Goal: Information Seeking & Learning: Learn about a topic

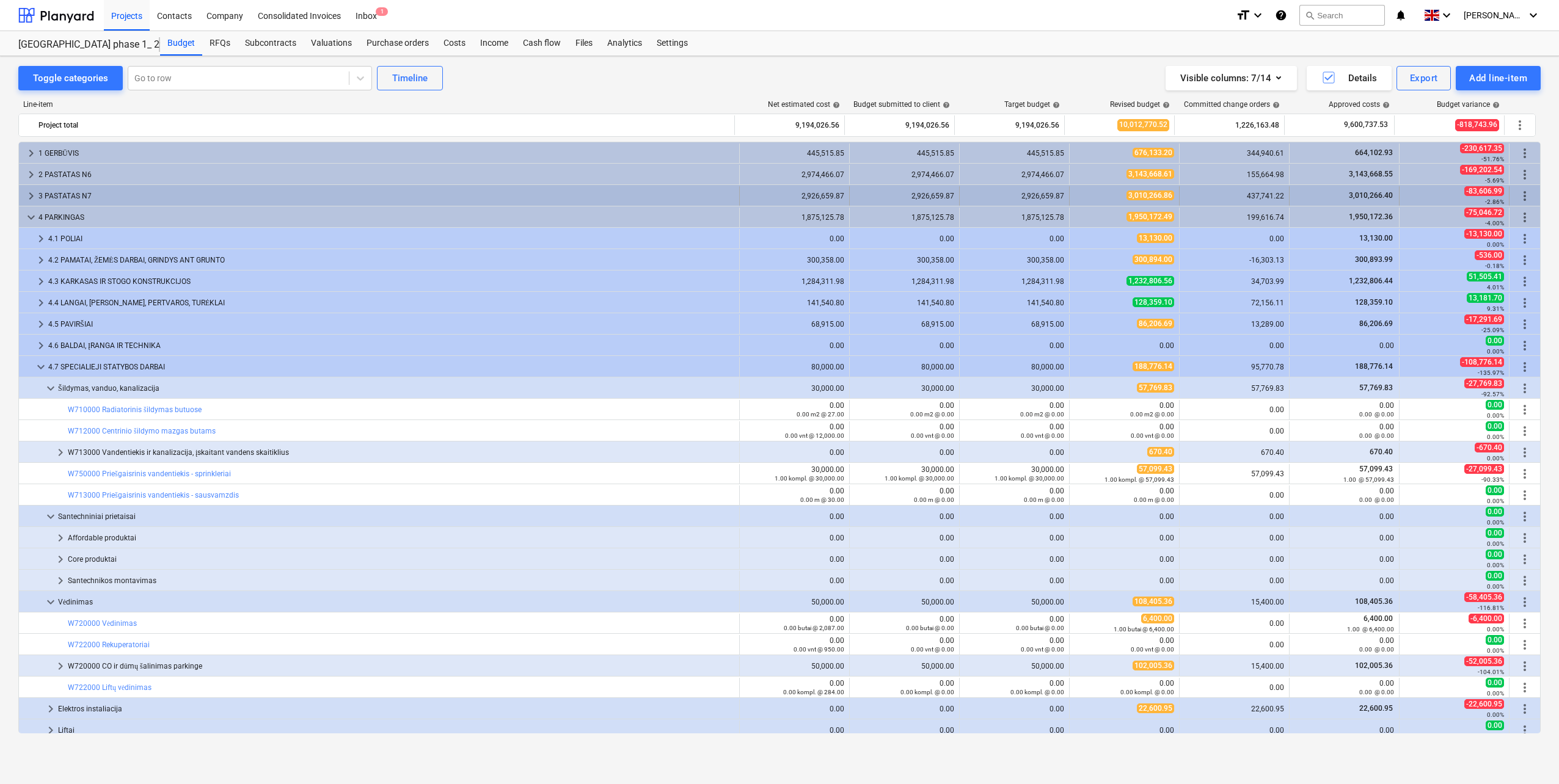
click at [43, 194] on div "3 PASTATAS N7" at bounding box center [386, 196] width 696 height 19
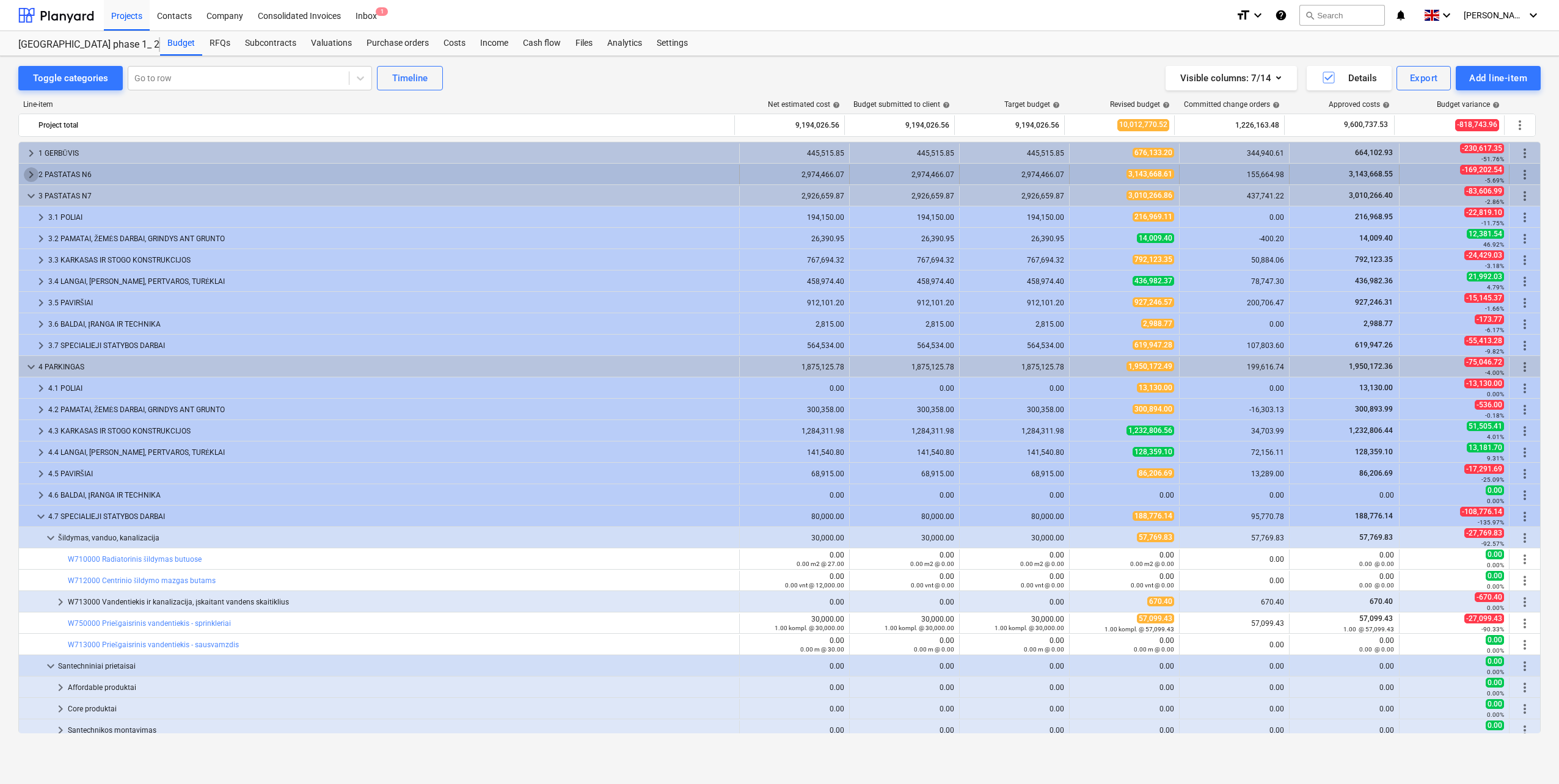
click at [30, 170] on span "keyboard_arrow_right" at bounding box center [31, 174] width 14 height 14
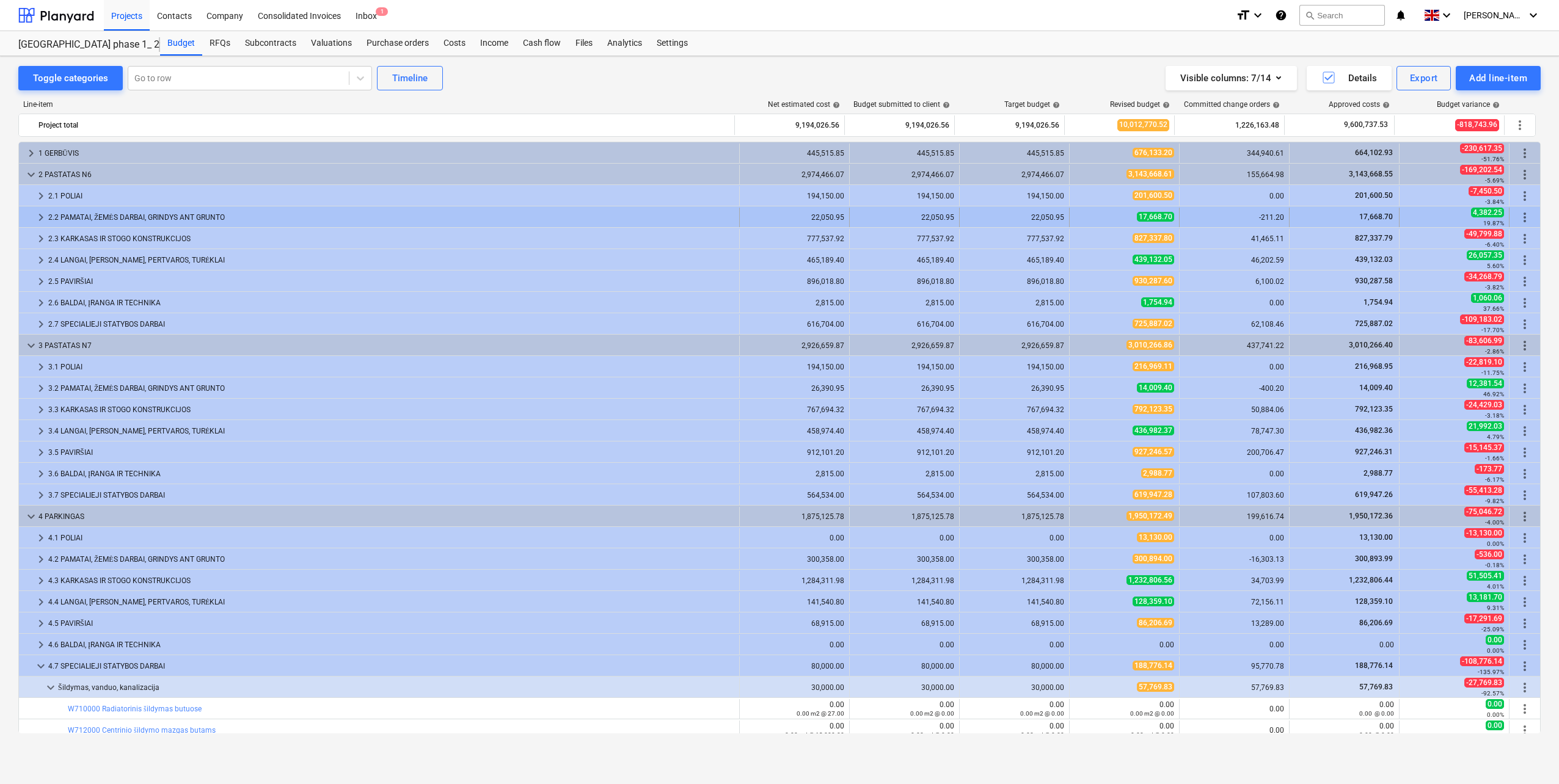
click at [46, 214] on span "keyboard_arrow_right" at bounding box center [41, 217] width 14 height 14
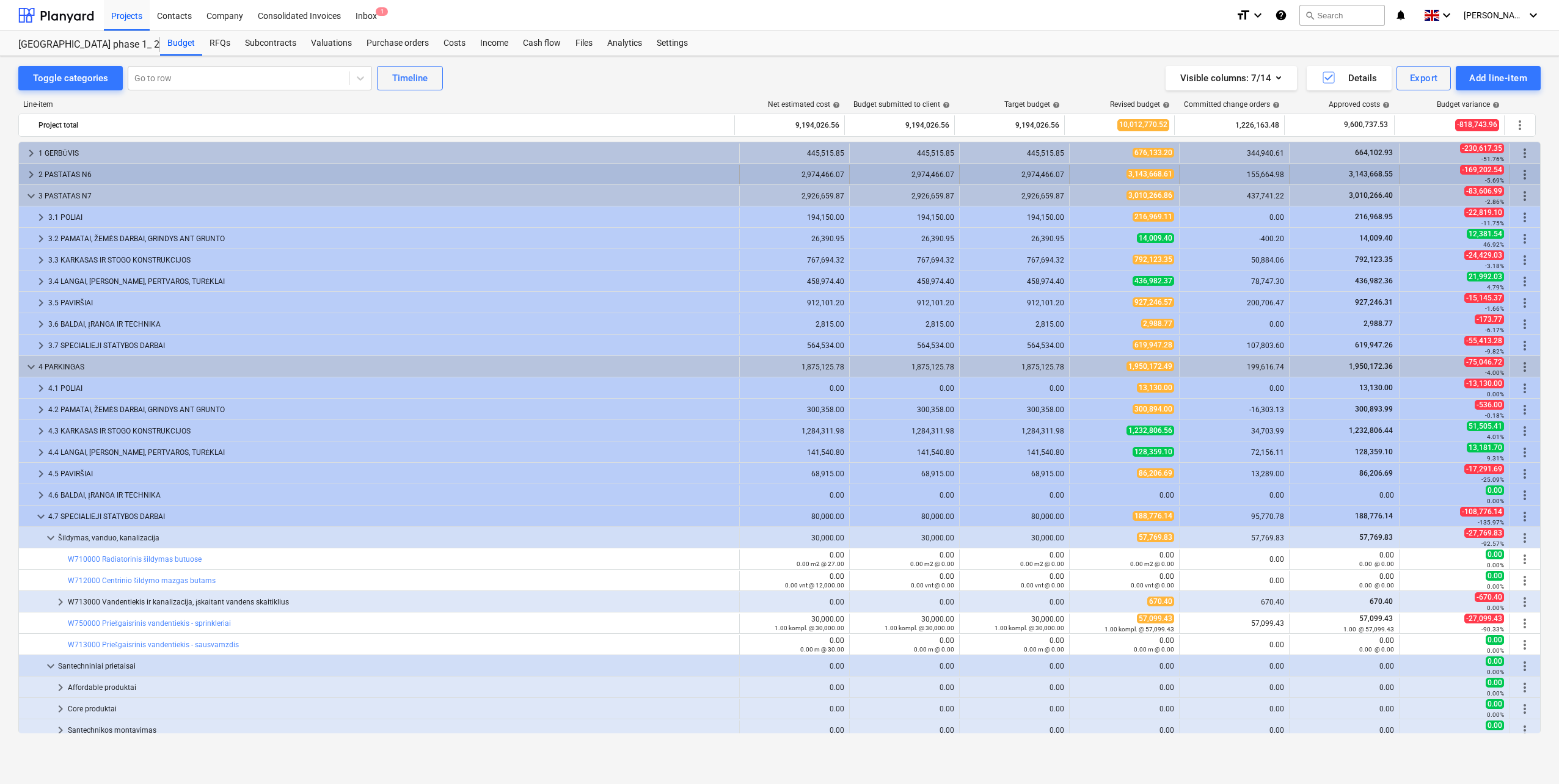
click at [95, 175] on div "2 PASTATAS N6" at bounding box center [386, 174] width 696 height 19
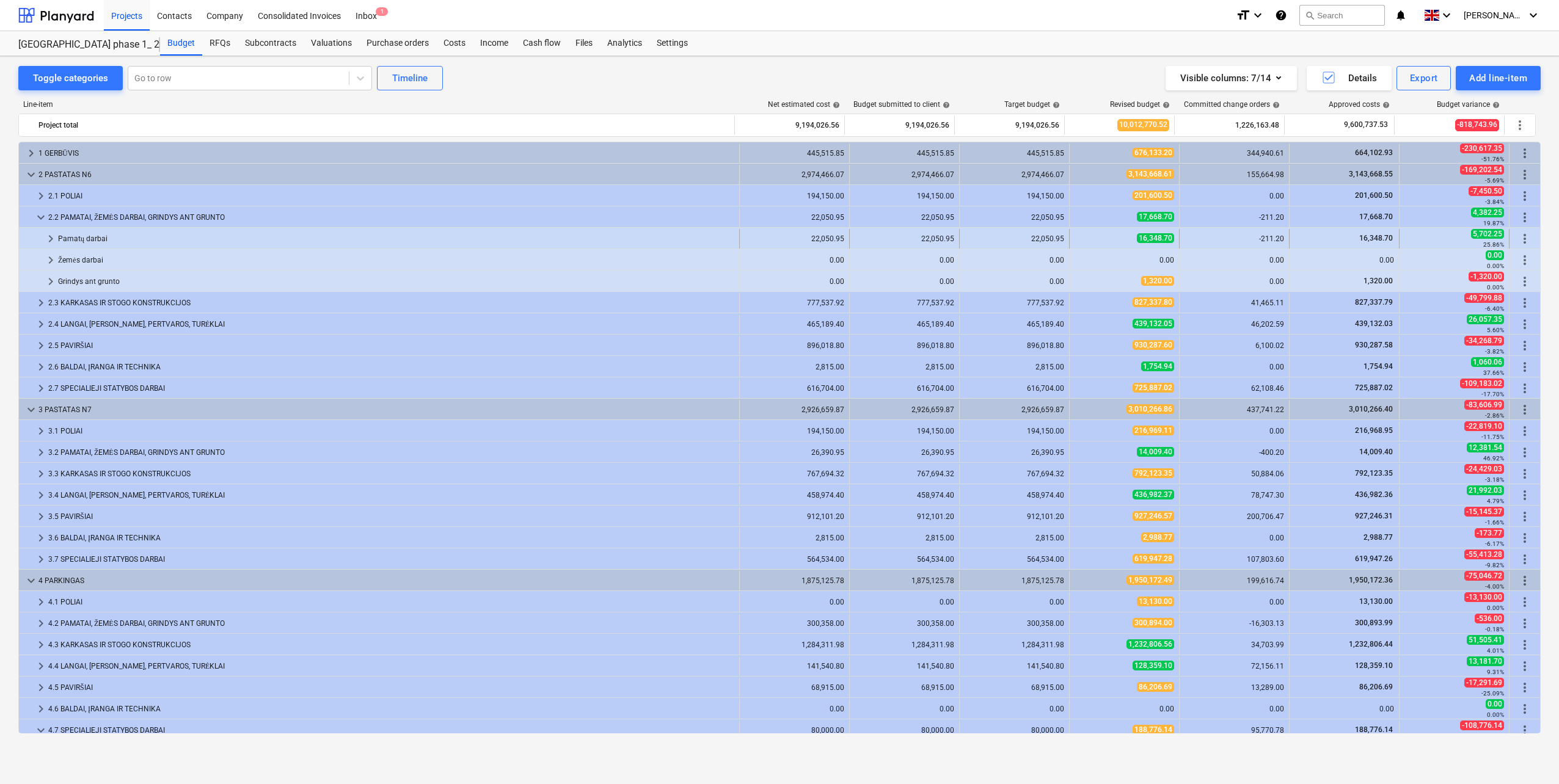
click at [185, 241] on div "Pamatų darbai" at bounding box center [397, 238] width 676 height 19
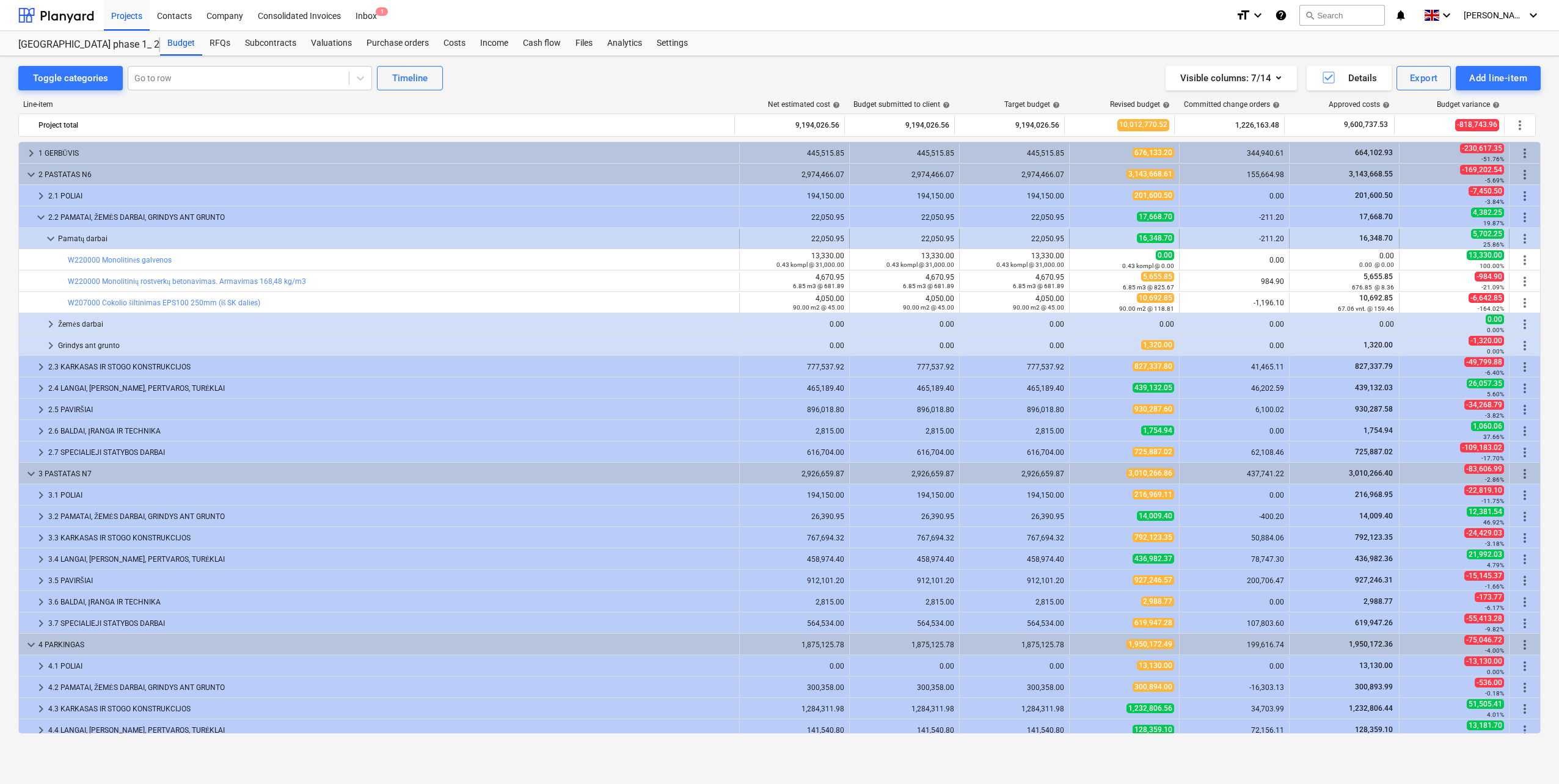
click at [53, 235] on span "keyboard_arrow_down" at bounding box center [50, 239] width 14 height 14
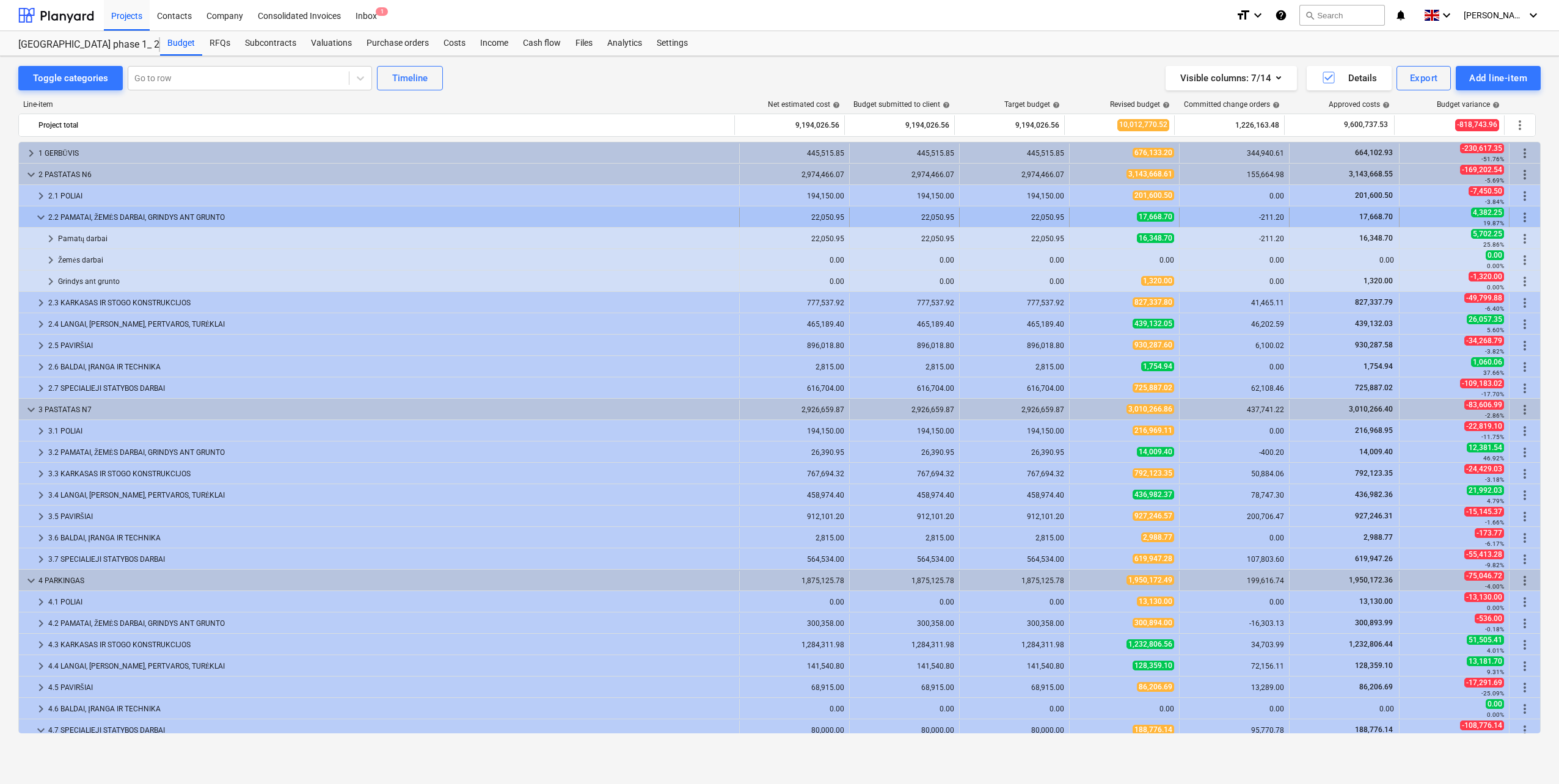
click at [38, 216] on span "keyboard_arrow_down" at bounding box center [41, 217] width 14 height 14
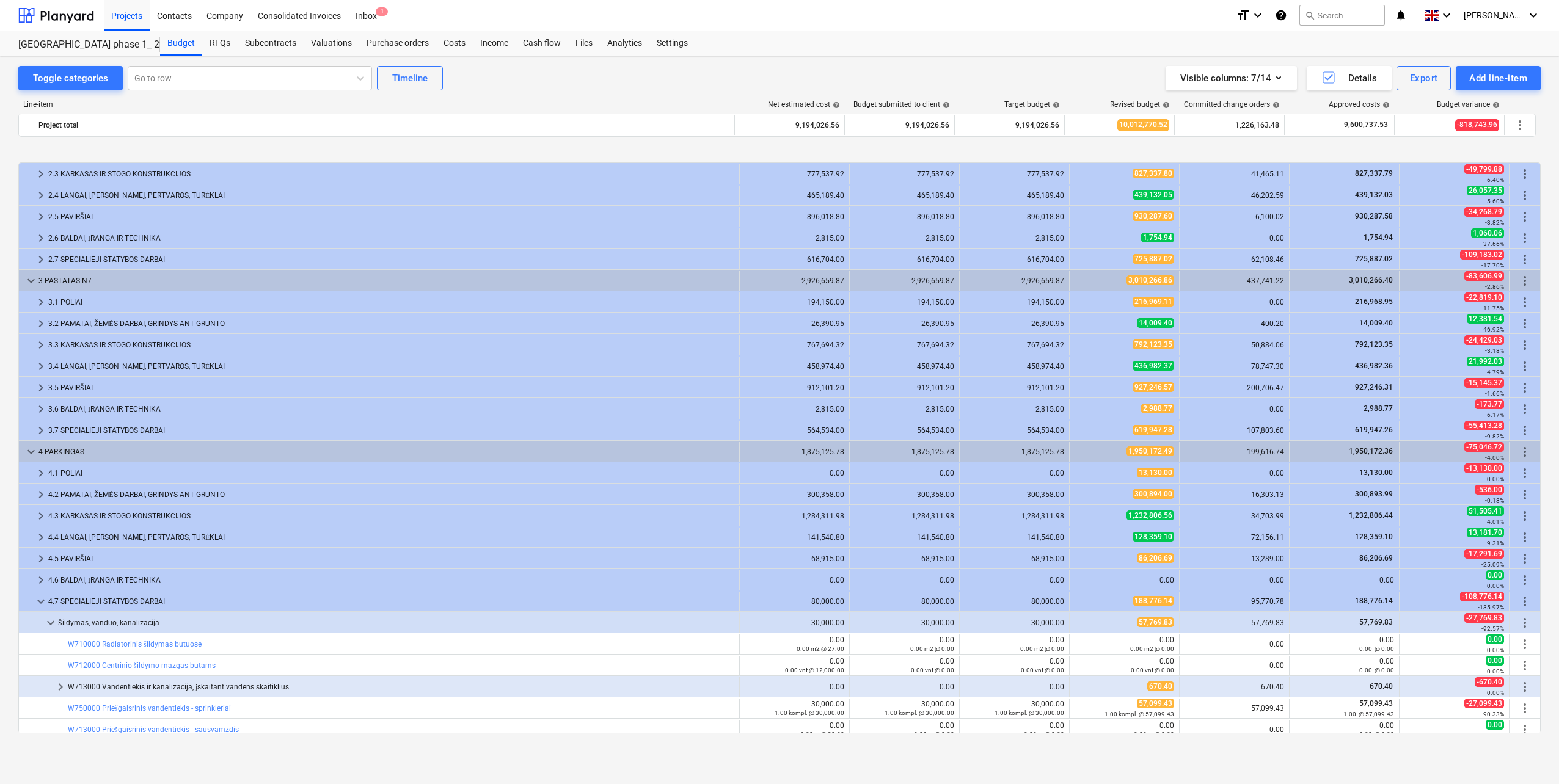
scroll to position [122, 0]
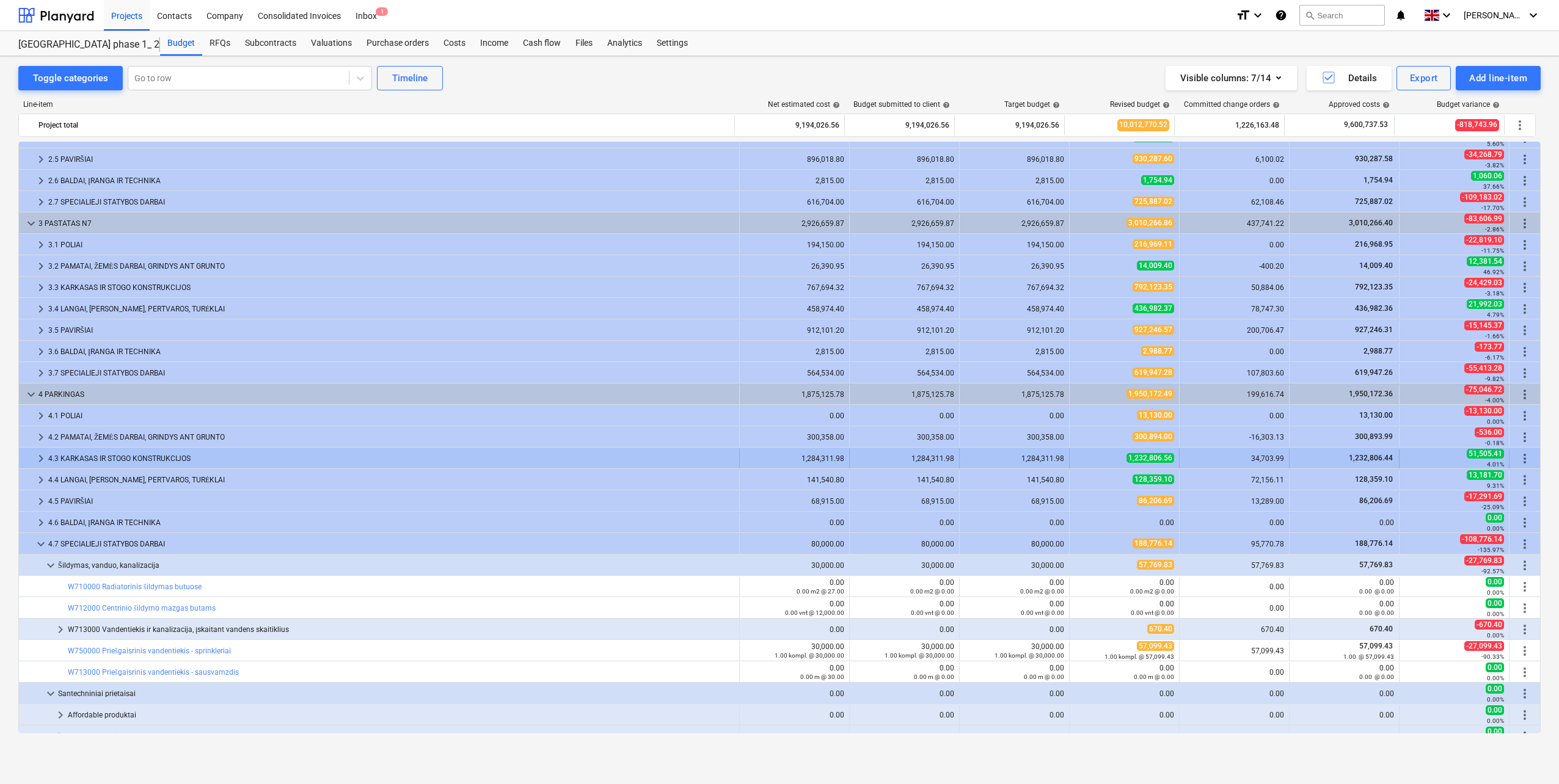
click at [260, 463] on div "4.3 KARKASAS IR STOGO KONSTRUKCIJOS" at bounding box center [391, 459] width 686 height 19
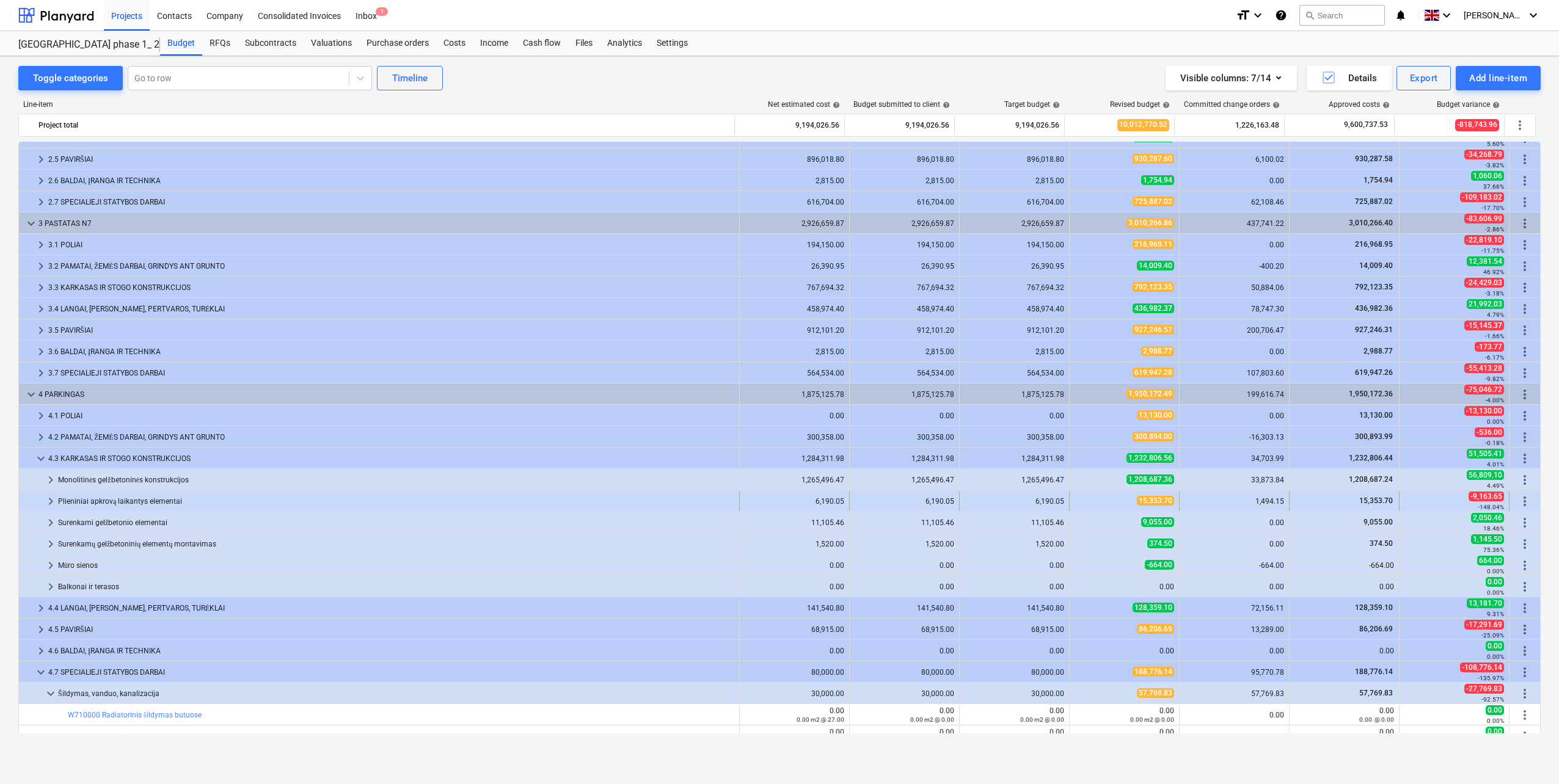
click at [241, 498] on div "Plieniniai apkrovą laikantys elementai" at bounding box center [397, 501] width 676 height 19
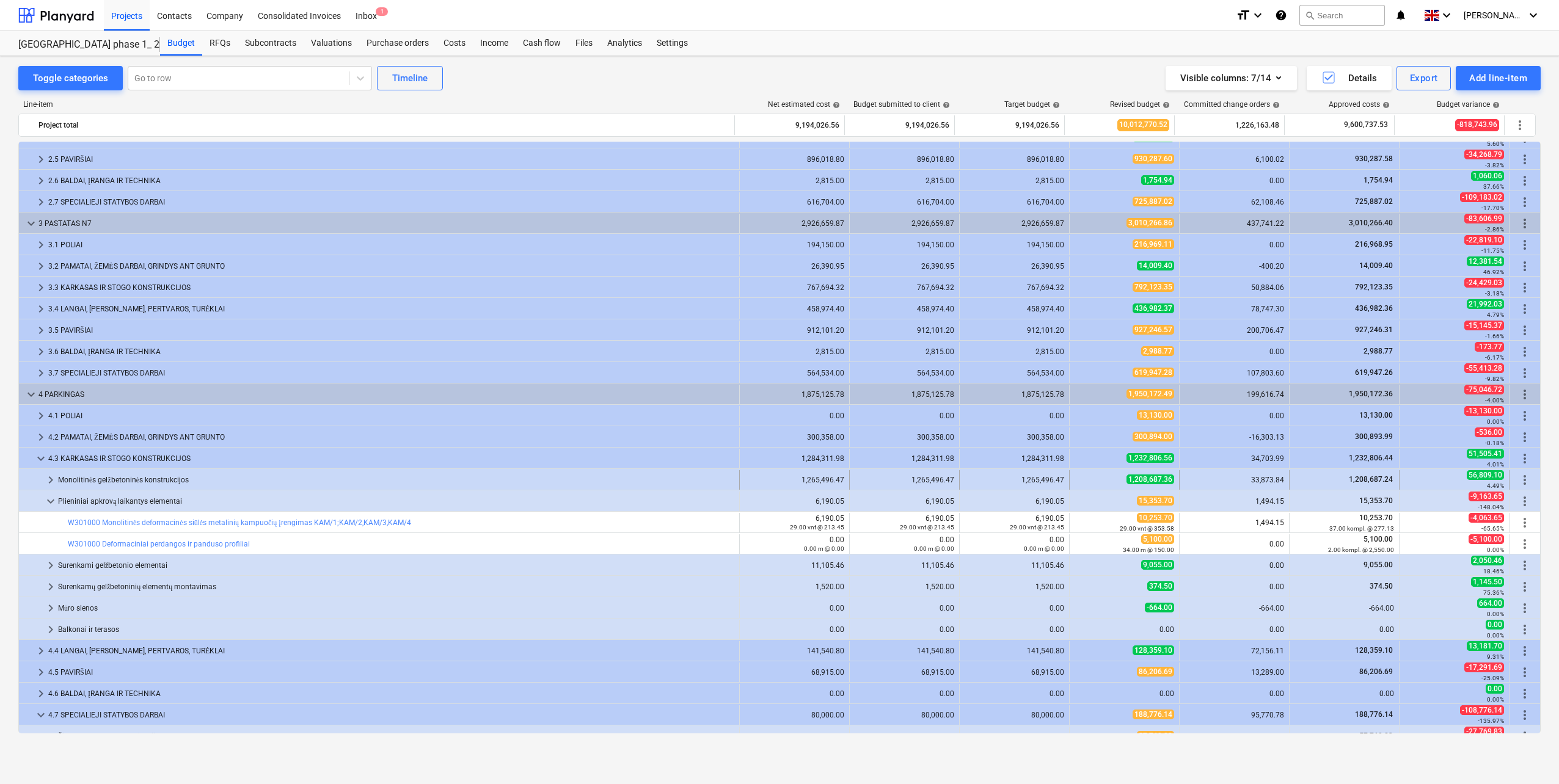
click at [248, 475] on div "Monolitinės gelžbetoninės konstrukcijos" at bounding box center [397, 480] width 676 height 19
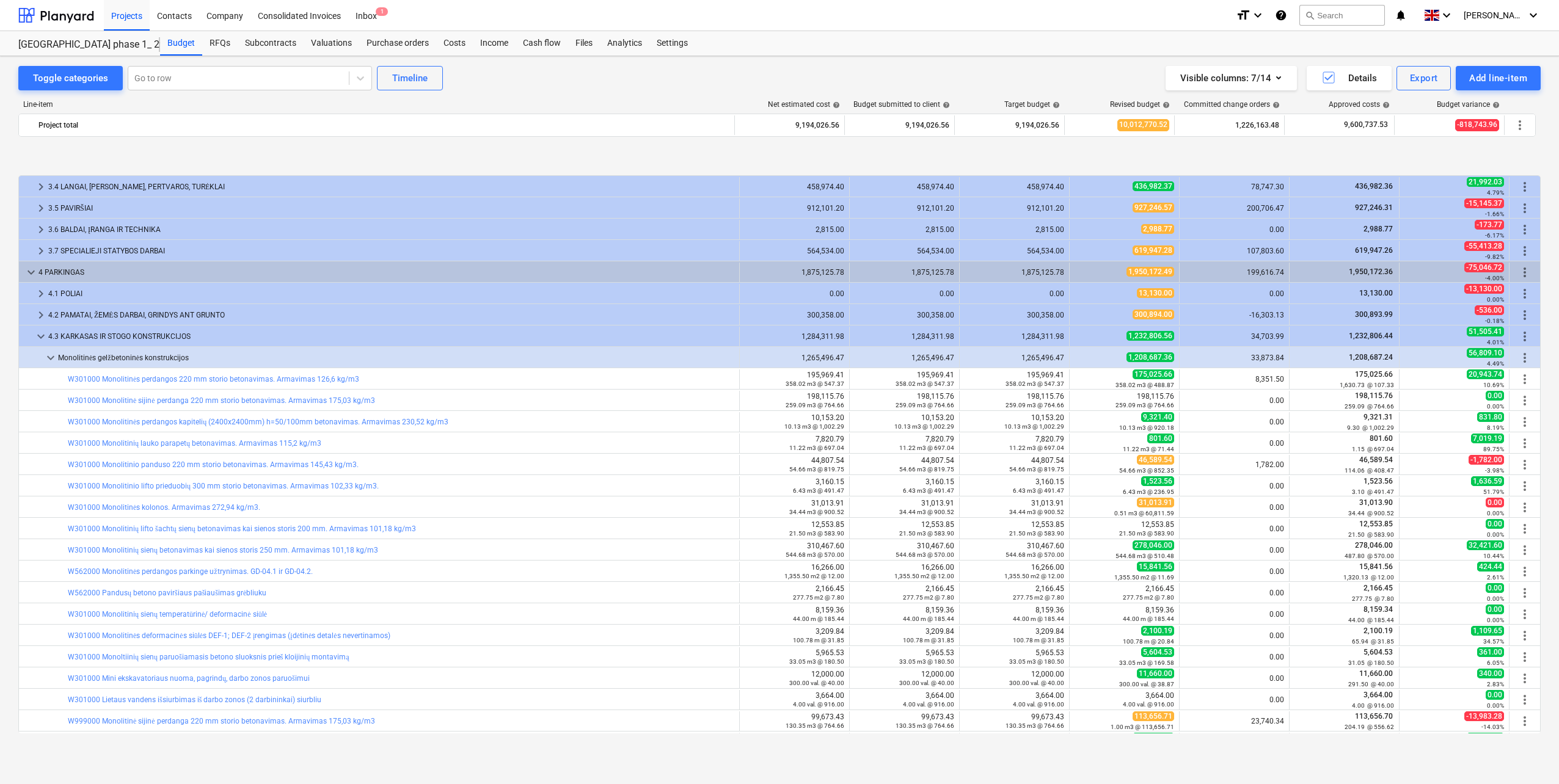
scroll to position [305, 0]
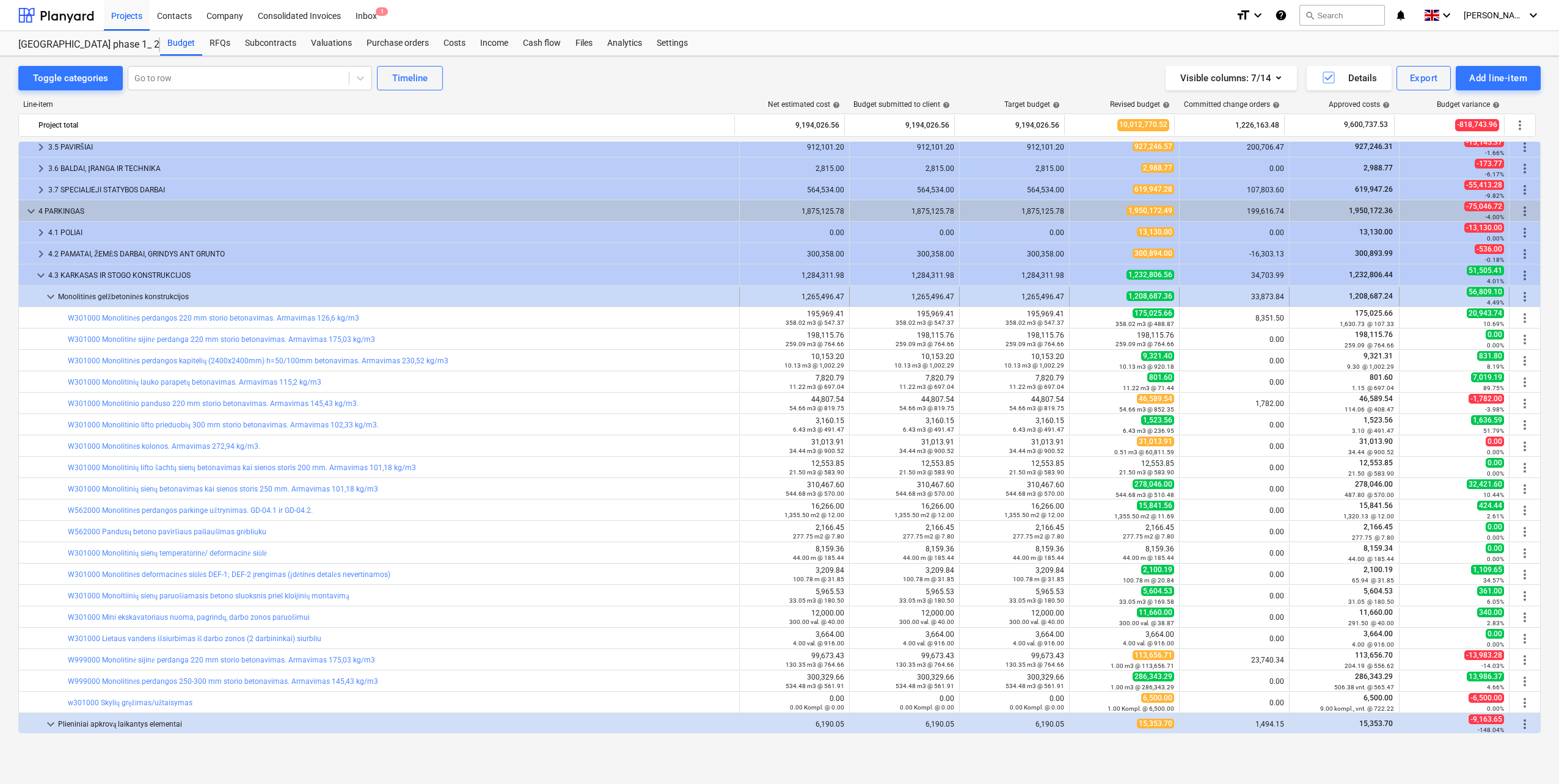
click at [48, 296] on span "keyboard_arrow_down" at bounding box center [50, 296] width 14 height 14
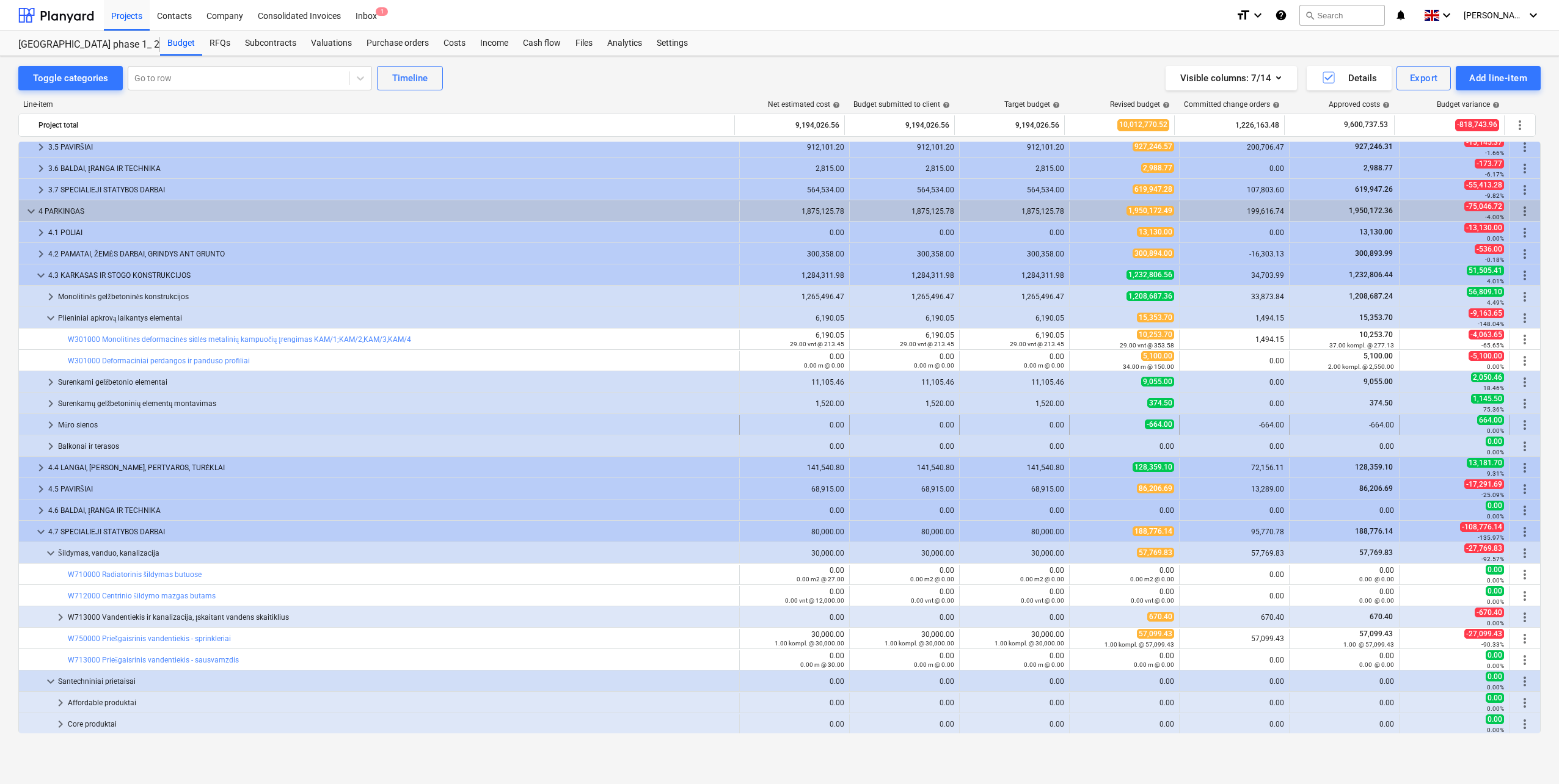
click at [48, 423] on span "keyboard_arrow_right" at bounding box center [50, 425] width 14 height 14
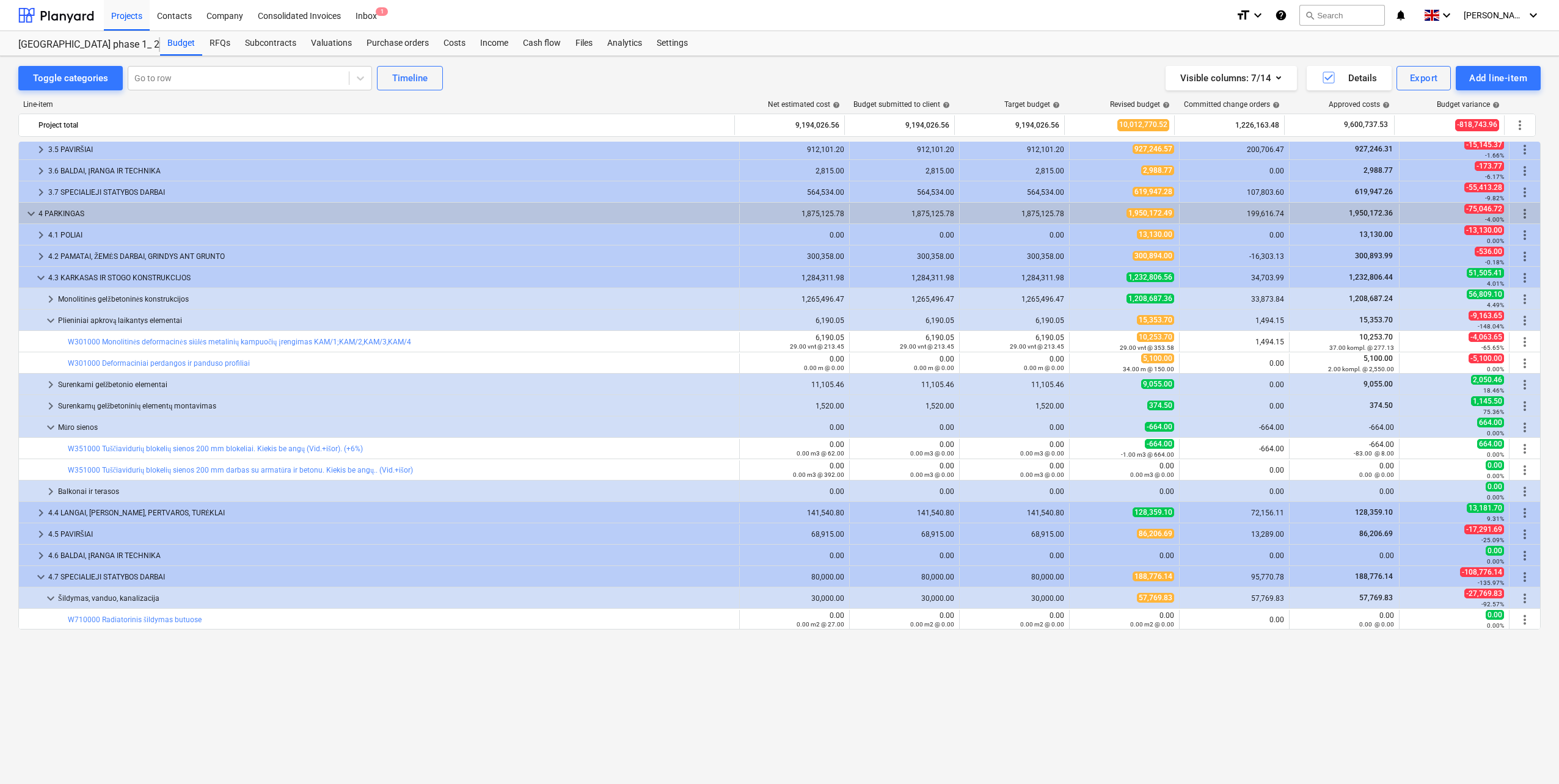
scroll to position [120, 0]
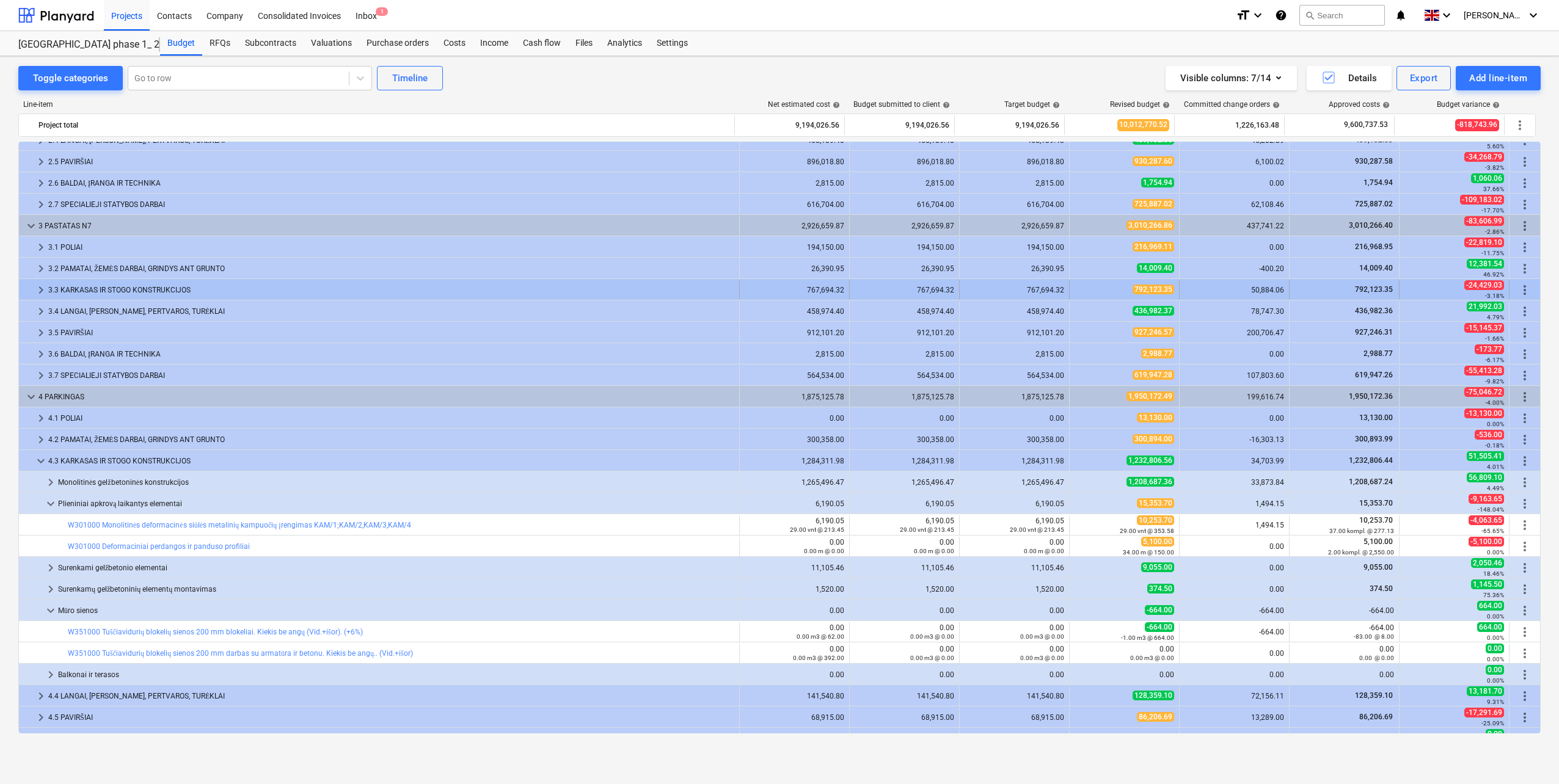
click at [40, 288] on span "keyboard_arrow_right" at bounding box center [41, 290] width 14 height 14
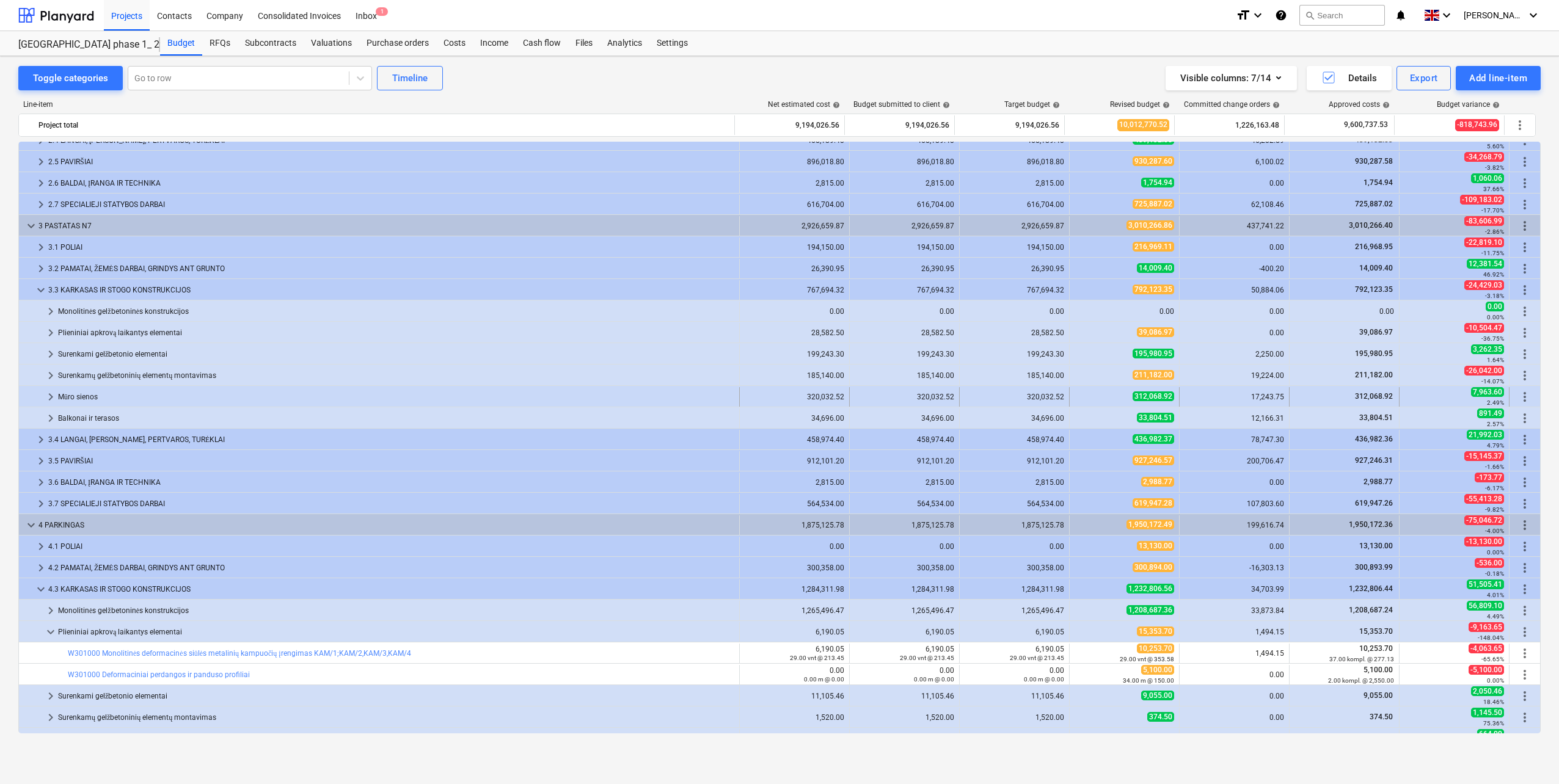
click at [49, 397] on span "keyboard_arrow_right" at bounding box center [50, 396] width 14 height 14
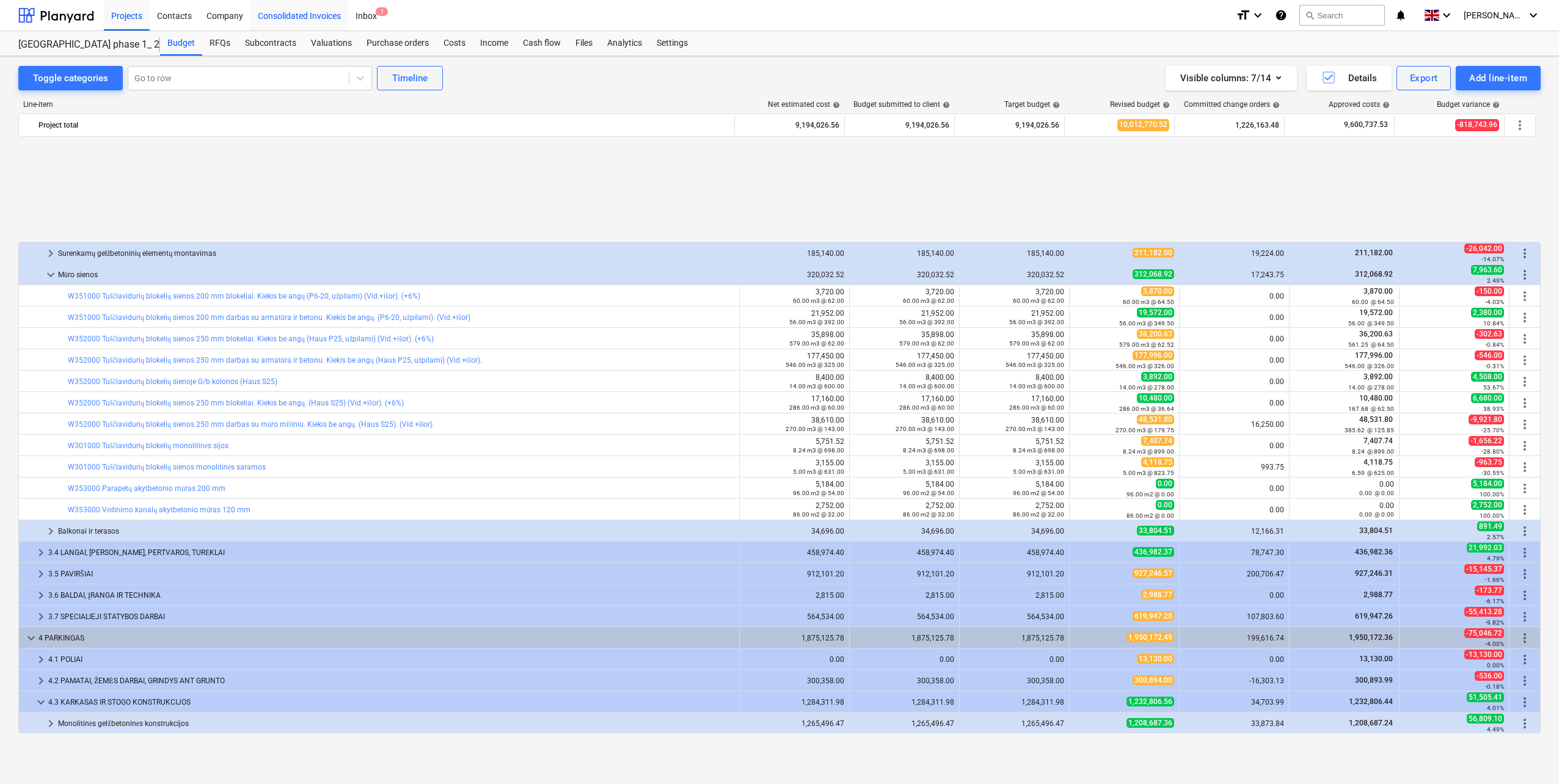
scroll to position [364, 0]
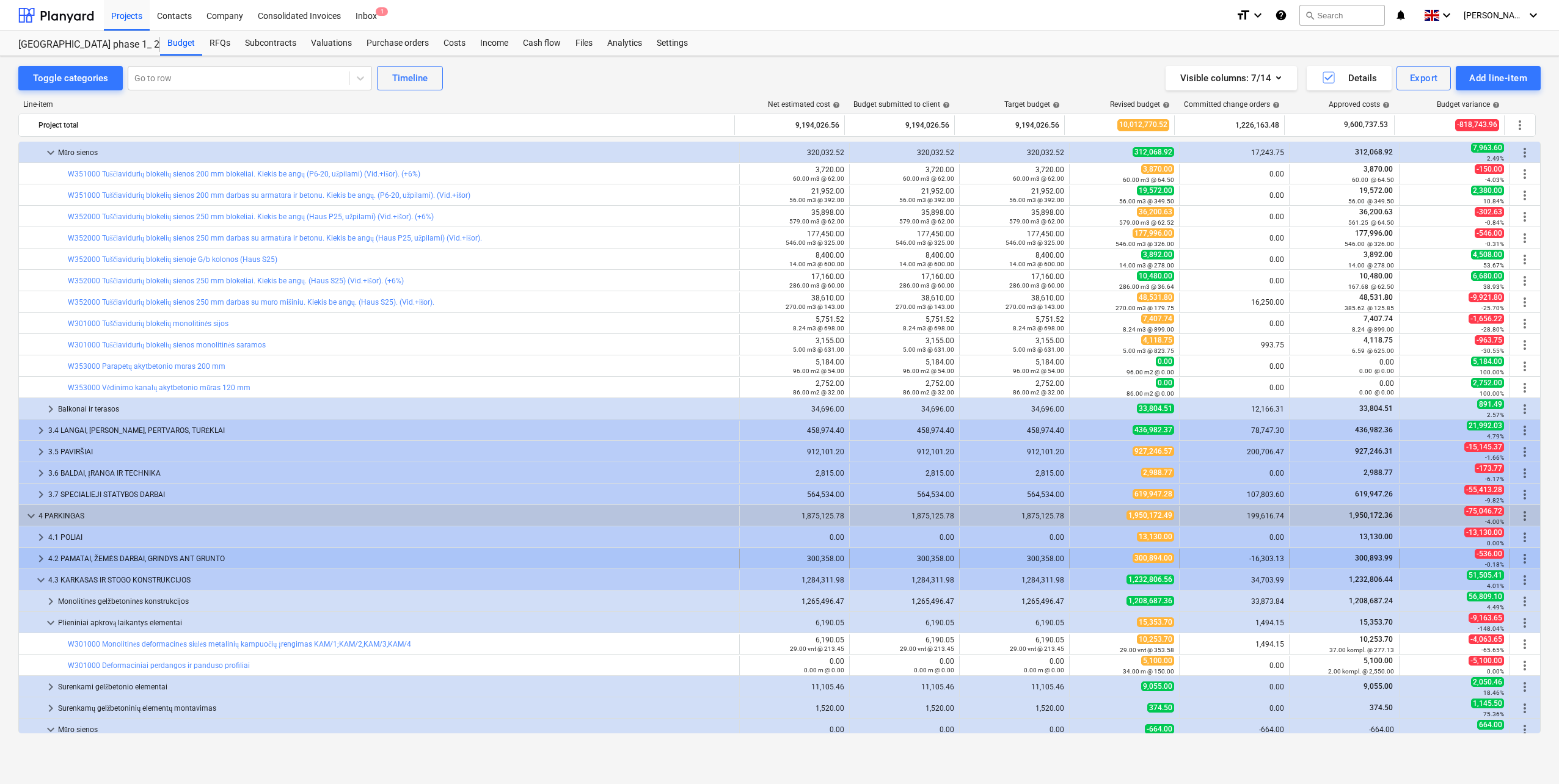
click at [124, 558] on div "4.2 PAMATAI, ŽEMĖS DARBAI, GRINDYS ANT GRUNTO" at bounding box center [391, 559] width 686 height 19
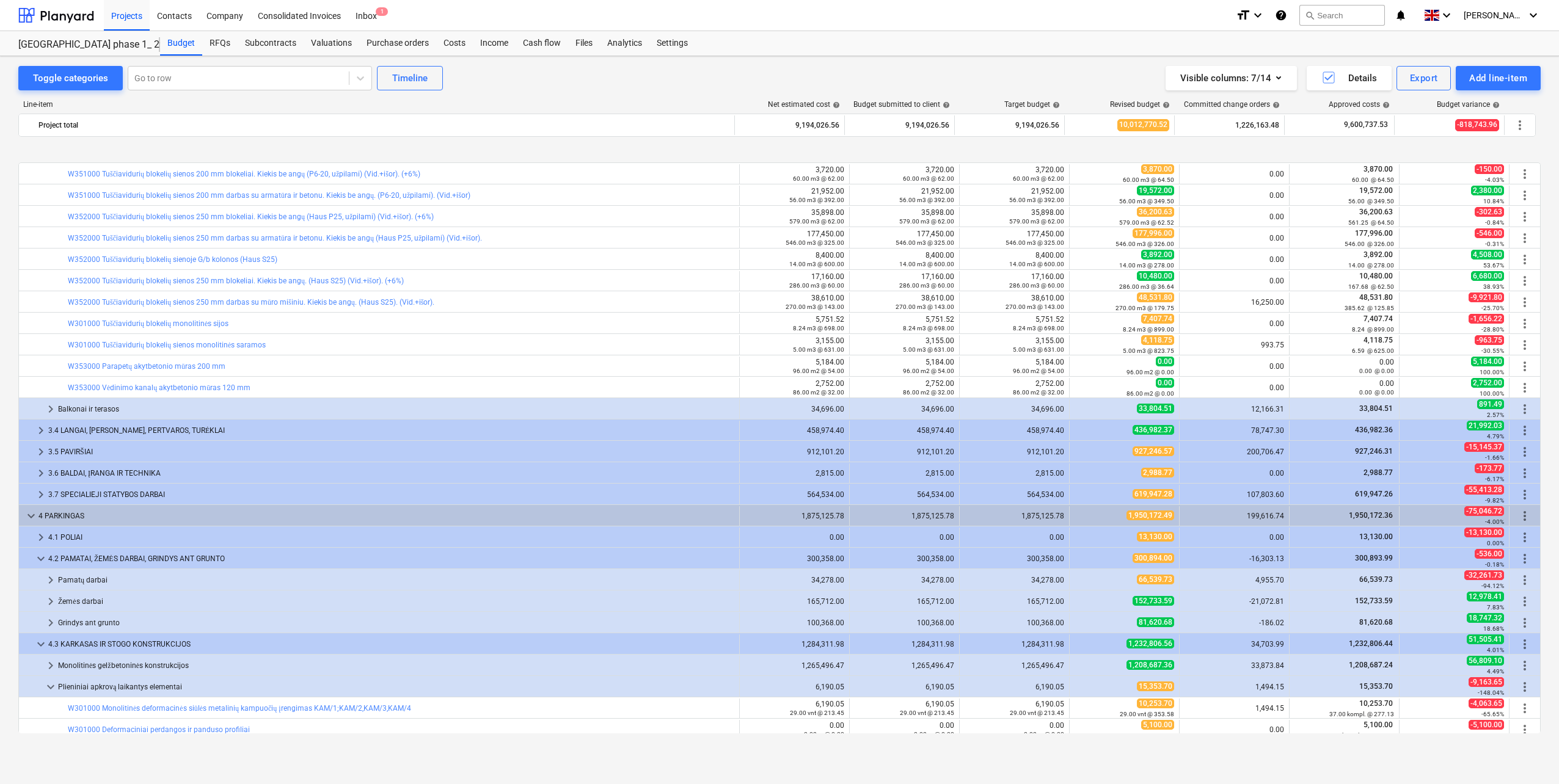
scroll to position [425, 0]
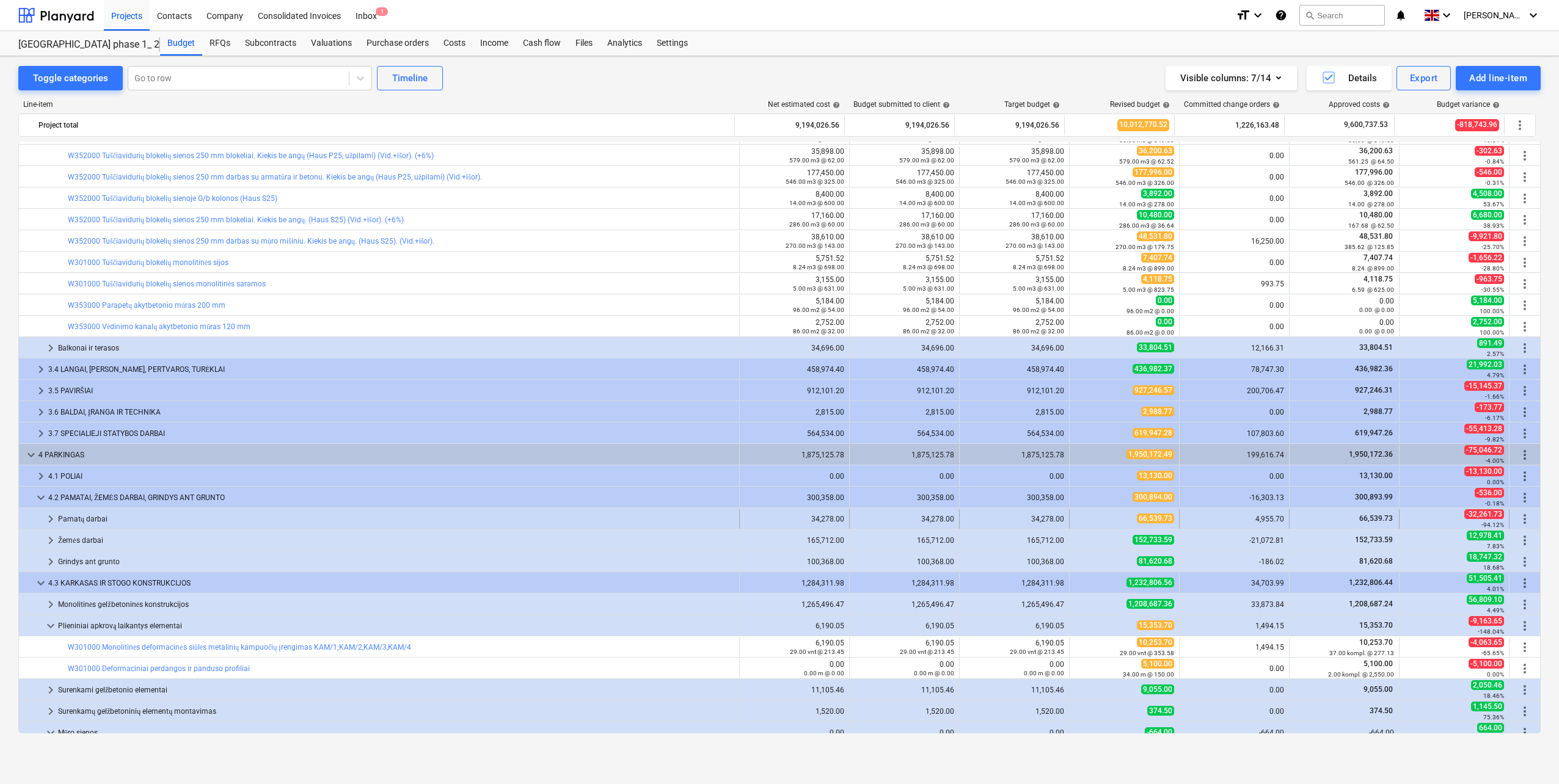
click at [116, 516] on div "Pamatų darbai" at bounding box center [397, 519] width 676 height 19
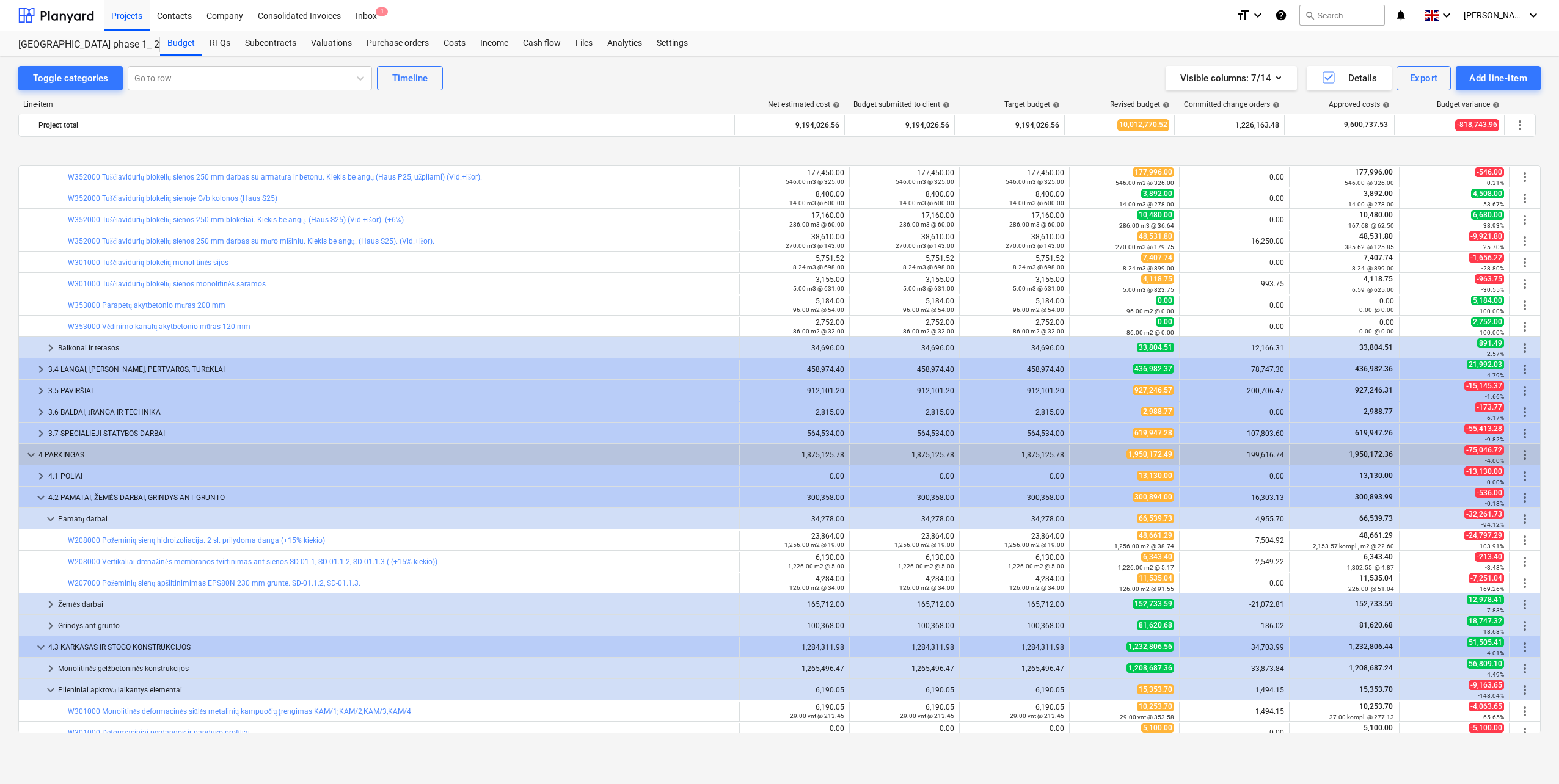
scroll to position [486, 0]
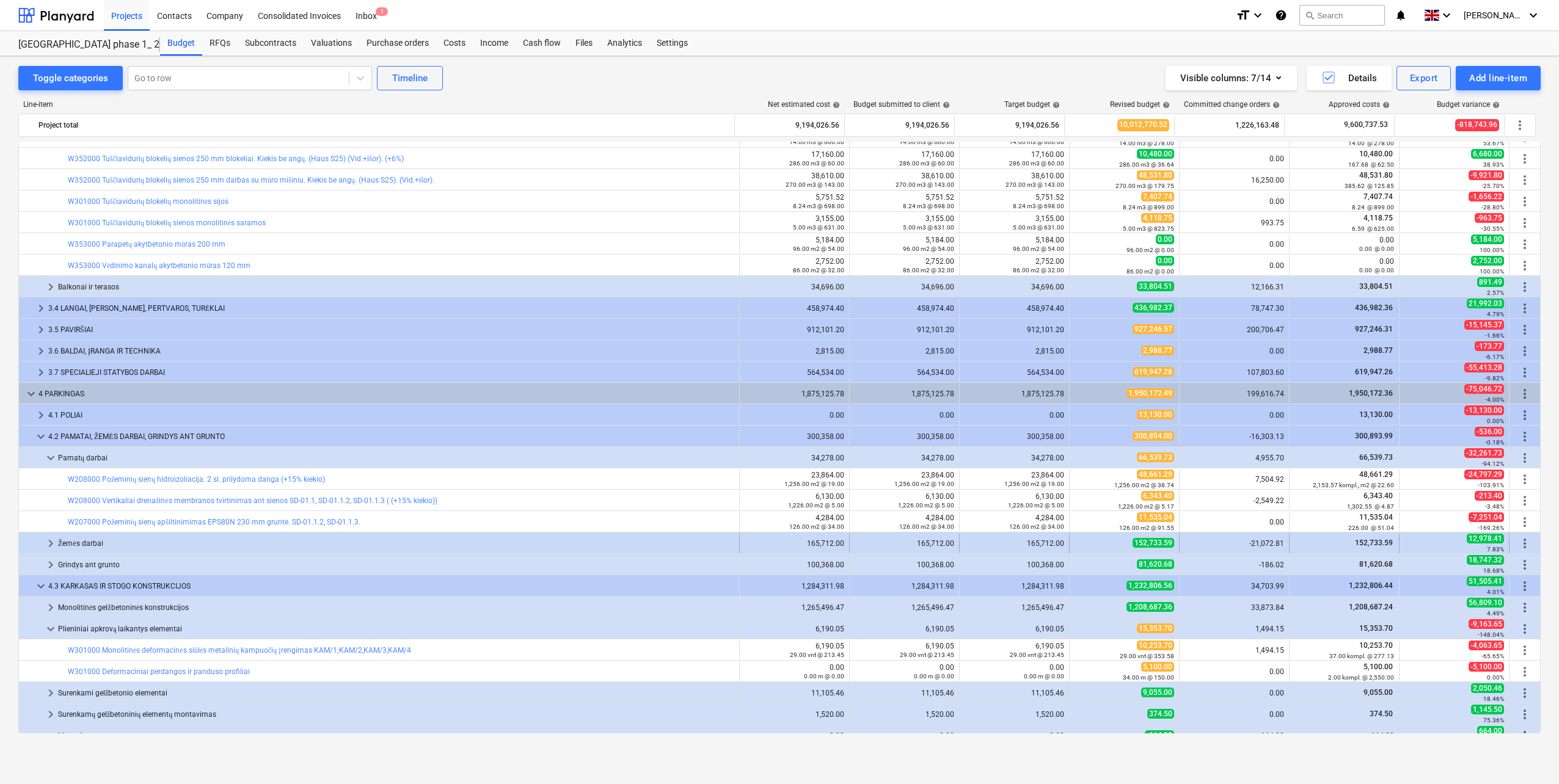
click at [115, 541] on div "Žemės darbai" at bounding box center [397, 543] width 676 height 19
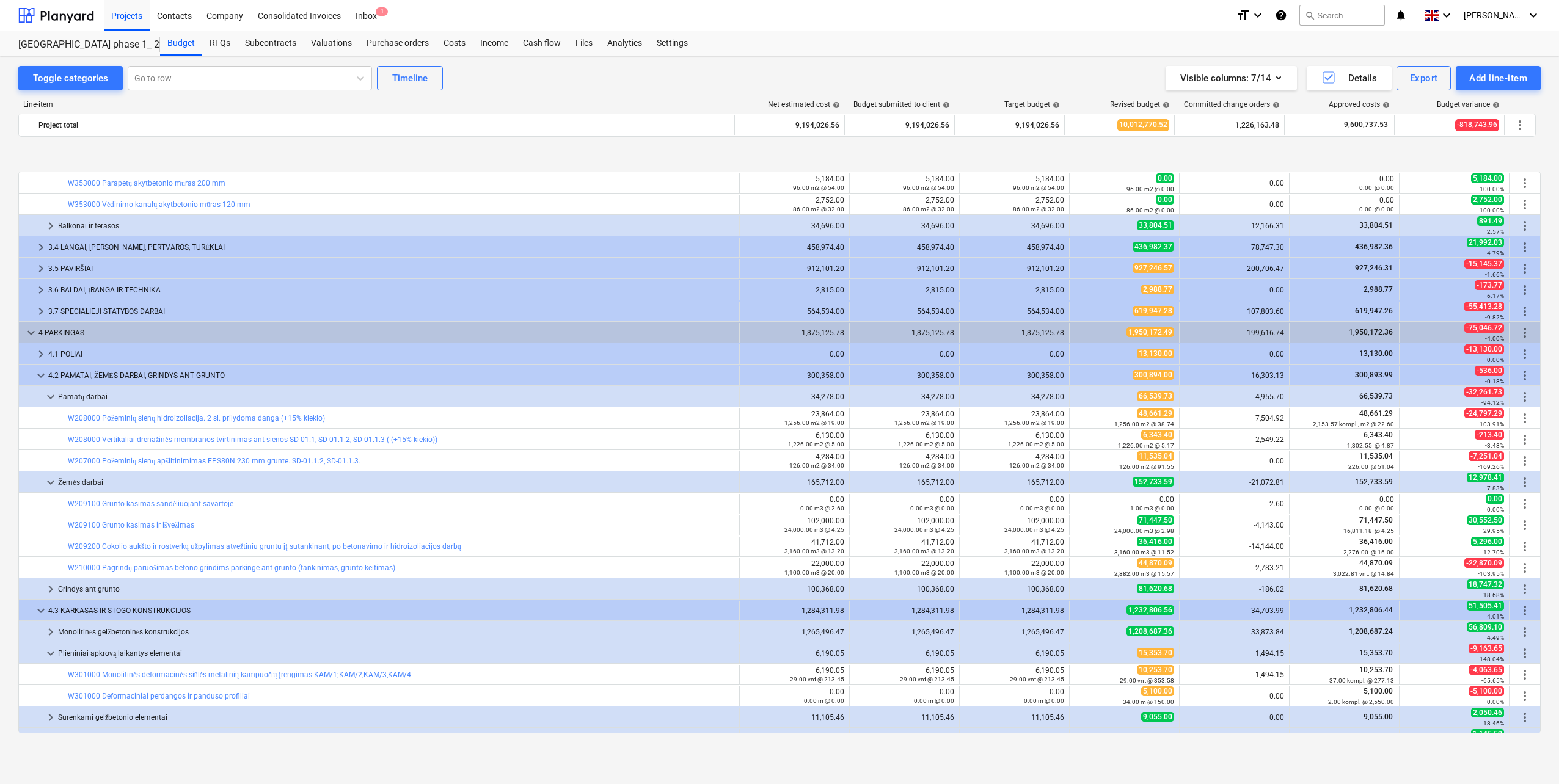
scroll to position [608, 0]
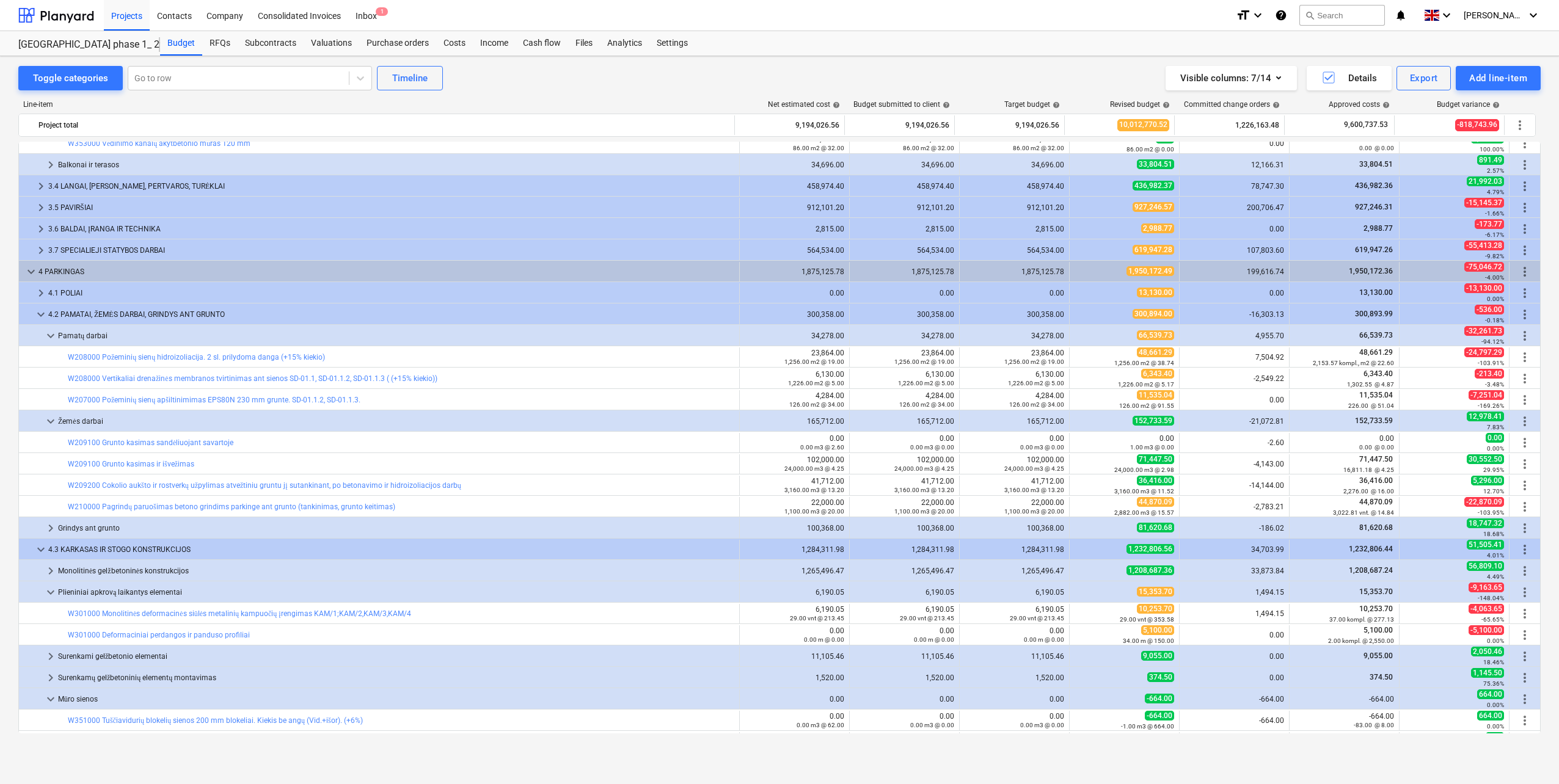
click at [166, 526] on div "Grindys ant grunto" at bounding box center [397, 528] width 676 height 19
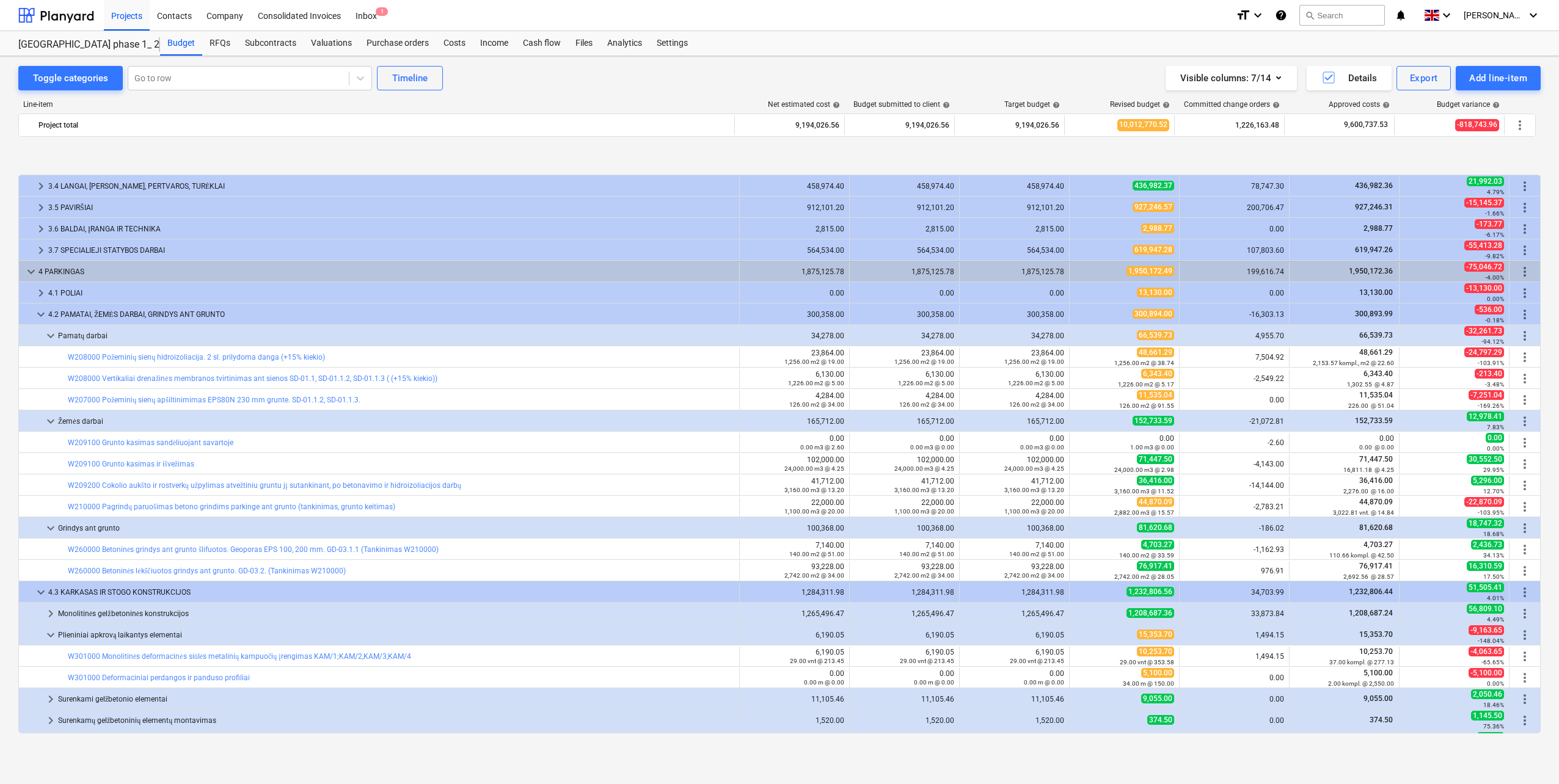
scroll to position [669, 0]
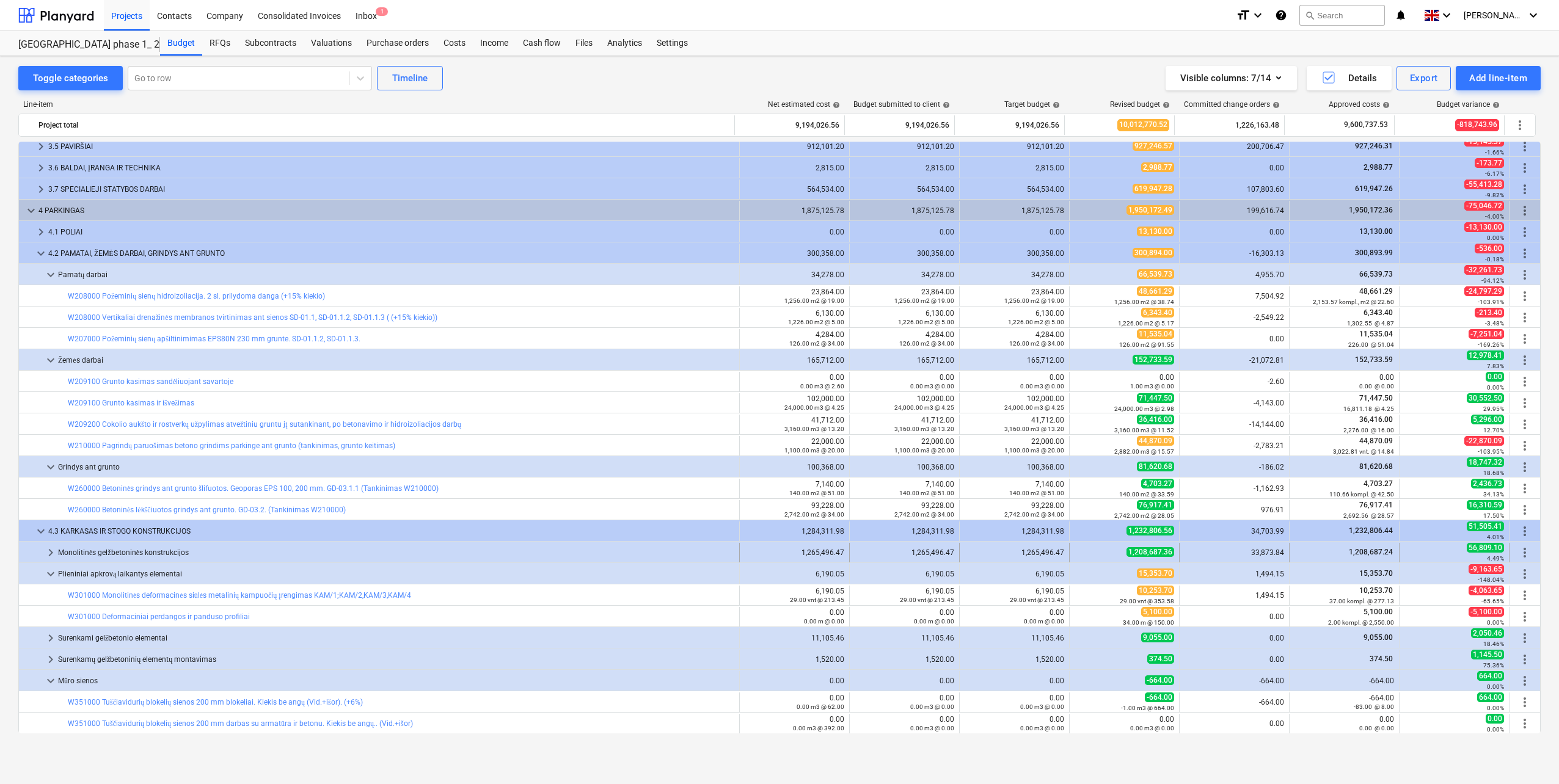
click at [113, 547] on div "Monolitinės gelžbetoninės konstrukcijos" at bounding box center [397, 552] width 676 height 19
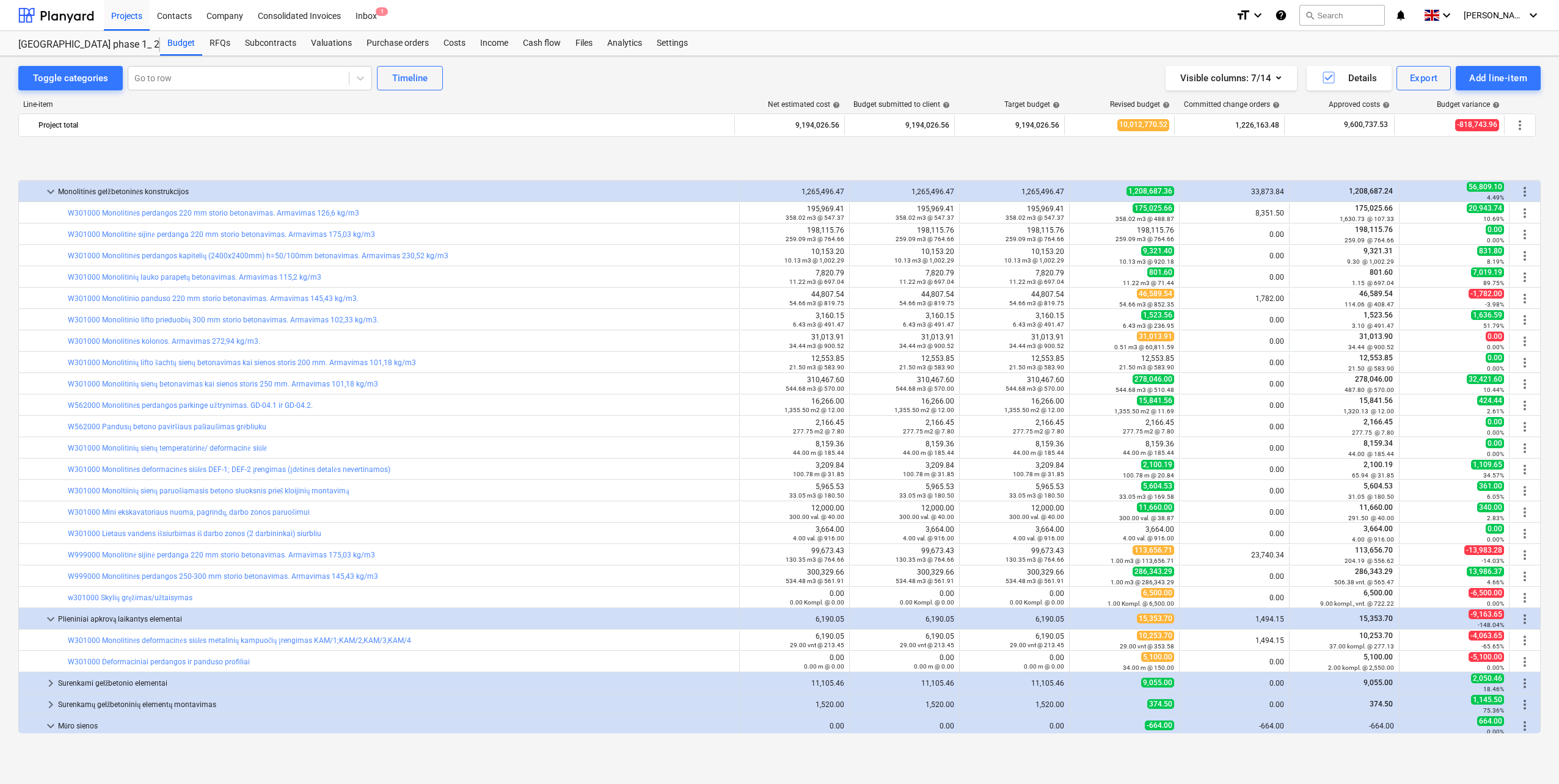
scroll to position [1096, 0]
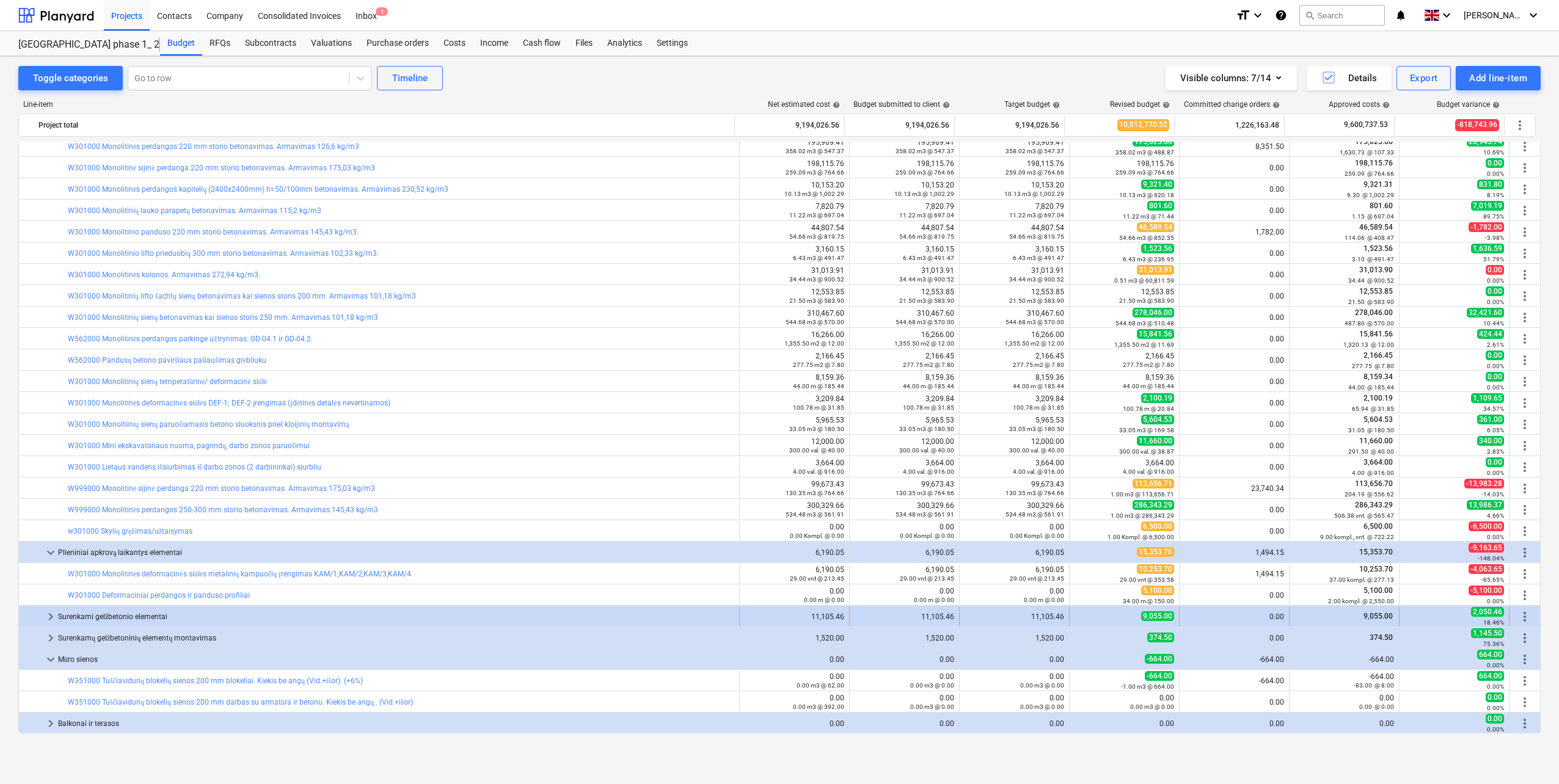
click at [129, 615] on div "Surenkami gelžbetonio elementai" at bounding box center [397, 616] width 676 height 19
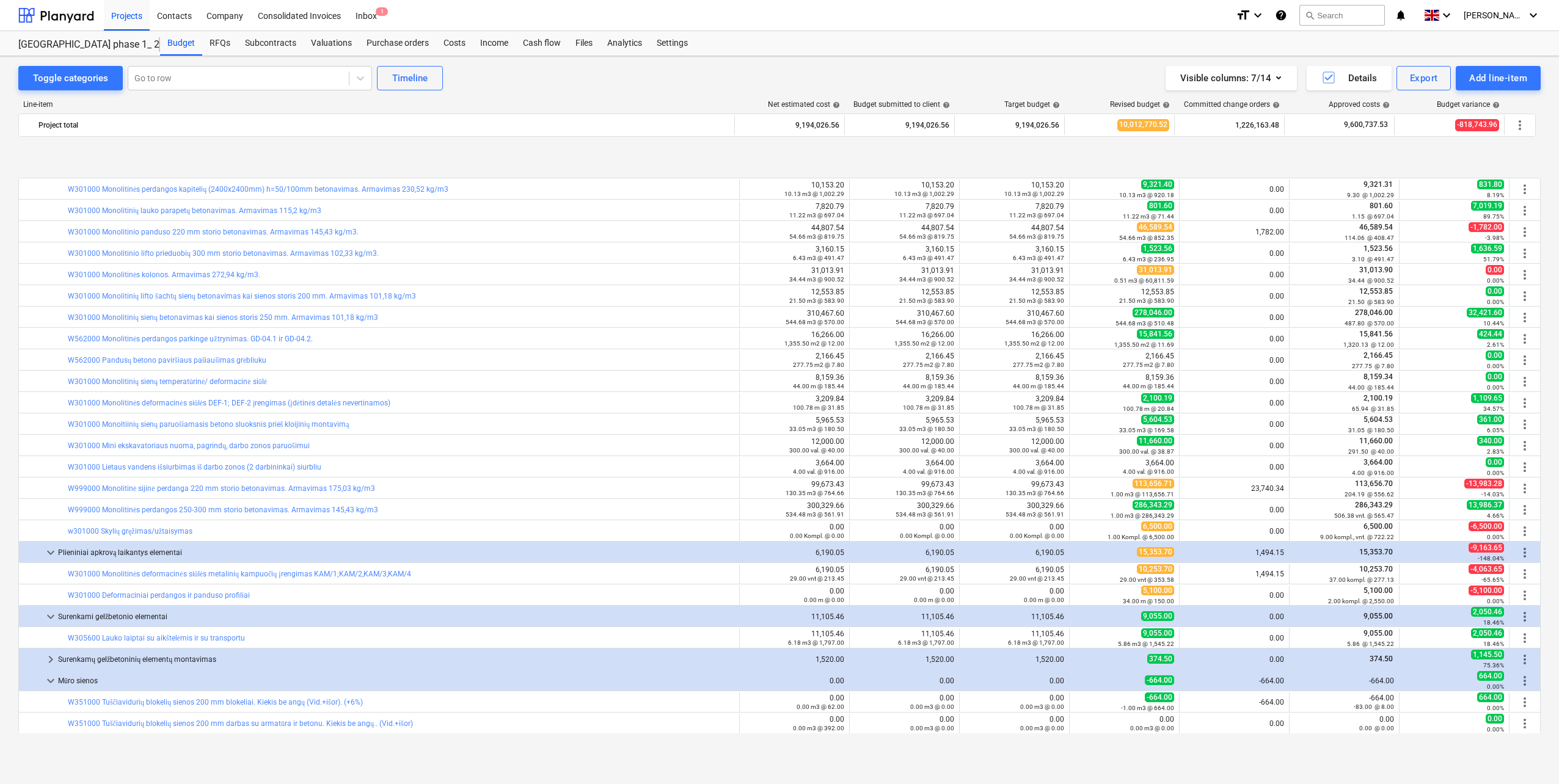
scroll to position [1158, 0]
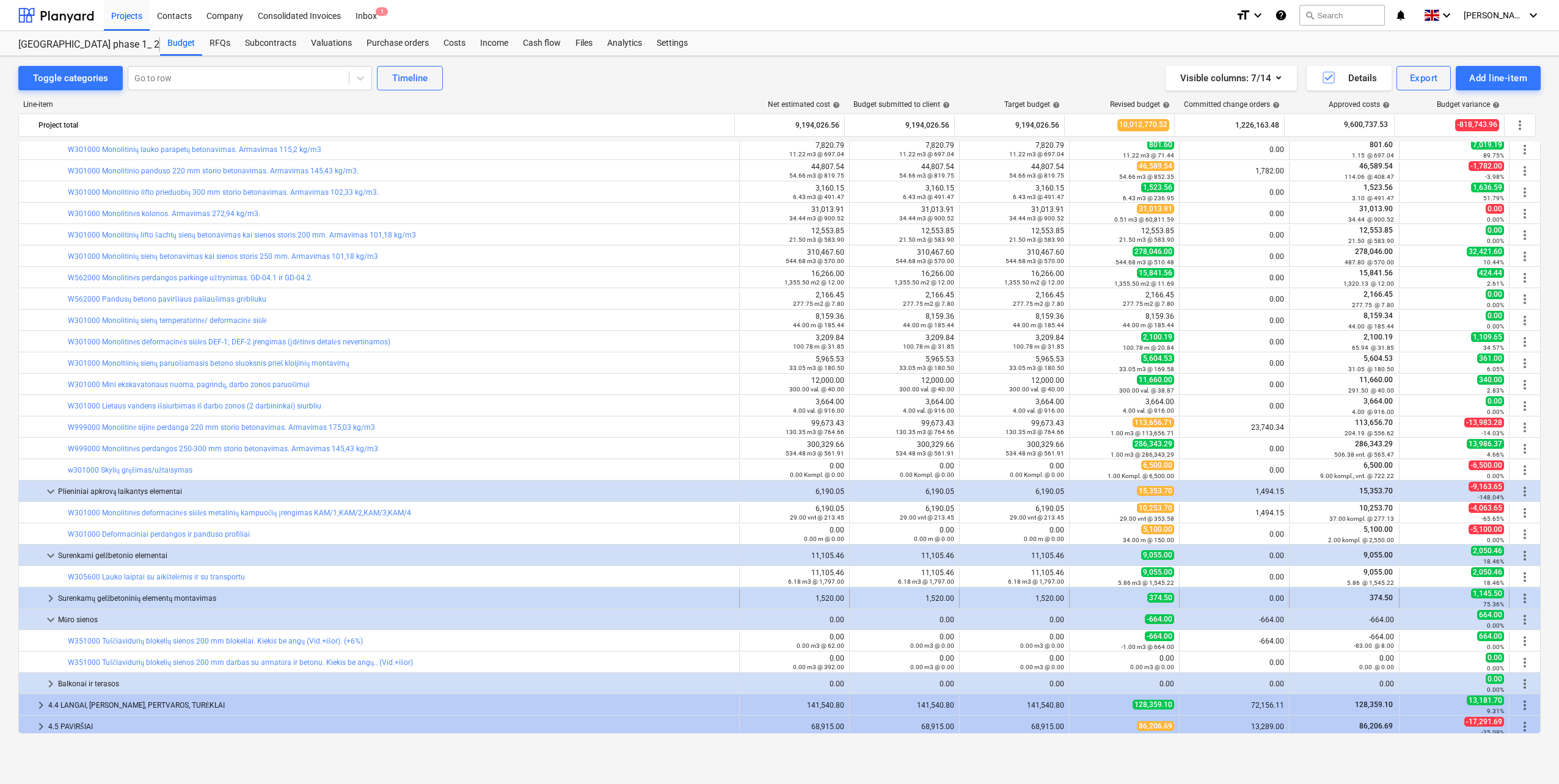
click at [135, 596] on div "Surenkamų gelžbetoninių elementų montavimas" at bounding box center [397, 598] width 676 height 19
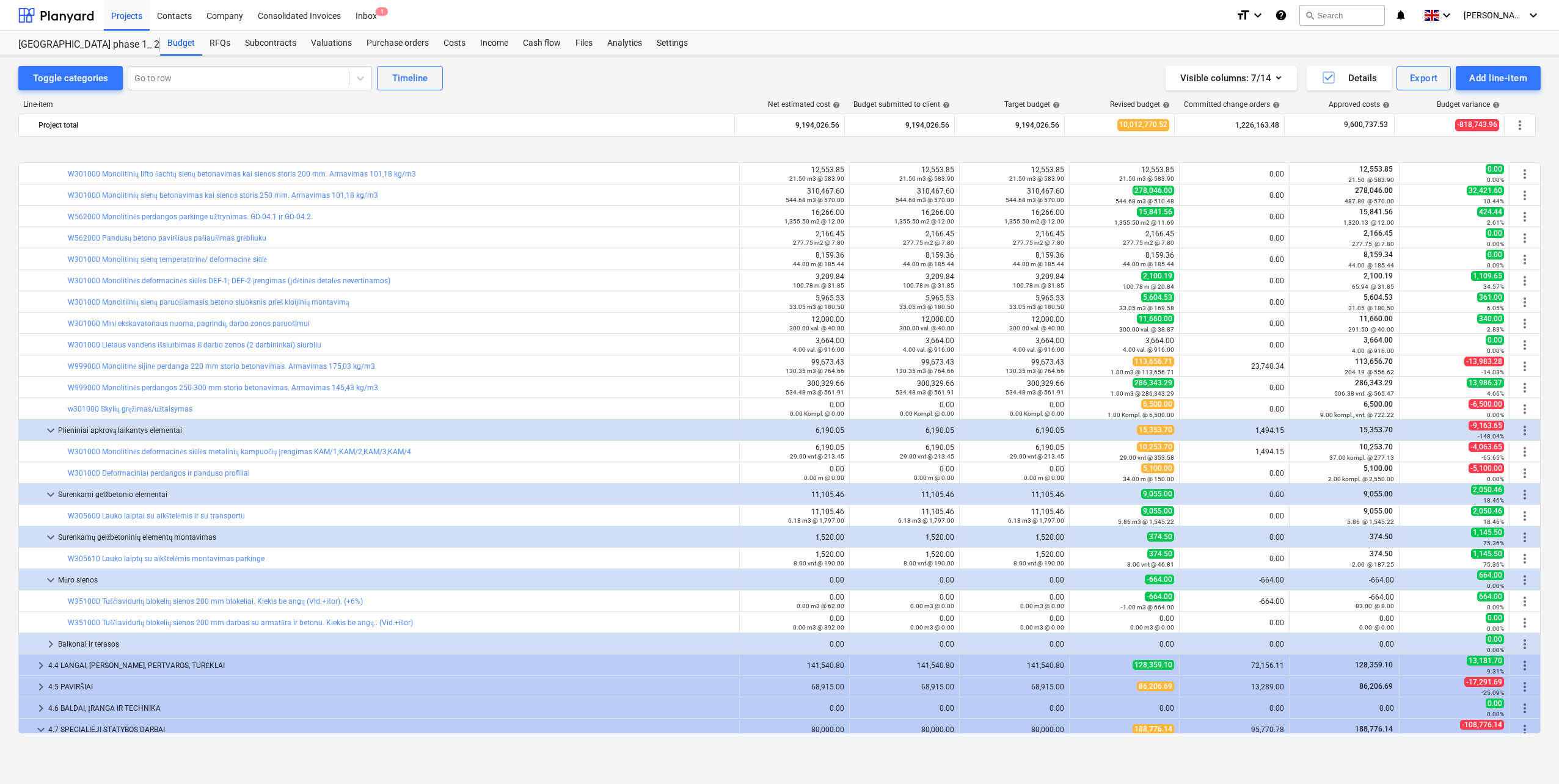
scroll to position [1279, 0]
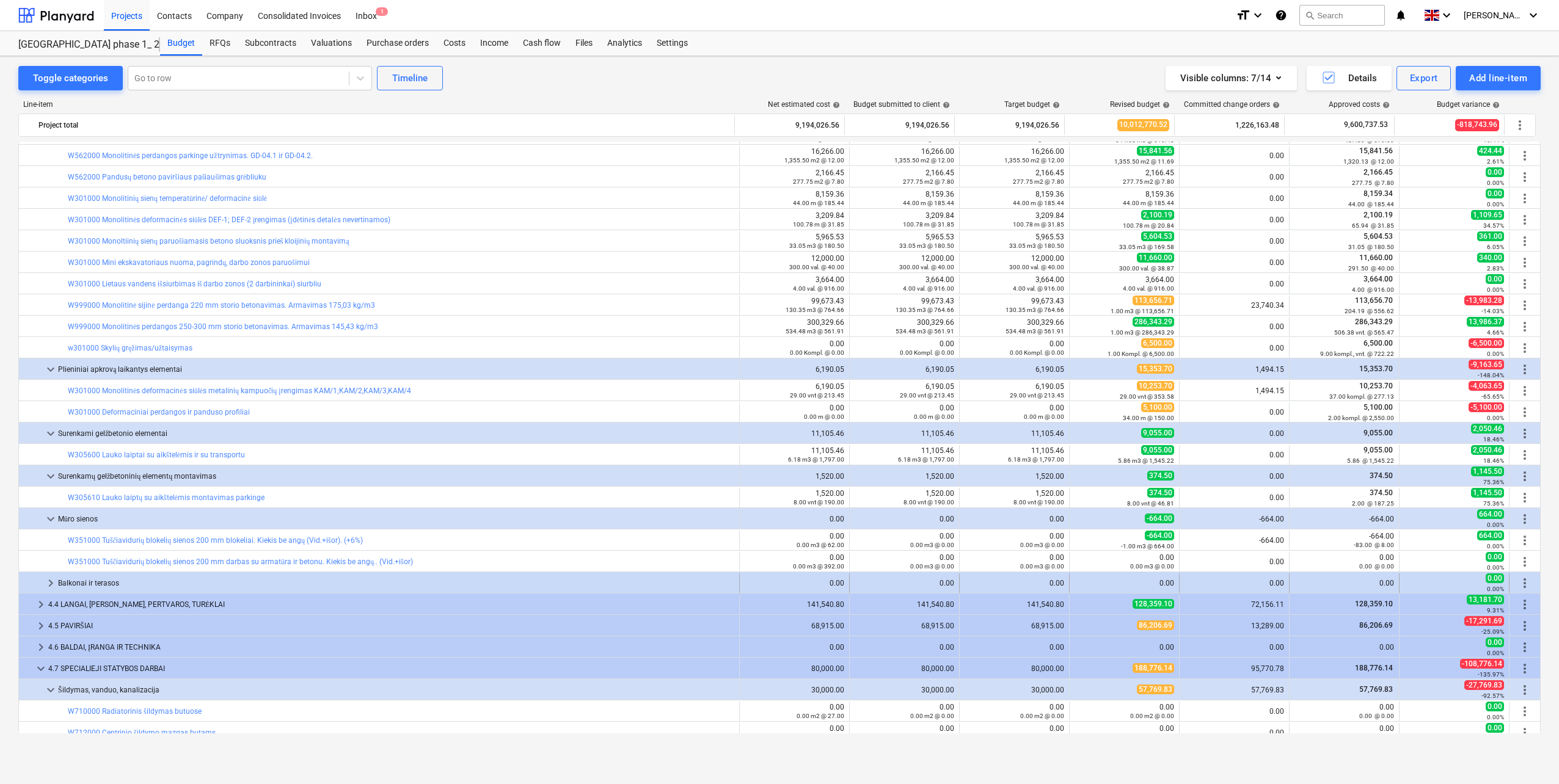
click at [100, 583] on div "Balkonai ir terasos" at bounding box center [397, 583] width 676 height 19
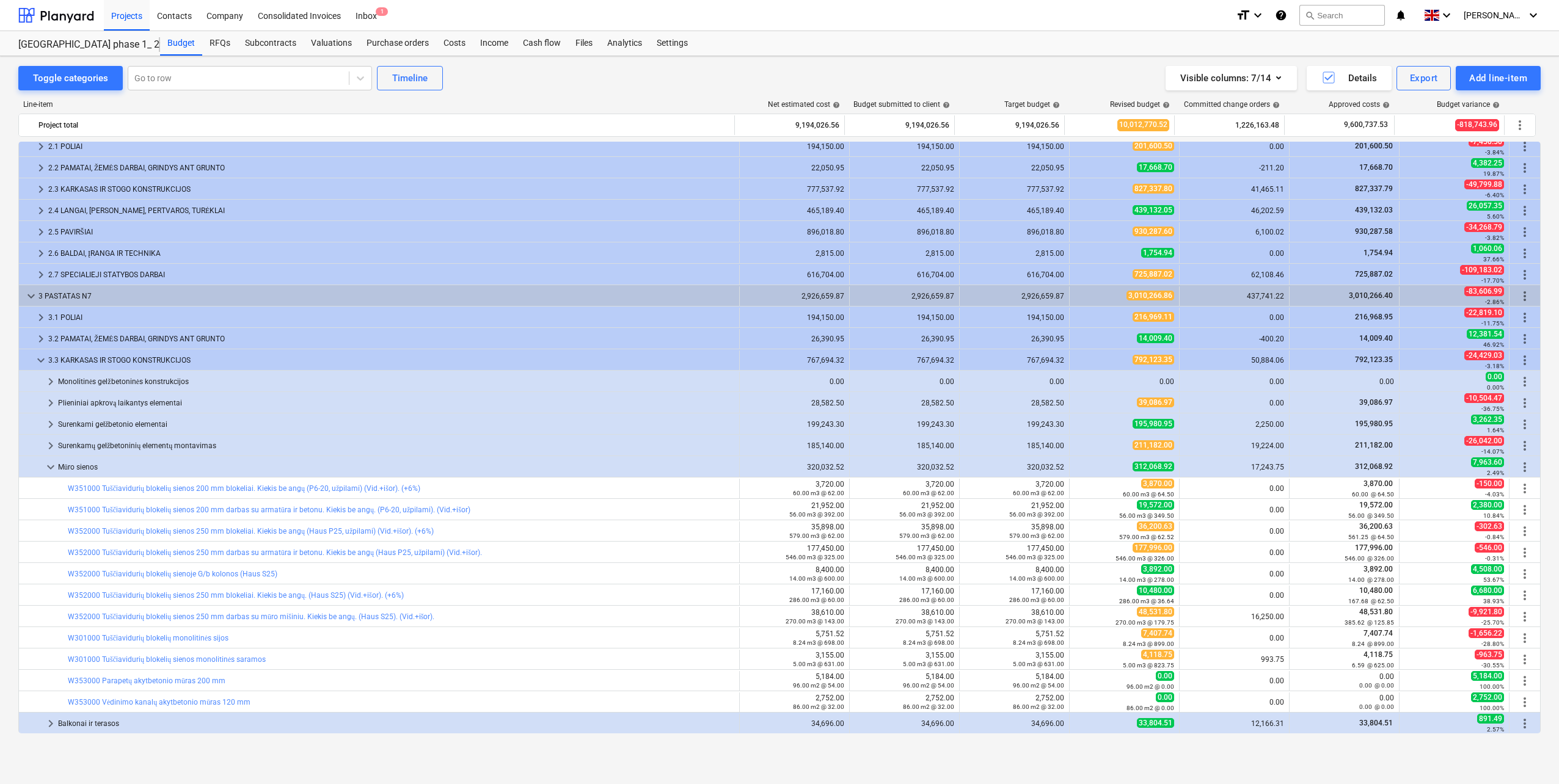
scroll to position [0, 0]
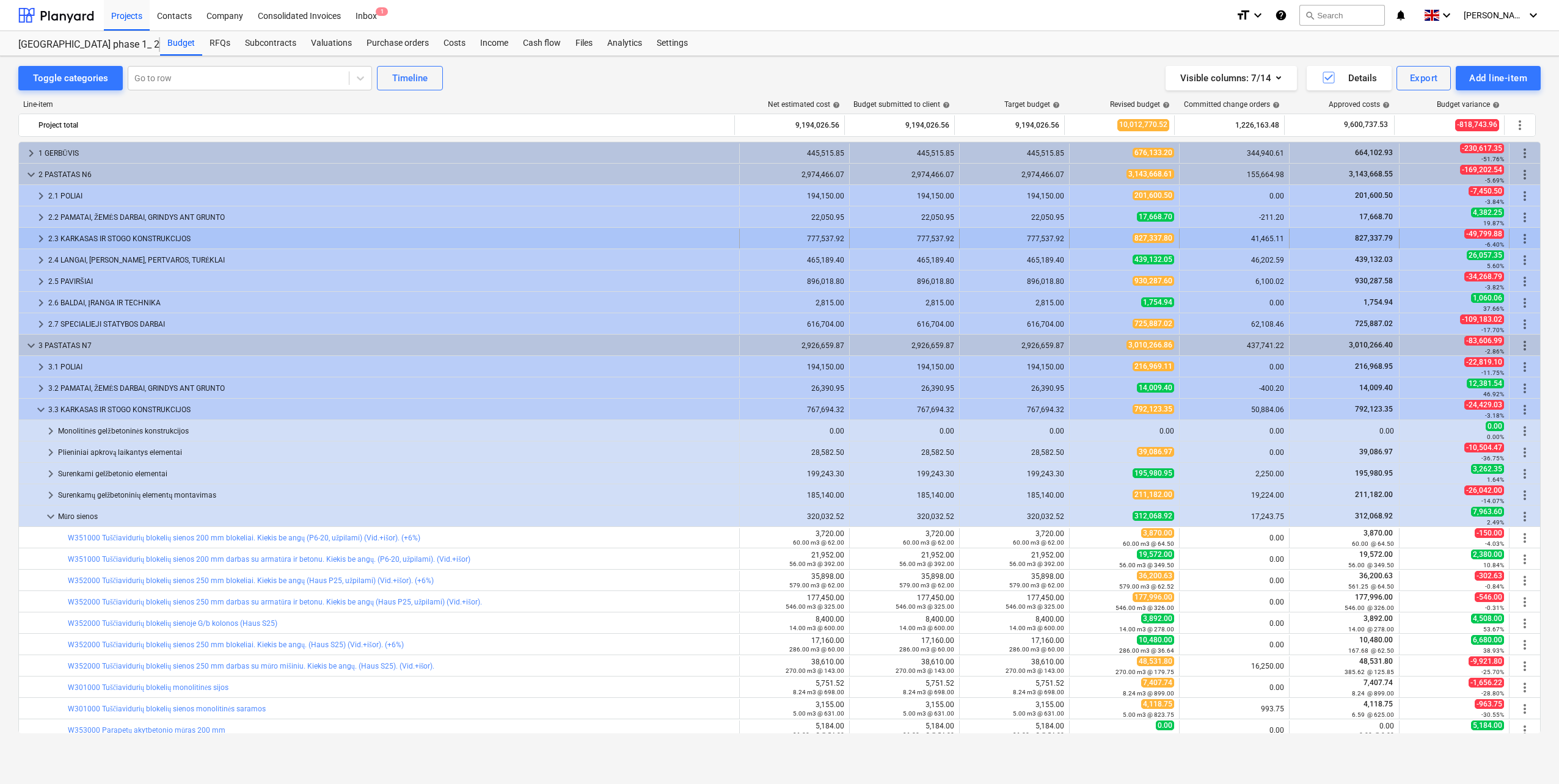
click at [101, 241] on div "2.3 KARKASAS IR STOGO KONSTRUKCIJOS" at bounding box center [391, 238] width 686 height 19
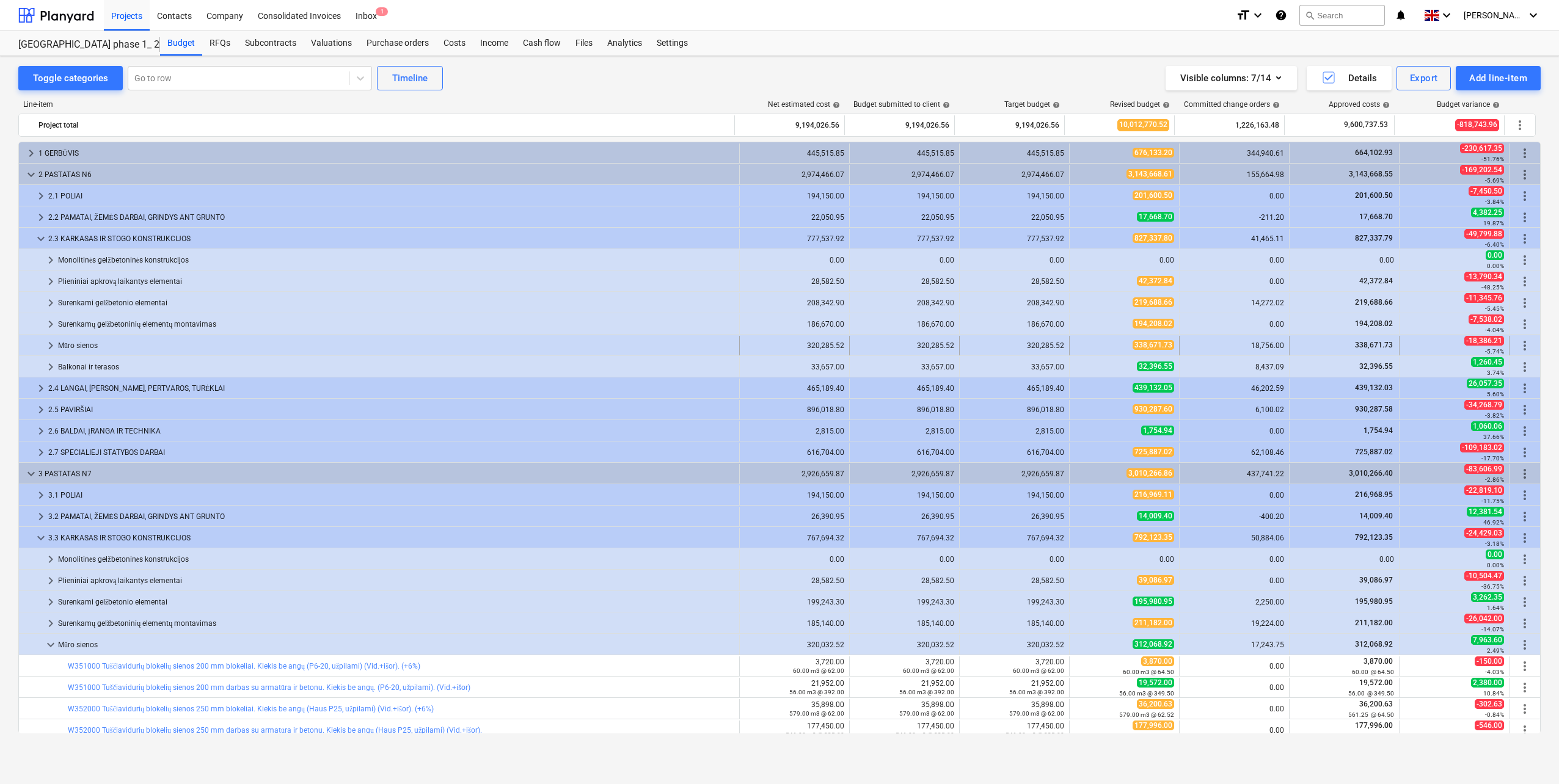
click at [102, 343] on div "Mūro sienos" at bounding box center [397, 345] width 676 height 19
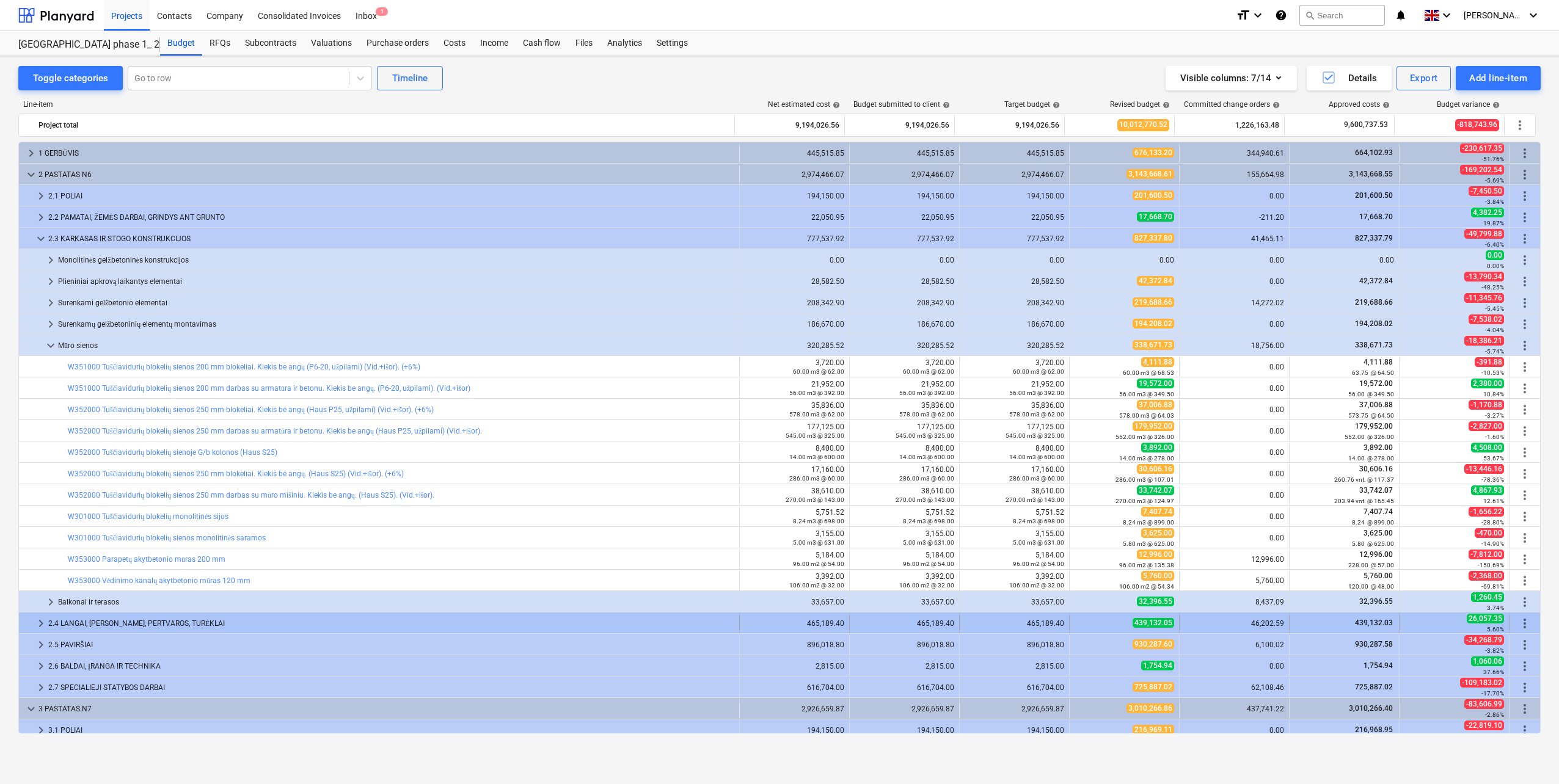
click at [107, 619] on div "2.4 LANGAI, [PERSON_NAME], PERTVAROS, TURĖKLAI" at bounding box center [391, 623] width 686 height 19
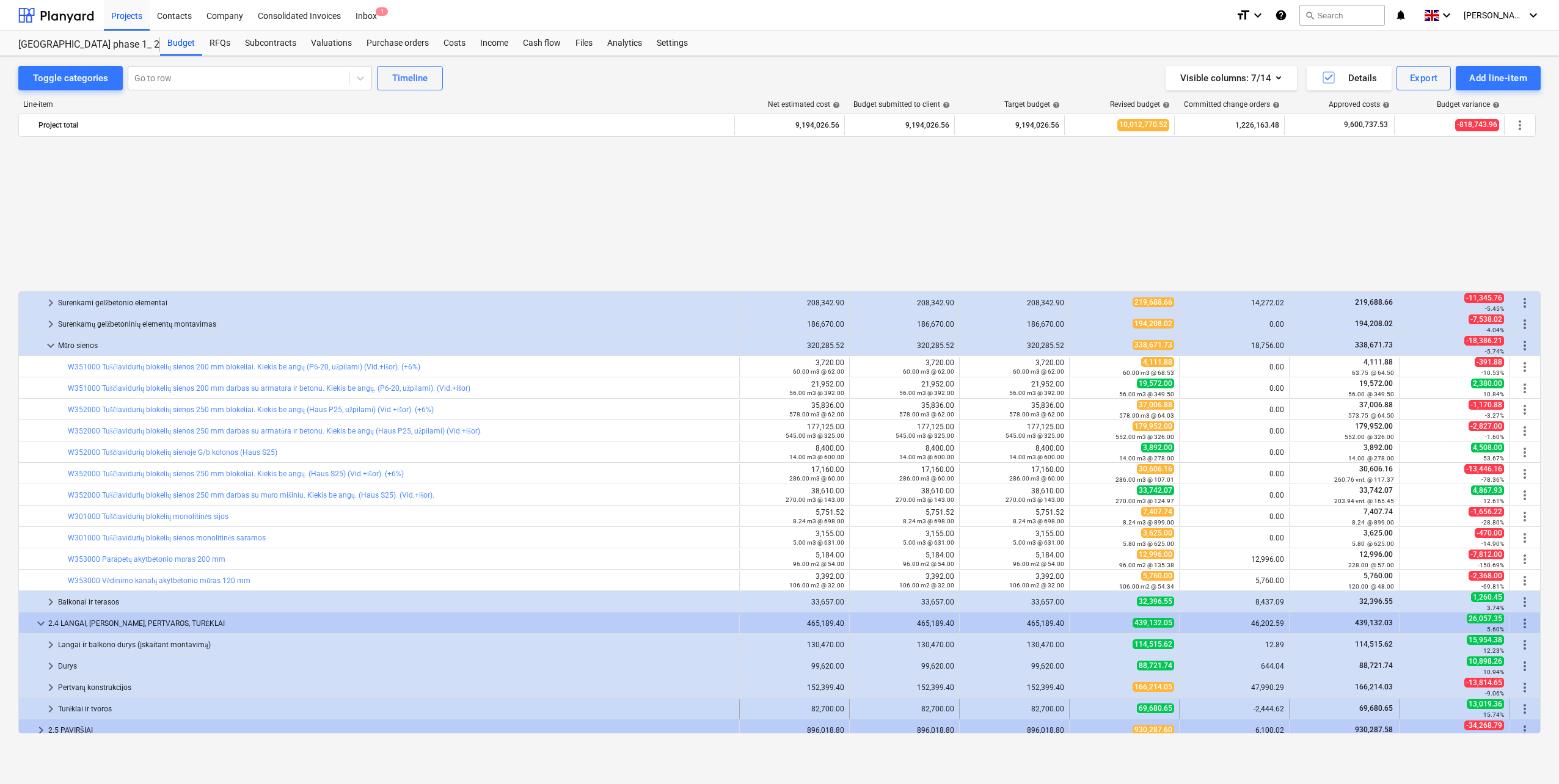
scroll to position [183, 0]
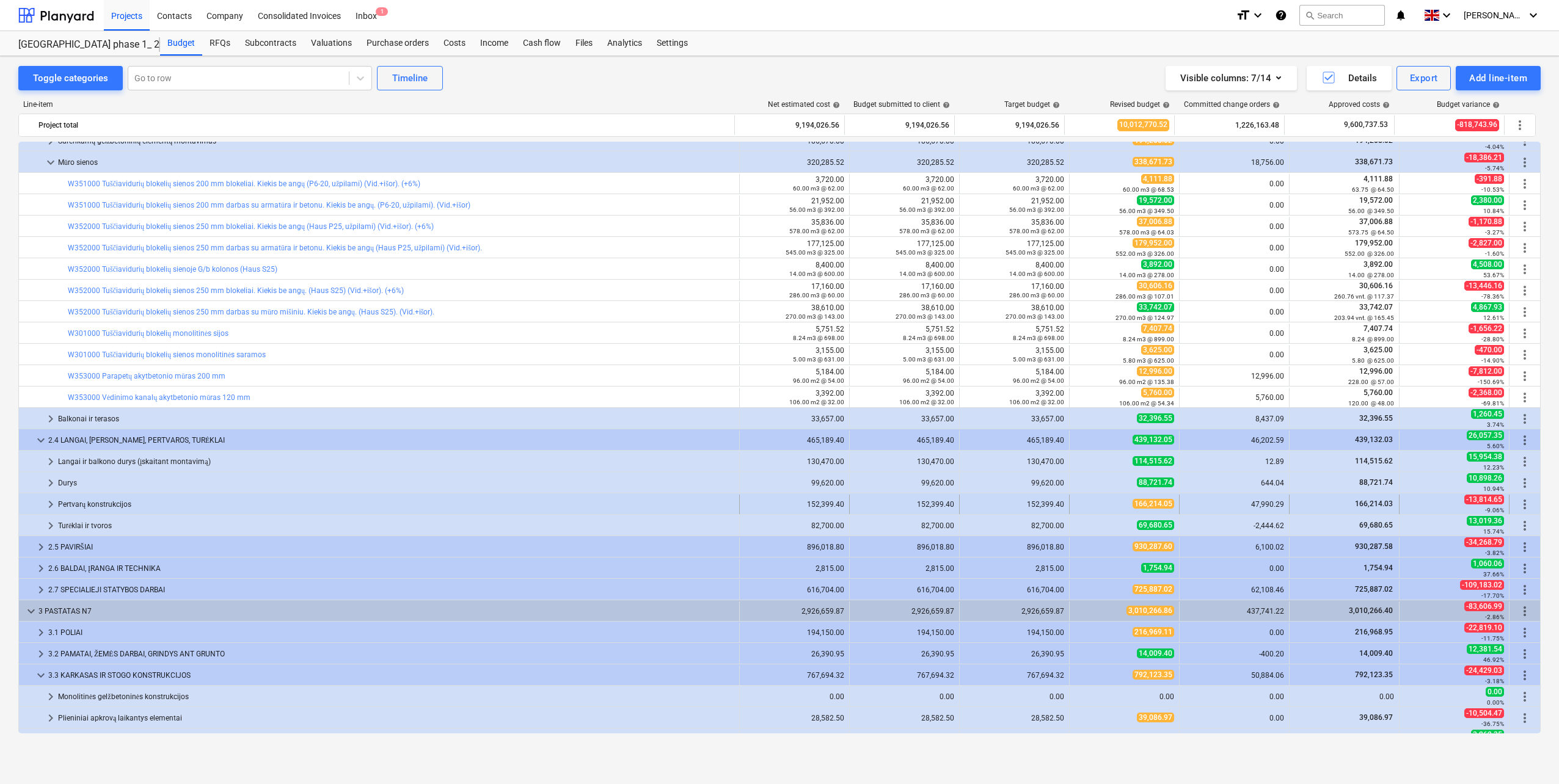
click at [90, 501] on div "Pertvarų konstrukcijos" at bounding box center [397, 504] width 676 height 19
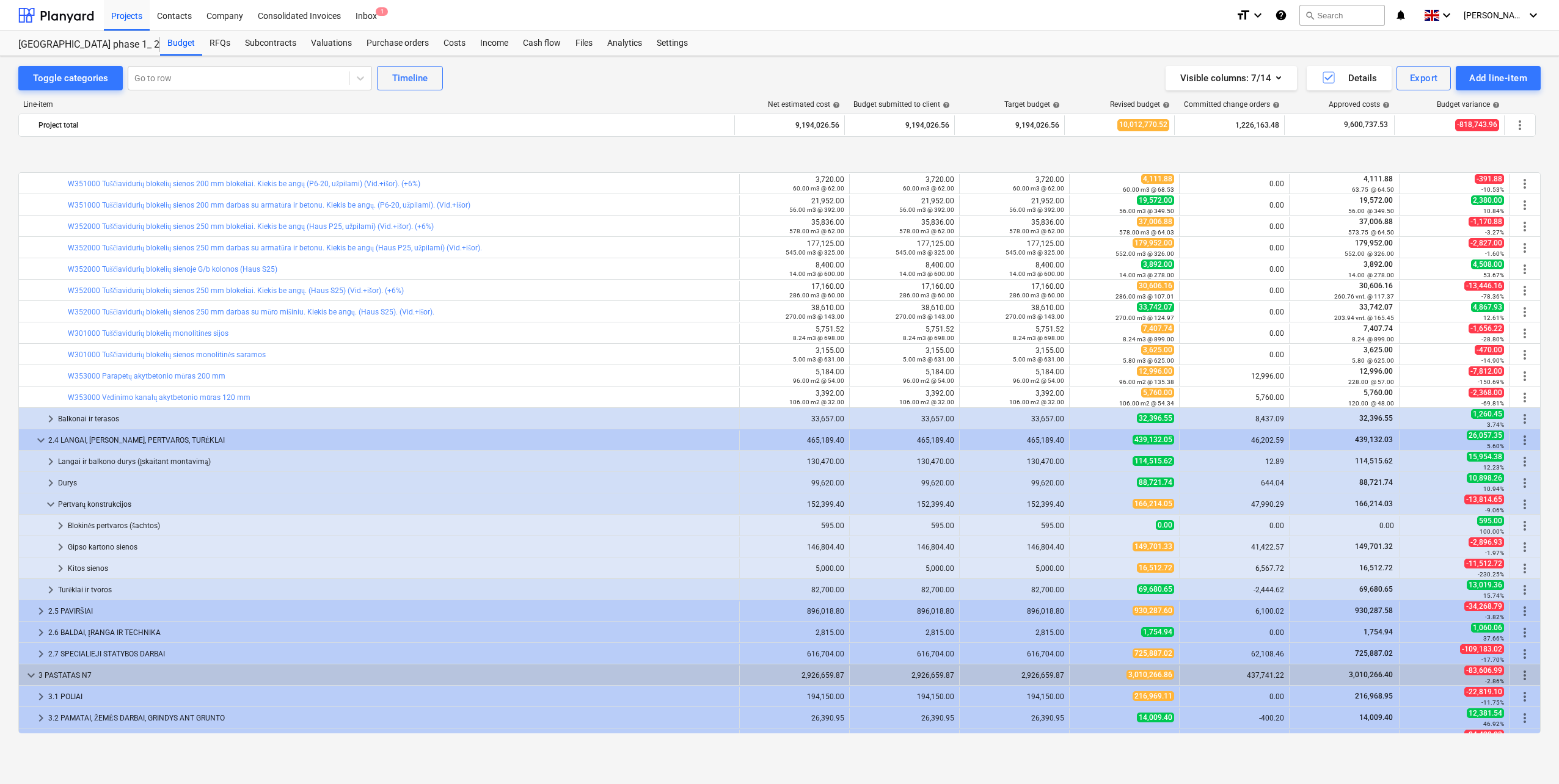
scroll to position [245, 0]
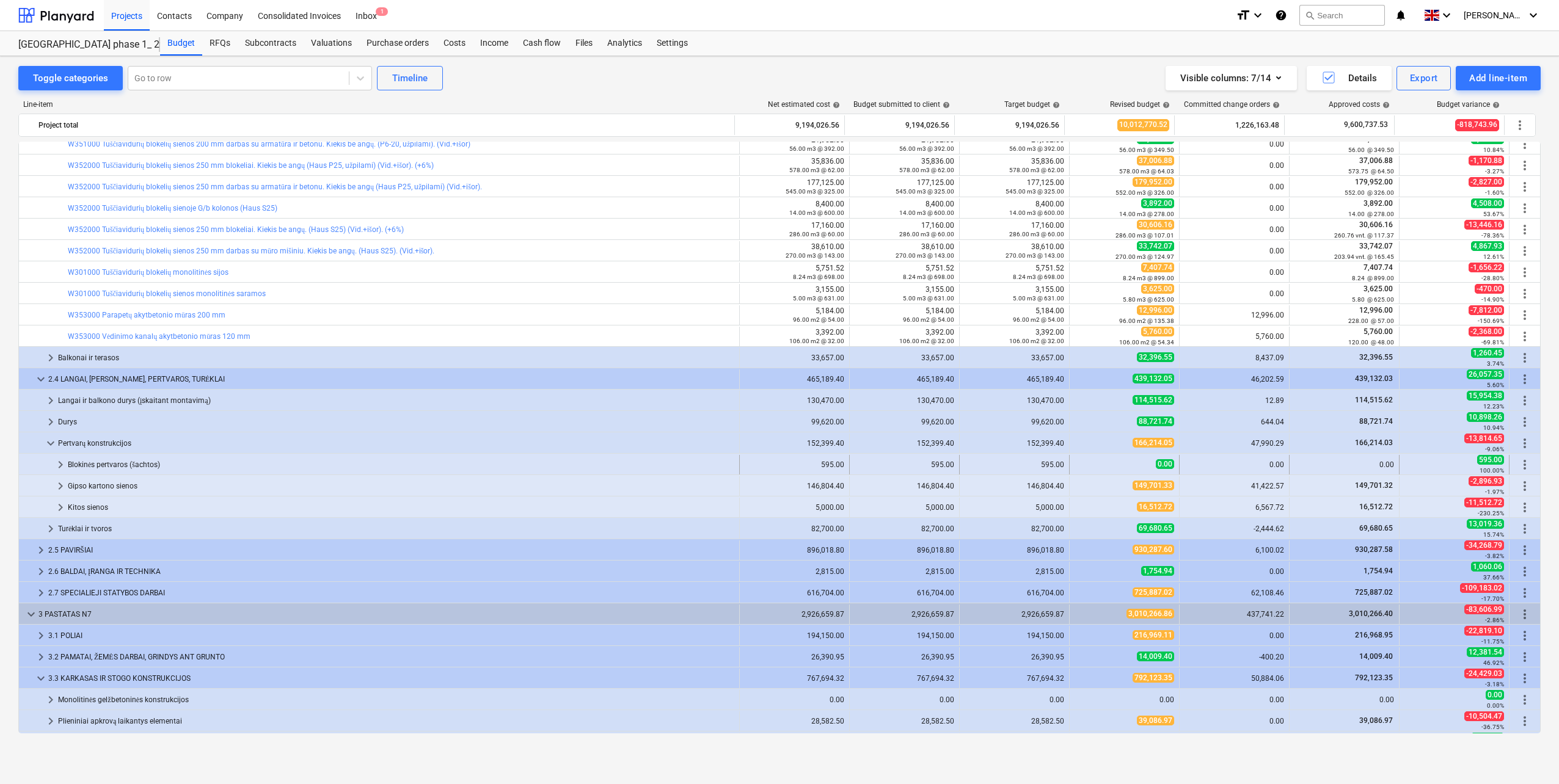
click at [119, 464] on div "Blokinės pertvaros (šachtos)" at bounding box center [401, 464] width 667 height 19
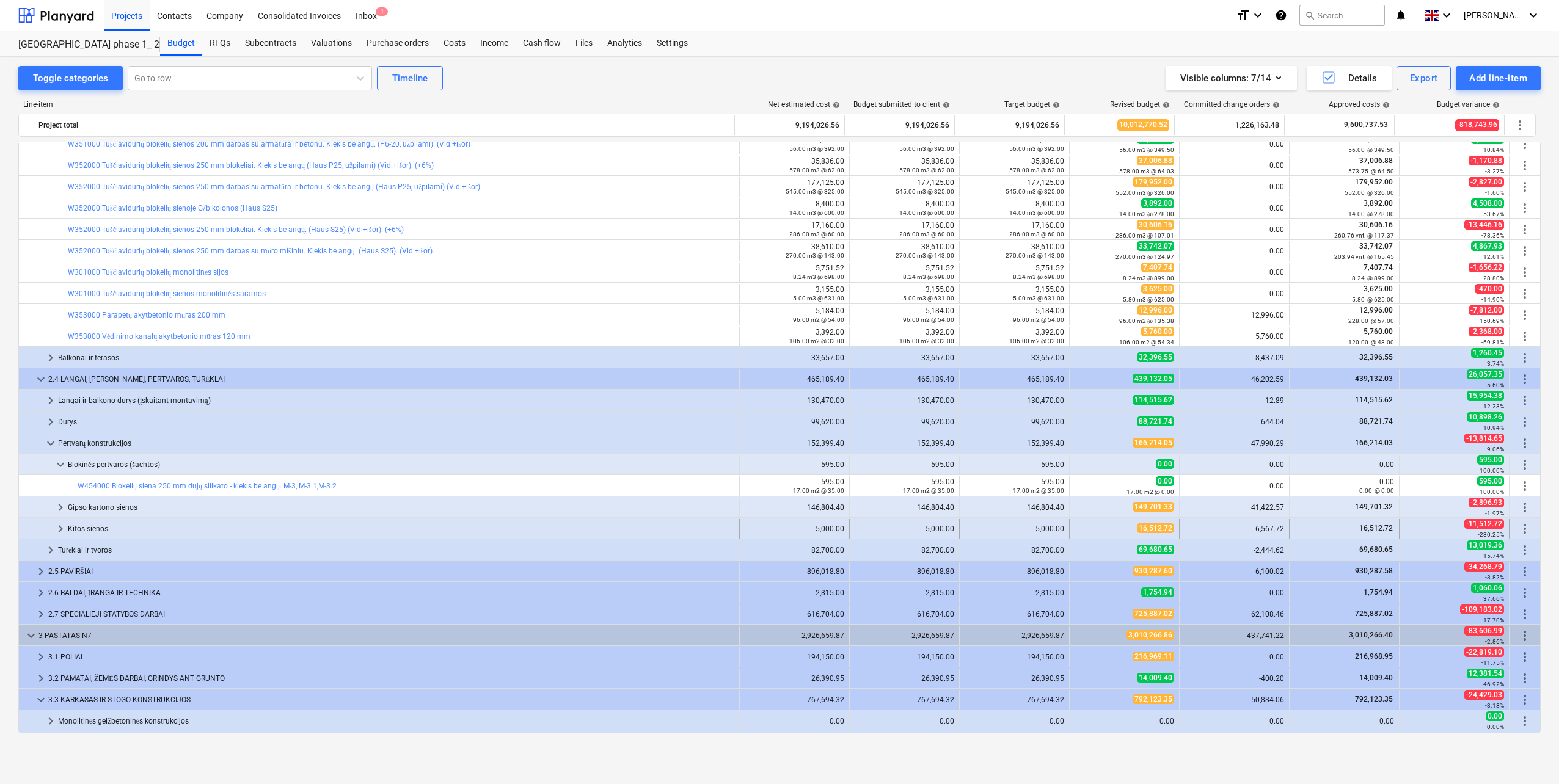
click at [96, 527] on div "Kitos sienos" at bounding box center [401, 528] width 667 height 19
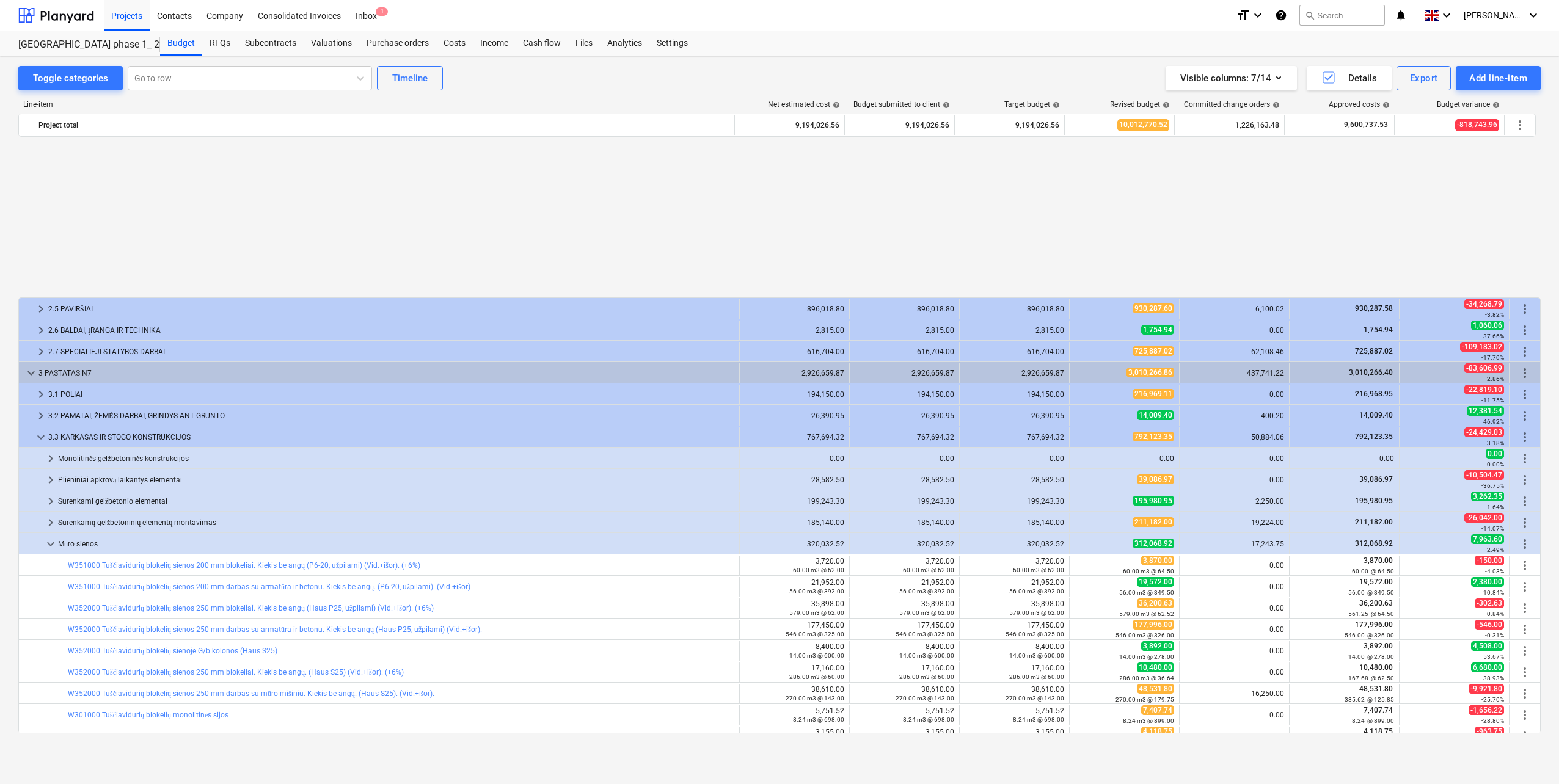
scroll to position [855, 0]
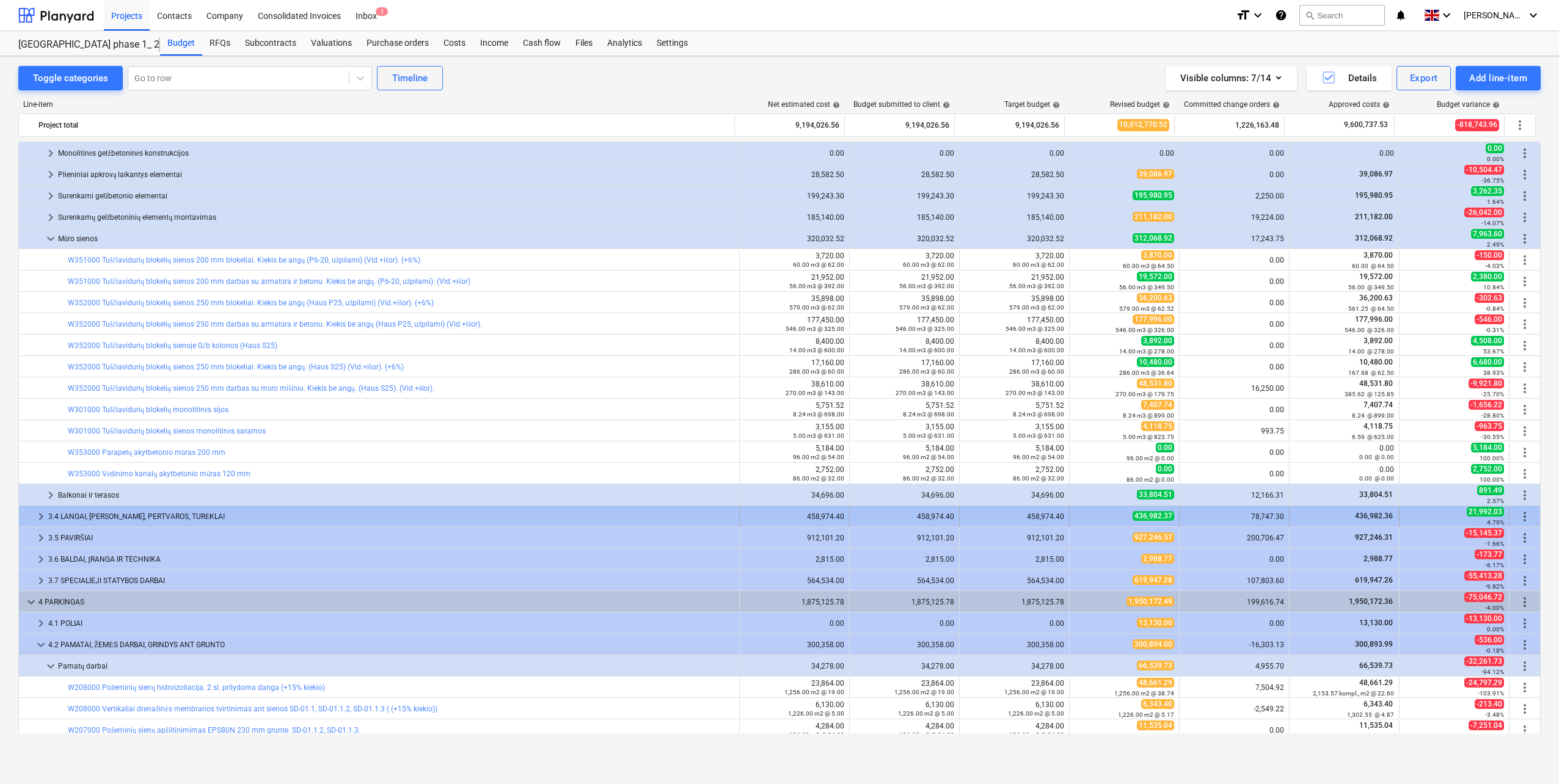
click at [134, 519] on div "3.4 LANGAI, [PERSON_NAME], PERTVAROS, TURĖKLAI" at bounding box center [391, 516] width 686 height 19
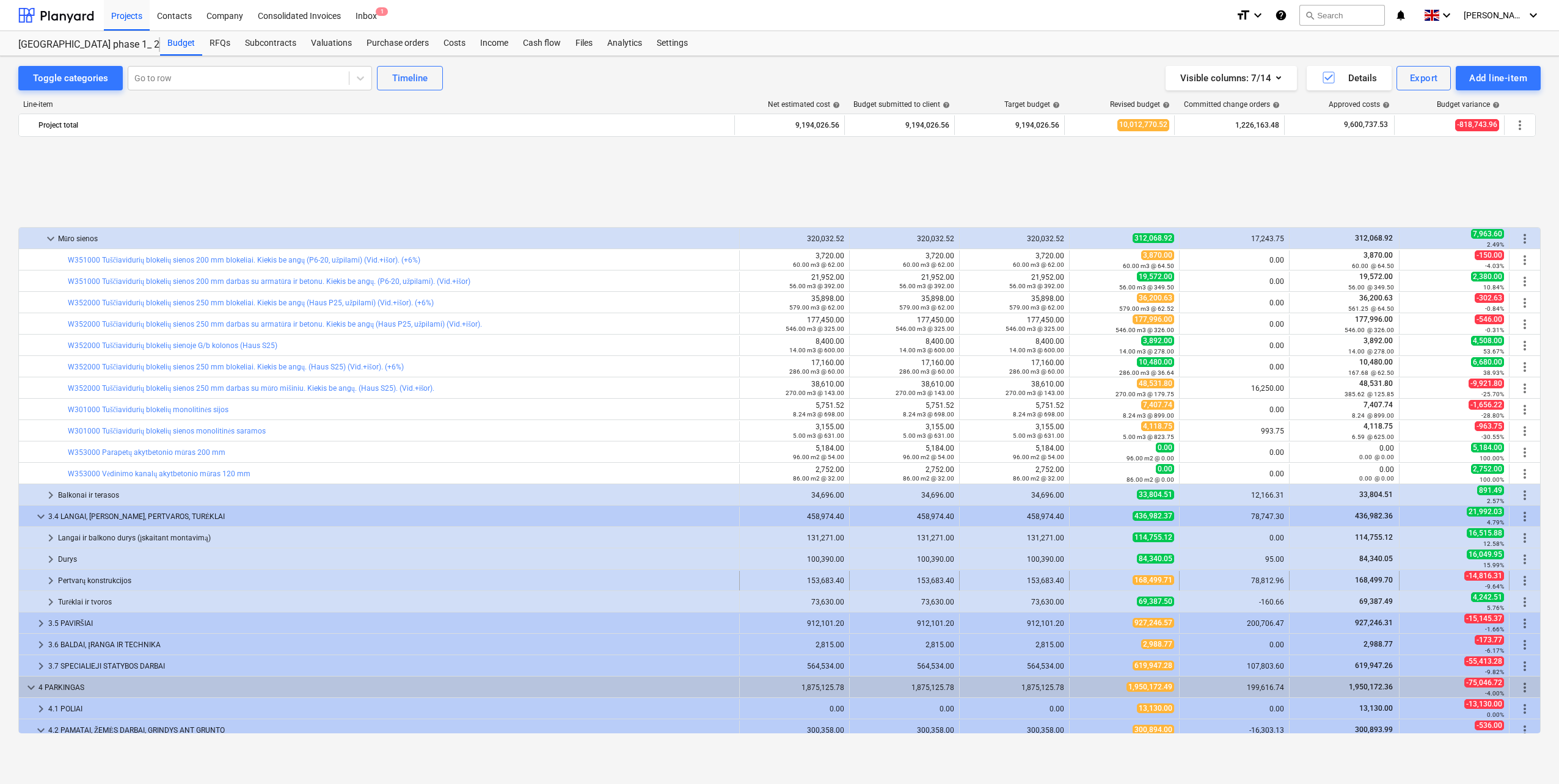
scroll to position [977, 0]
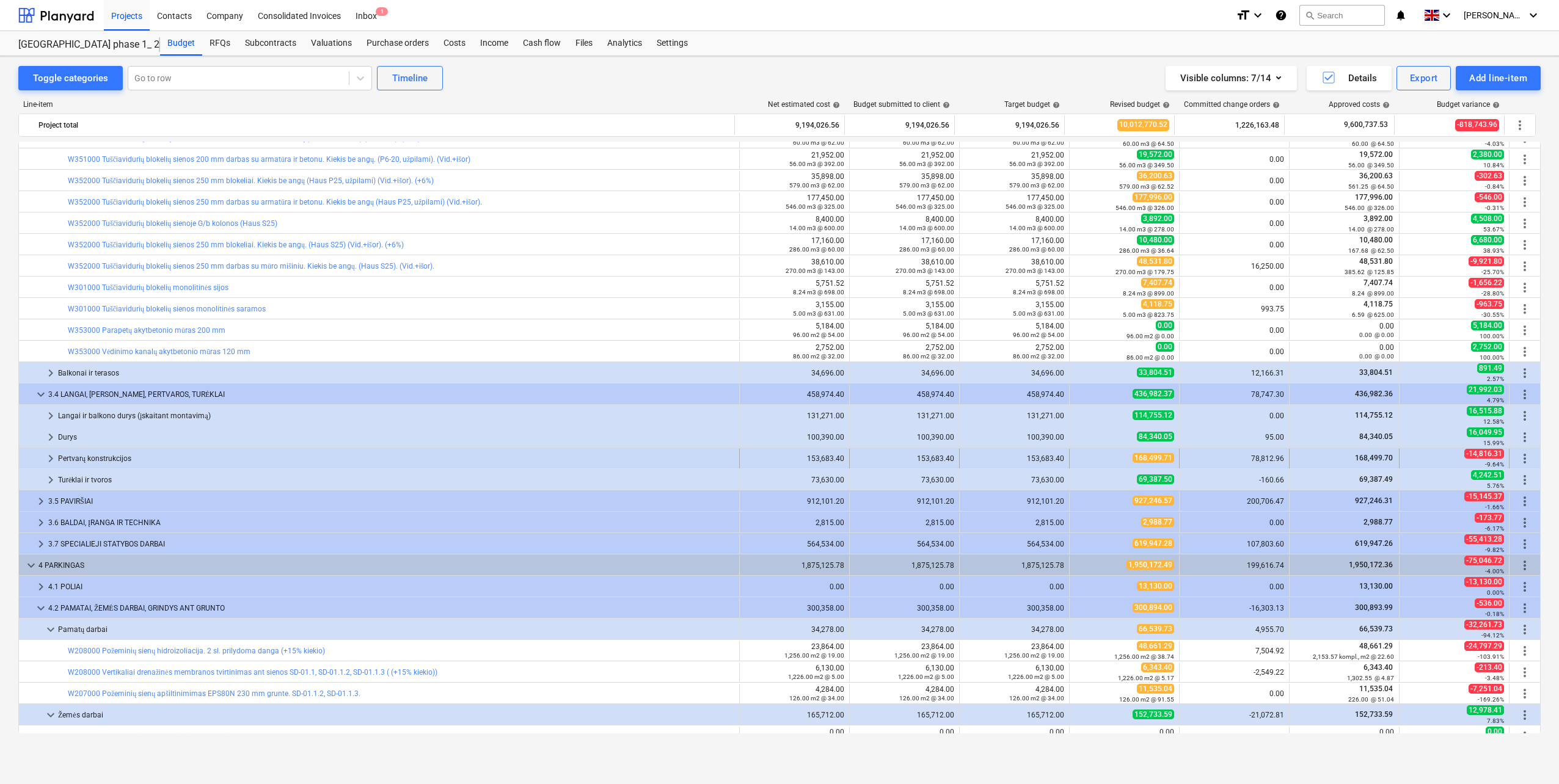
click at [118, 456] on div "Pertvarų konstrukcijos" at bounding box center [397, 459] width 676 height 19
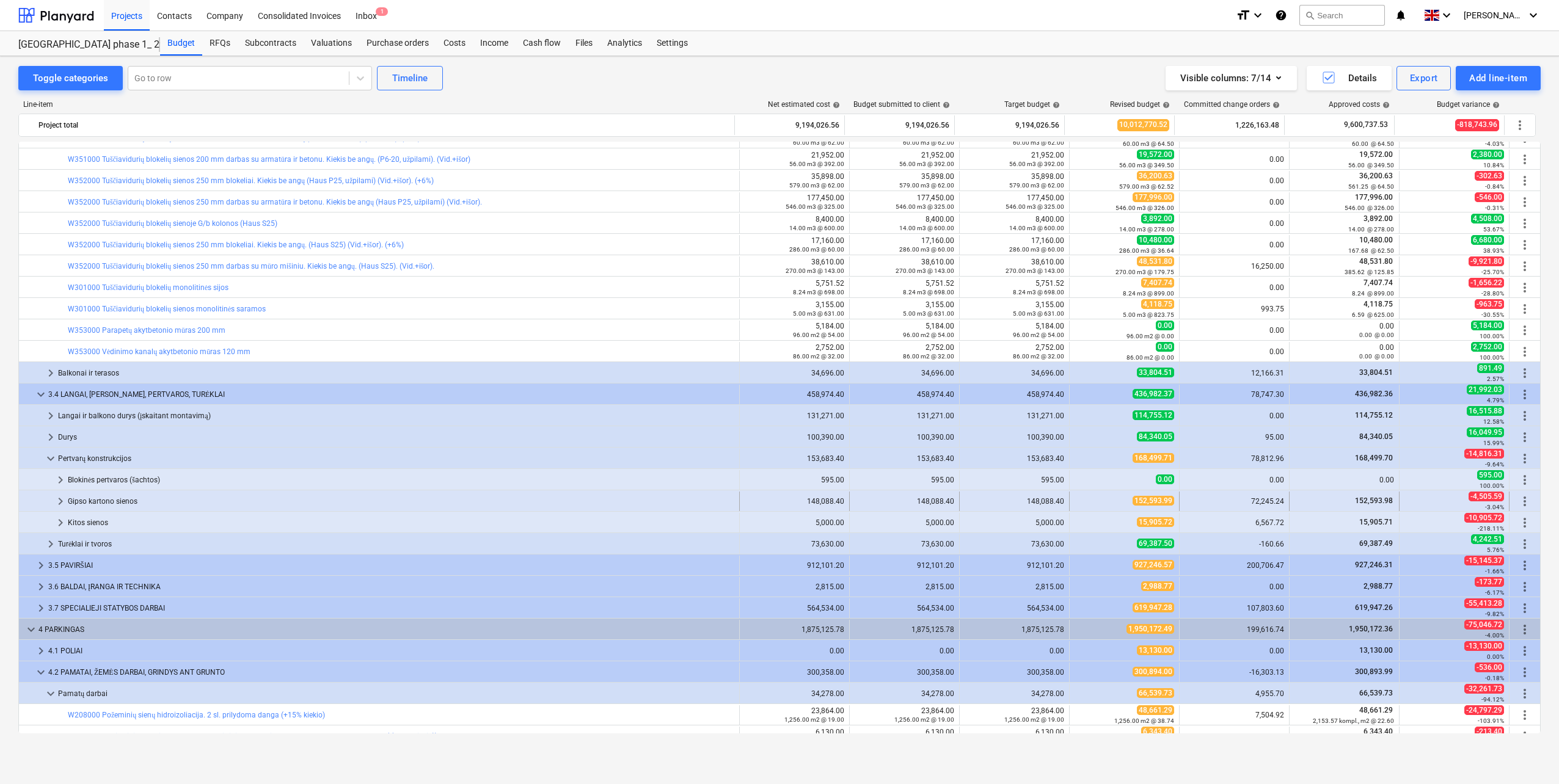
click at [115, 503] on div "Gipso kartono sienos" at bounding box center [401, 501] width 667 height 19
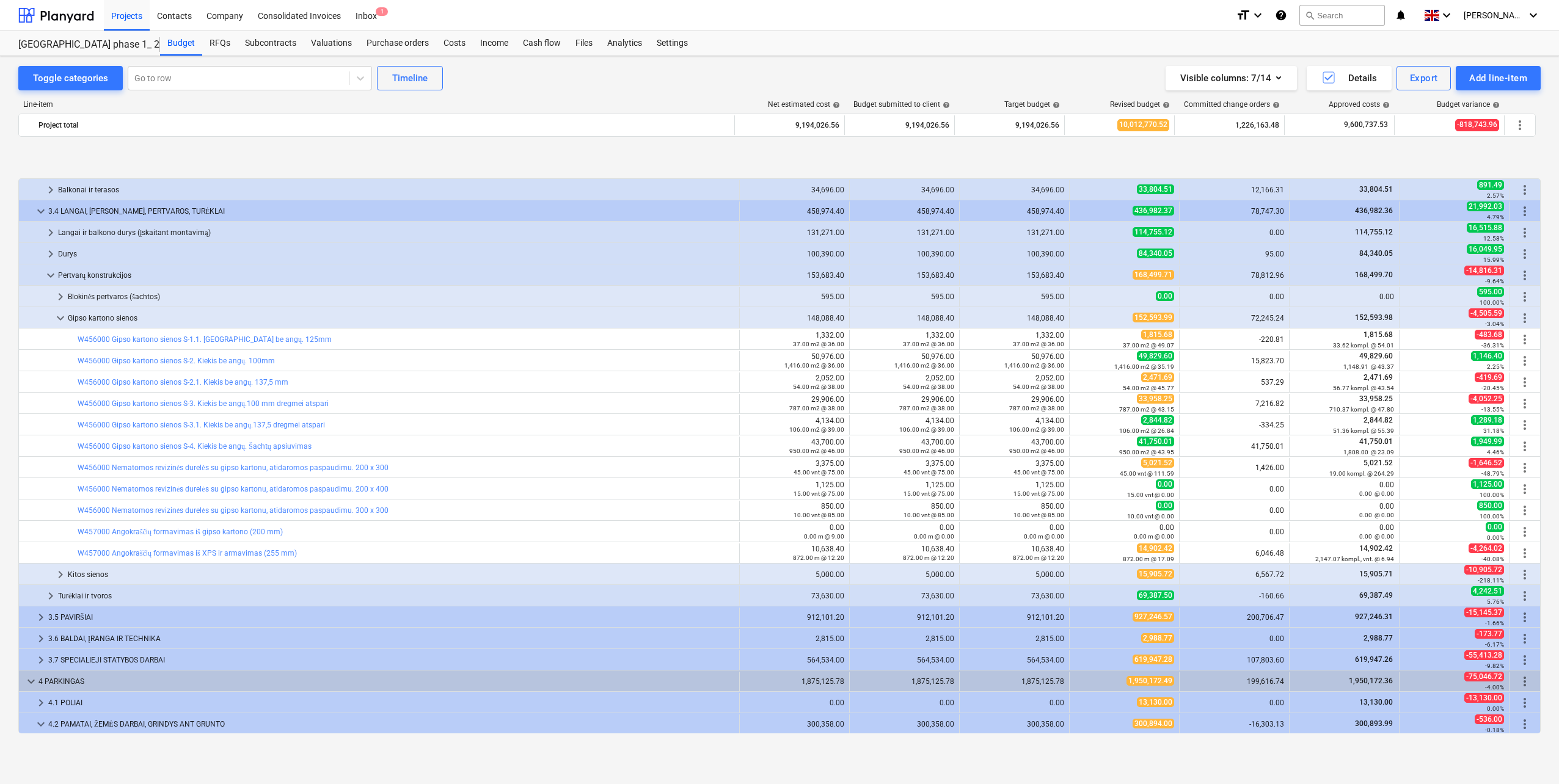
scroll to position [1221, 0]
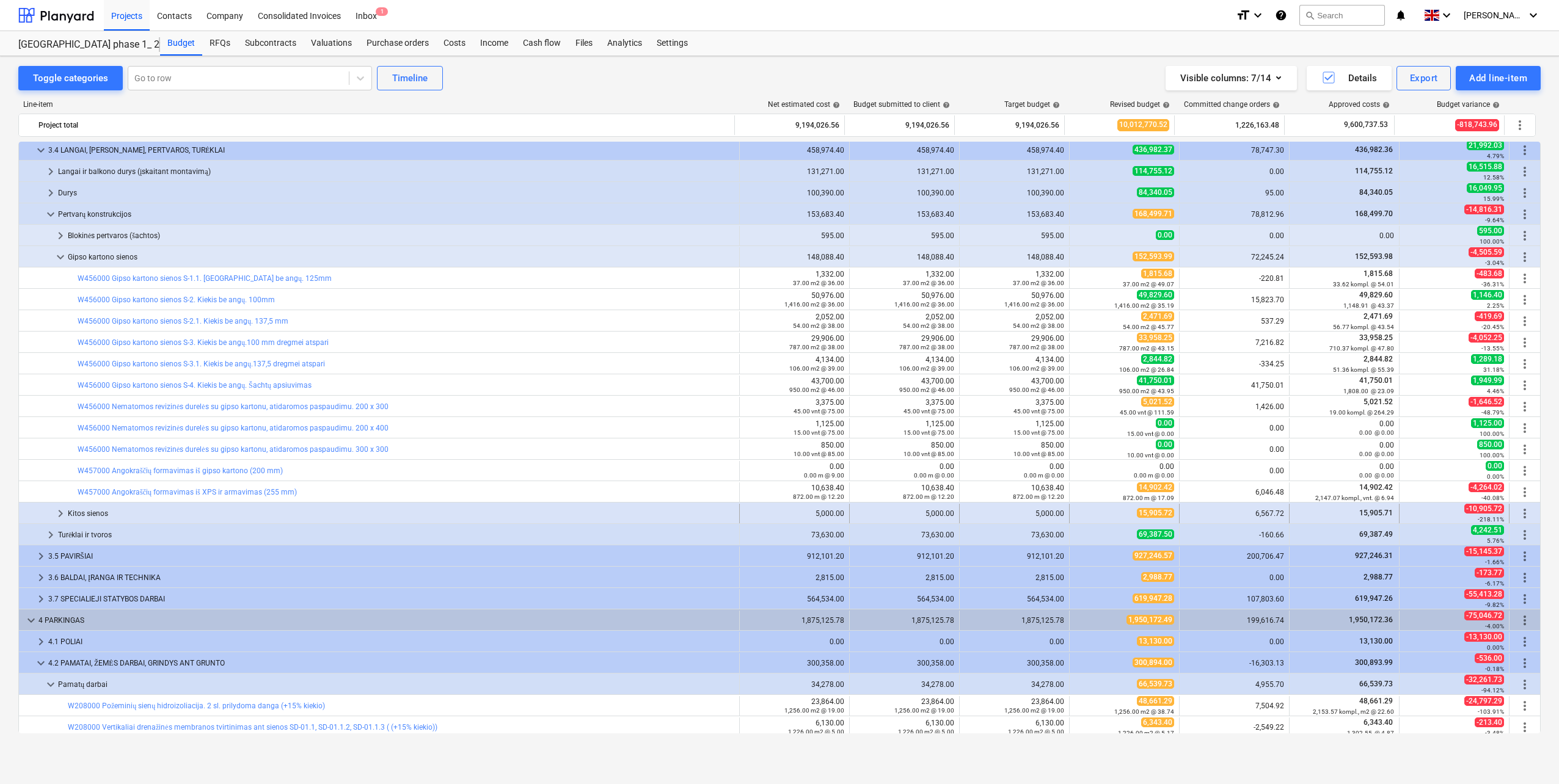
click at [96, 515] on div "Kitos sienos" at bounding box center [401, 513] width 667 height 19
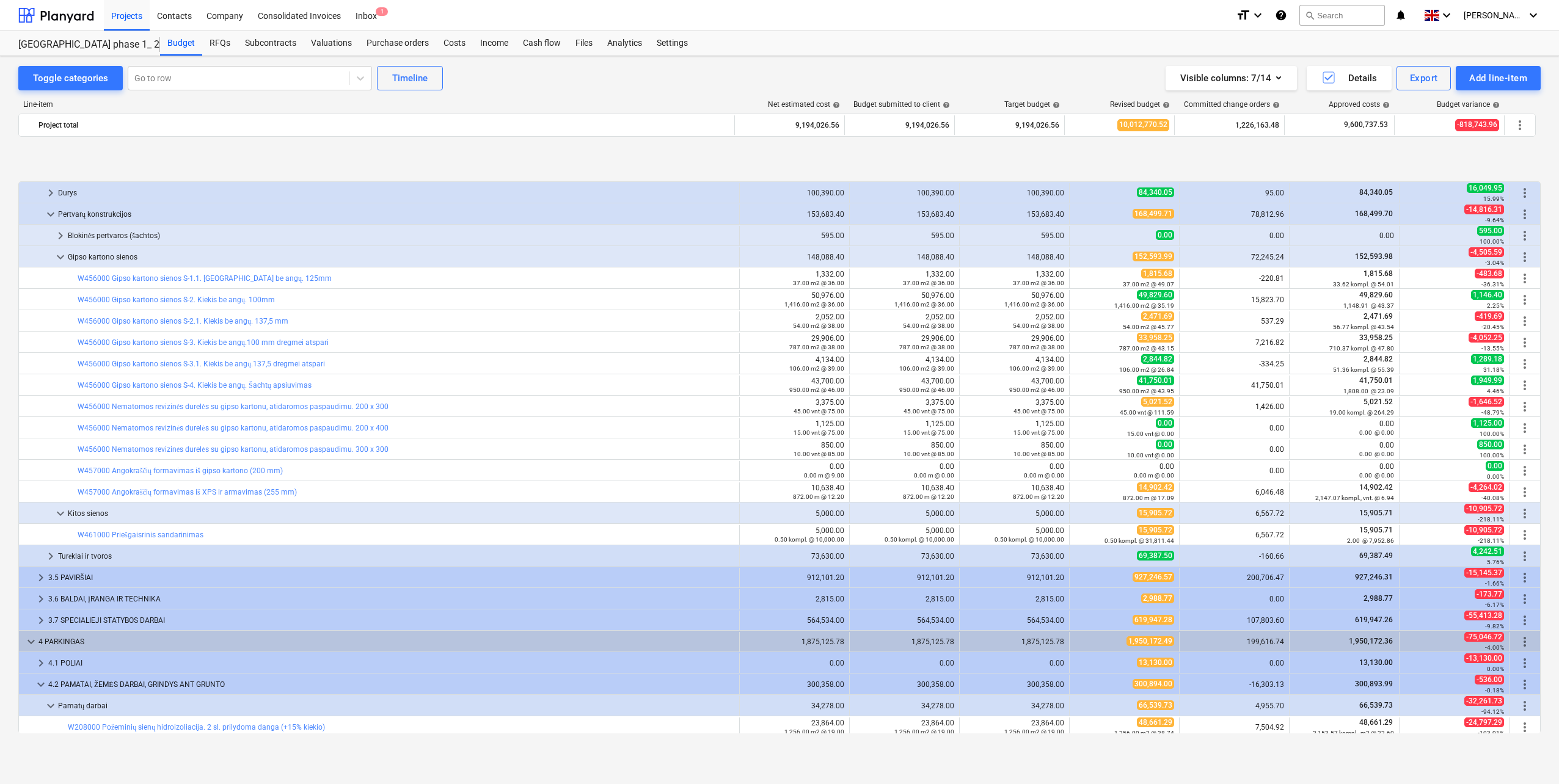
scroll to position [1282, 0]
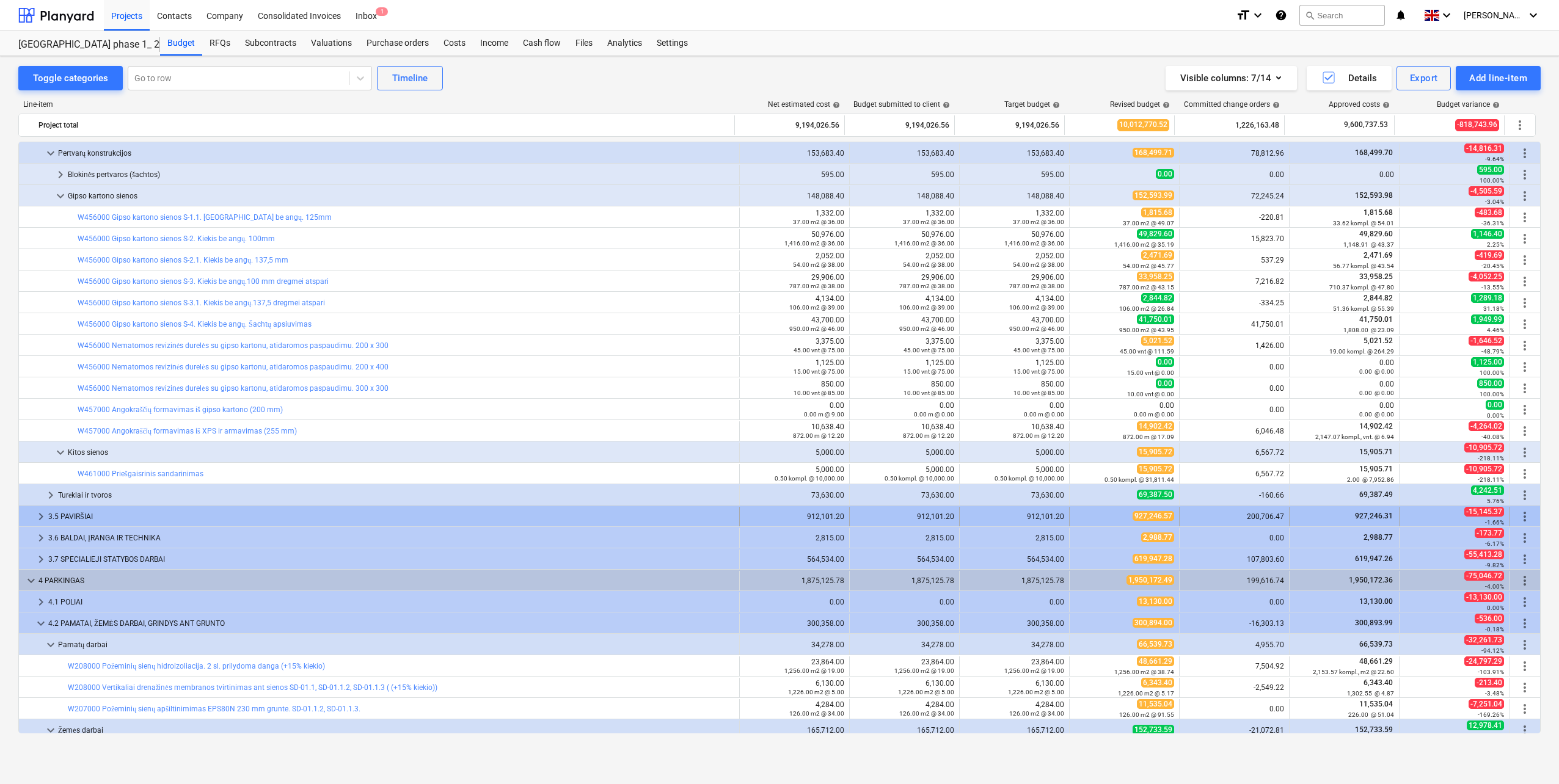
click at [94, 514] on div "3.5 PAVIRŠIAI" at bounding box center [391, 516] width 686 height 19
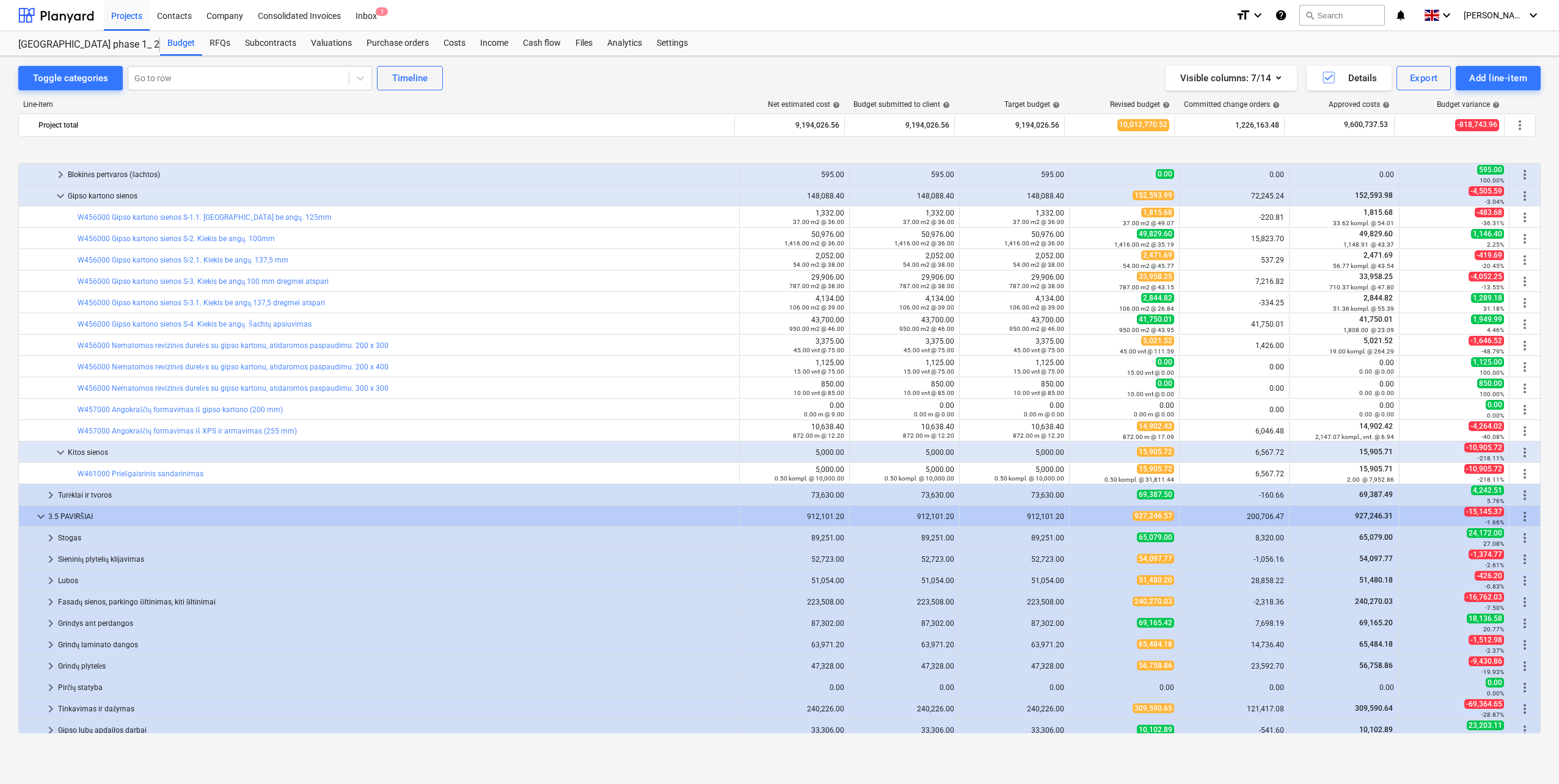
scroll to position [1343, 0]
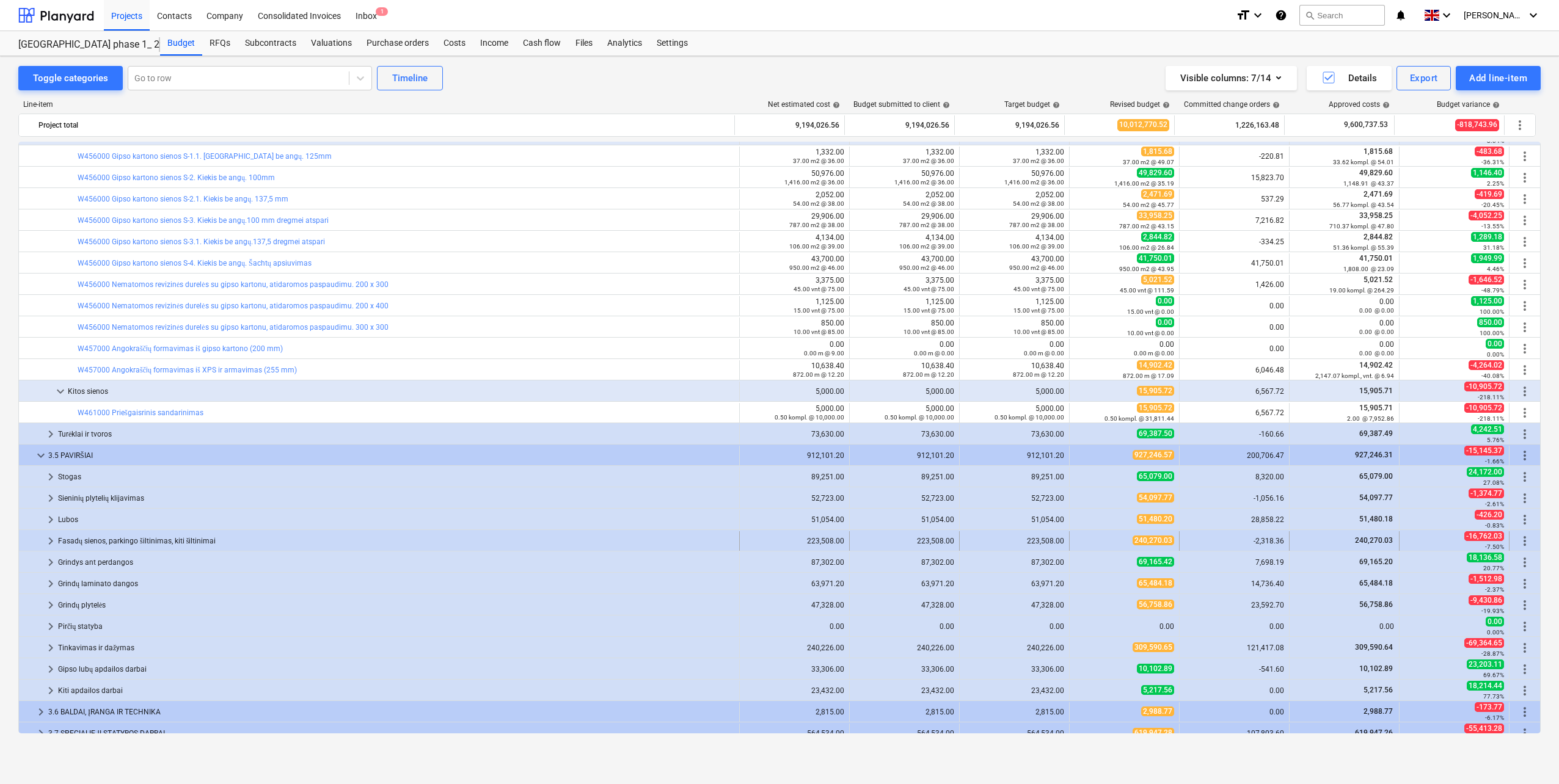
click at [93, 540] on div "Fasadų sienos, parkingo šiltinimas, kiti šiltinimai" at bounding box center [397, 541] width 676 height 19
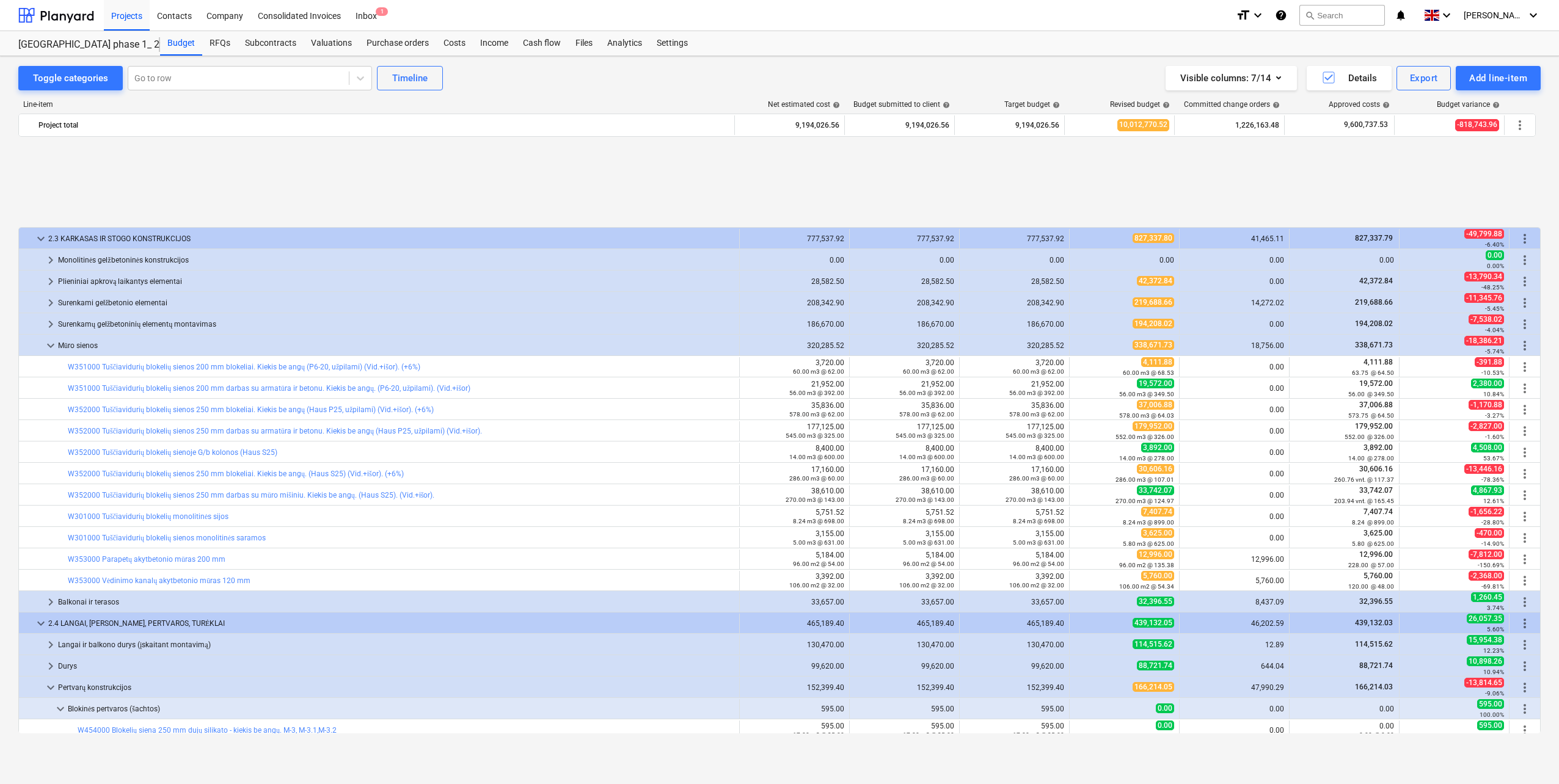
scroll to position [122, 0]
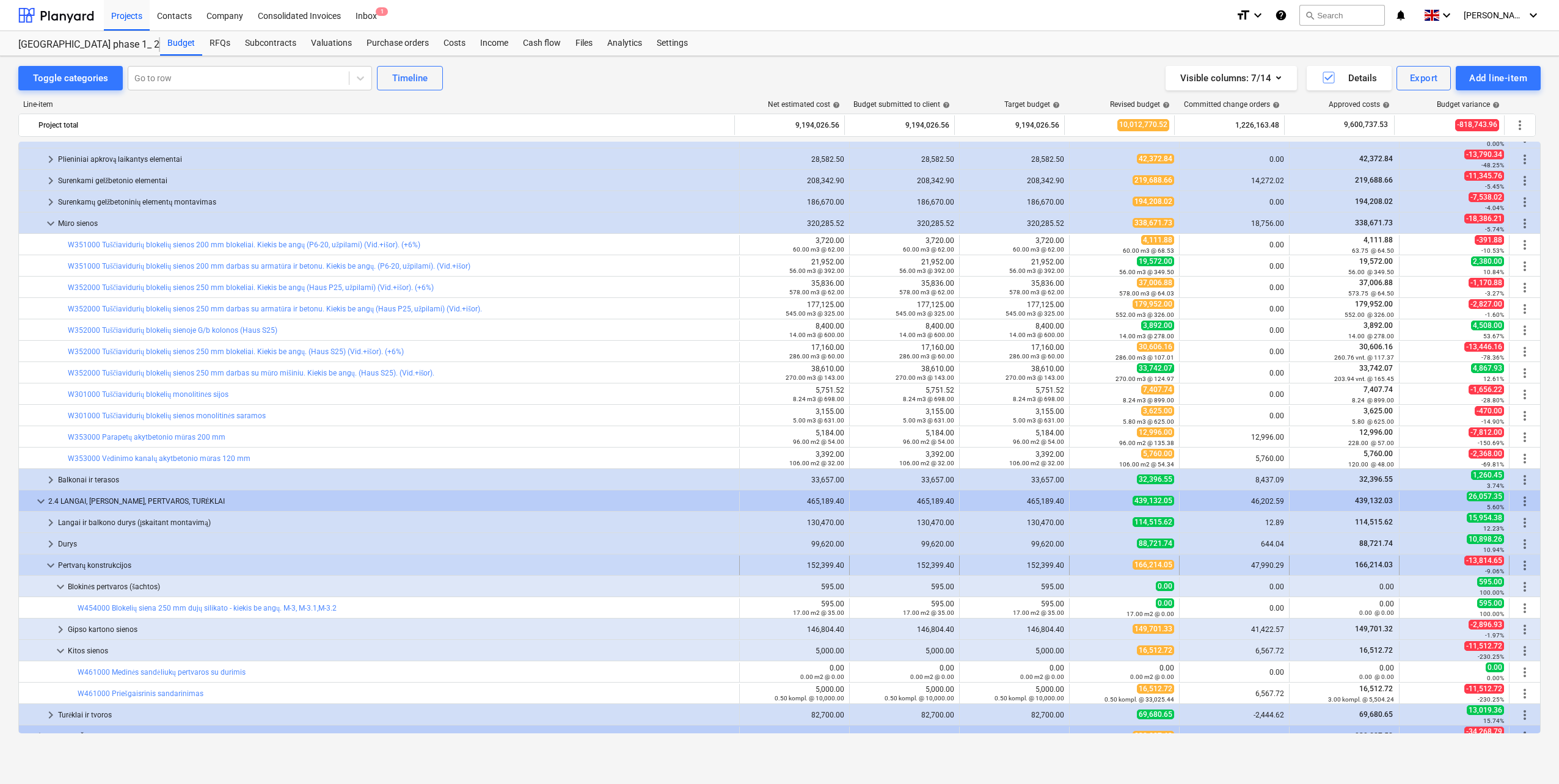
click at [193, 573] on div "Pertvarų konstrukcijos" at bounding box center [397, 565] width 676 height 19
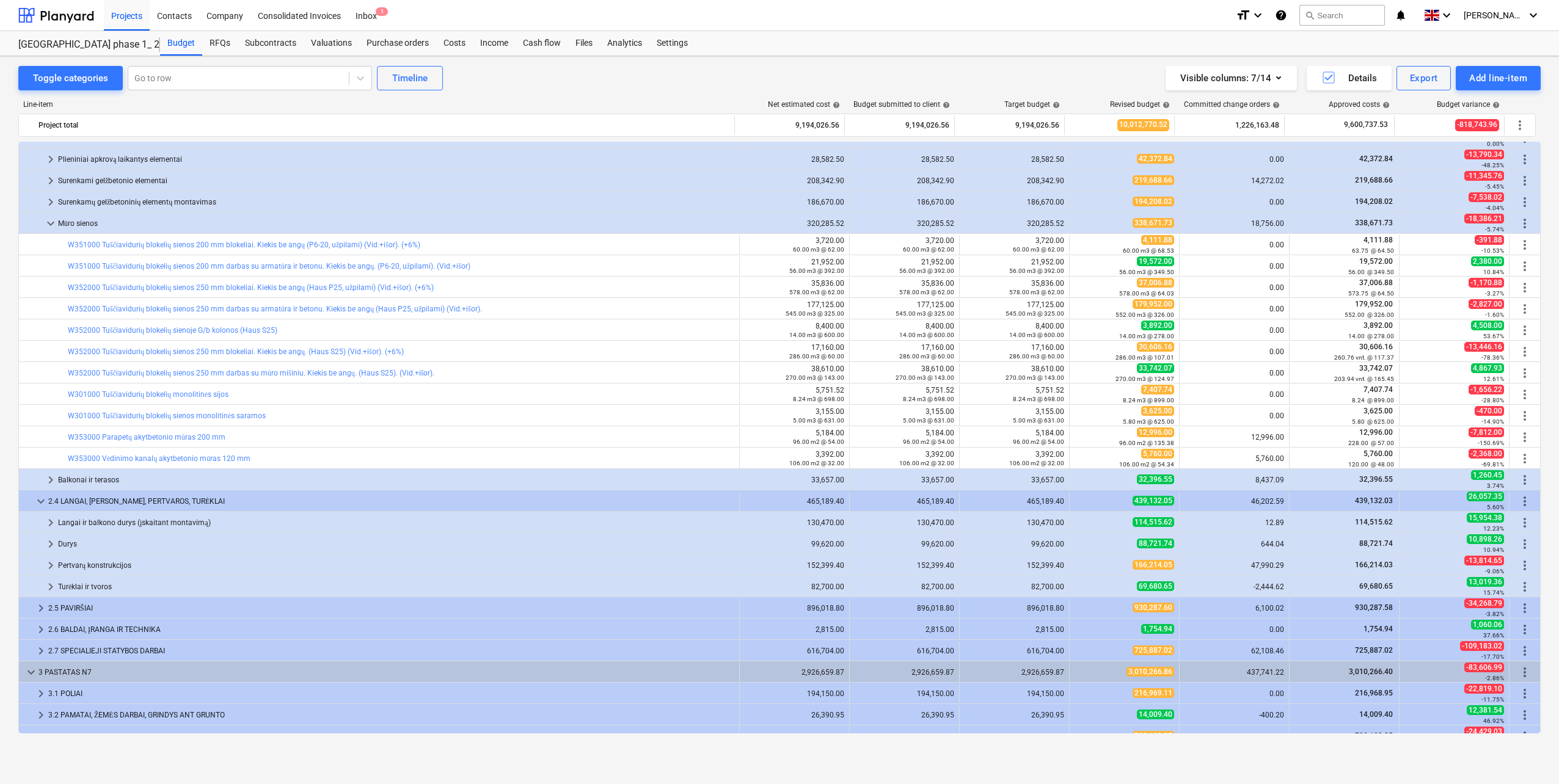
click at [193, 573] on div "Pertvarų konstrukcijos" at bounding box center [397, 565] width 676 height 19
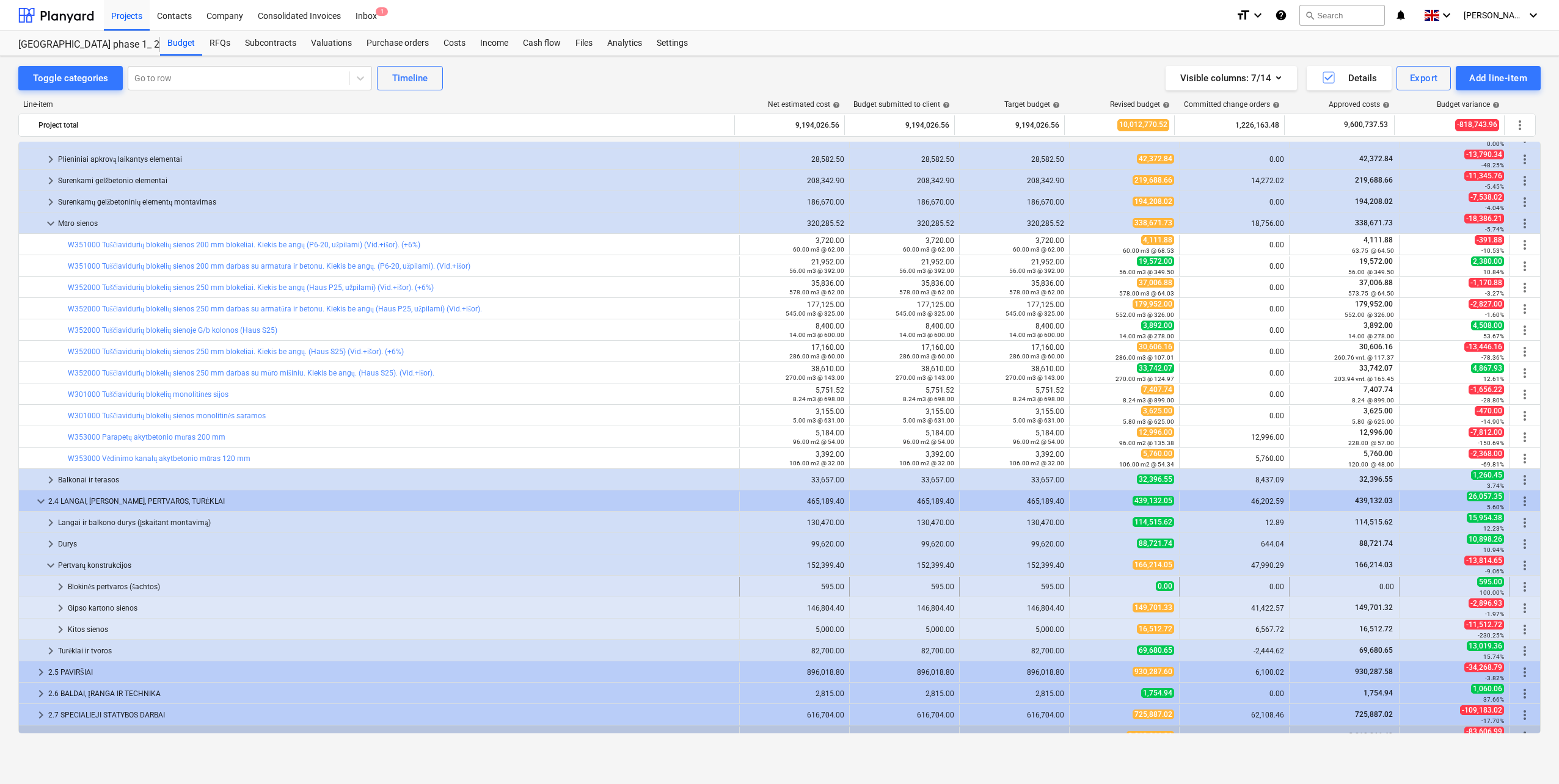
click at [182, 590] on div "Blokinės pertvaros (šachtos)" at bounding box center [401, 587] width 667 height 19
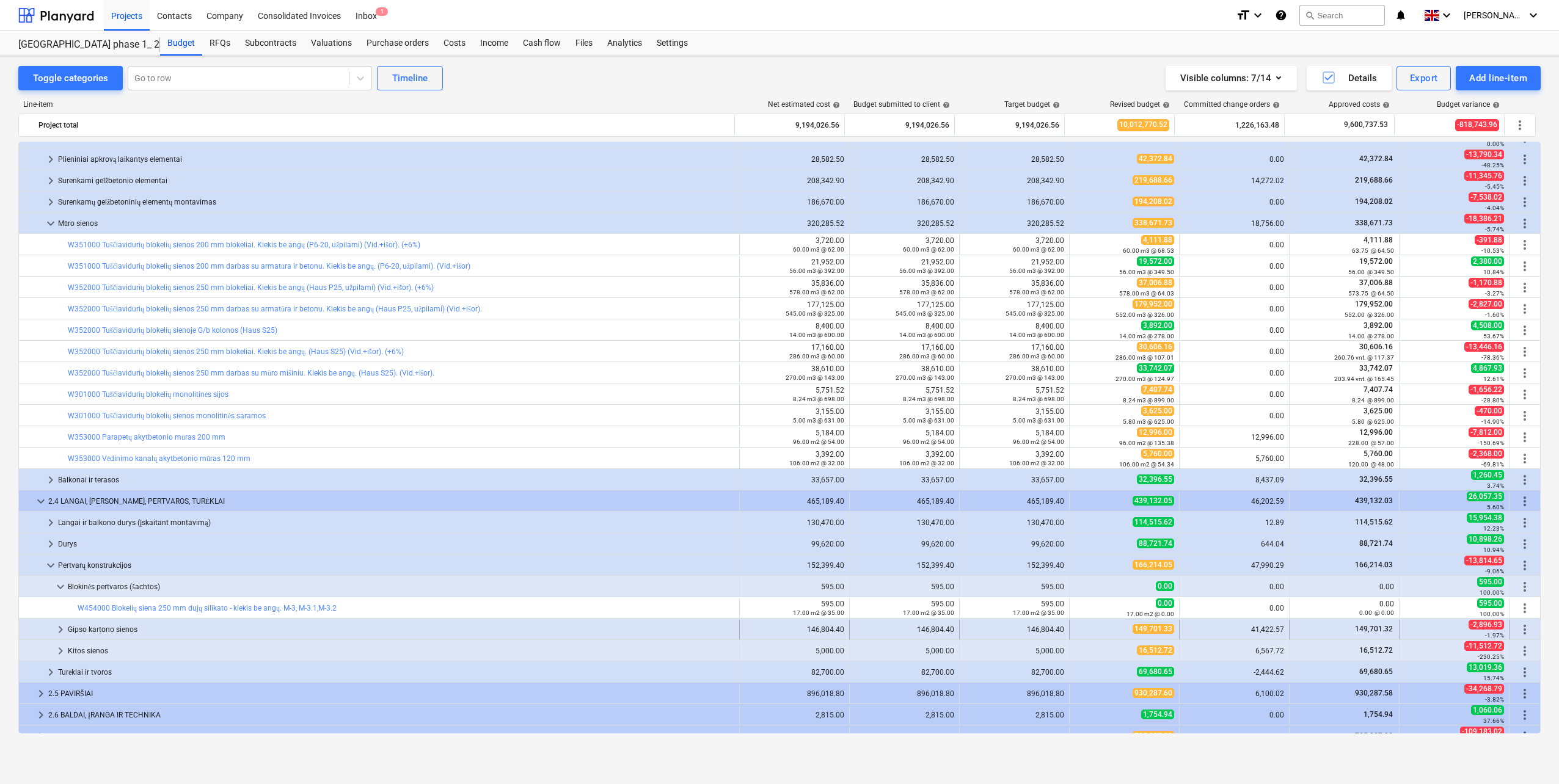
click at [167, 627] on div "Gipso kartono sienos" at bounding box center [401, 629] width 667 height 19
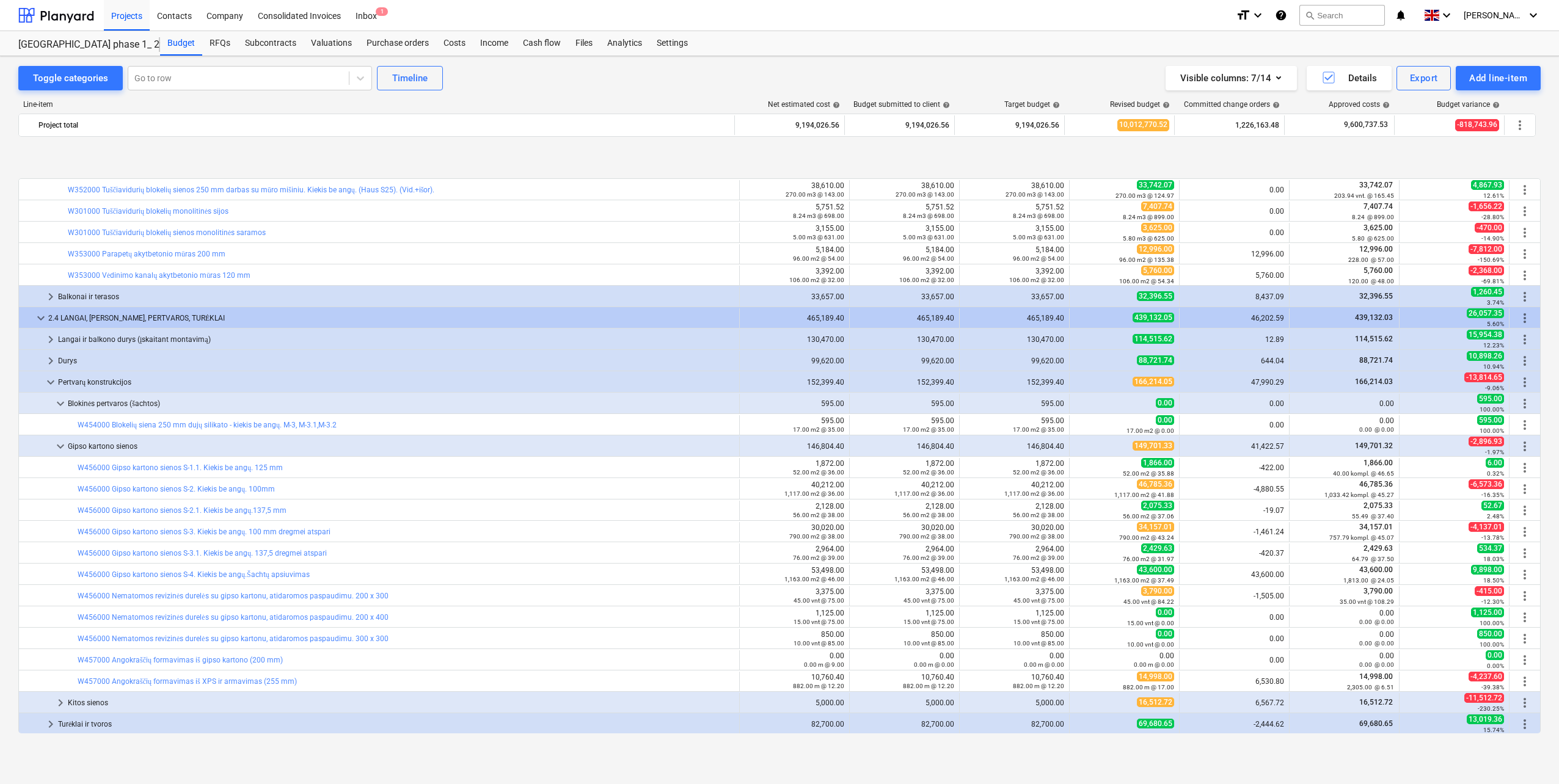
scroll to position [366, 0]
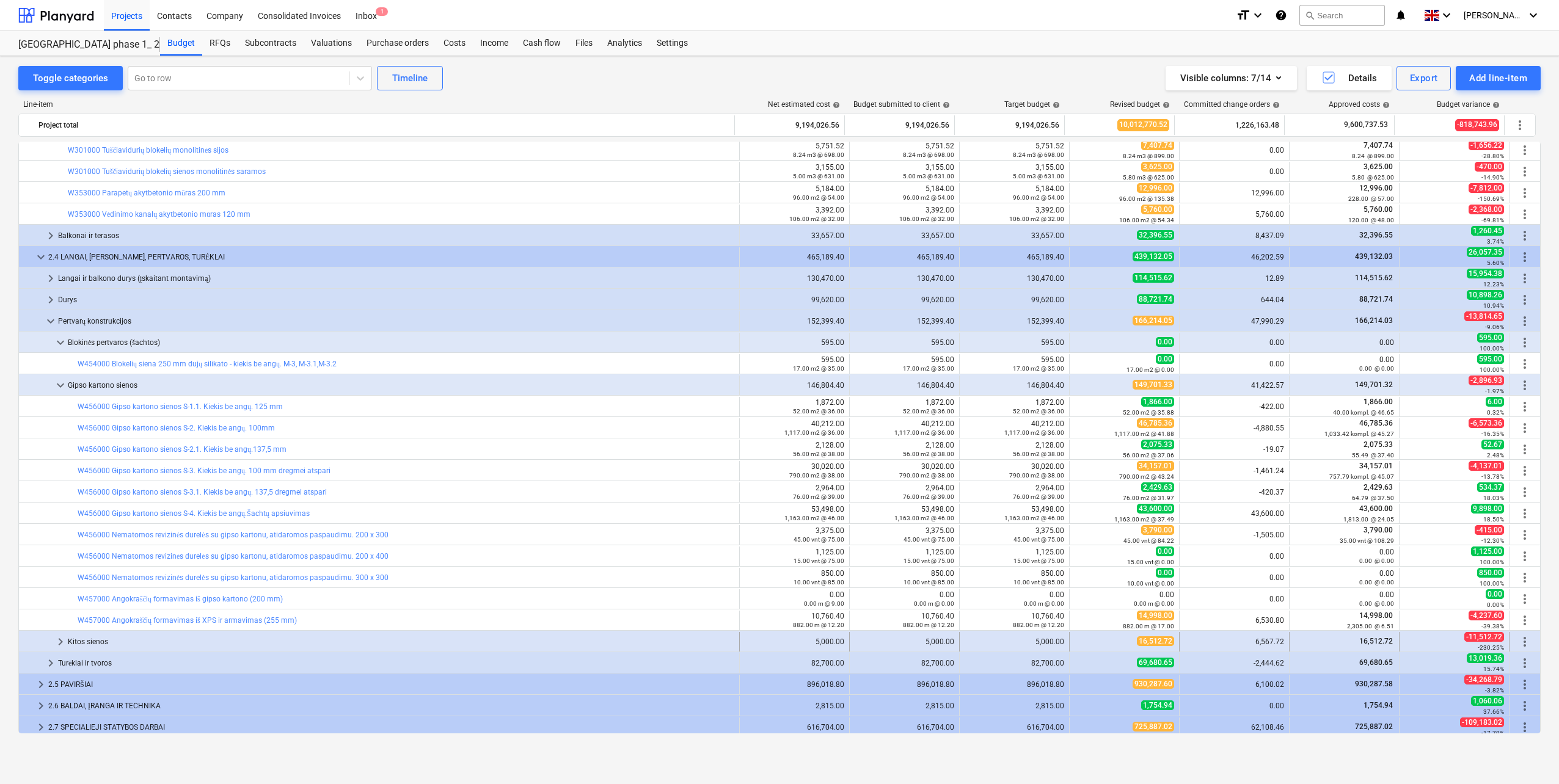
click at [155, 647] on div "Kitos sienos" at bounding box center [401, 642] width 667 height 19
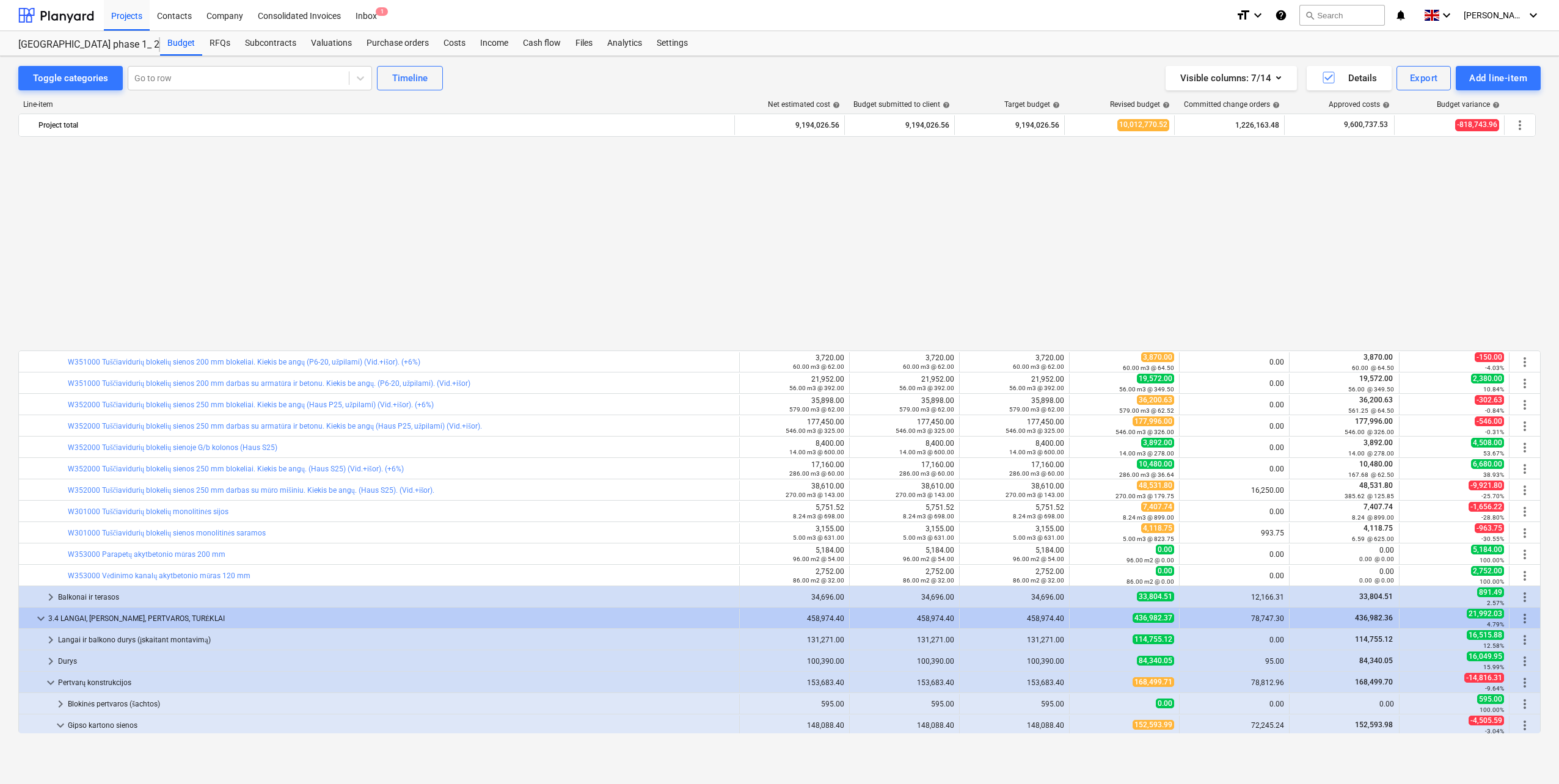
scroll to position [1221, 0]
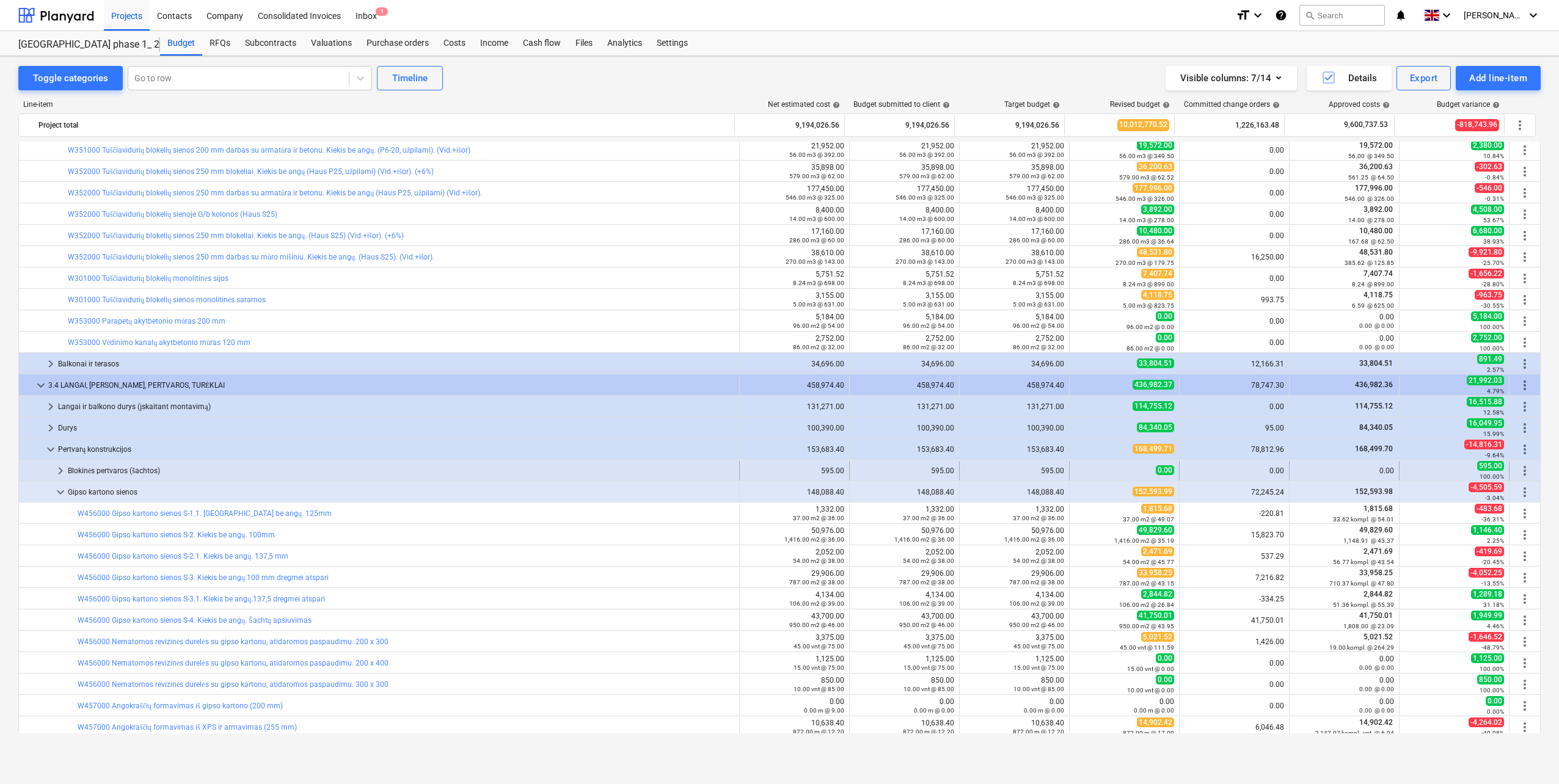
click at [153, 469] on div "Blokinės pertvaros (šachtos)" at bounding box center [401, 471] width 667 height 19
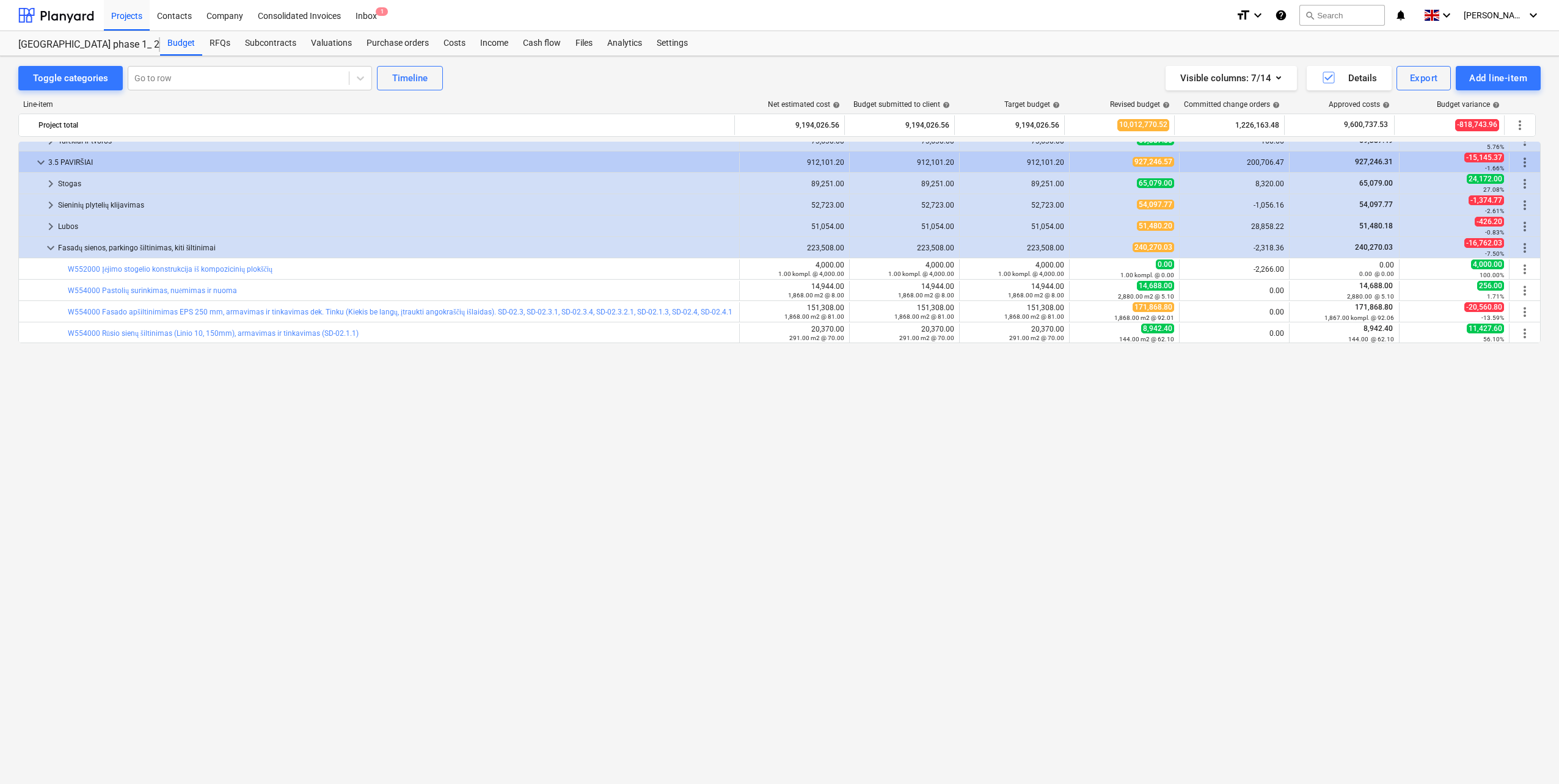
scroll to position [1466, 0]
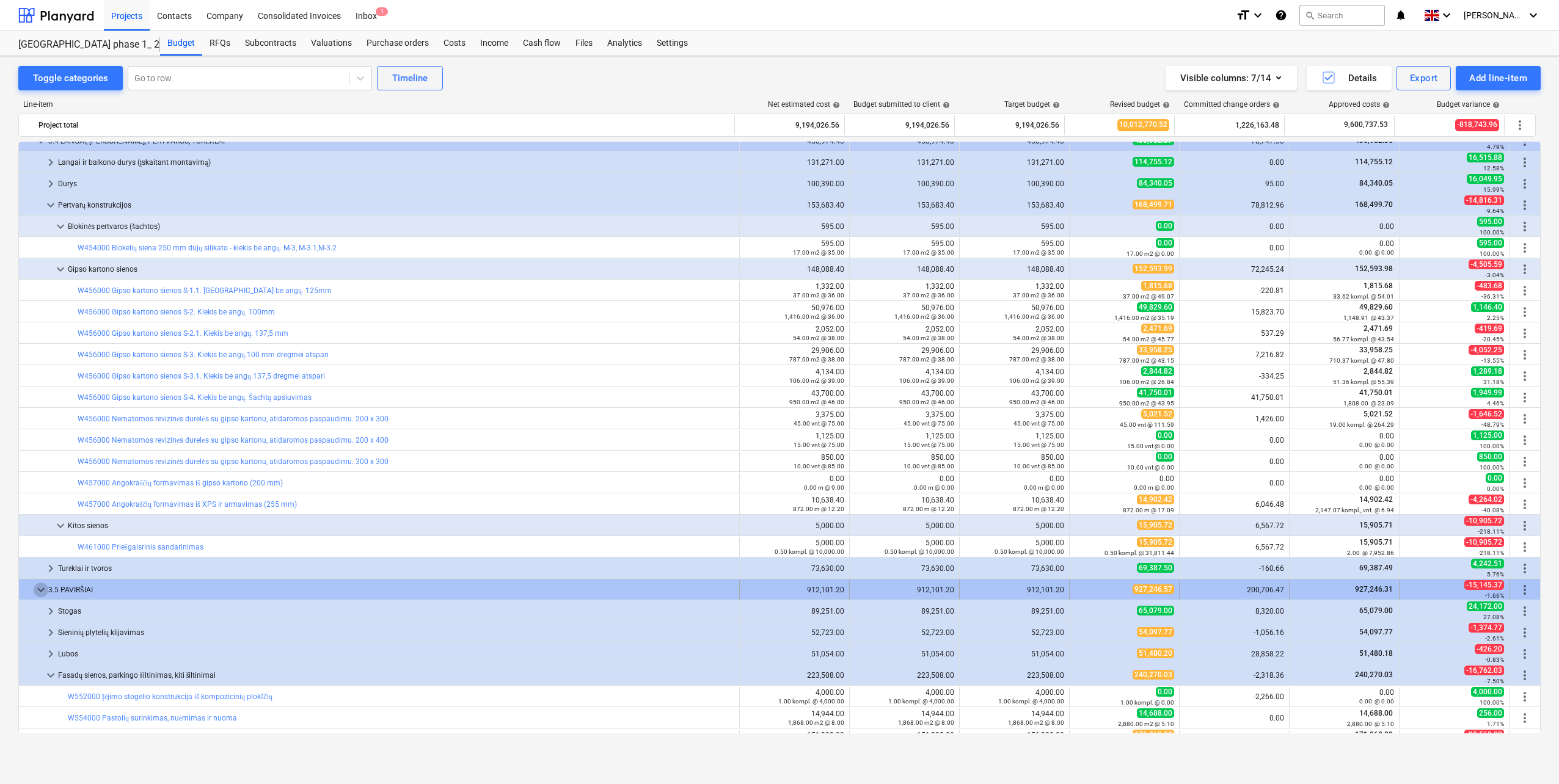
click at [44, 588] on span "keyboard_arrow_down" at bounding box center [41, 590] width 14 height 14
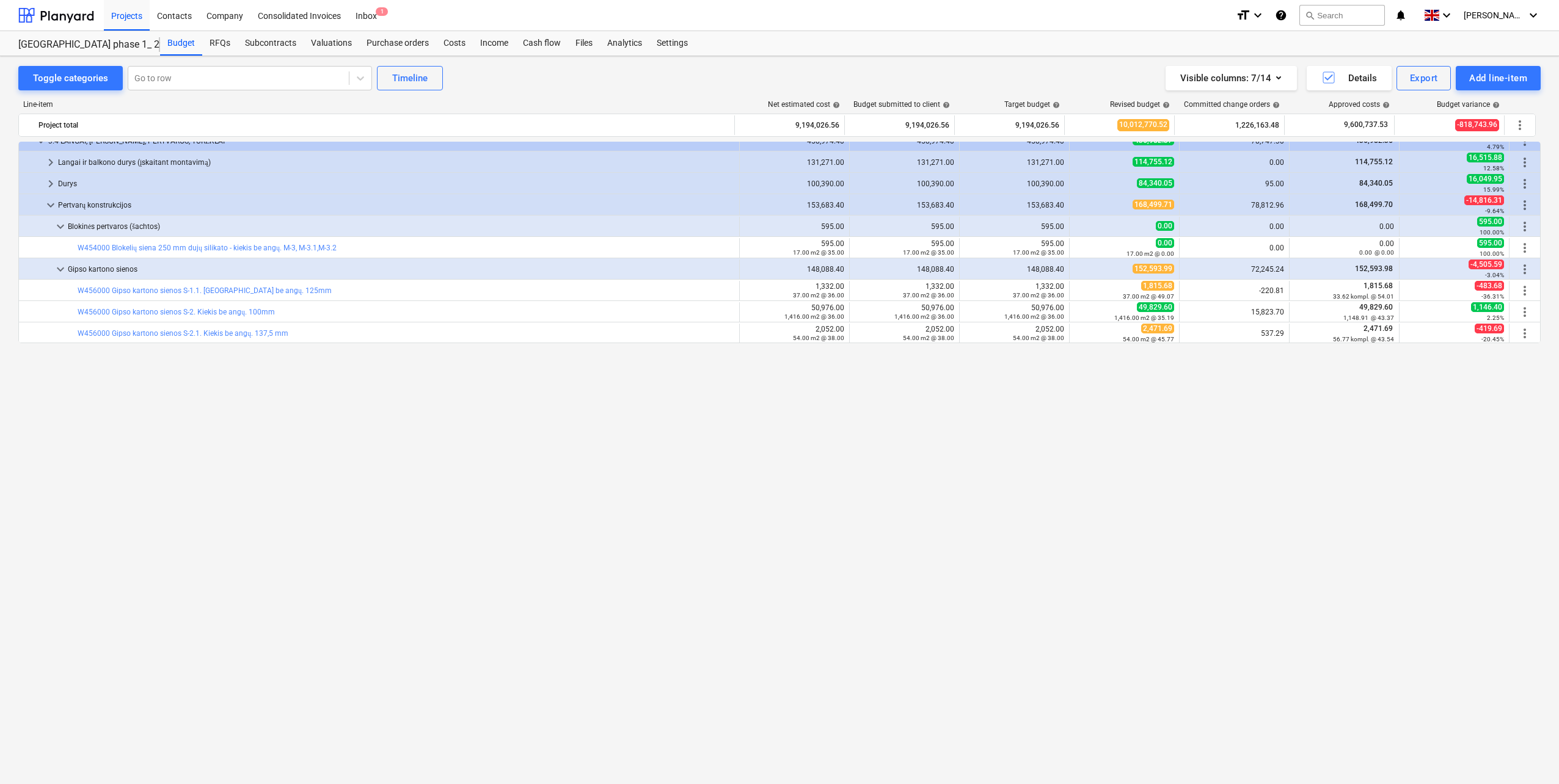
scroll to position [1038, 0]
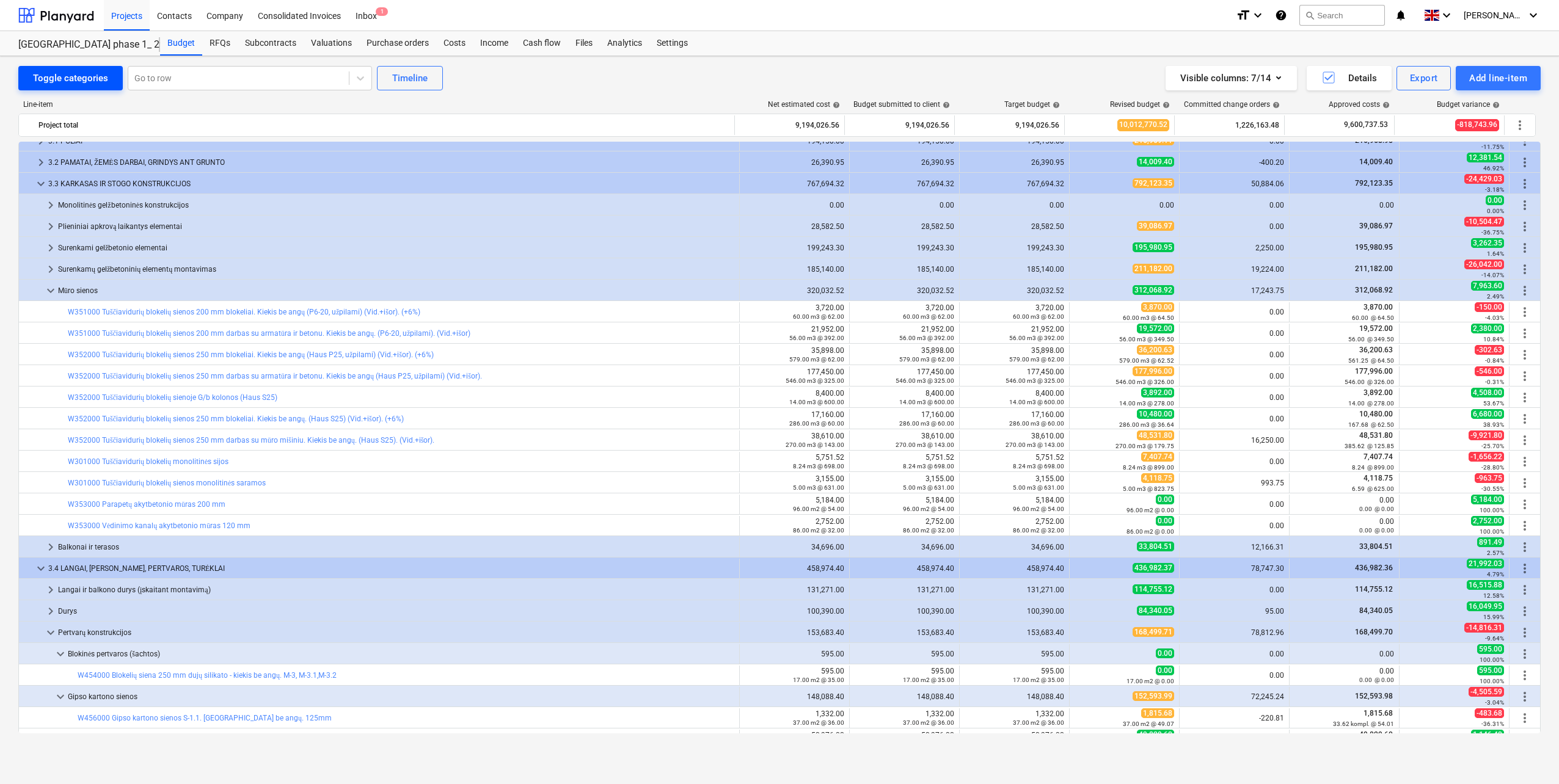
click at [58, 66] on button "Toggle categories" at bounding box center [70, 78] width 105 height 25
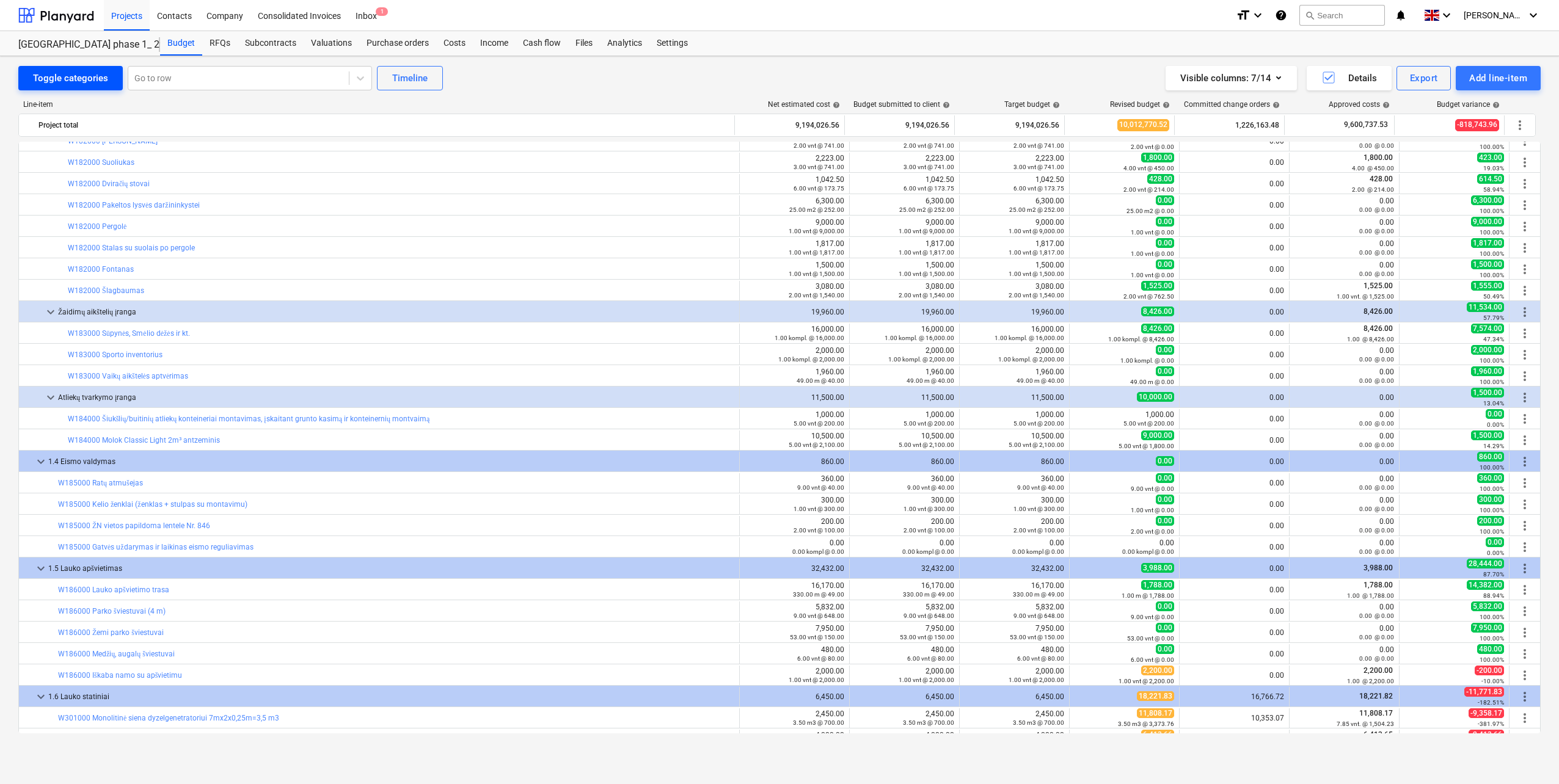
click at [58, 77] on div "Toggle categories" at bounding box center [70, 78] width 75 height 16
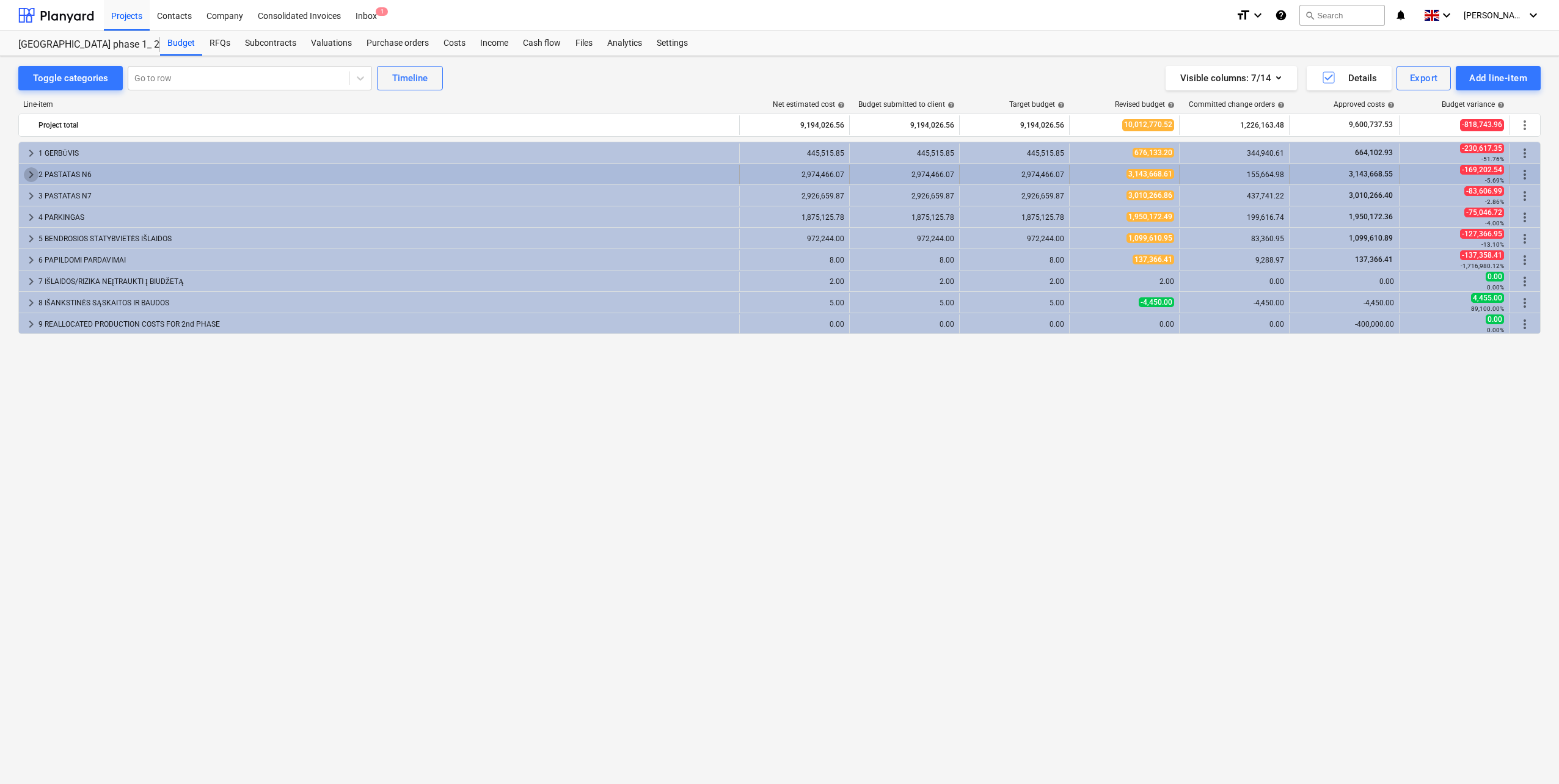
click at [37, 169] on span "keyboard_arrow_right" at bounding box center [31, 174] width 14 height 14
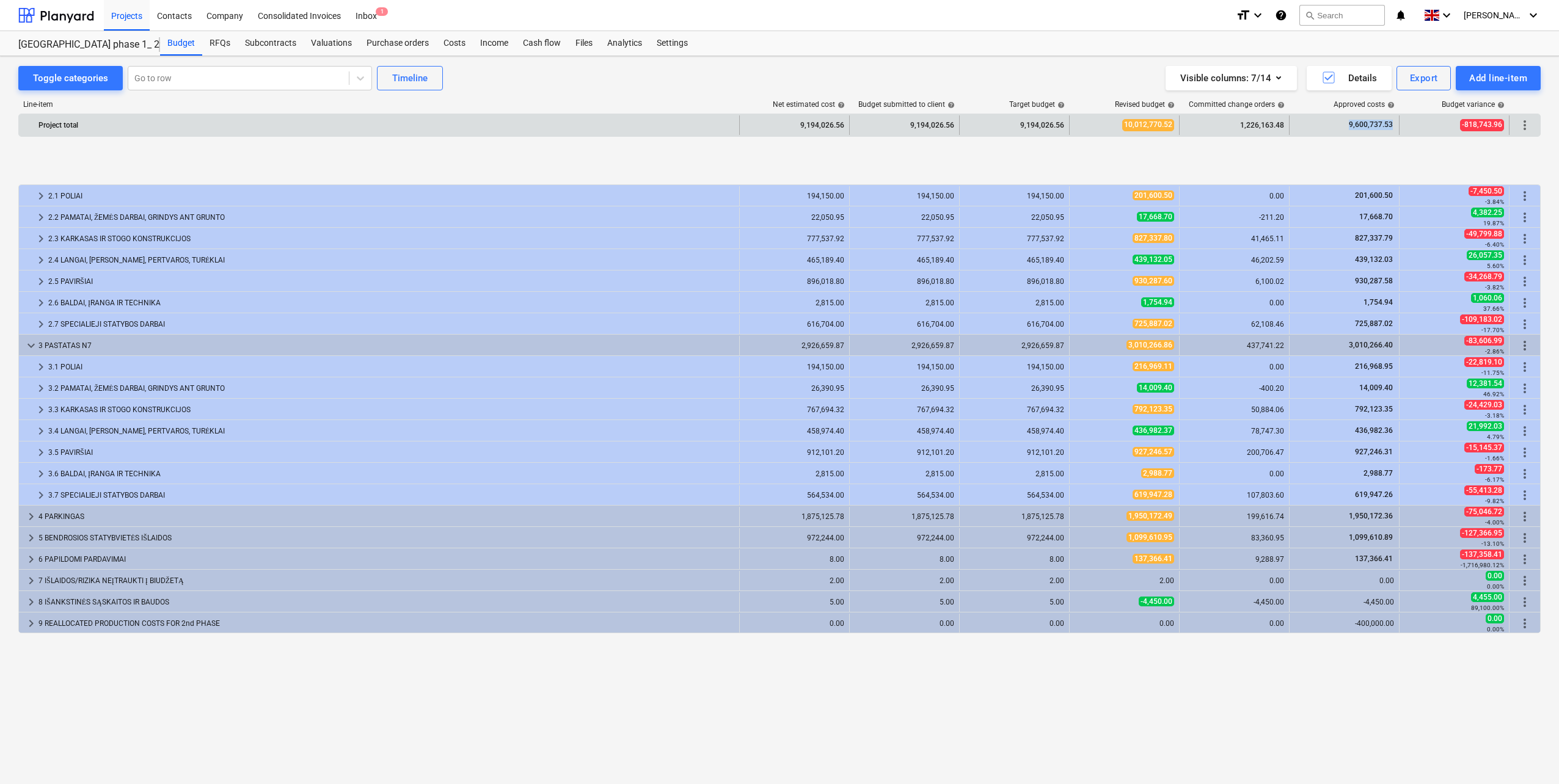
drag, startPoint x: 1348, startPoint y: 123, endPoint x: 1397, endPoint y: 122, distance: 49.0
click at [1397, 122] on div "9,600,737.53" at bounding box center [1345, 125] width 110 height 19
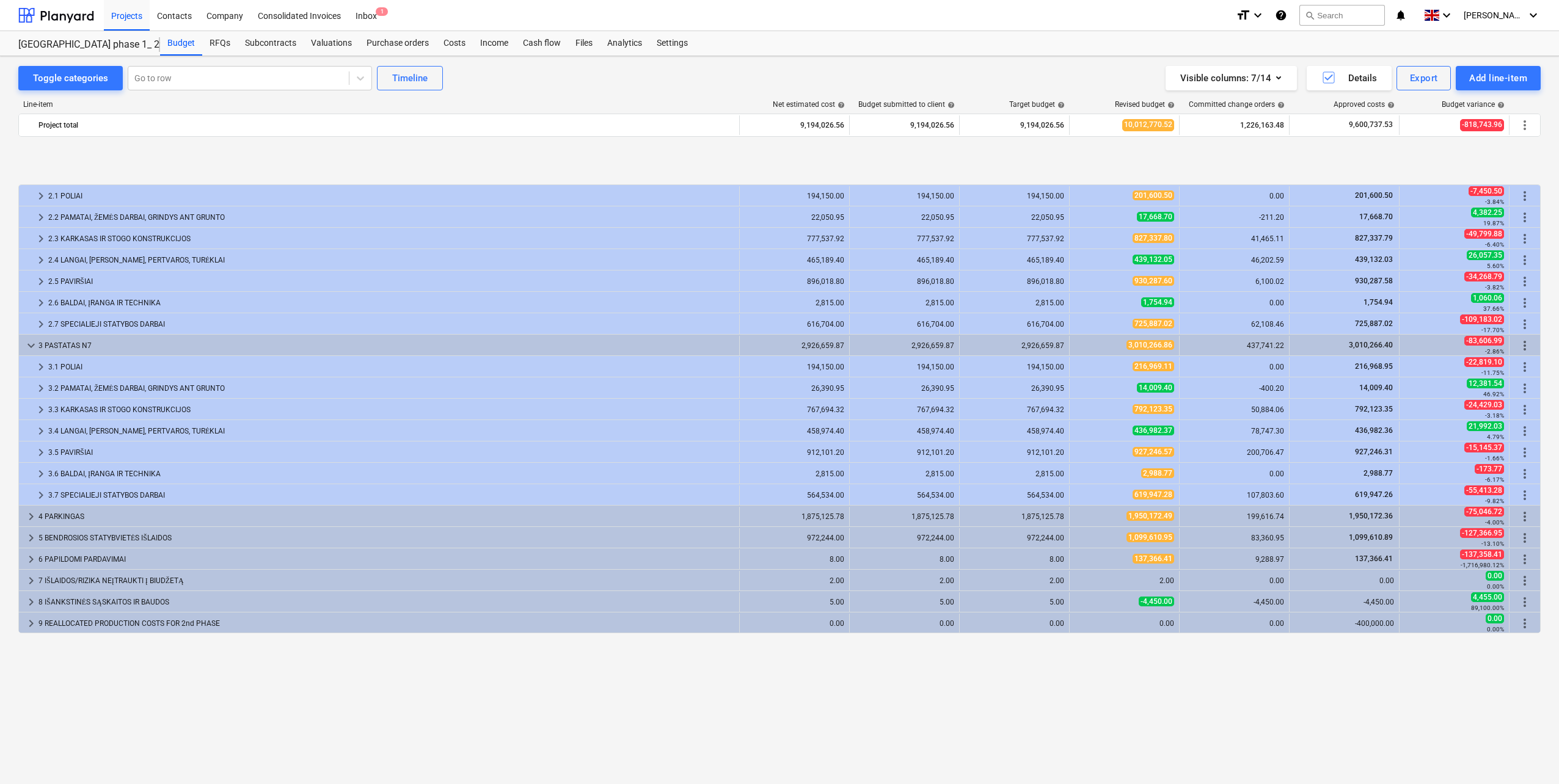
drag, startPoint x: 1397, startPoint y: 122, endPoint x: 1367, endPoint y: 146, distance: 38.4
click at [1367, 146] on div "keyboard_arrow_right 2.1 POLIAI 194,150.00 194,150.00 194,150.00 201,600.50 0.0…" at bounding box center [780, 387] width 1522 height 491
click at [134, 17] on div "Projects" at bounding box center [126, 14] width 46 height 31
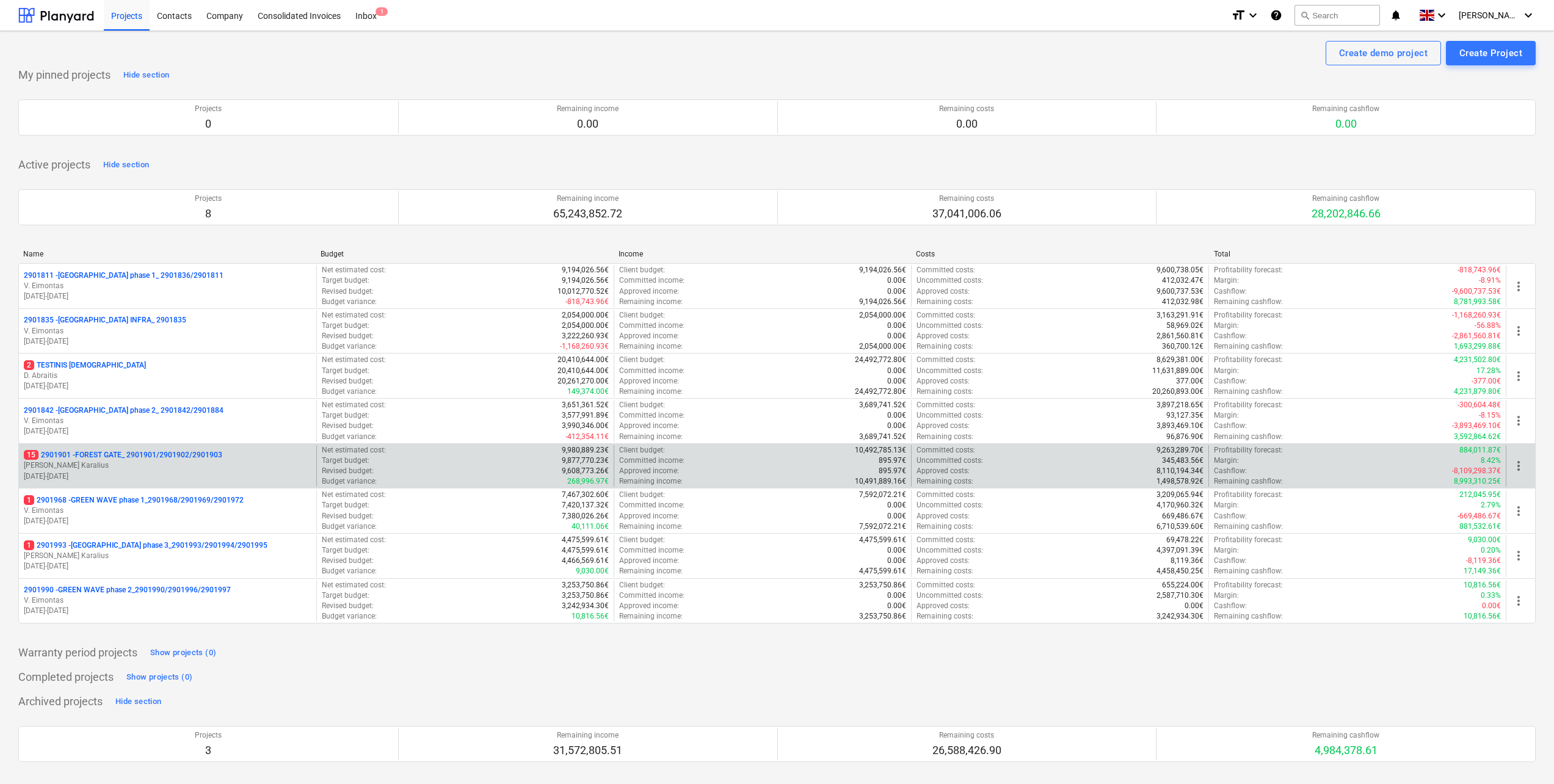
click at [159, 472] on p "[DATE] - [DATE]" at bounding box center [168, 476] width 288 height 10
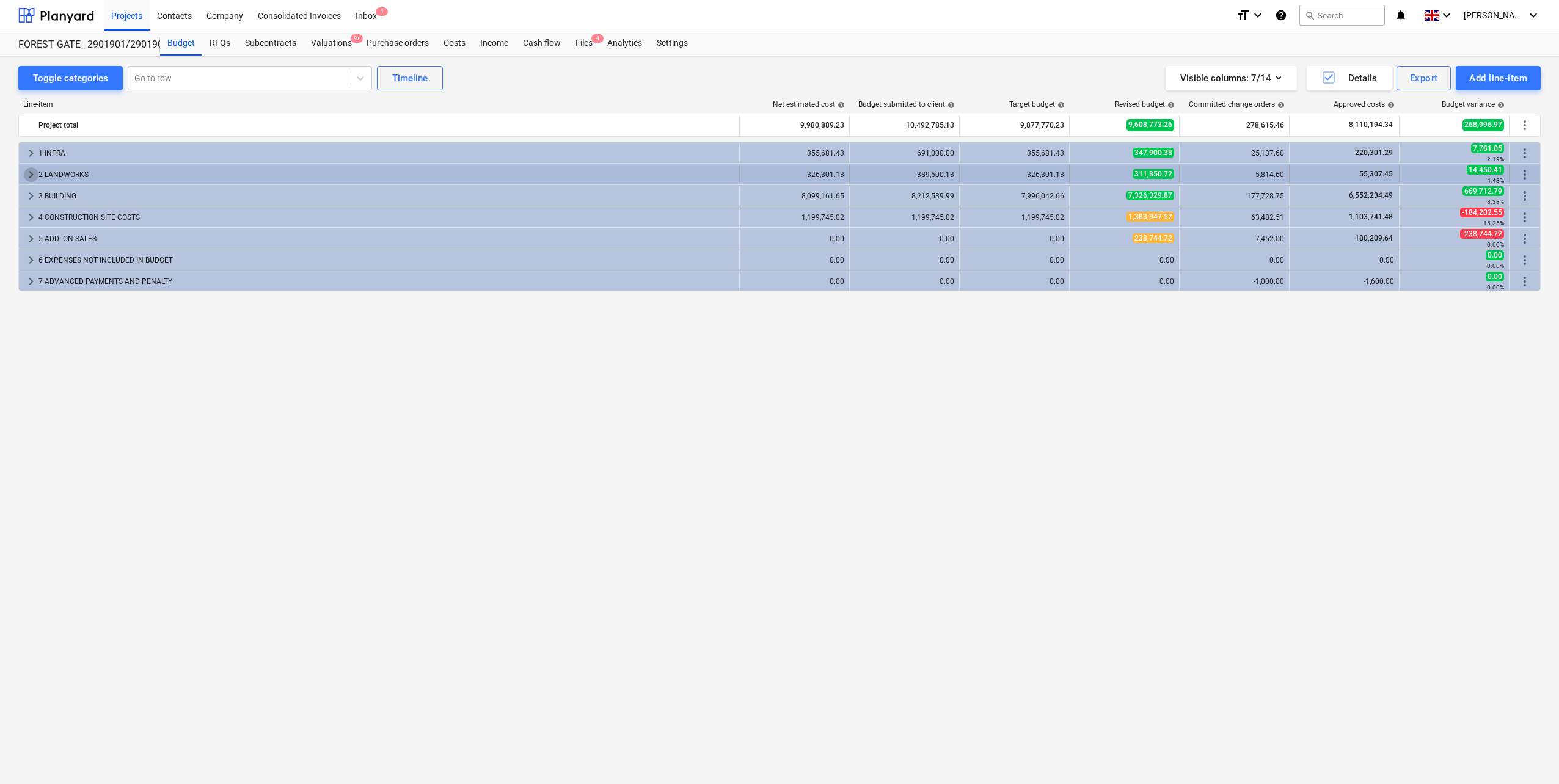
click at [30, 172] on span "keyboard_arrow_right" at bounding box center [31, 174] width 14 height 14
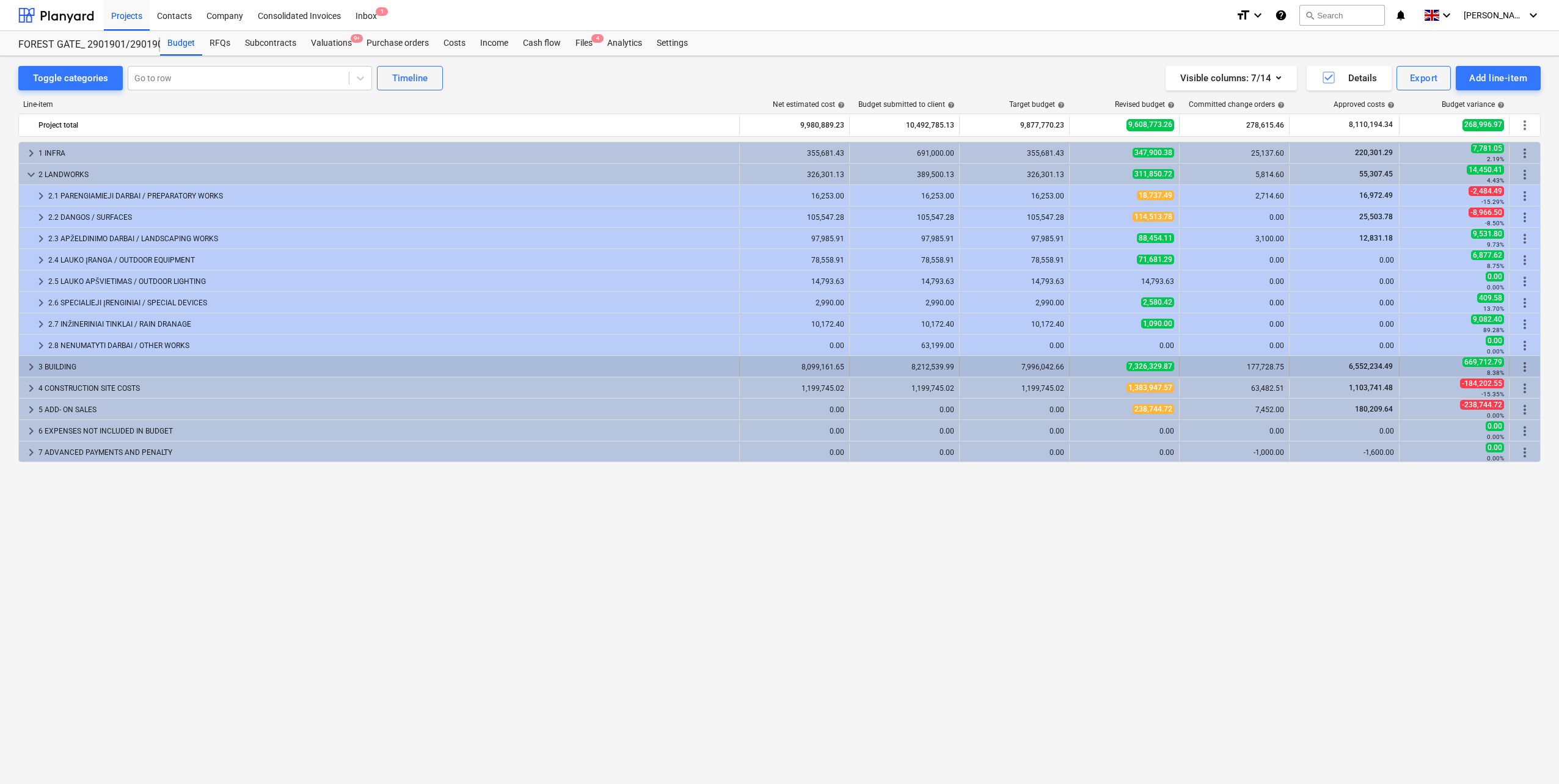
click at [38, 366] on div "3 BUILDING" at bounding box center [386, 367] width 696 height 19
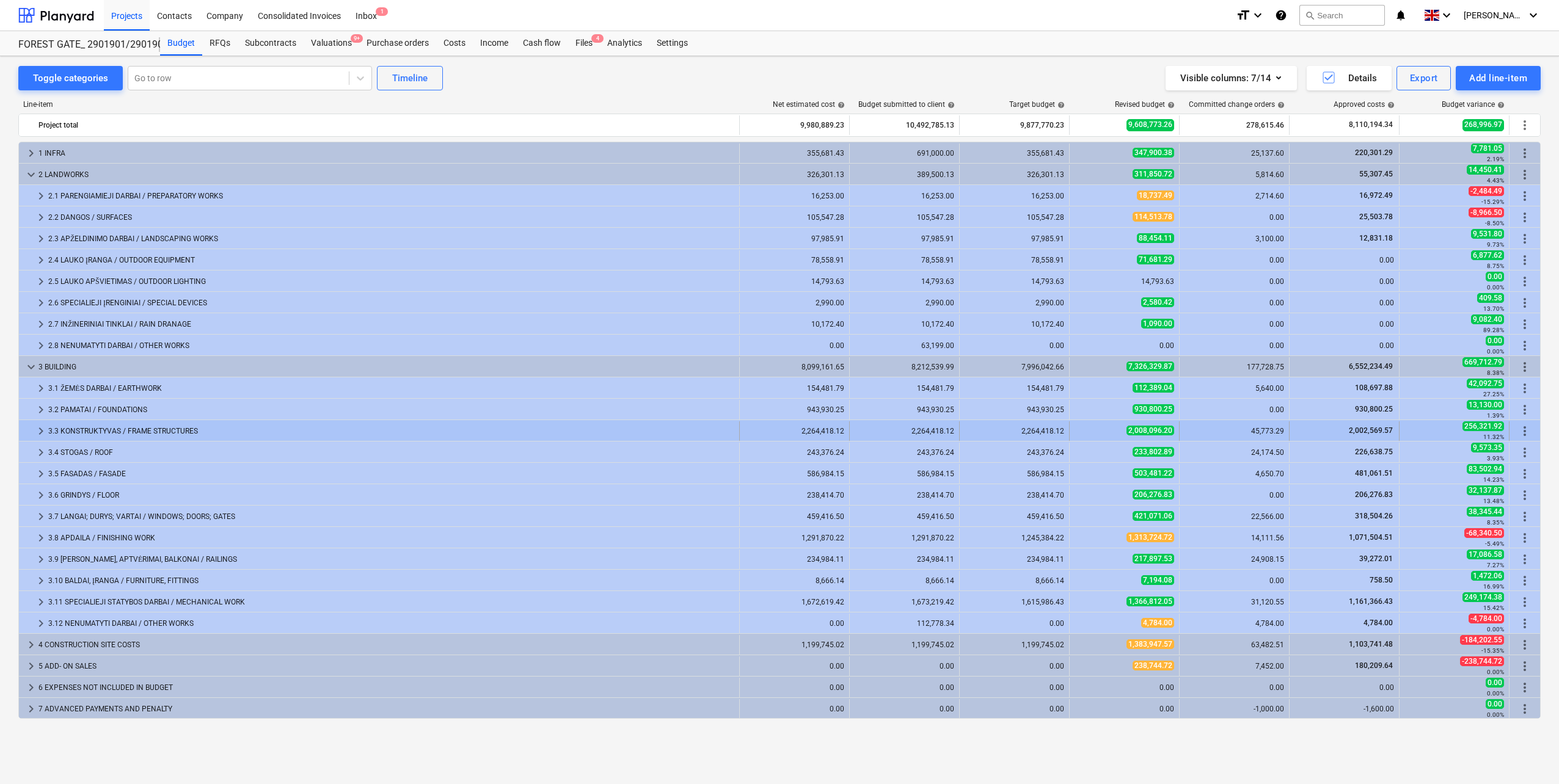
click at [39, 431] on span "keyboard_arrow_right" at bounding box center [41, 431] width 14 height 14
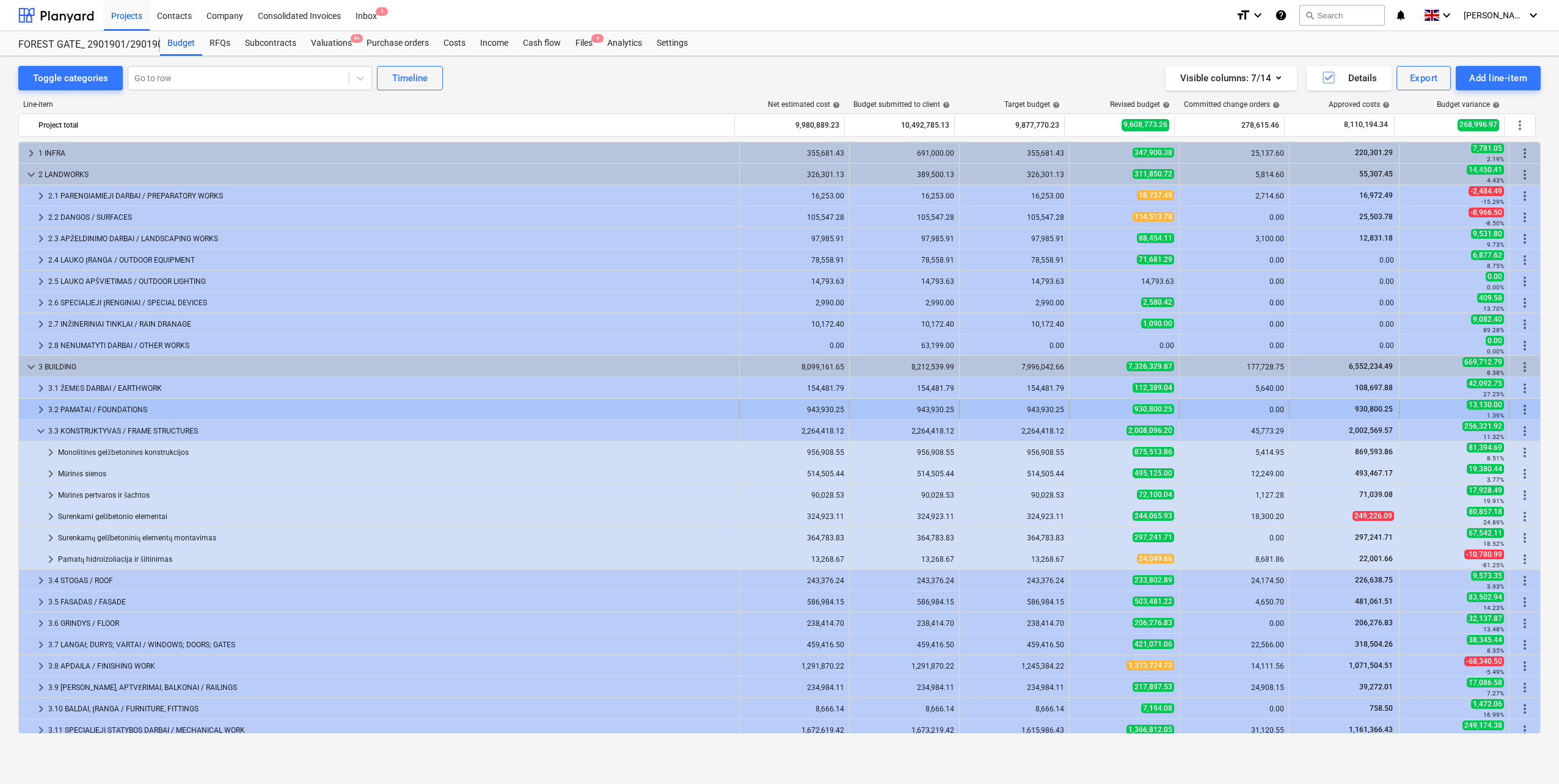
click at [38, 407] on span "keyboard_arrow_right" at bounding box center [41, 409] width 14 height 14
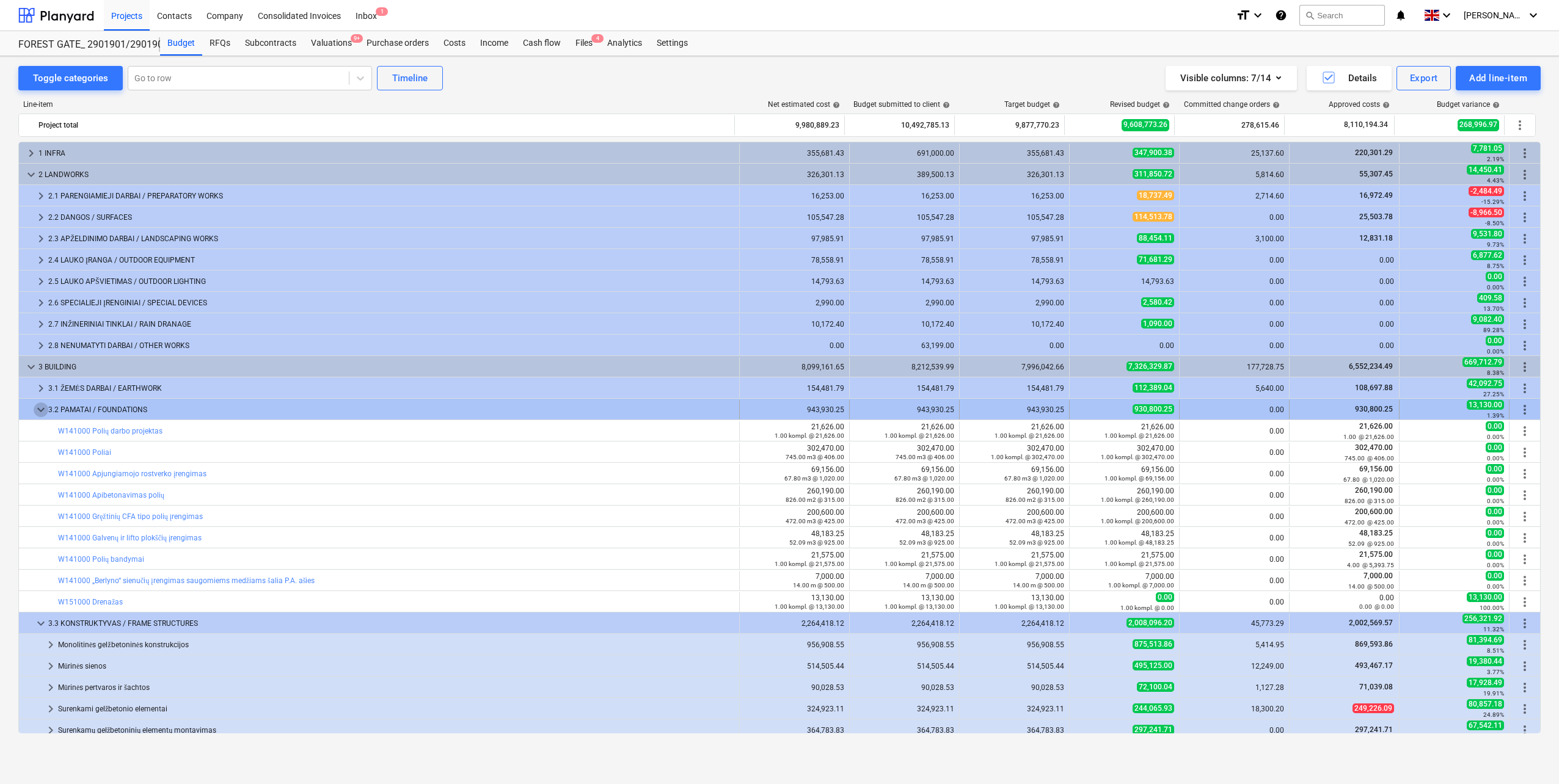
click at [42, 409] on span "keyboard_arrow_down" at bounding box center [41, 409] width 14 height 14
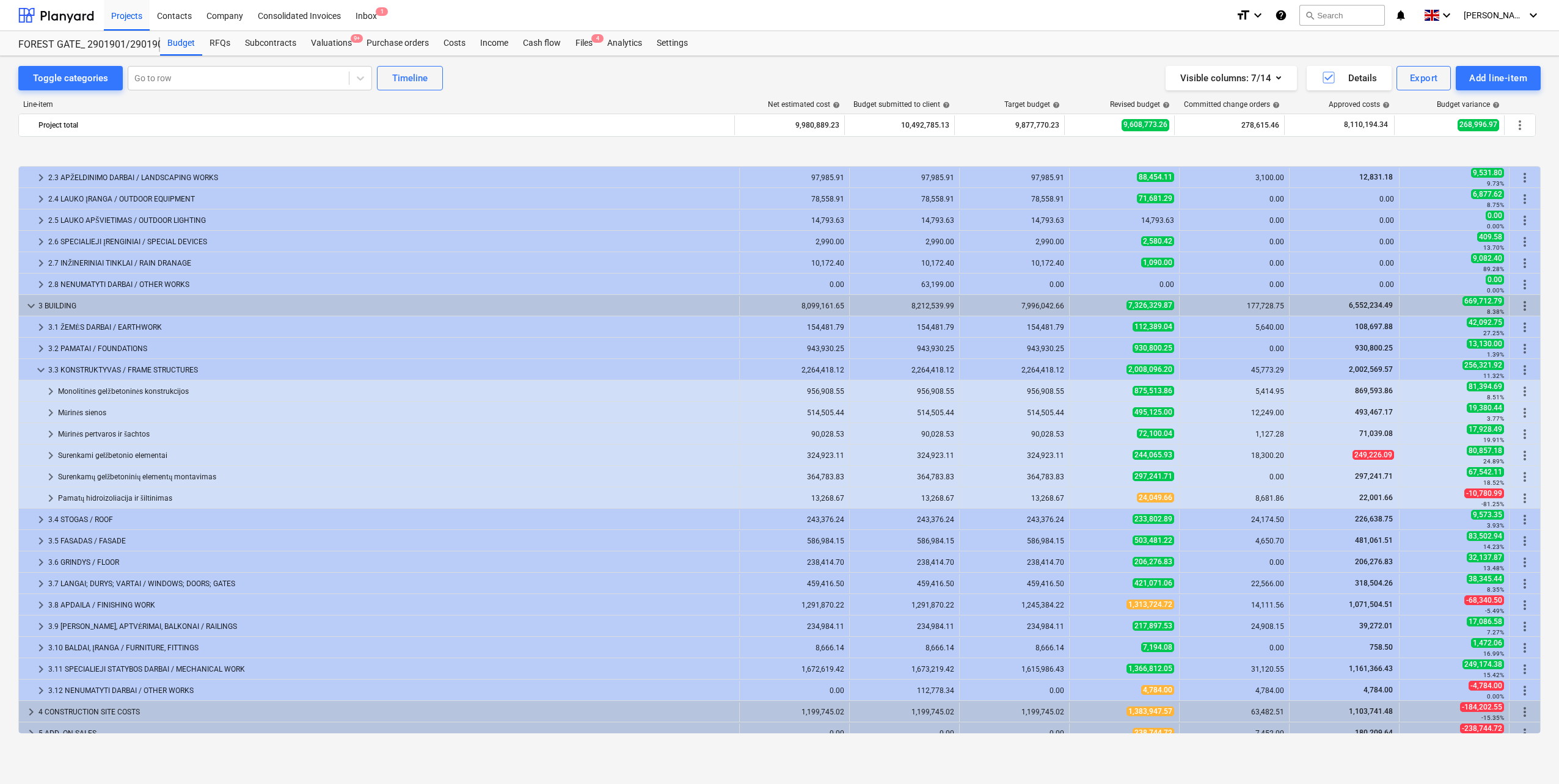
scroll to position [113, 0]
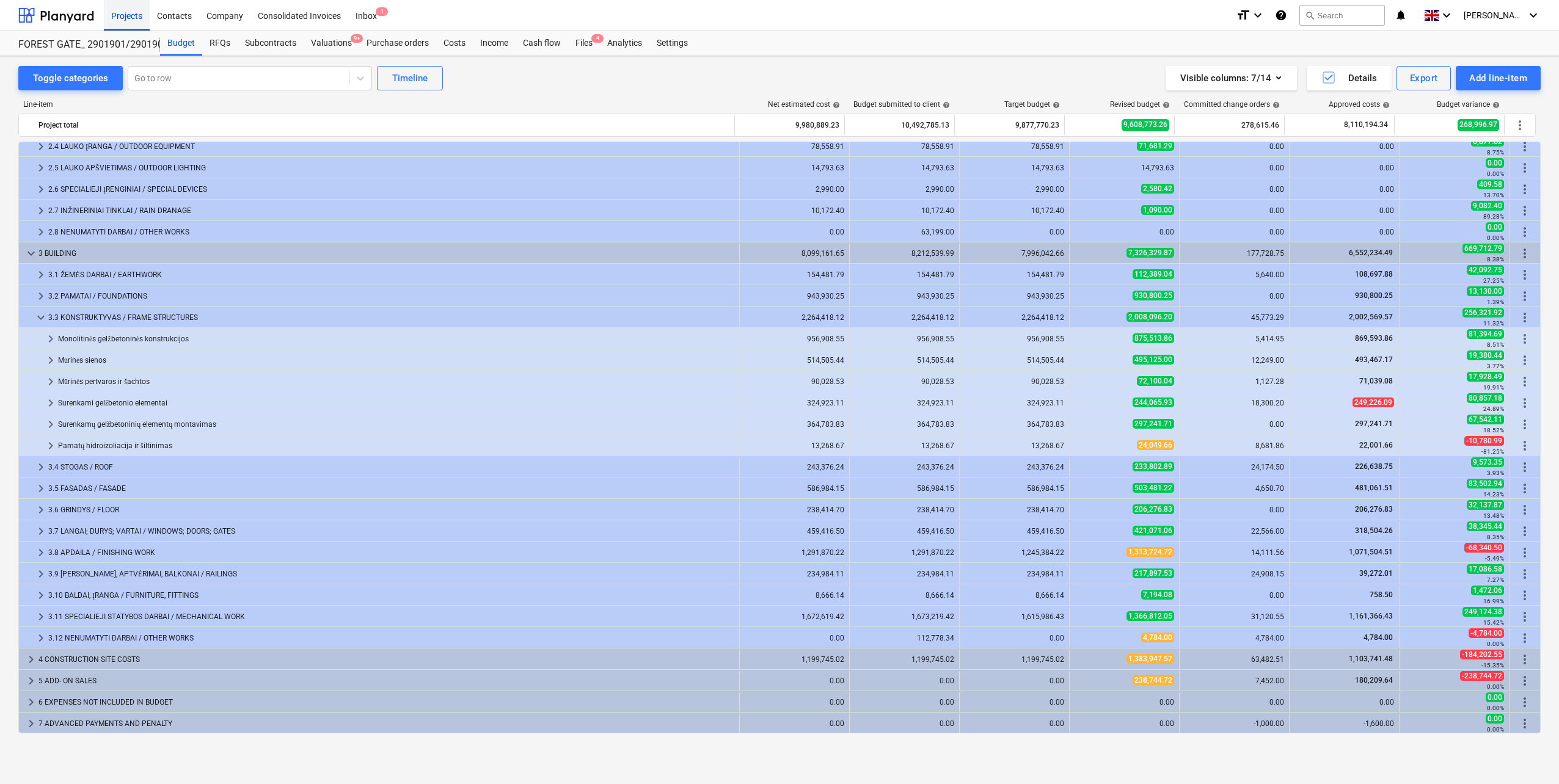
click at [132, 12] on div "Projects" at bounding box center [126, 14] width 46 height 31
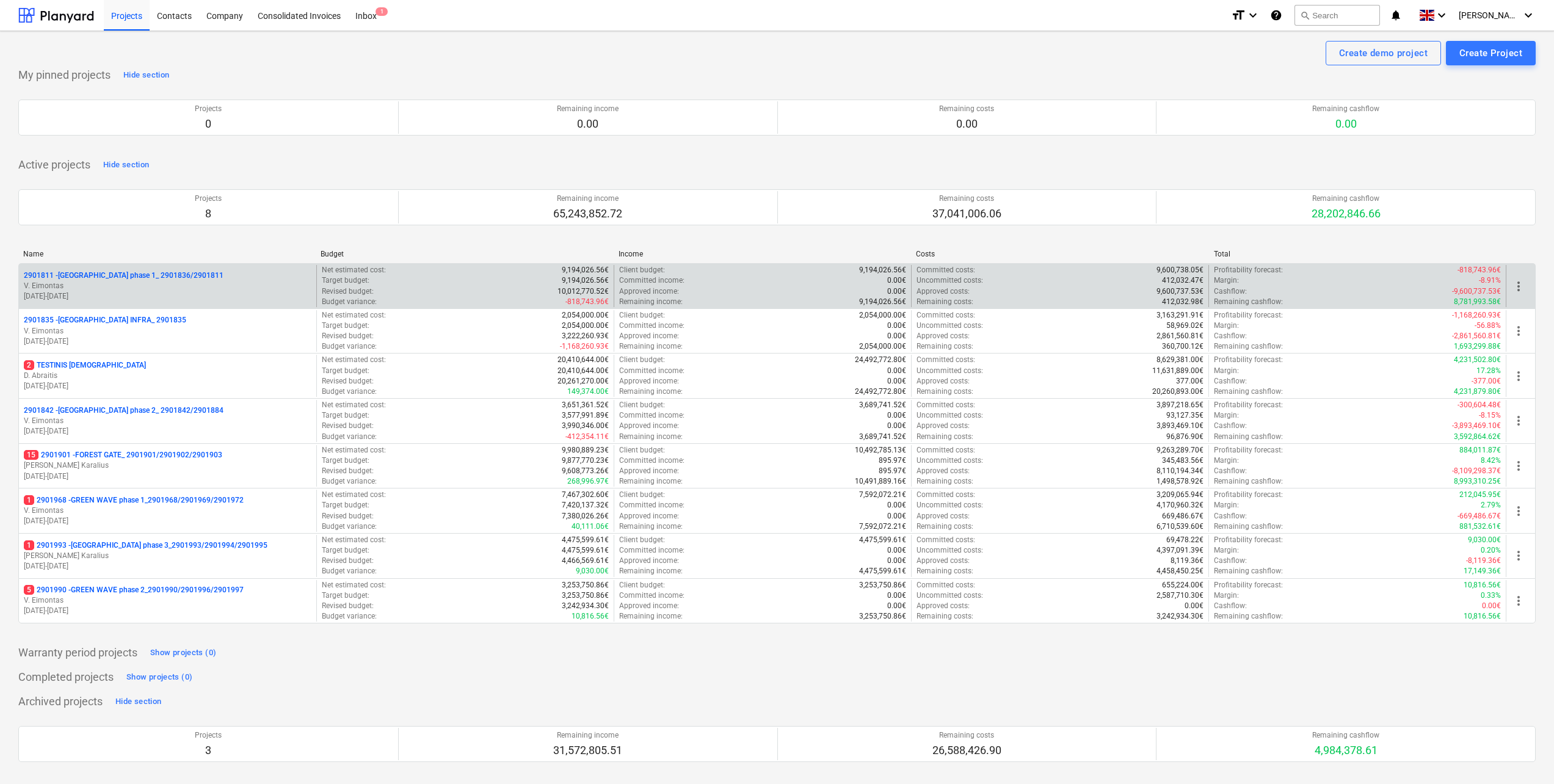
click at [156, 291] on p "[DATE] - [DATE]" at bounding box center [168, 296] width 288 height 10
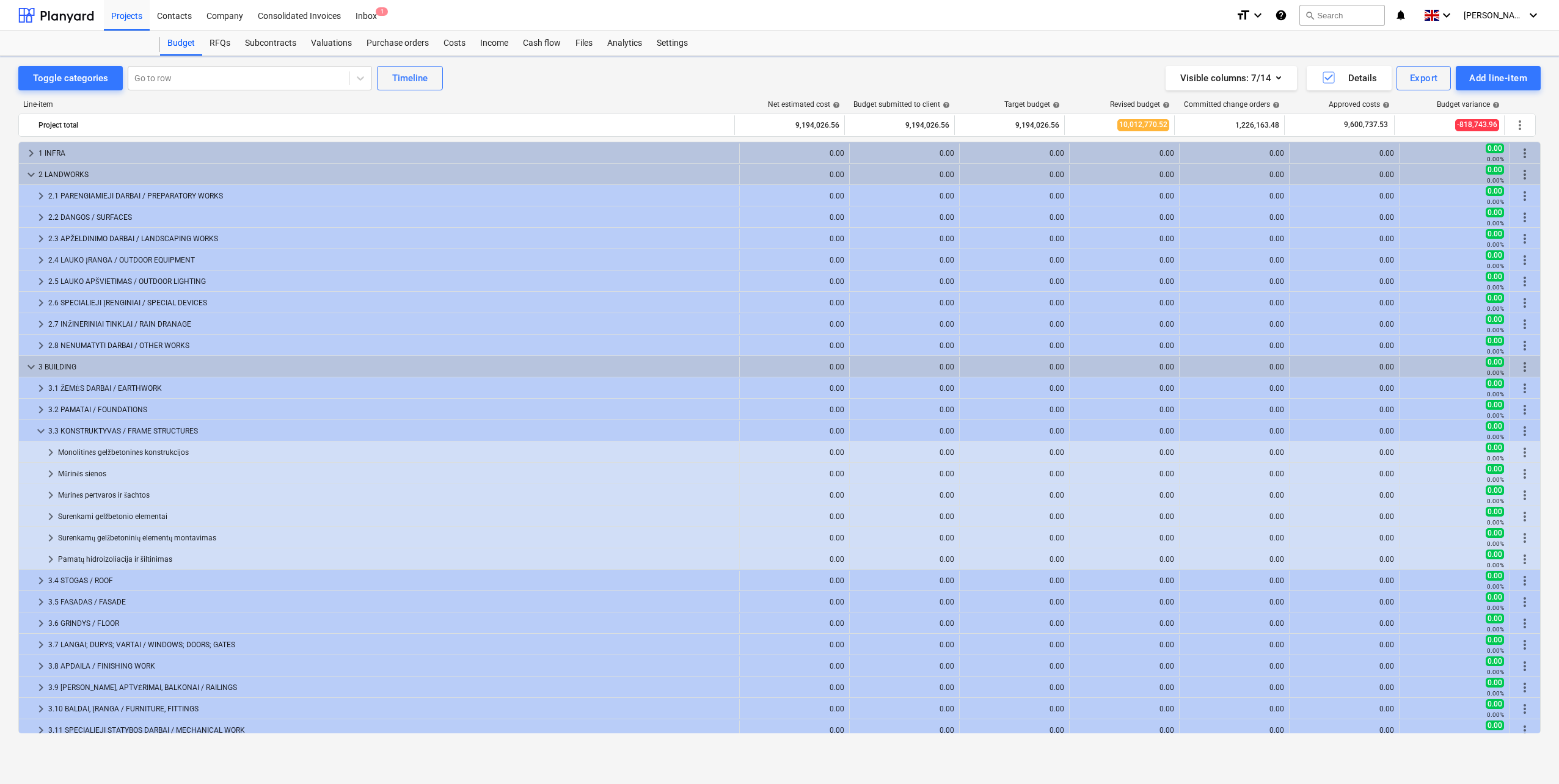
scroll to position [113, 0]
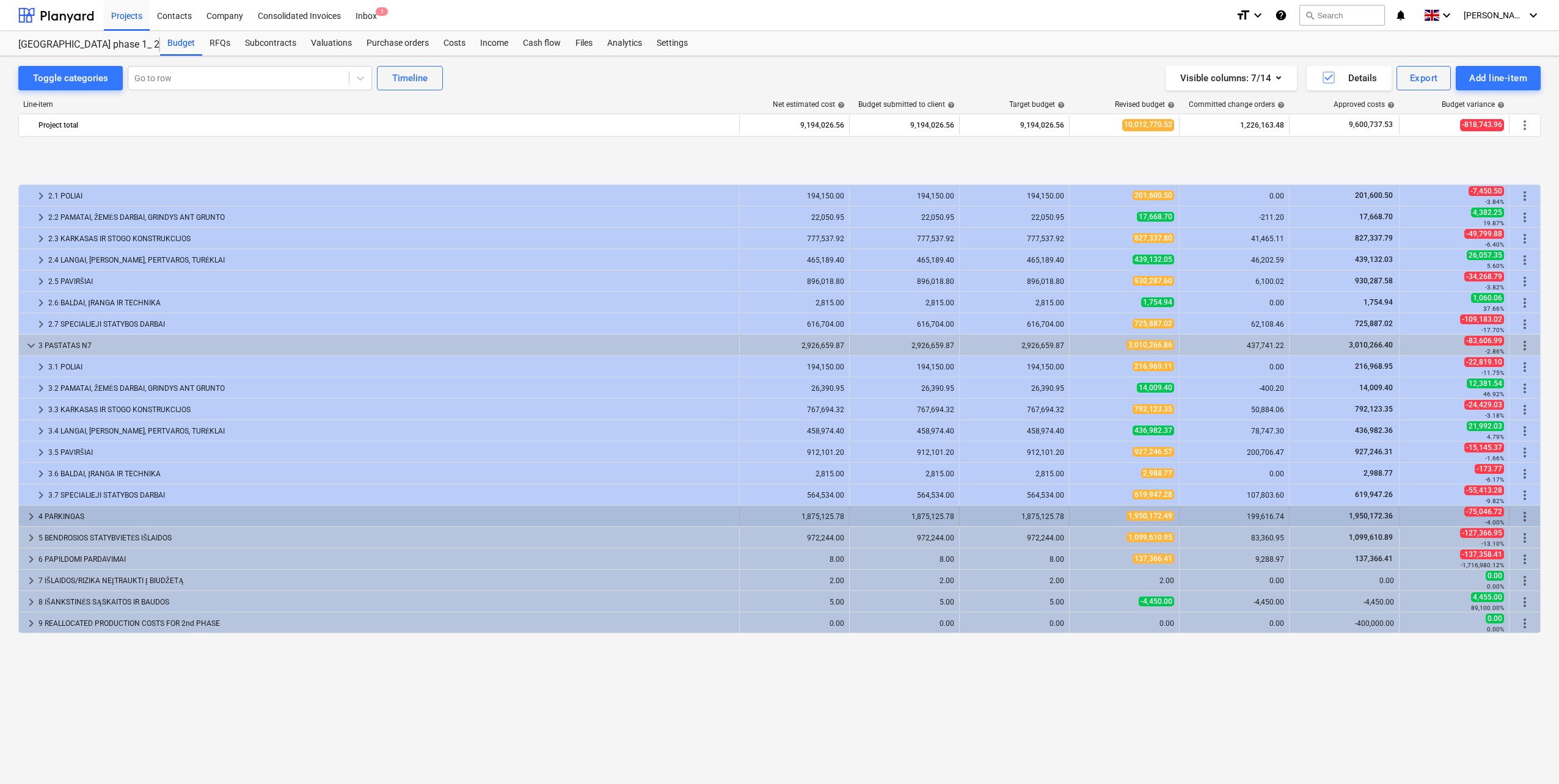
click at [46, 518] on div "4 PARKINGAS" at bounding box center [386, 516] width 696 height 19
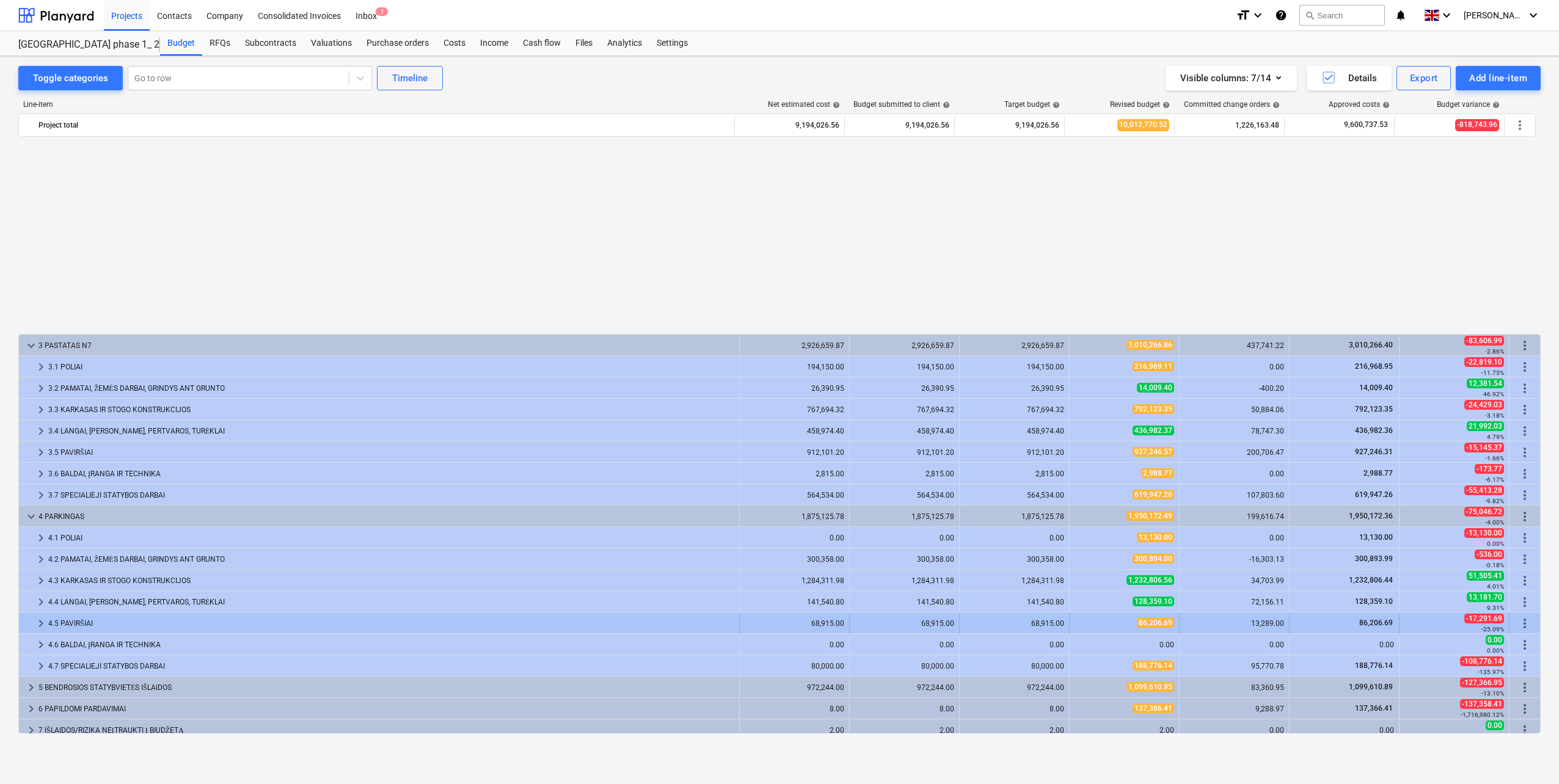
click at [74, 615] on div "4.5 PAVIRŠIAI" at bounding box center [391, 623] width 686 height 19
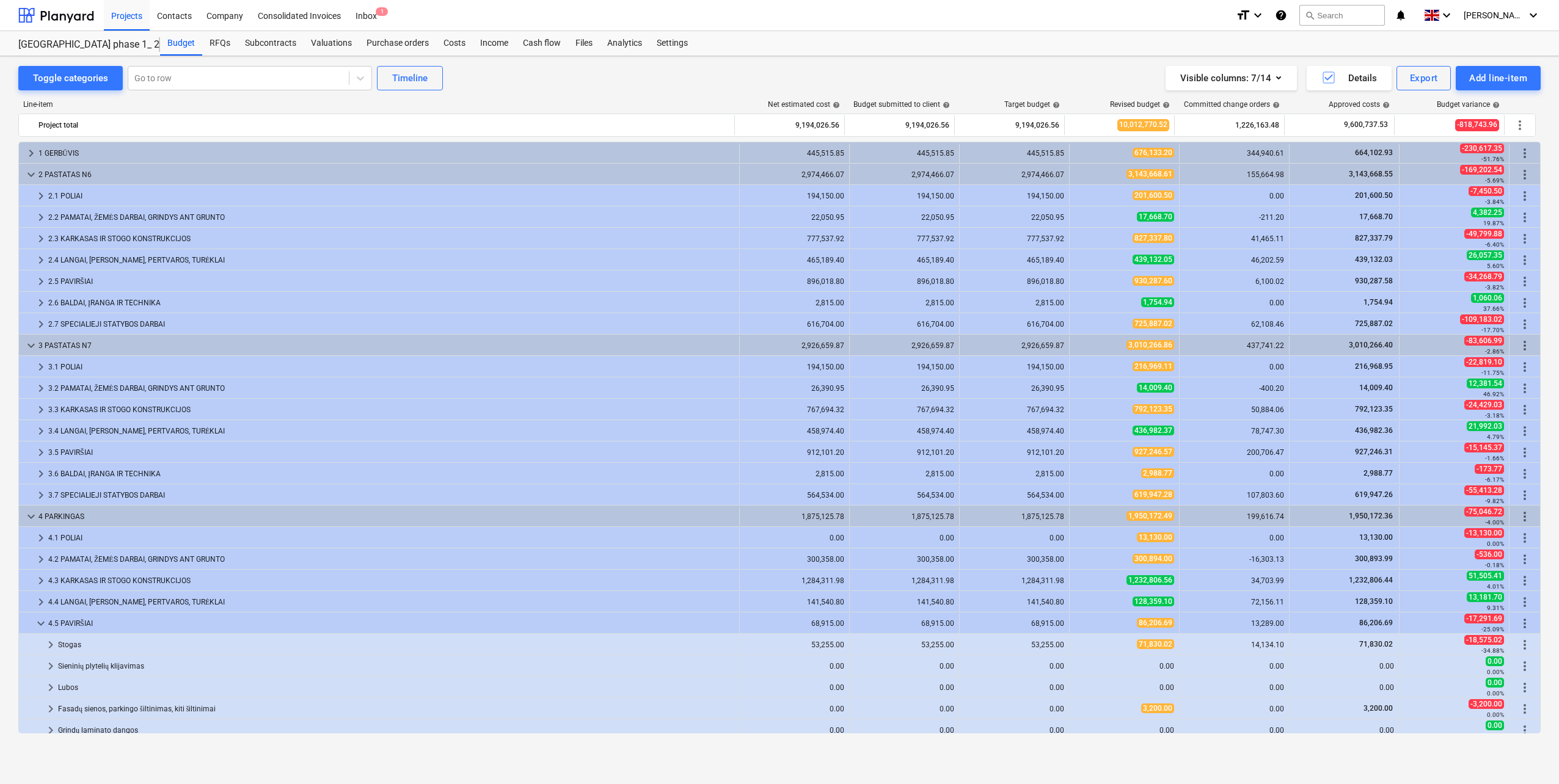
scroll to position [122, 0]
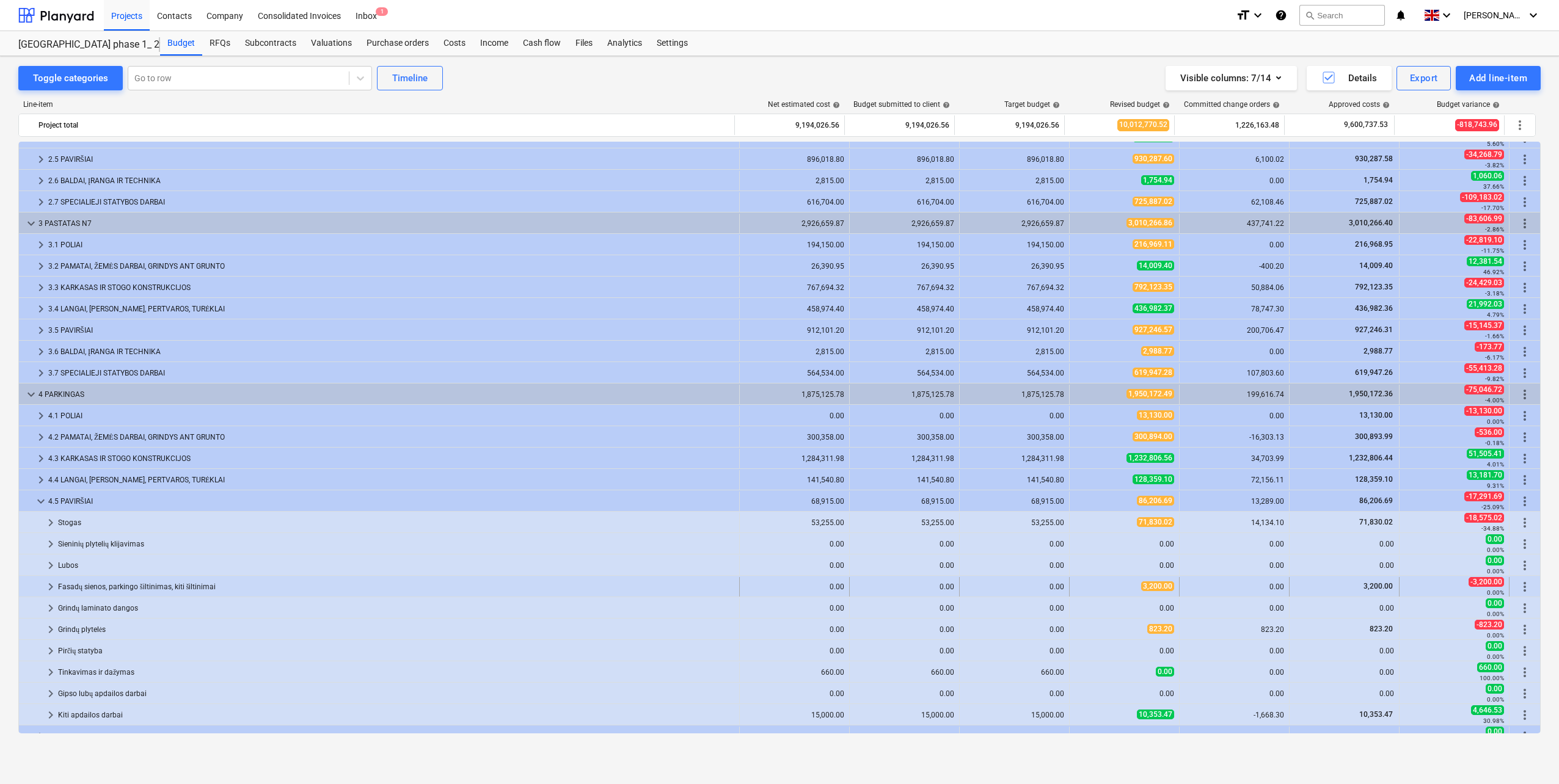
click at [96, 587] on div "Fasadų sienos, parkingo šiltinimas, kiti šiltinimai" at bounding box center [397, 587] width 676 height 19
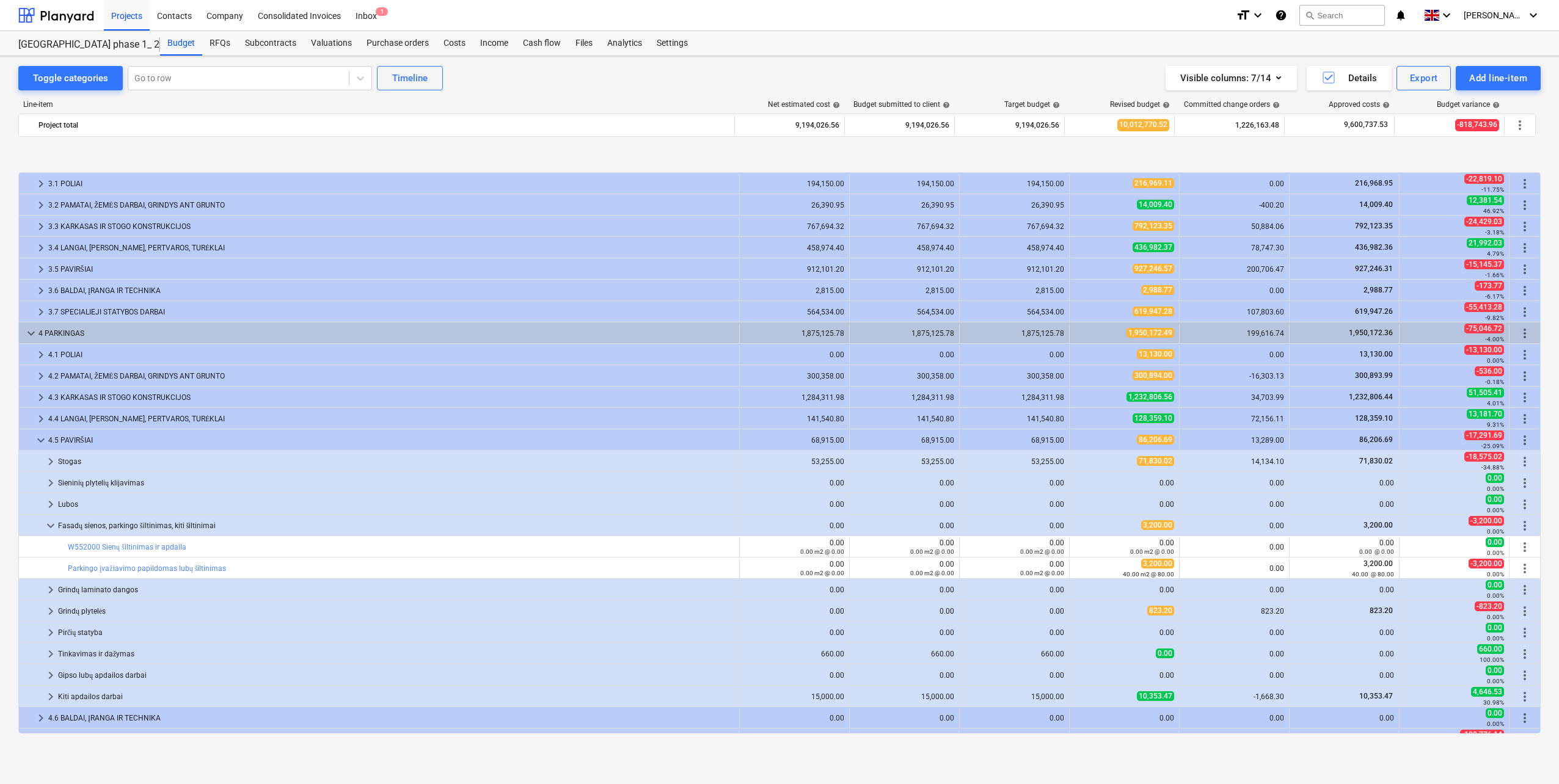
scroll to position [245, 0]
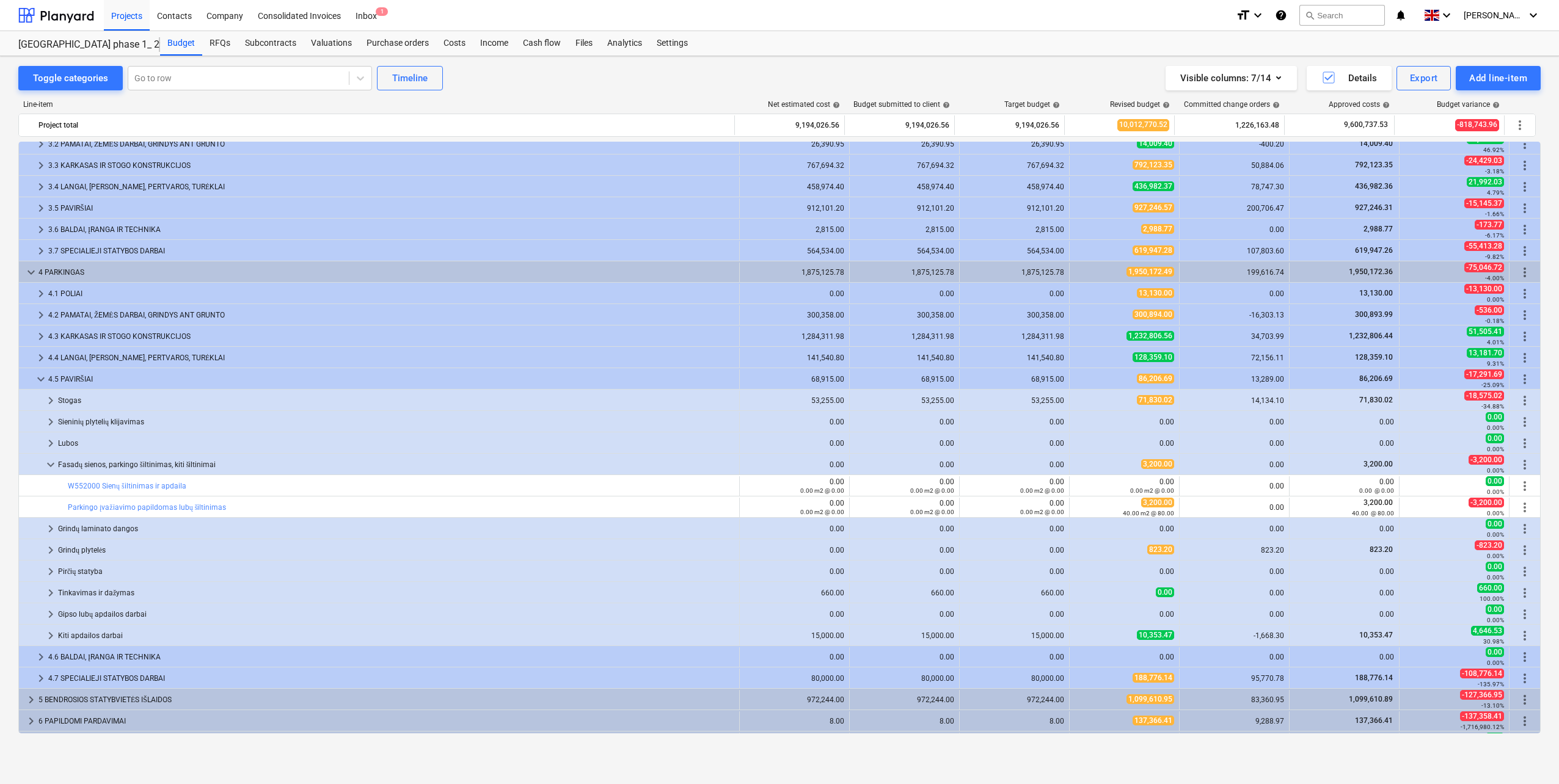
click at [110, 592] on div "Tinkavimas ir dažymas" at bounding box center [397, 593] width 676 height 19
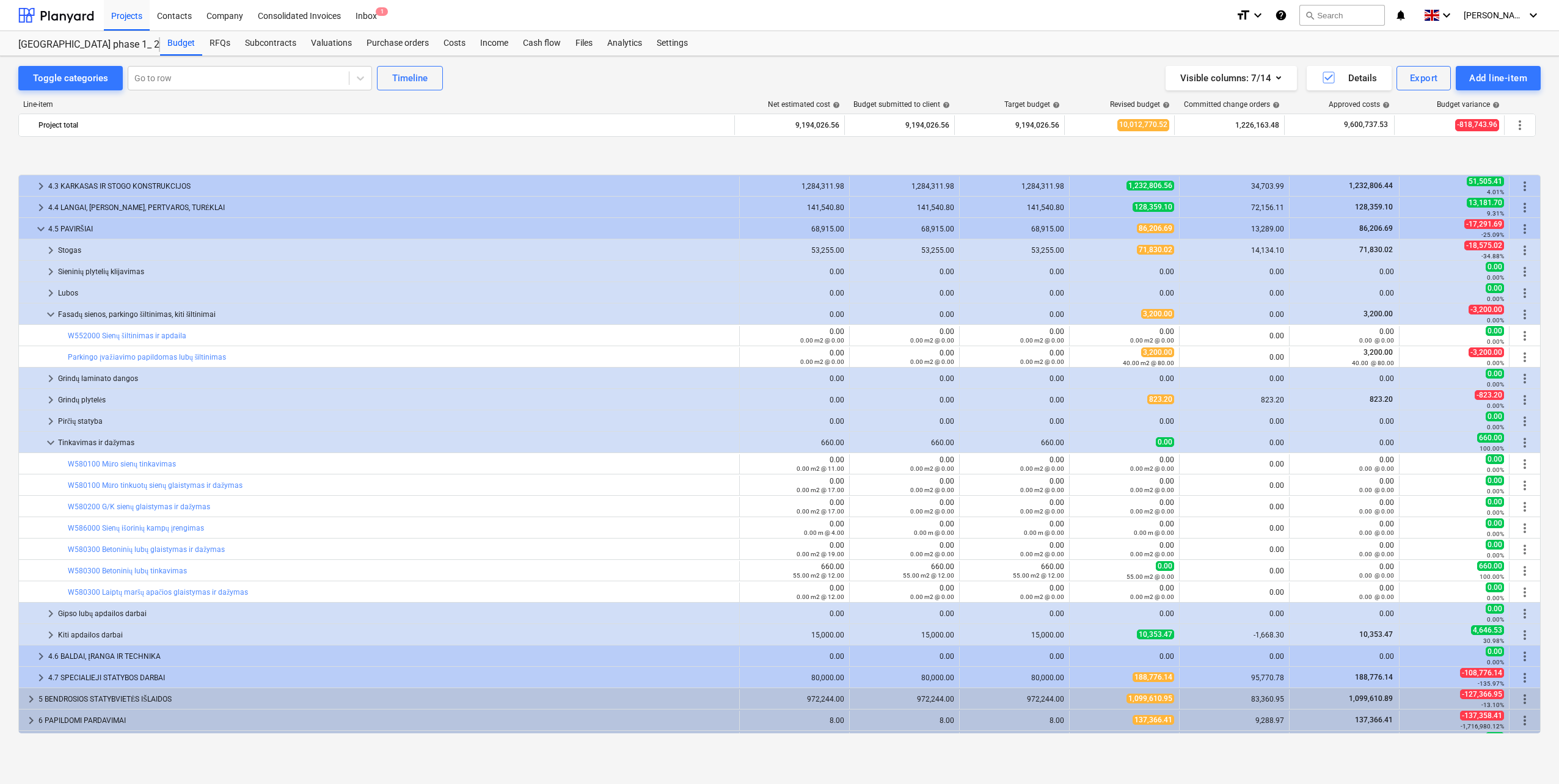
scroll to position [456, 0]
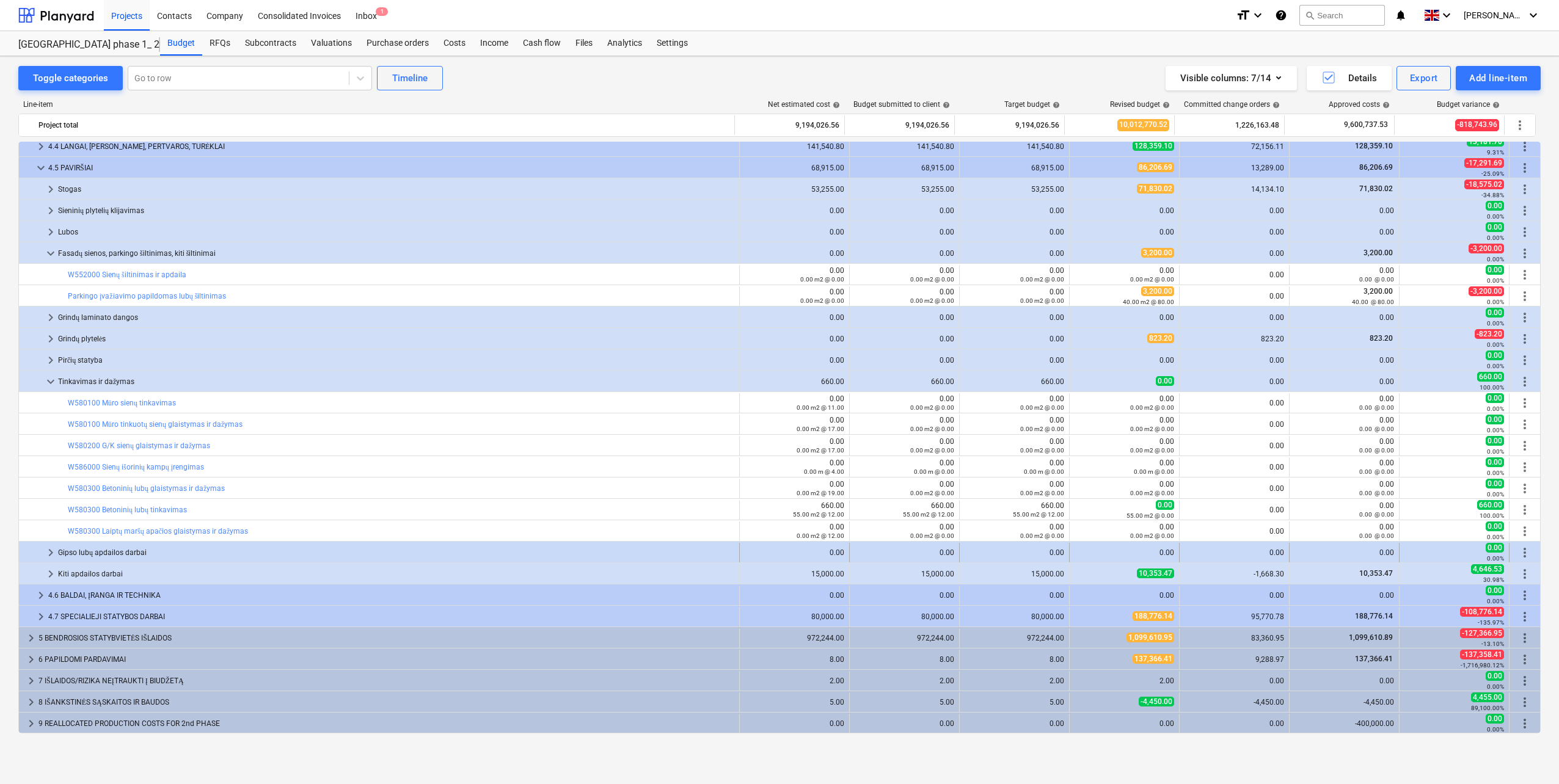
click at [117, 555] on div "Gipso lubų apdailos darbai" at bounding box center [397, 552] width 676 height 19
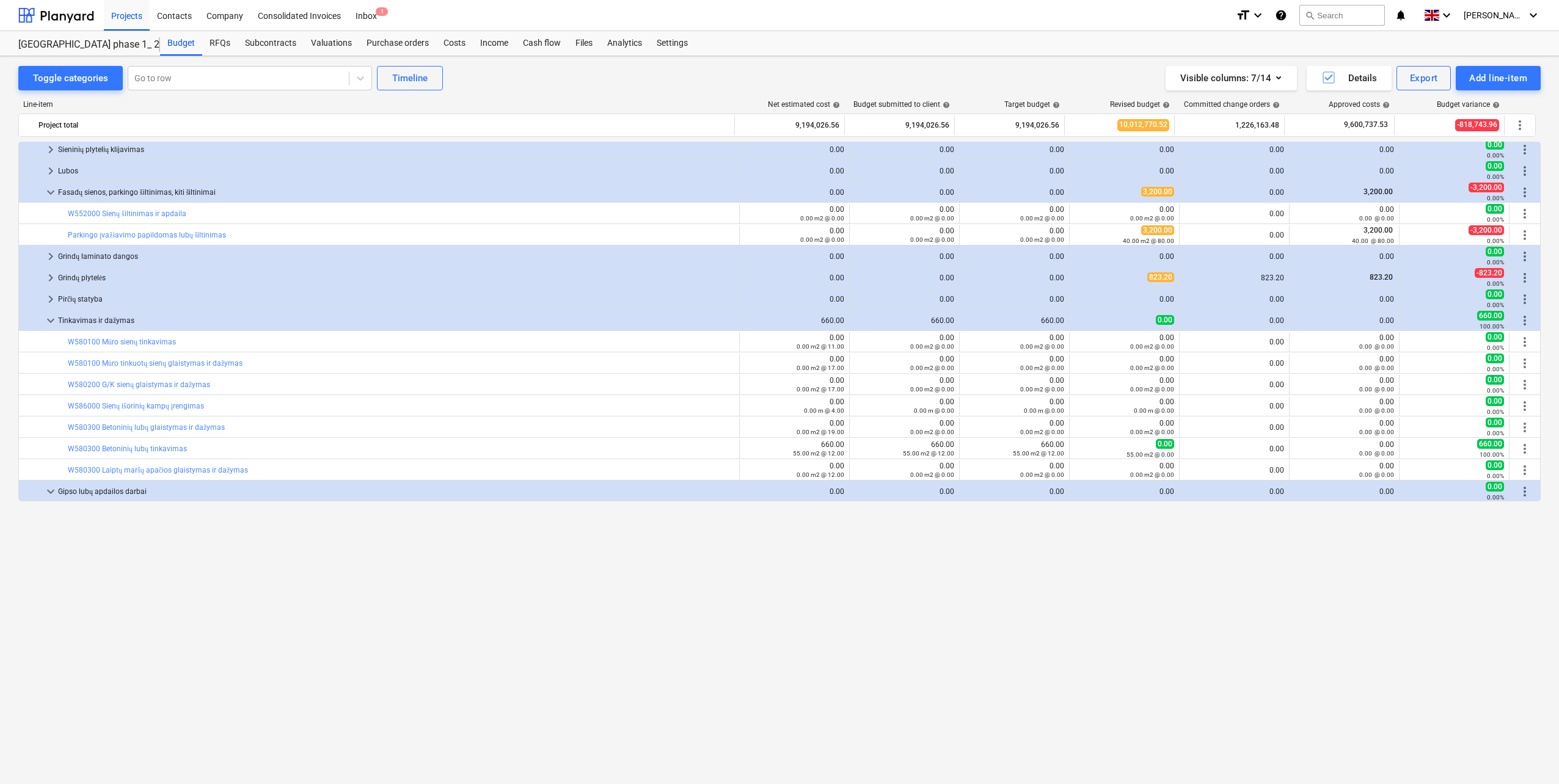
scroll to position [211, 0]
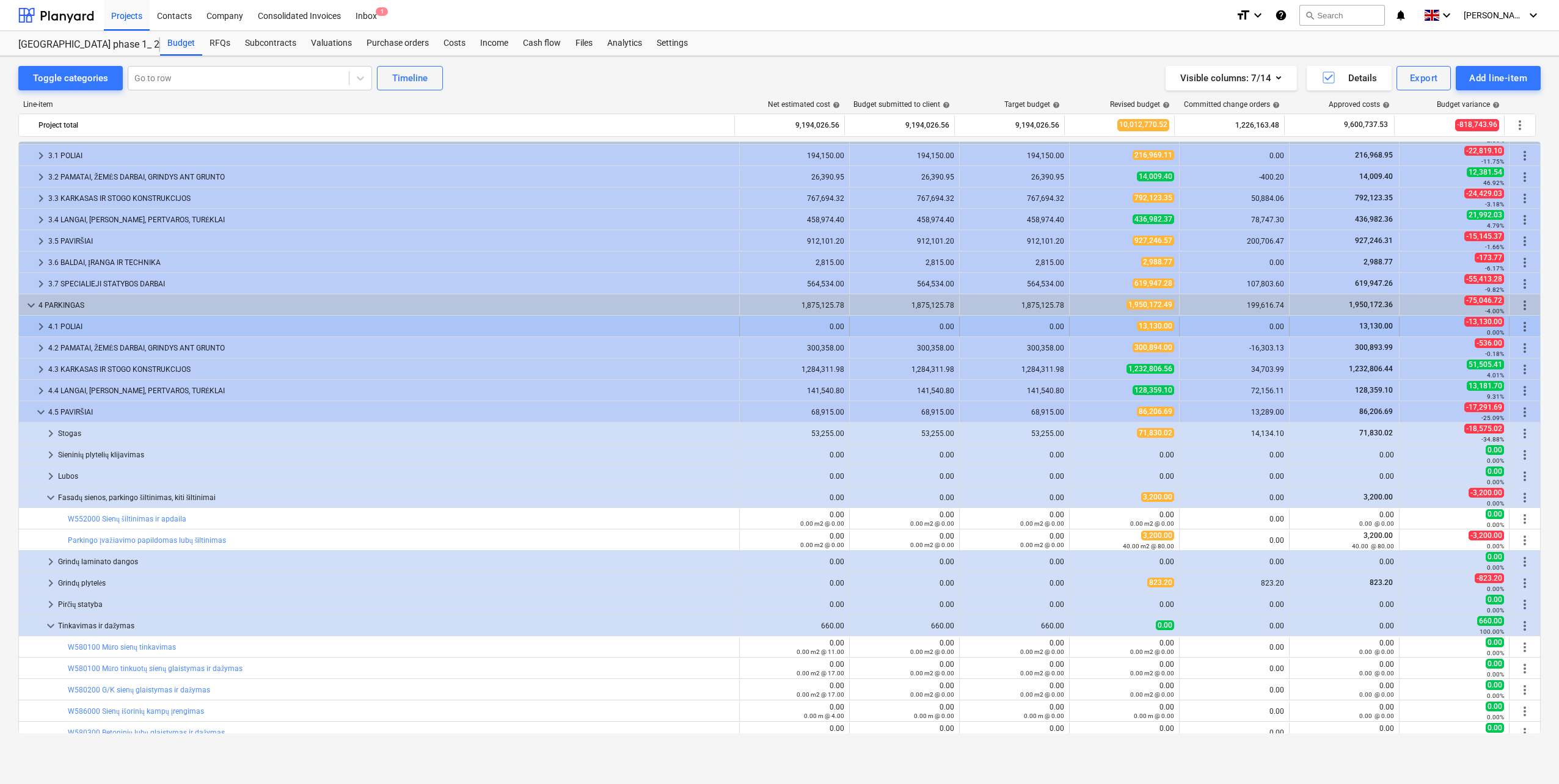
click at [102, 324] on div "4.1 POLIAI" at bounding box center [391, 327] width 686 height 19
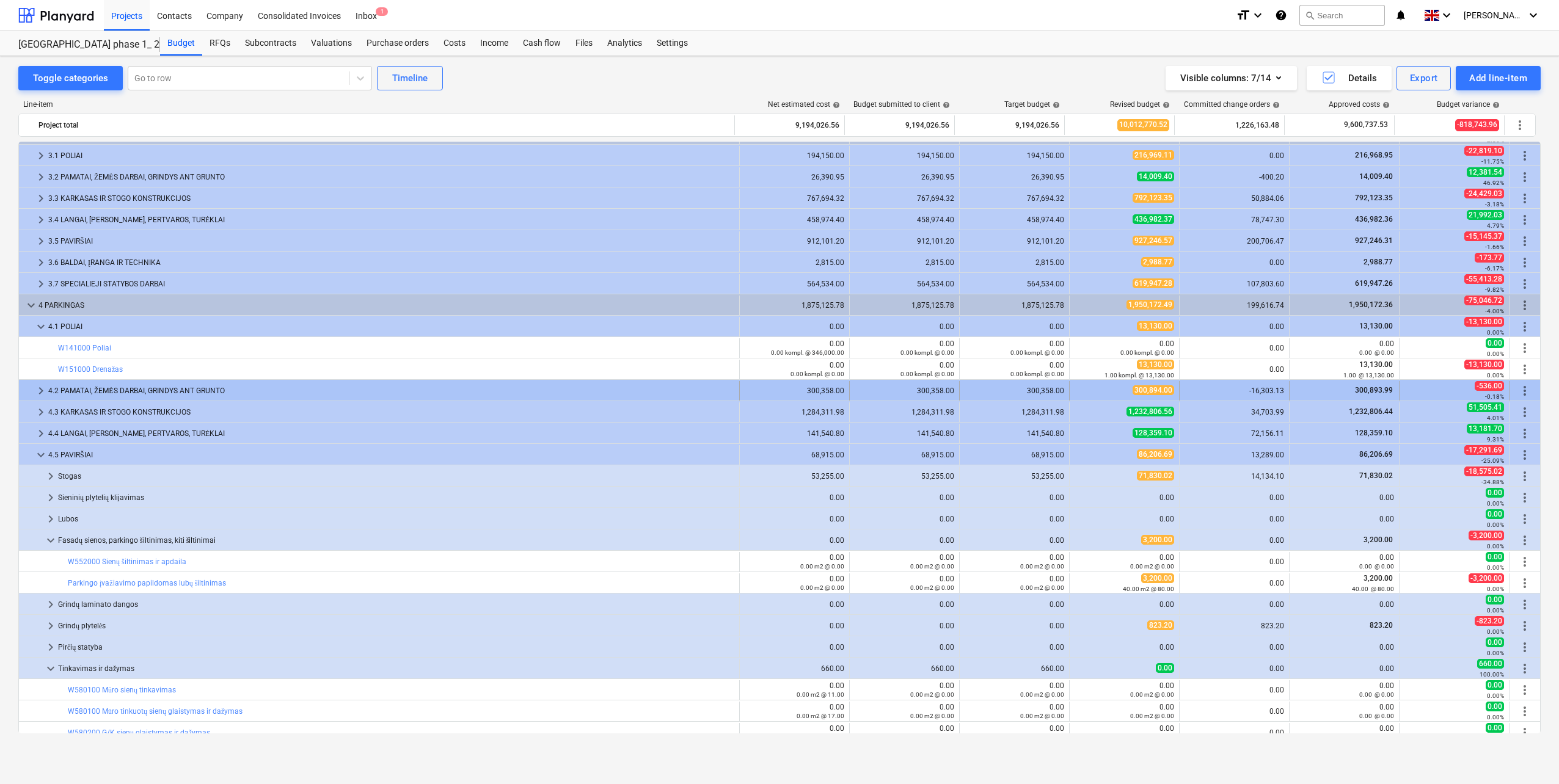
click at [104, 387] on div "4.2 PAMATAI, ŽEMĖS DARBAI, GRINDYS ANT GRUNTO" at bounding box center [391, 391] width 686 height 19
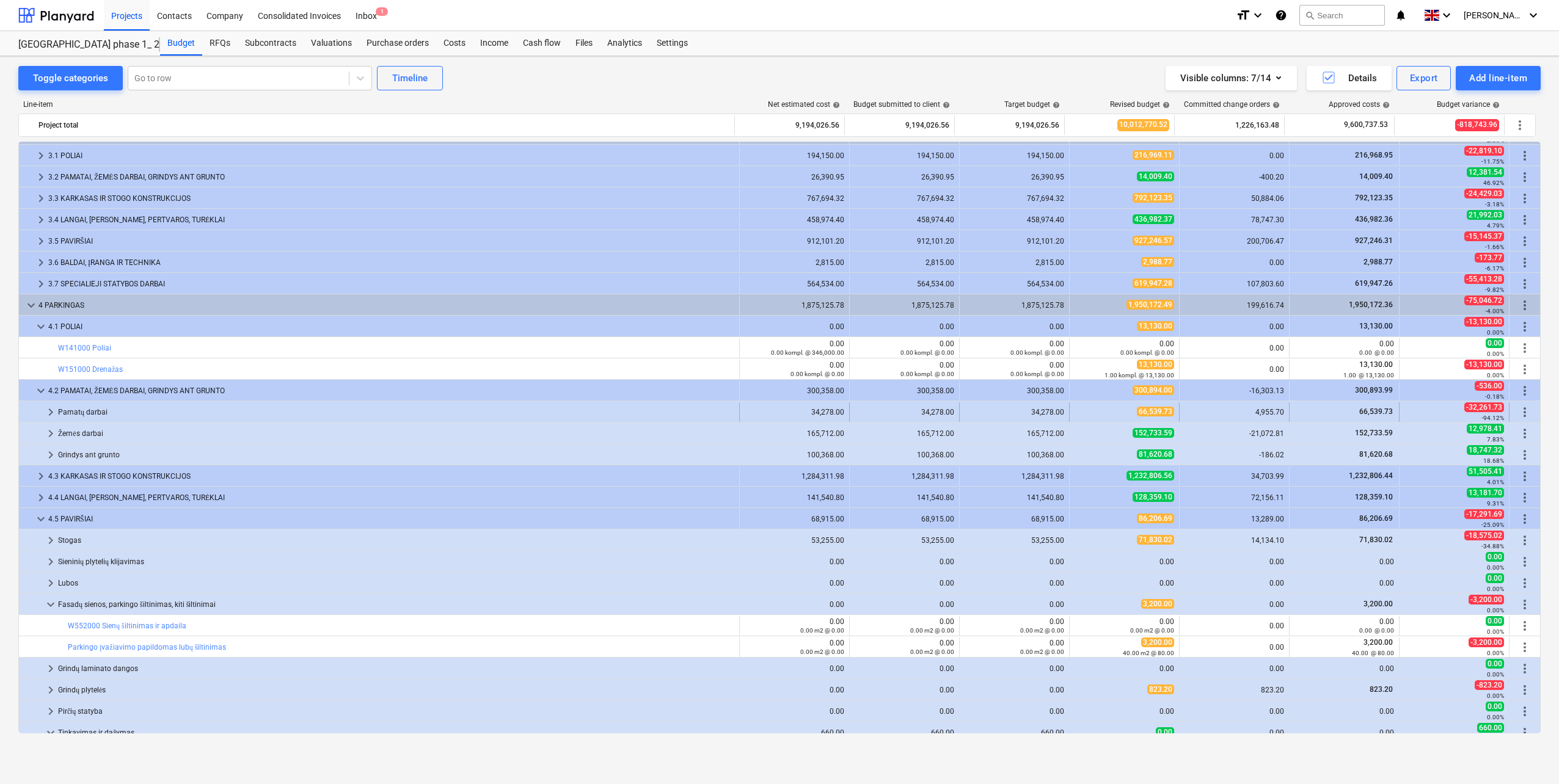
click at [103, 410] on div "Pamatų darbai" at bounding box center [397, 412] width 676 height 19
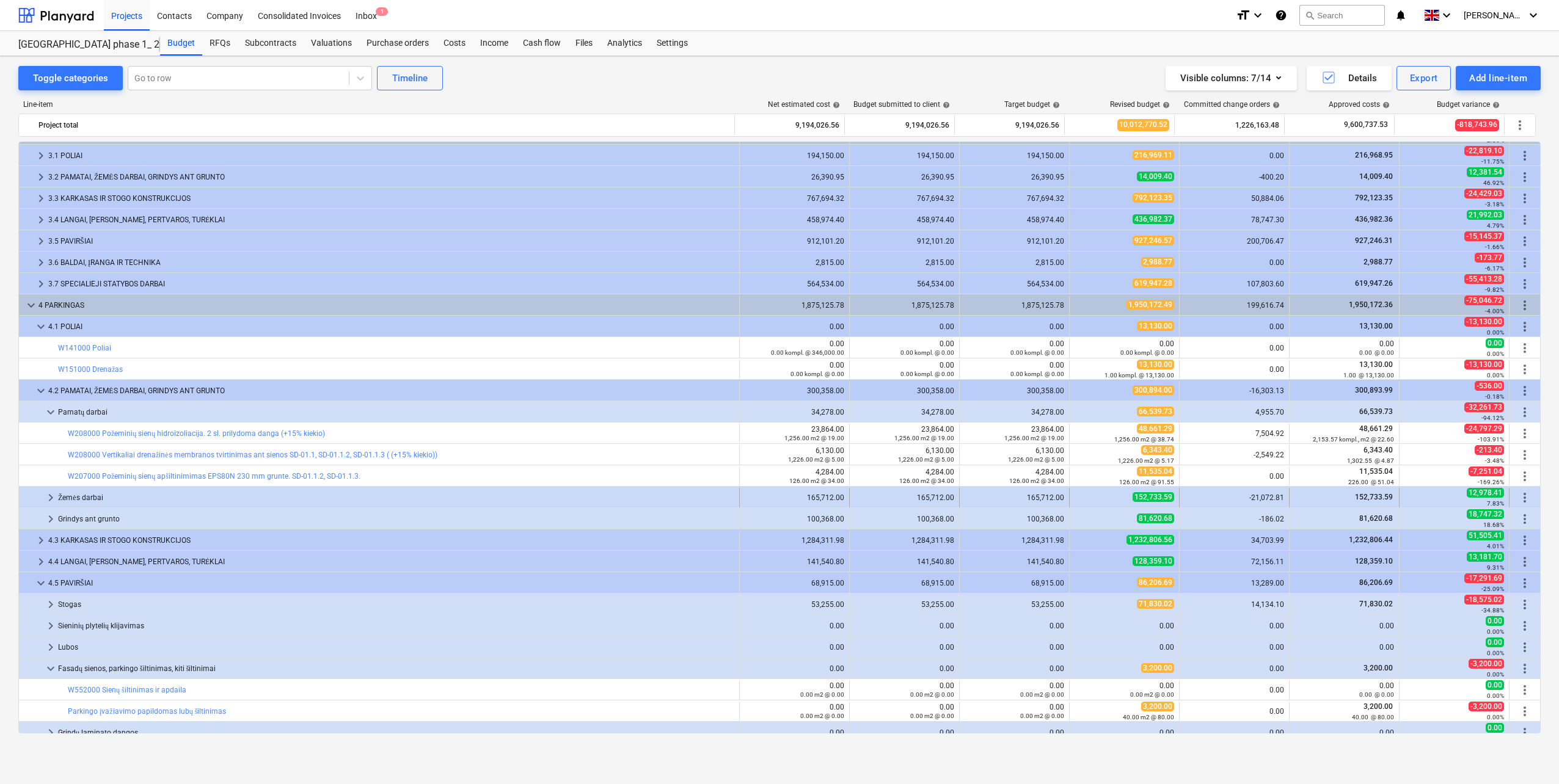
click at [102, 499] on div "Žemės darbai" at bounding box center [397, 497] width 676 height 19
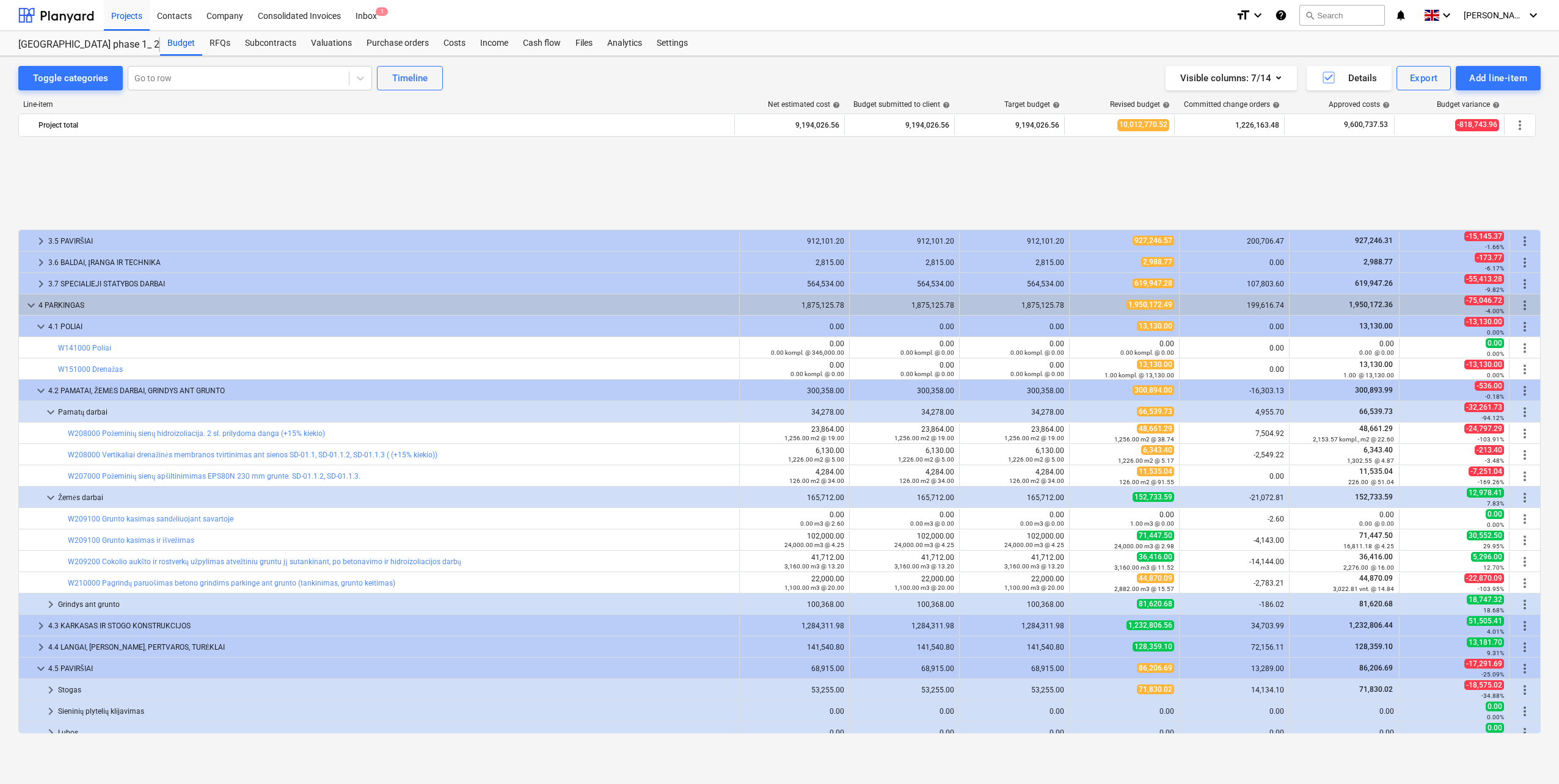
scroll to position [333, 0]
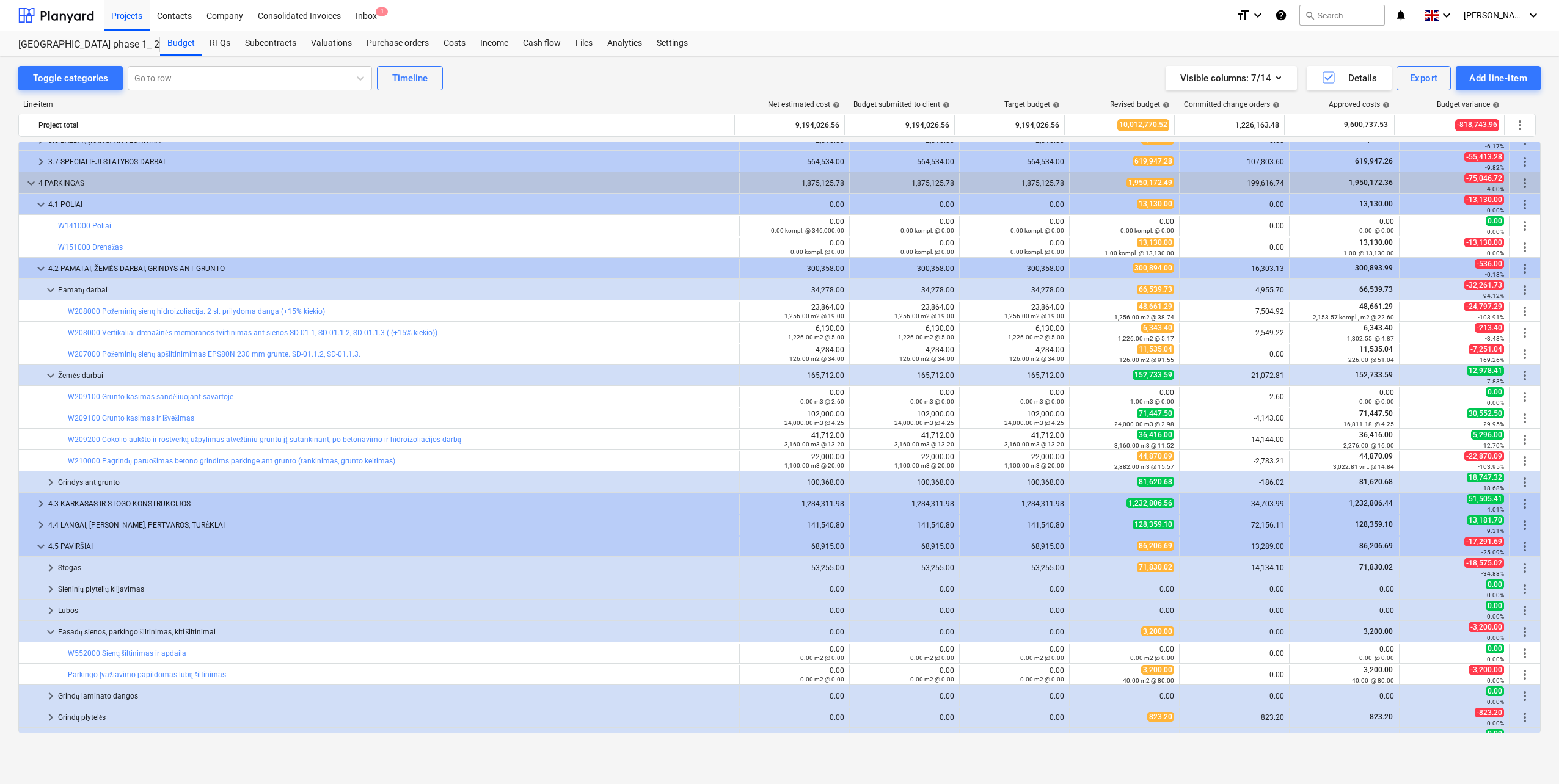
click at [130, 483] on div "Grindys ant grunto" at bounding box center [397, 482] width 676 height 19
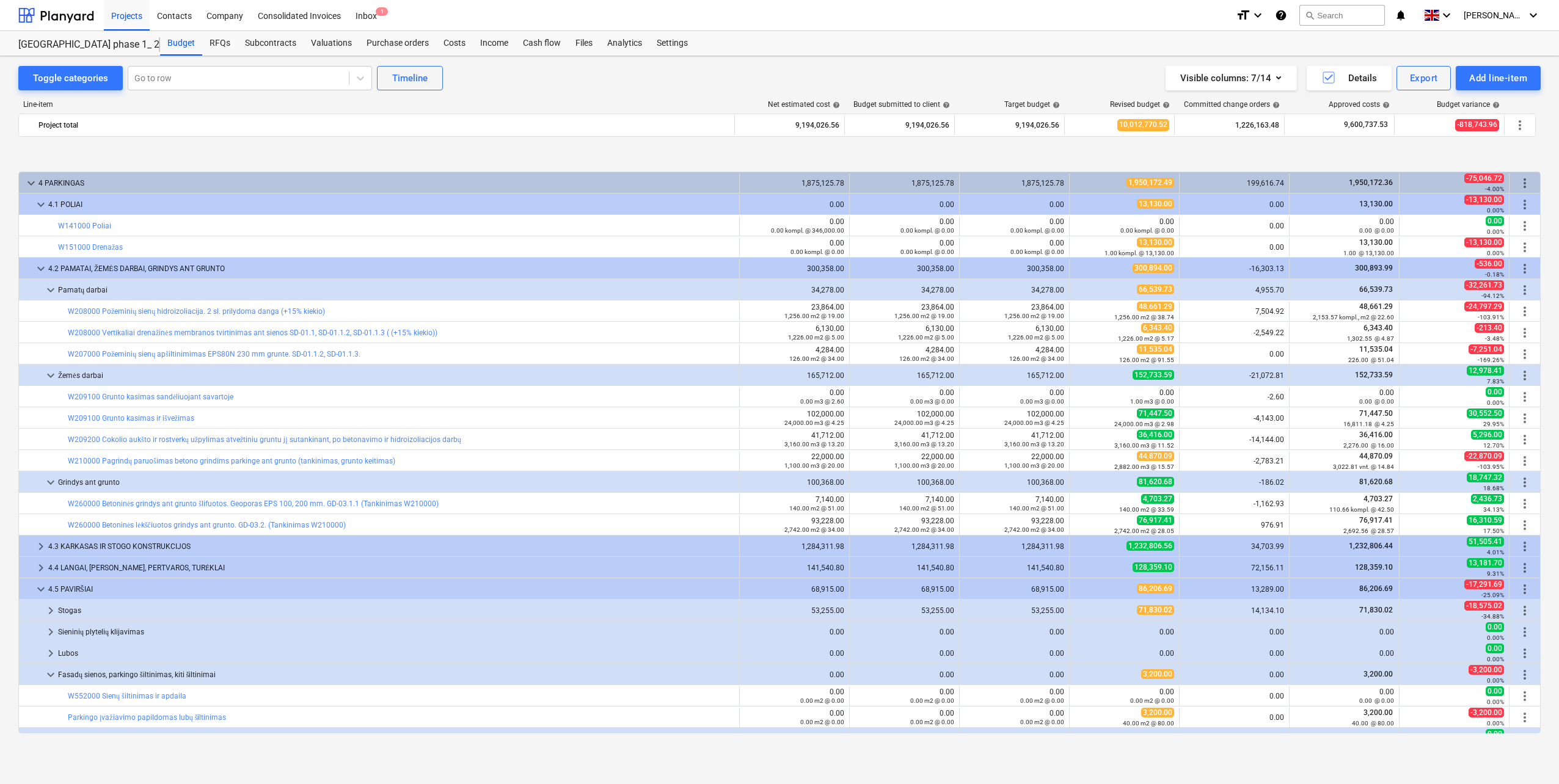
scroll to position [395, 0]
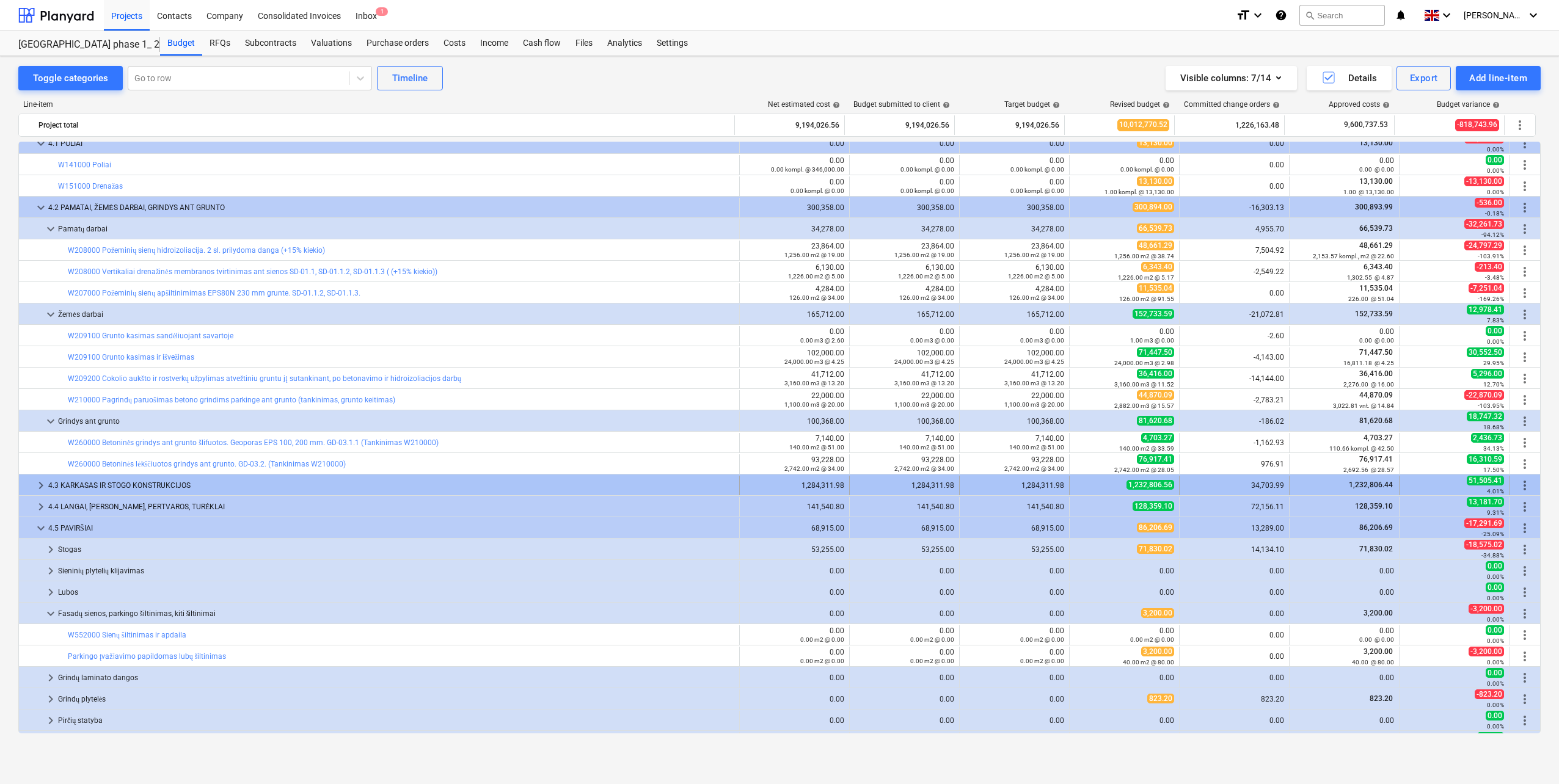
click at [120, 488] on div "4.3 KARKASAS IR STOGO KONSTRUKCIJOS" at bounding box center [391, 485] width 686 height 19
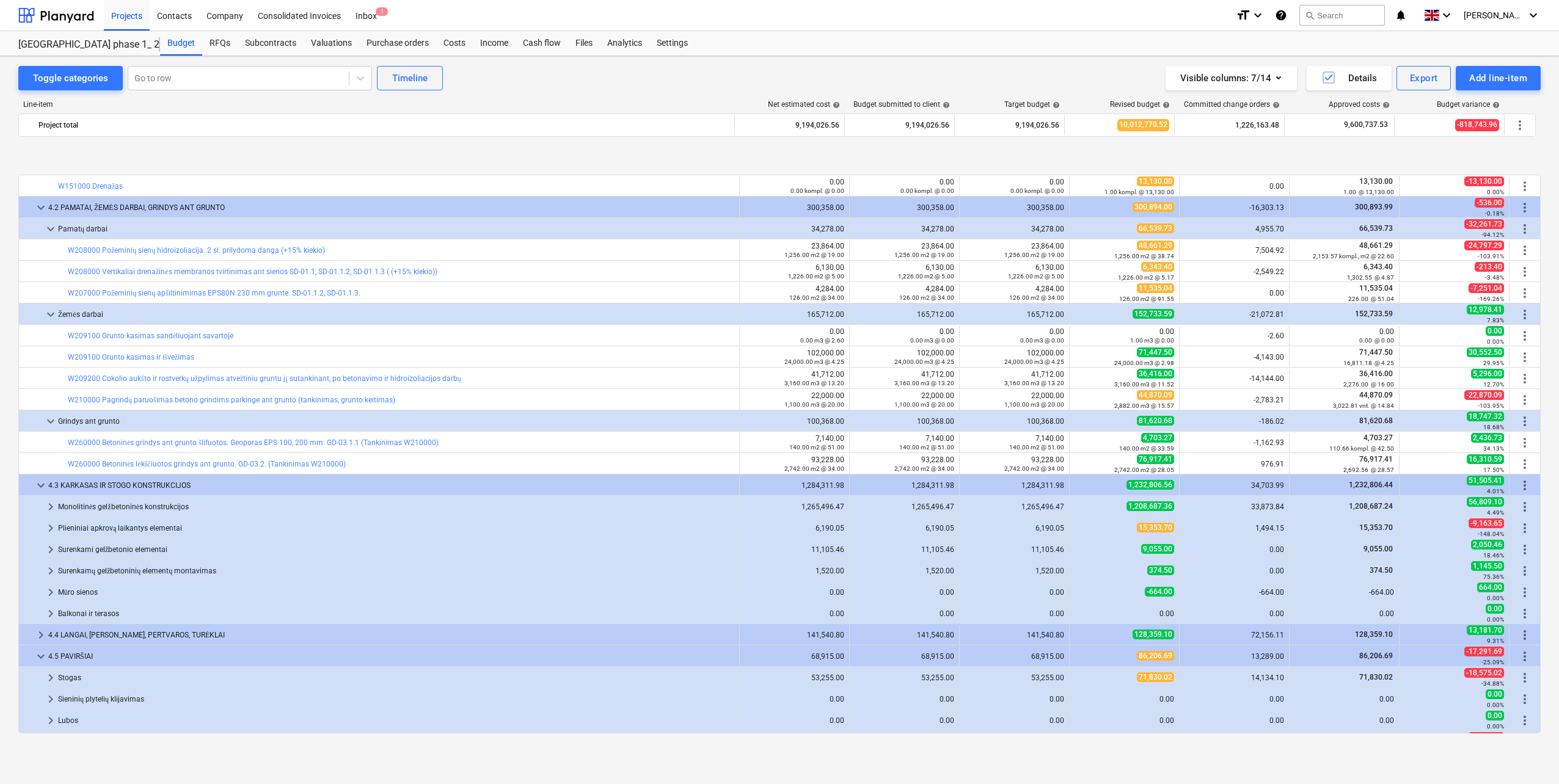
scroll to position [456, 0]
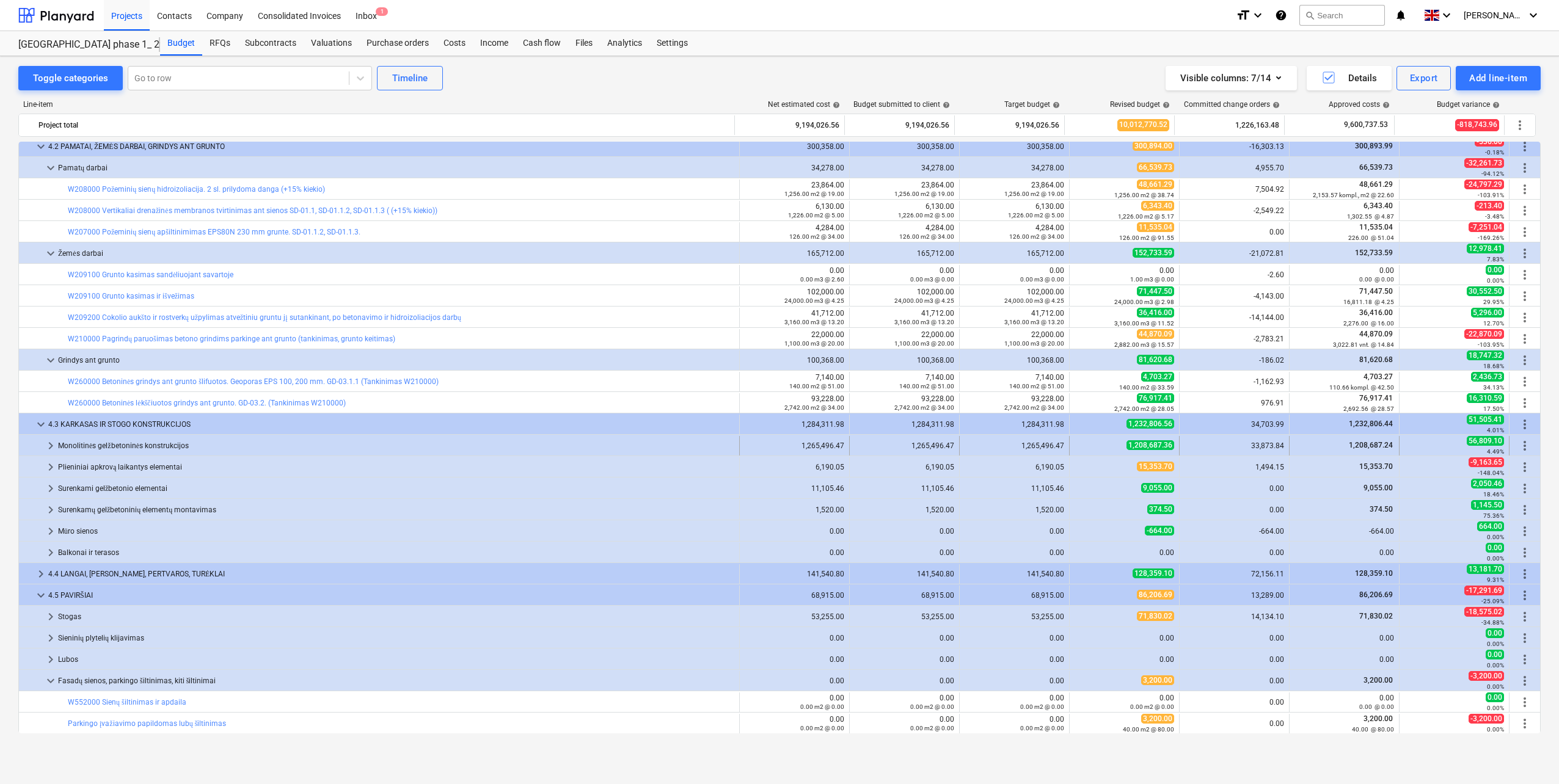
click at [130, 446] on div "Monolitinės gelžbetoninės konstrukcijos" at bounding box center [397, 445] width 676 height 19
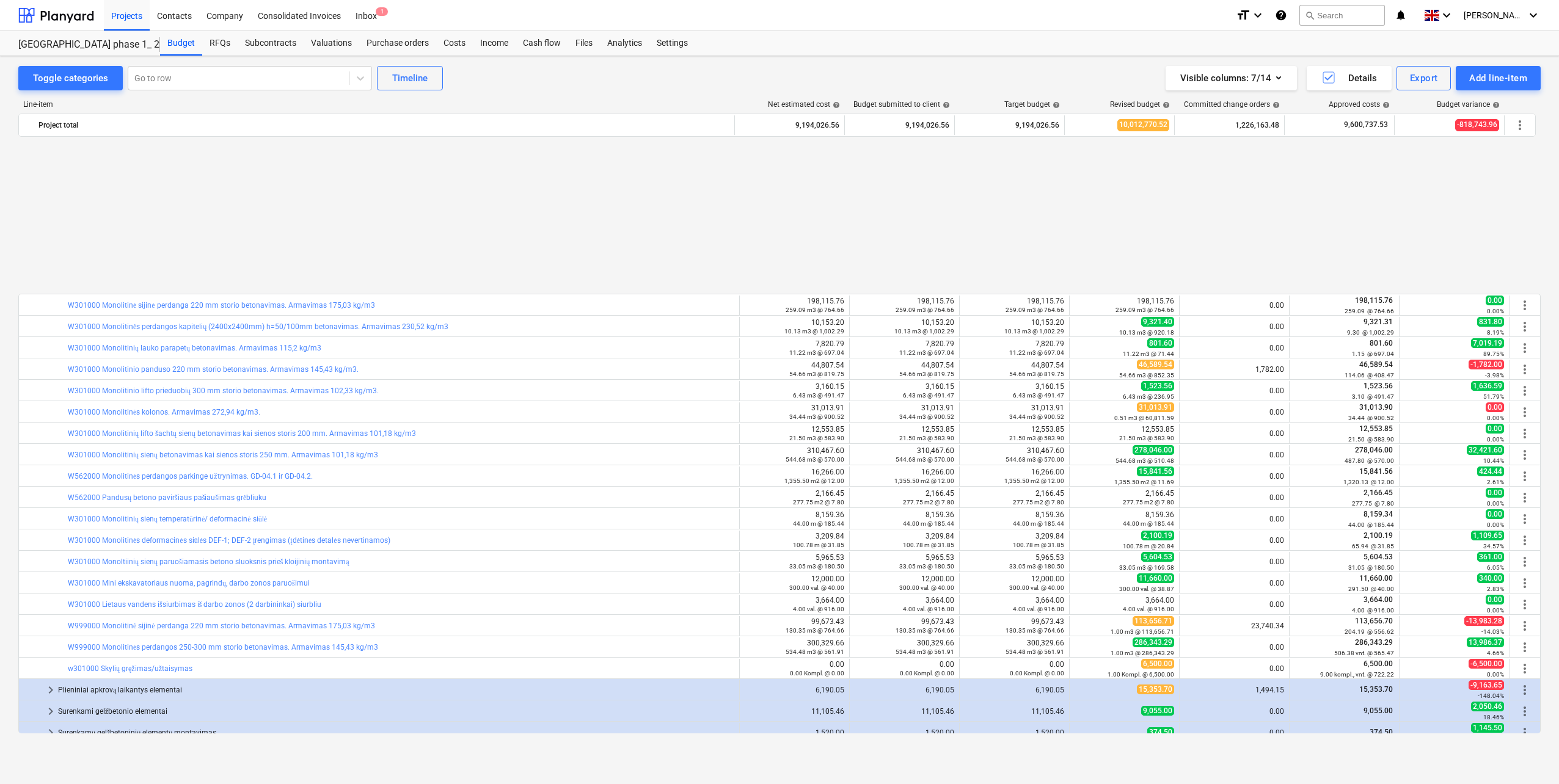
scroll to position [822, 0]
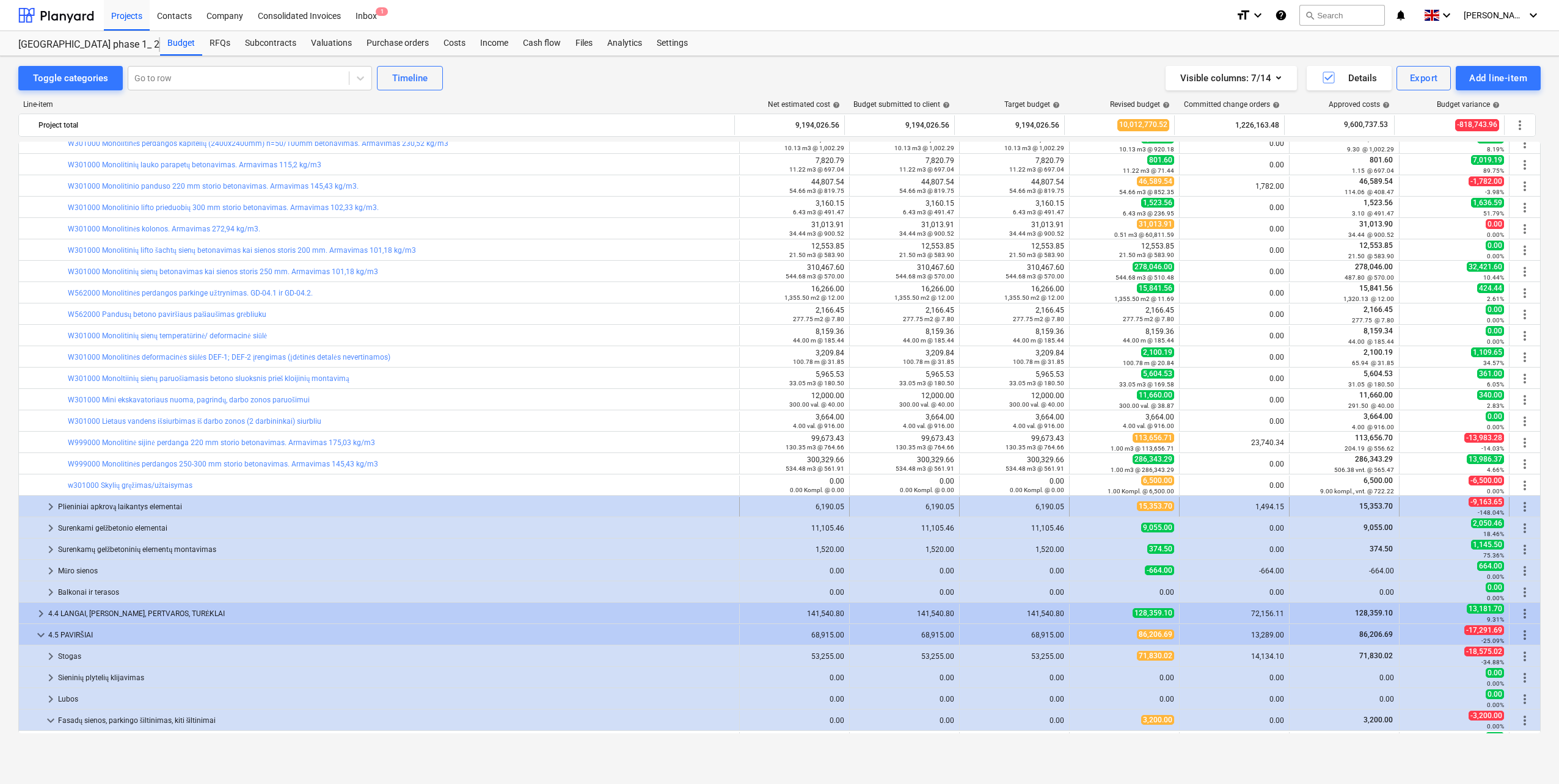
click at [123, 508] on div "Plieniniai apkrovą laikantys elementai" at bounding box center [397, 507] width 676 height 19
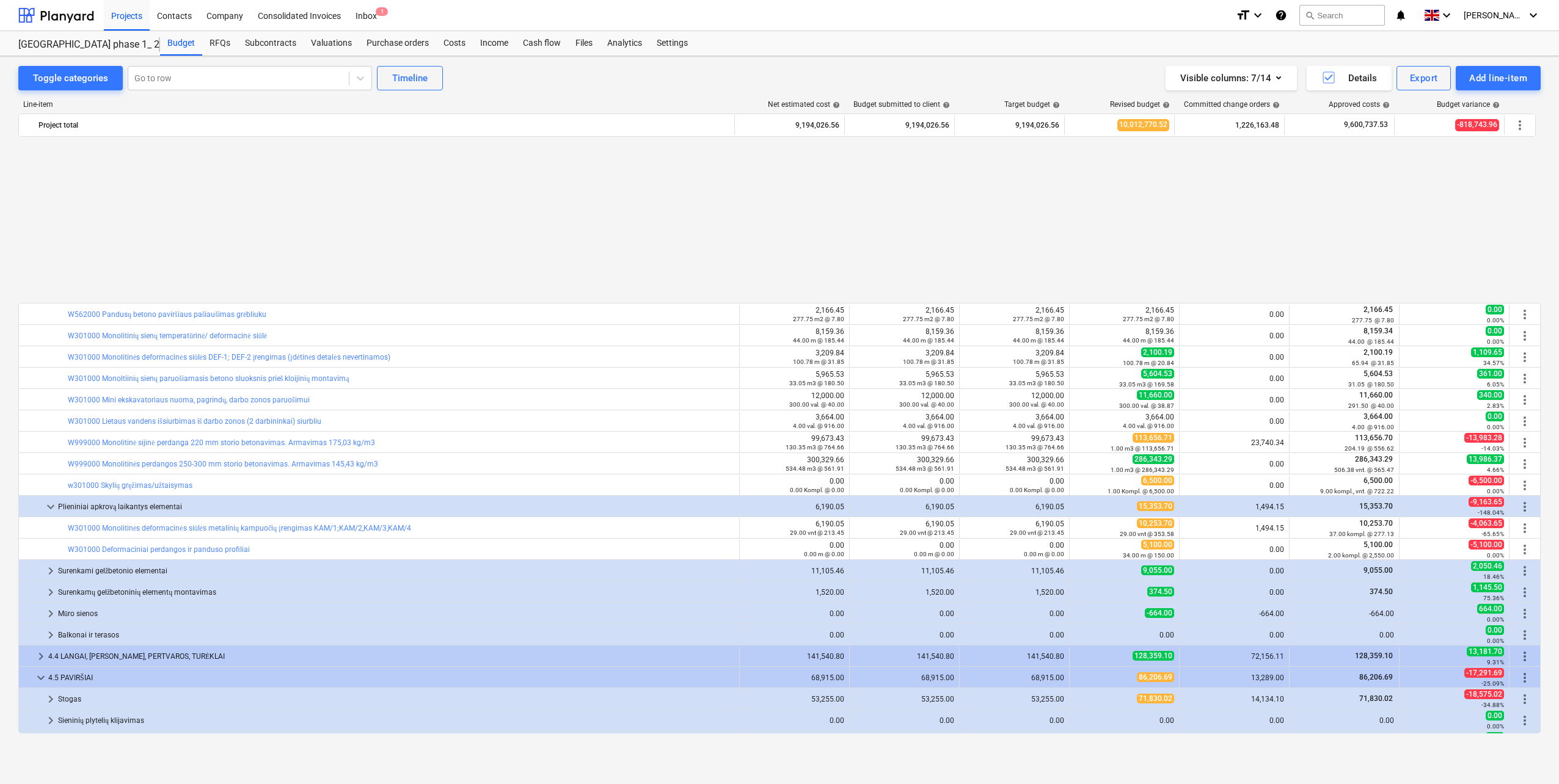
scroll to position [1005, 0]
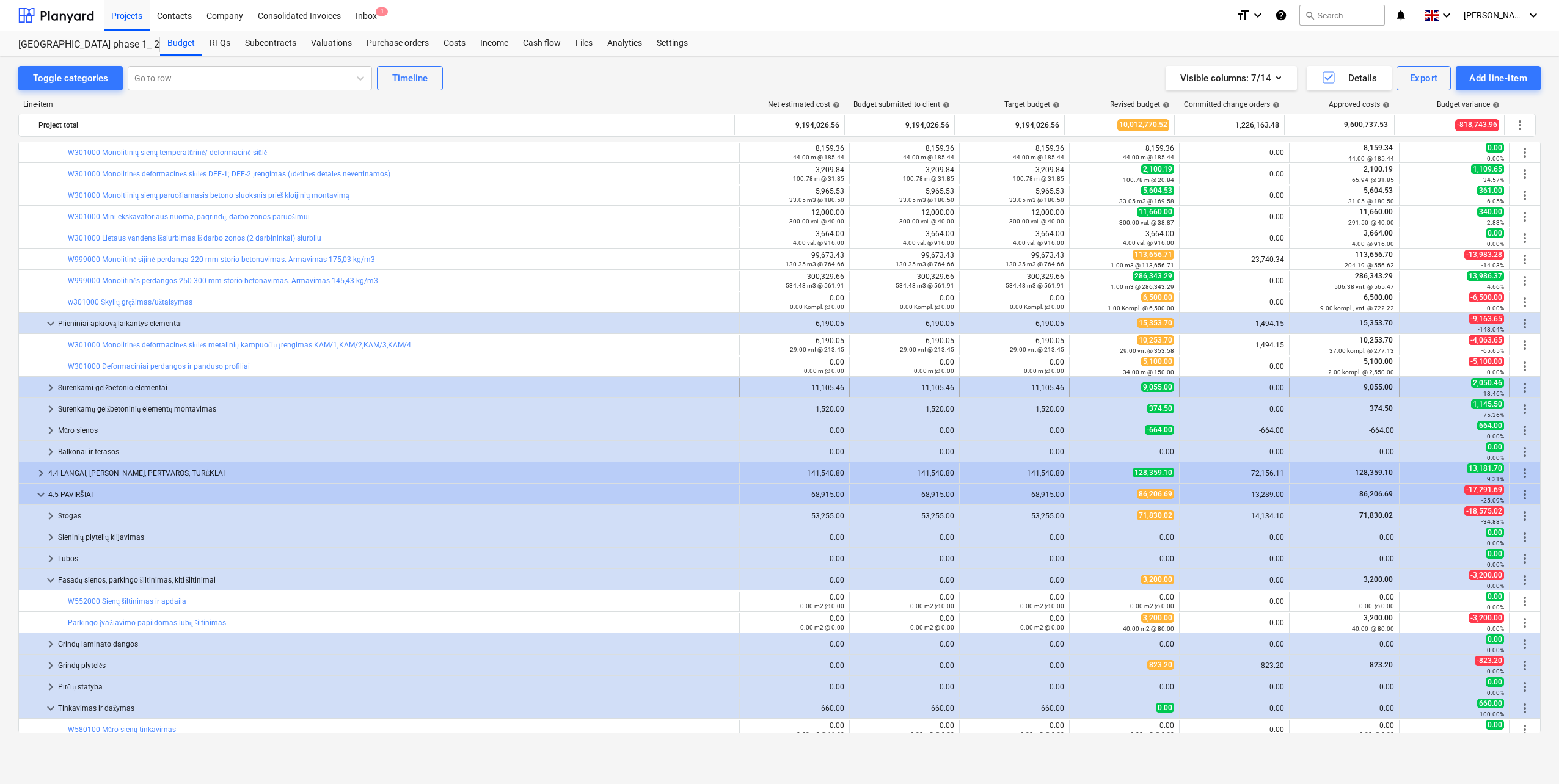
click at [157, 384] on div "Surenkami gelžbetonio elementai" at bounding box center [397, 388] width 676 height 19
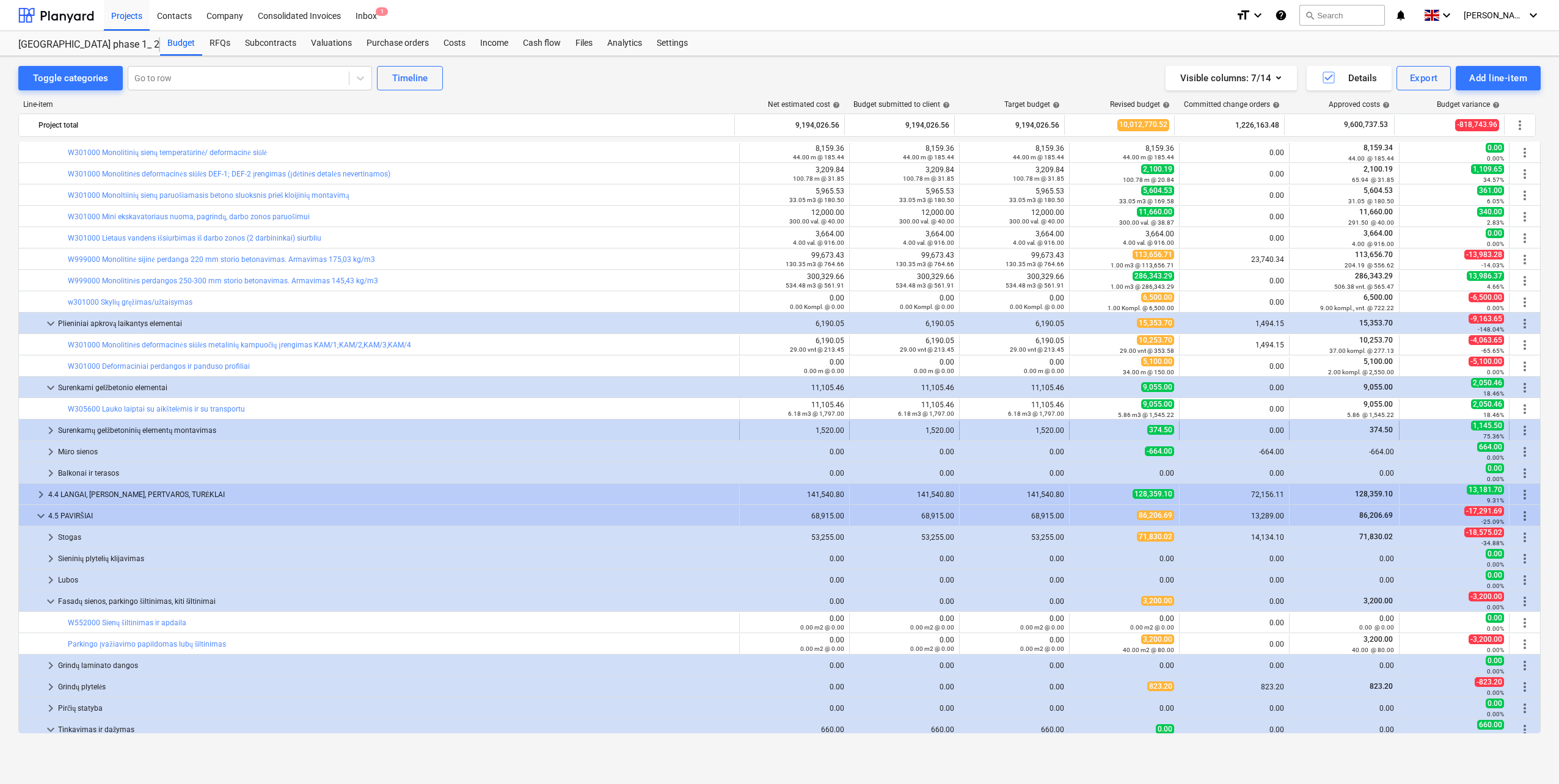
click at [154, 427] on div "Surenkamų gelžbetoninių elementų montavimas" at bounding box center [397, 430] width 676 height 19
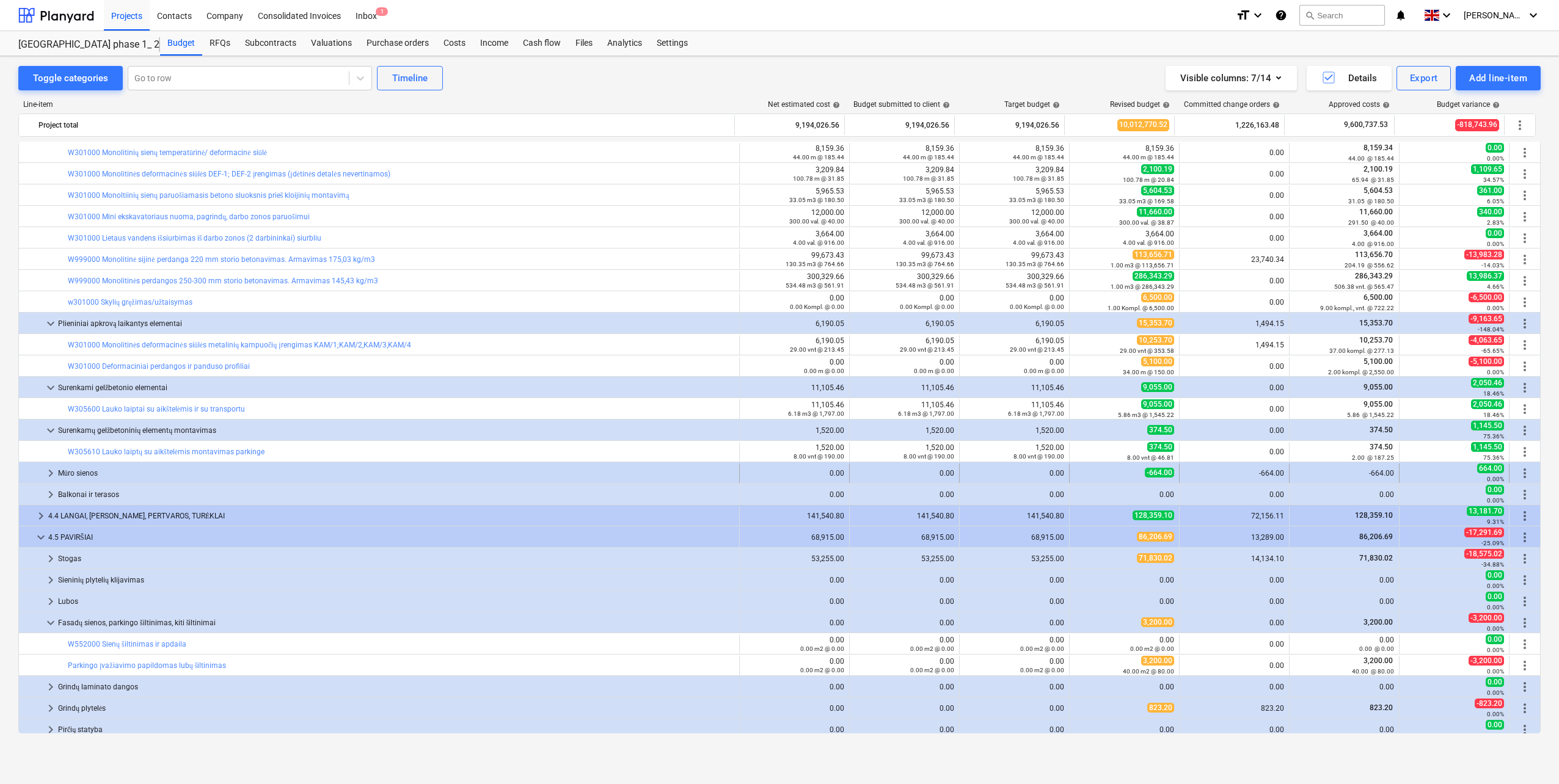
click at [74, 476] on div "Mūro sienos" at bounding box center [397, 473] width 676 height 19
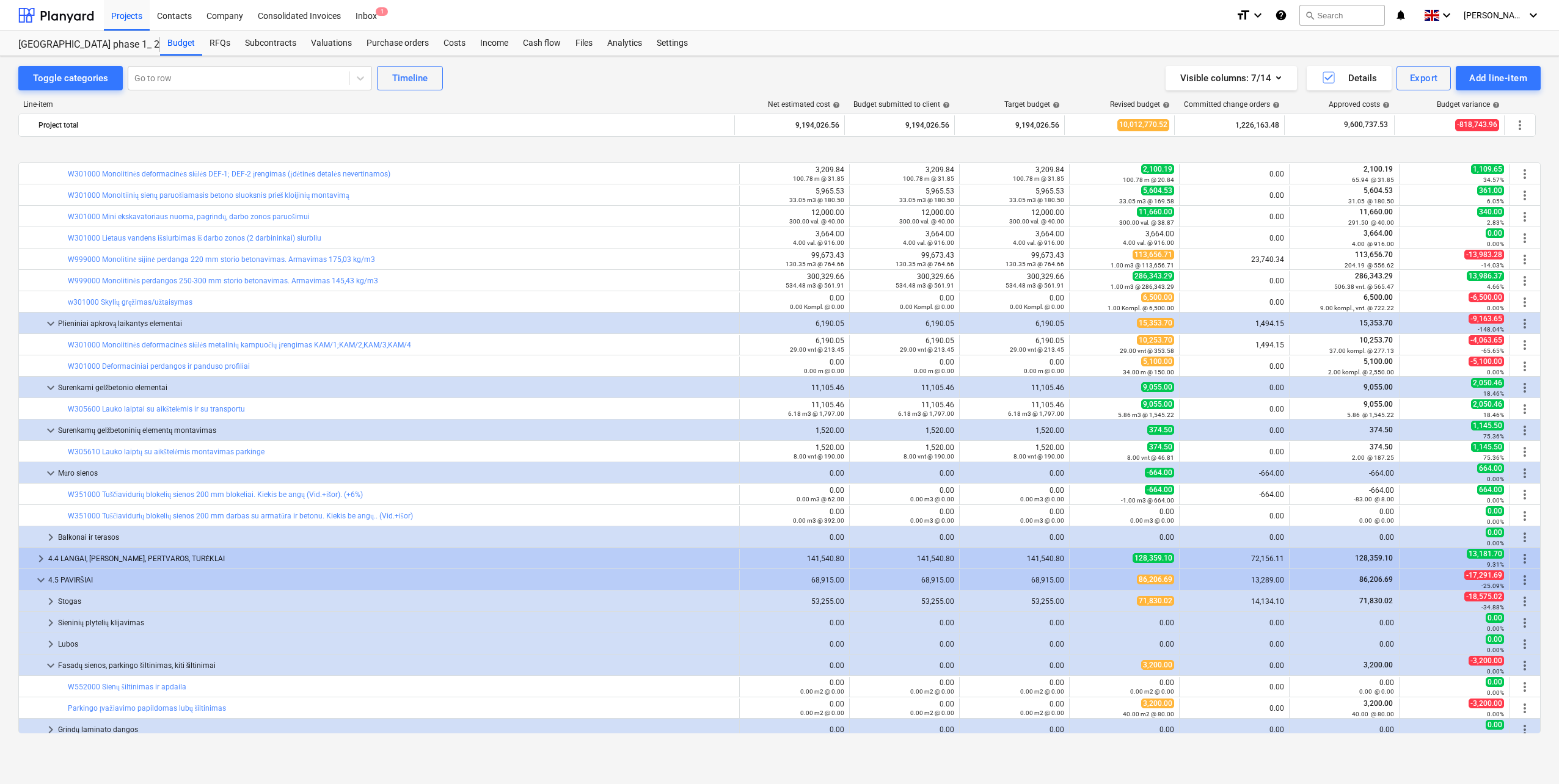
scroll to position [1066, 0]
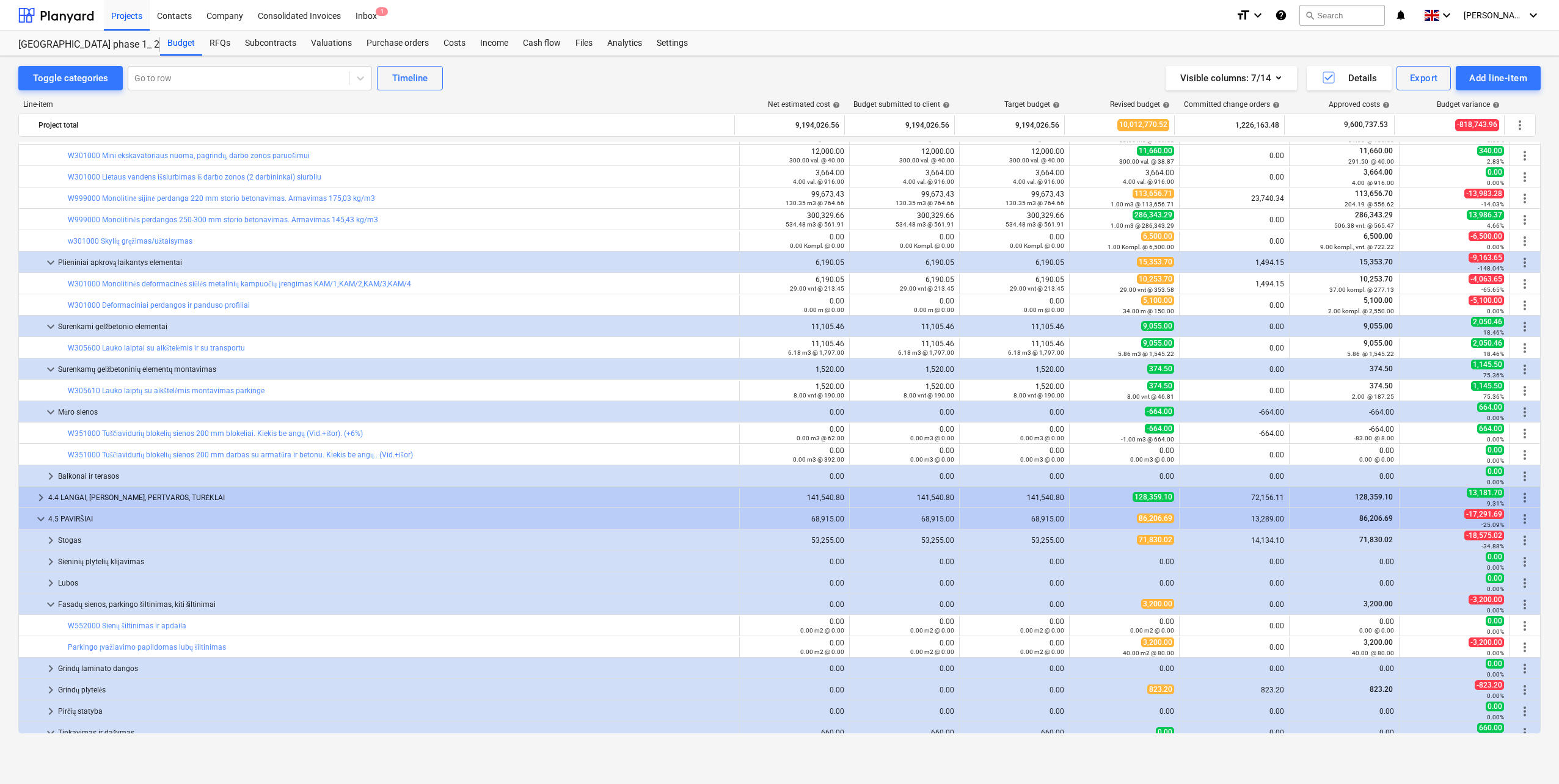
click at [74, 476] on div "Balkonai ir terasos" at bounding box center [397, 476] width 676 height 19
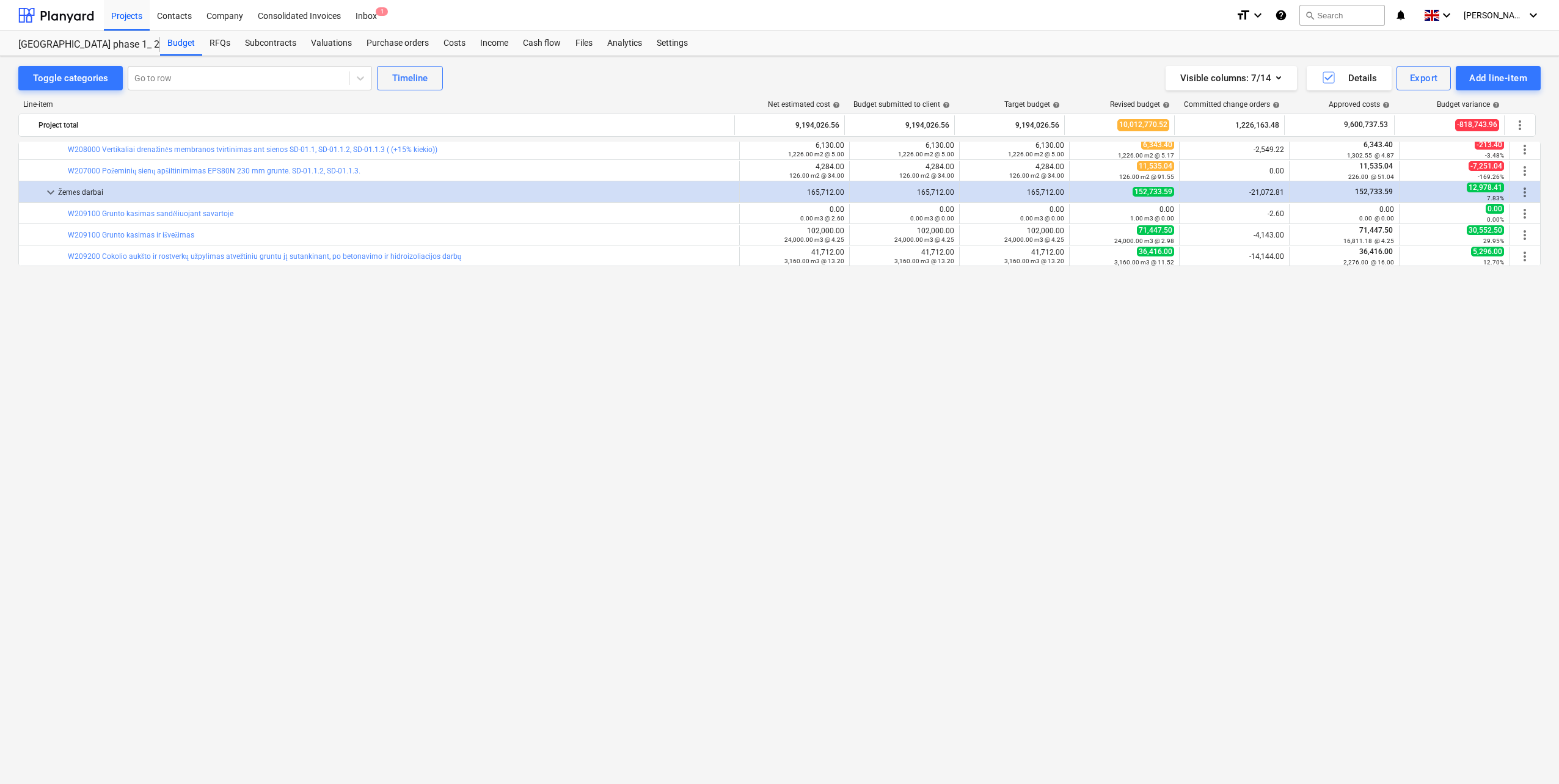
scroll to position [28, 0]
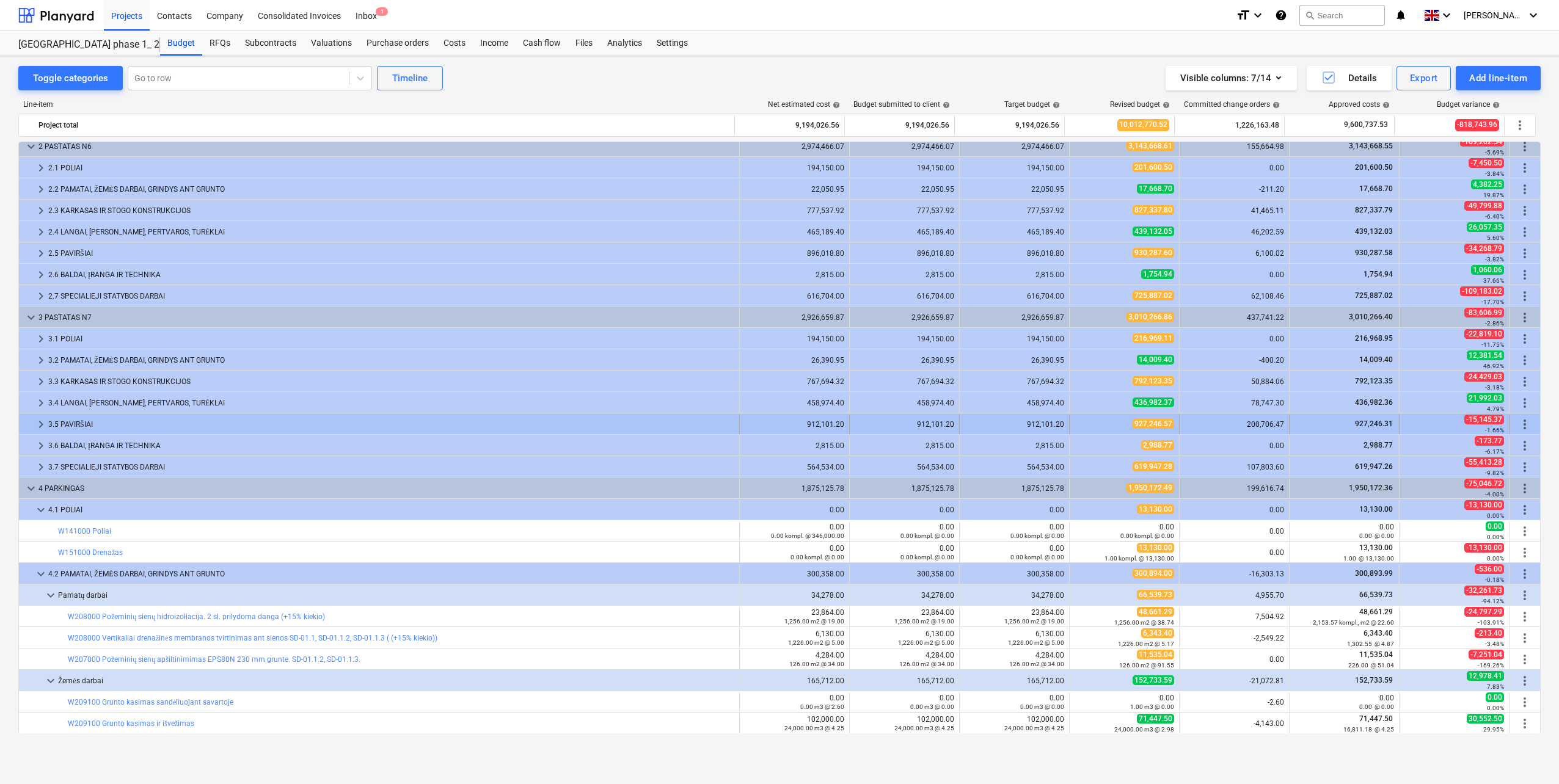
click at [79, 420] on div "3.5 PAVIRŠIAI" at bounding box center [391, 424] width 686 height 19
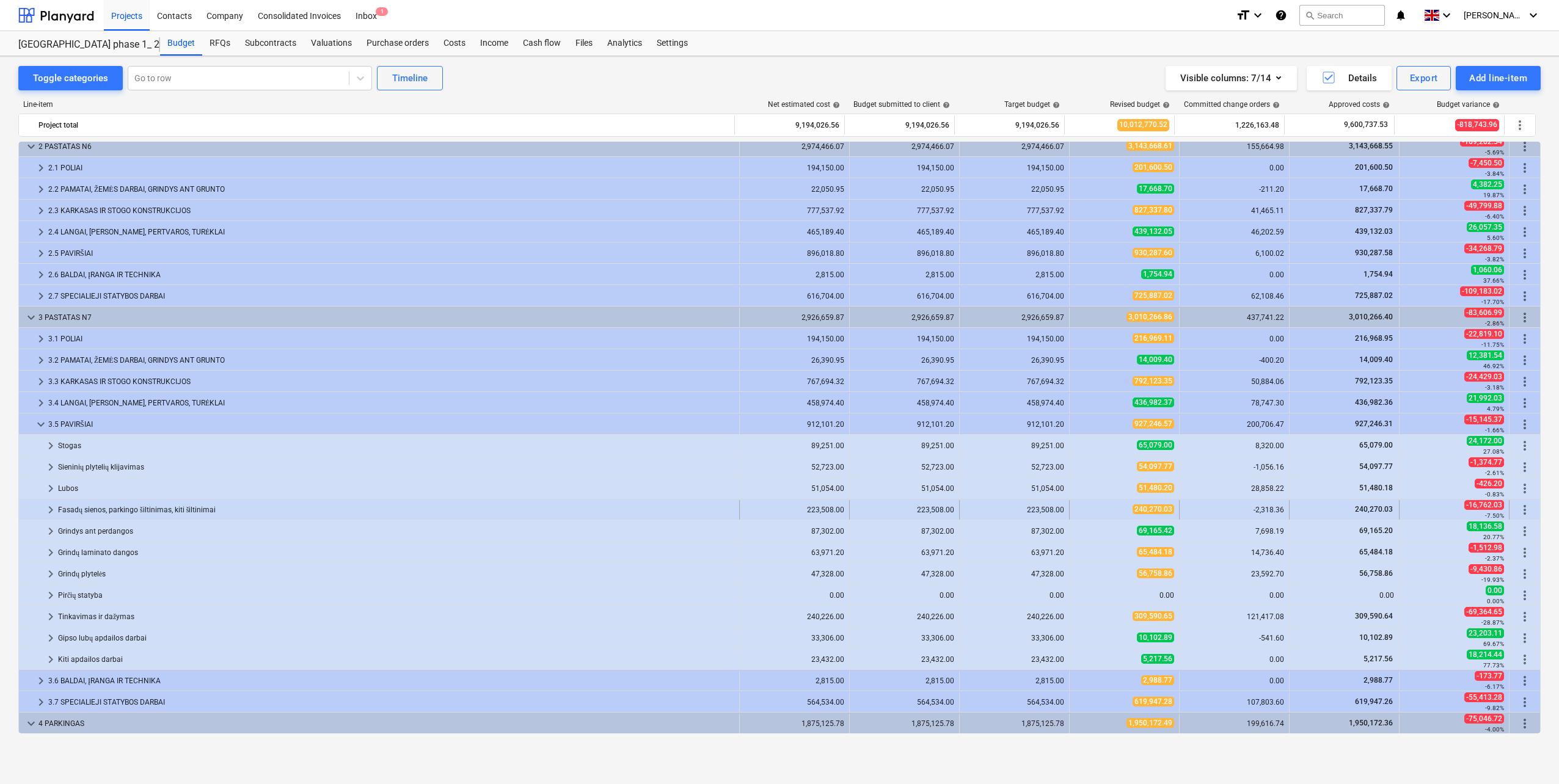
click at [87, 511] on div "Fasadų sienos, parkingo šiltinimas, kiti šiltinimai" at bounding box center [397, 510] width 676 height 19
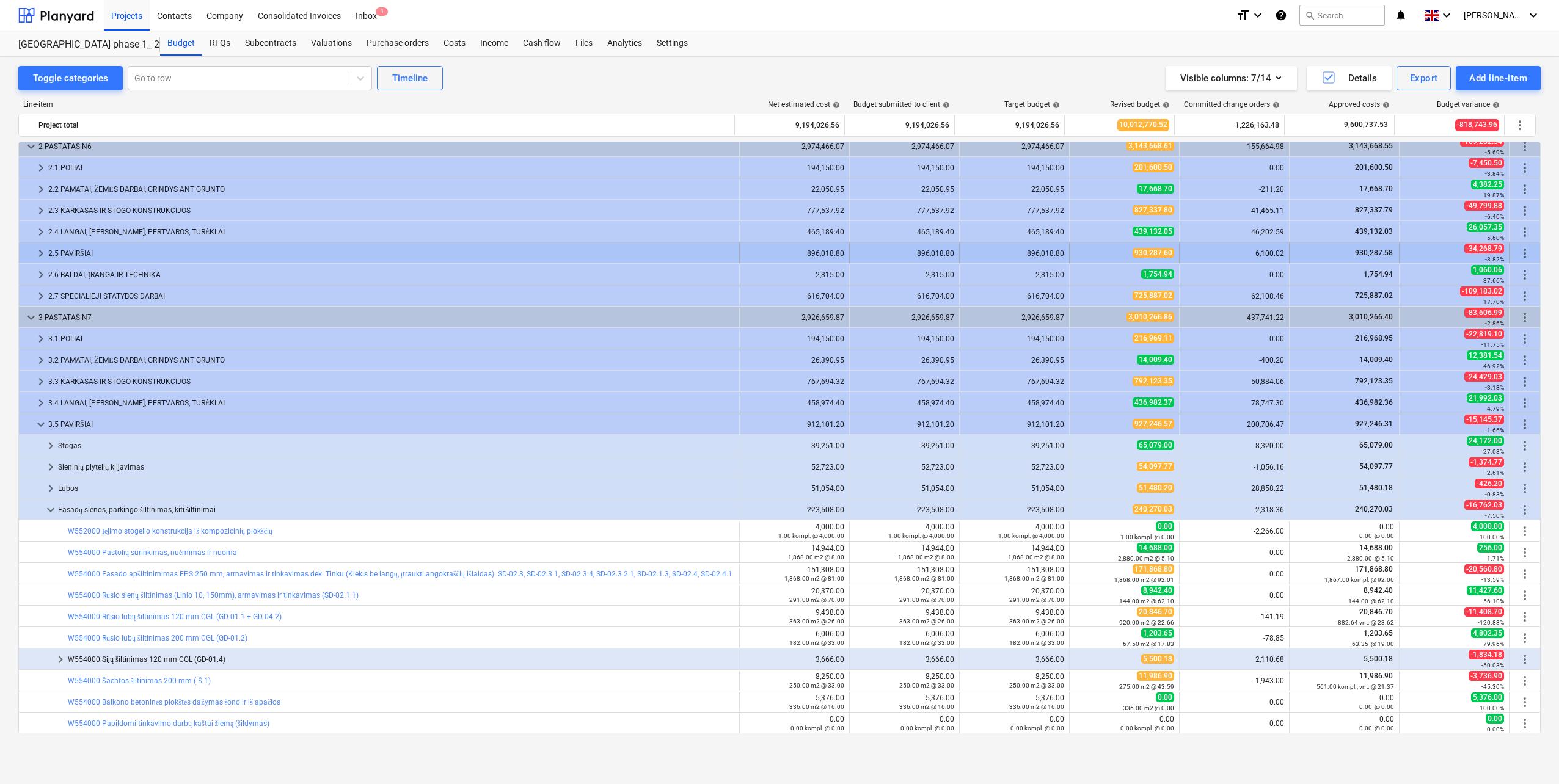
click at [105, 250] on div "2.5 PAVIRŠIAI" at bounding box center [391, 253] width 686 height 19
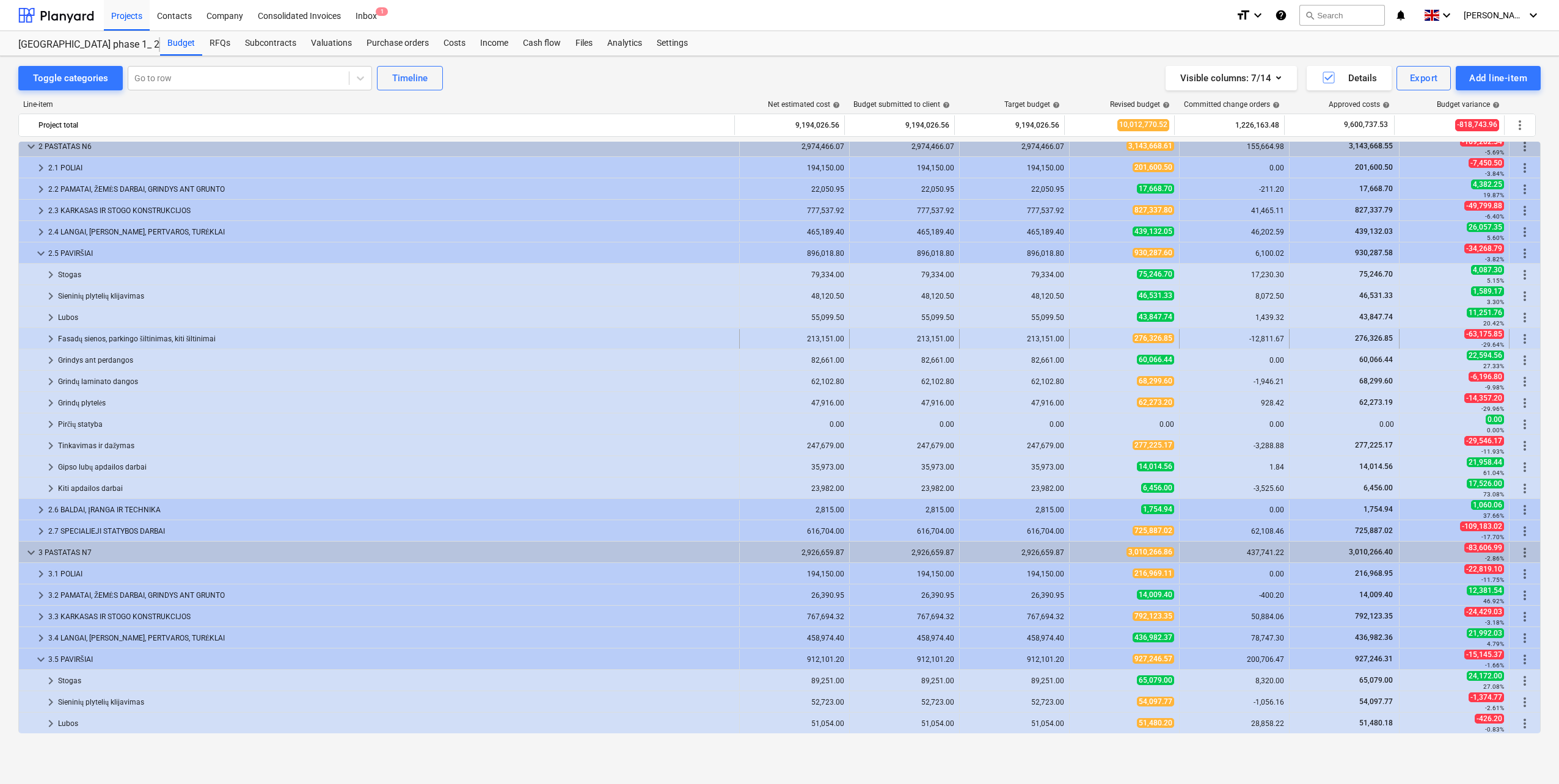
click at [115, 337] on div "Fasadų sienos, parkingo šiltinimas, kiti šiltinimai" at bounding box center [397, 339] width 676 height 19
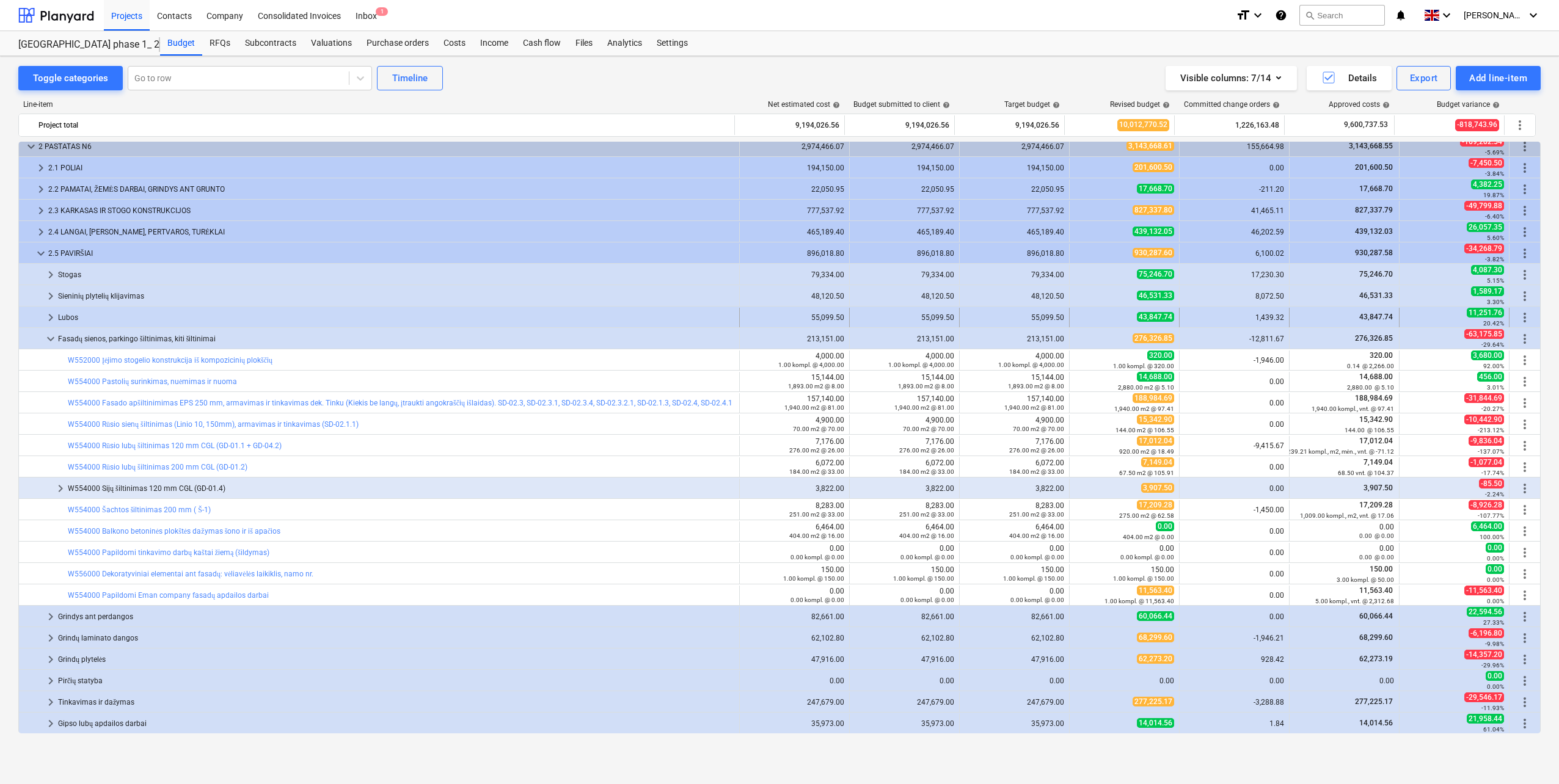
click at [159, 317] on div "Lubos" at bounding box center [397, 317] width 676 height 19
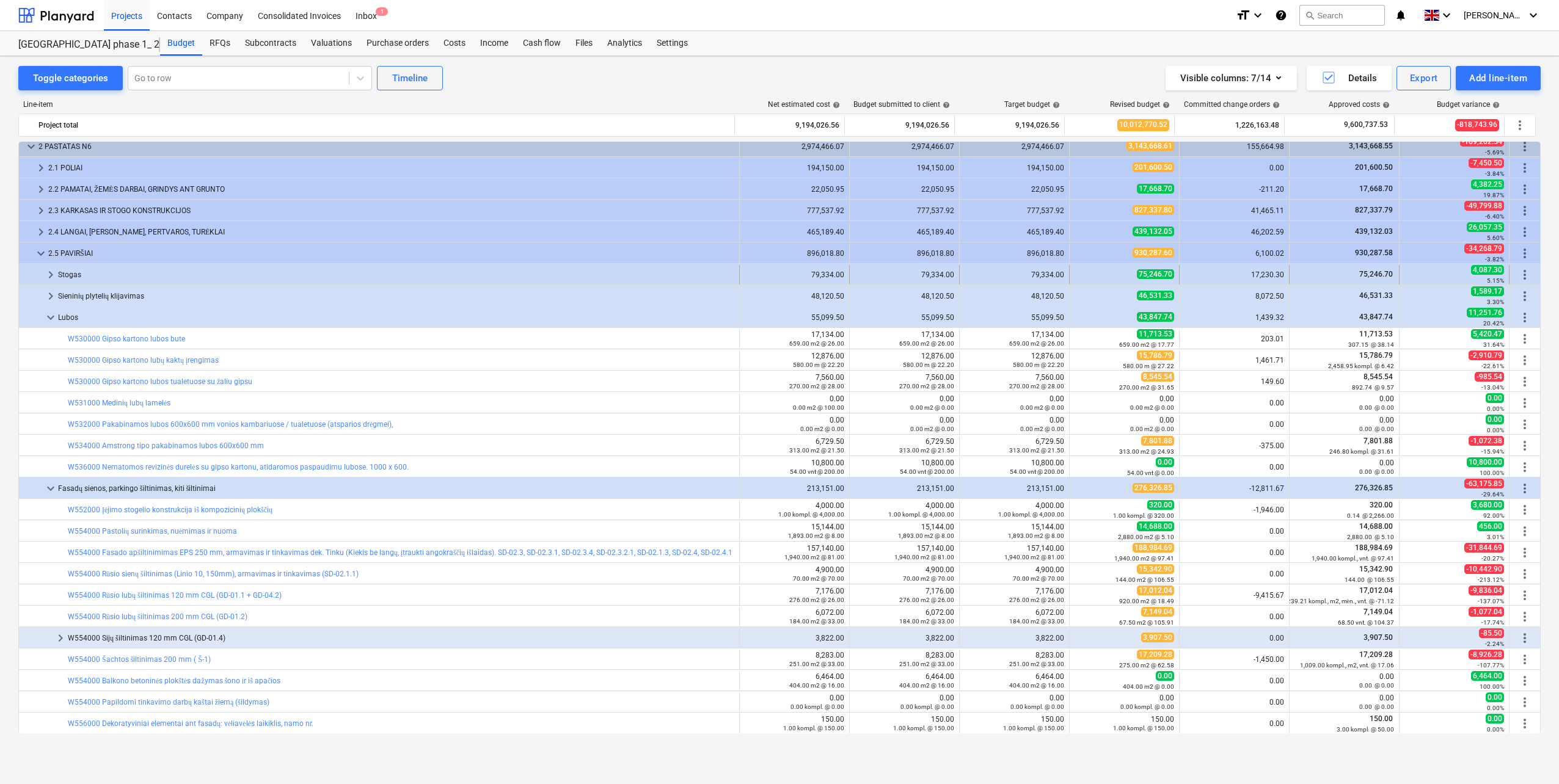
click at [137, 277] on div "Stogas" at bounding box center [397, 275] width 676 height 19
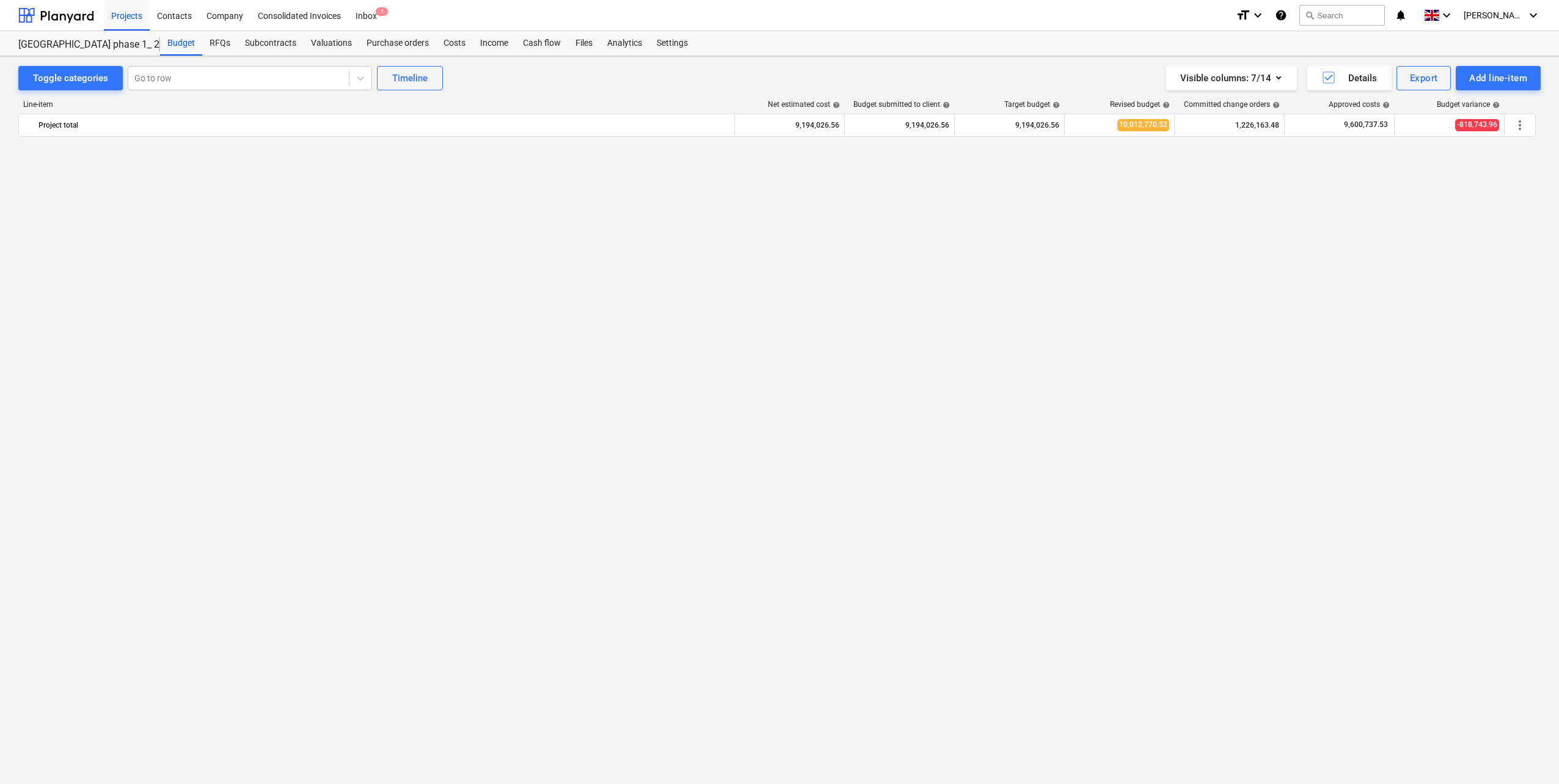
scroll to position [855, 0]
click div "Stogas"
click div "2.3 KARKASAS IR STOGO KONSTRUKCIJOS"
click div "2.4 LANGAI, [PERSON_NAME], PERTVAROS, TURĖKLAI"
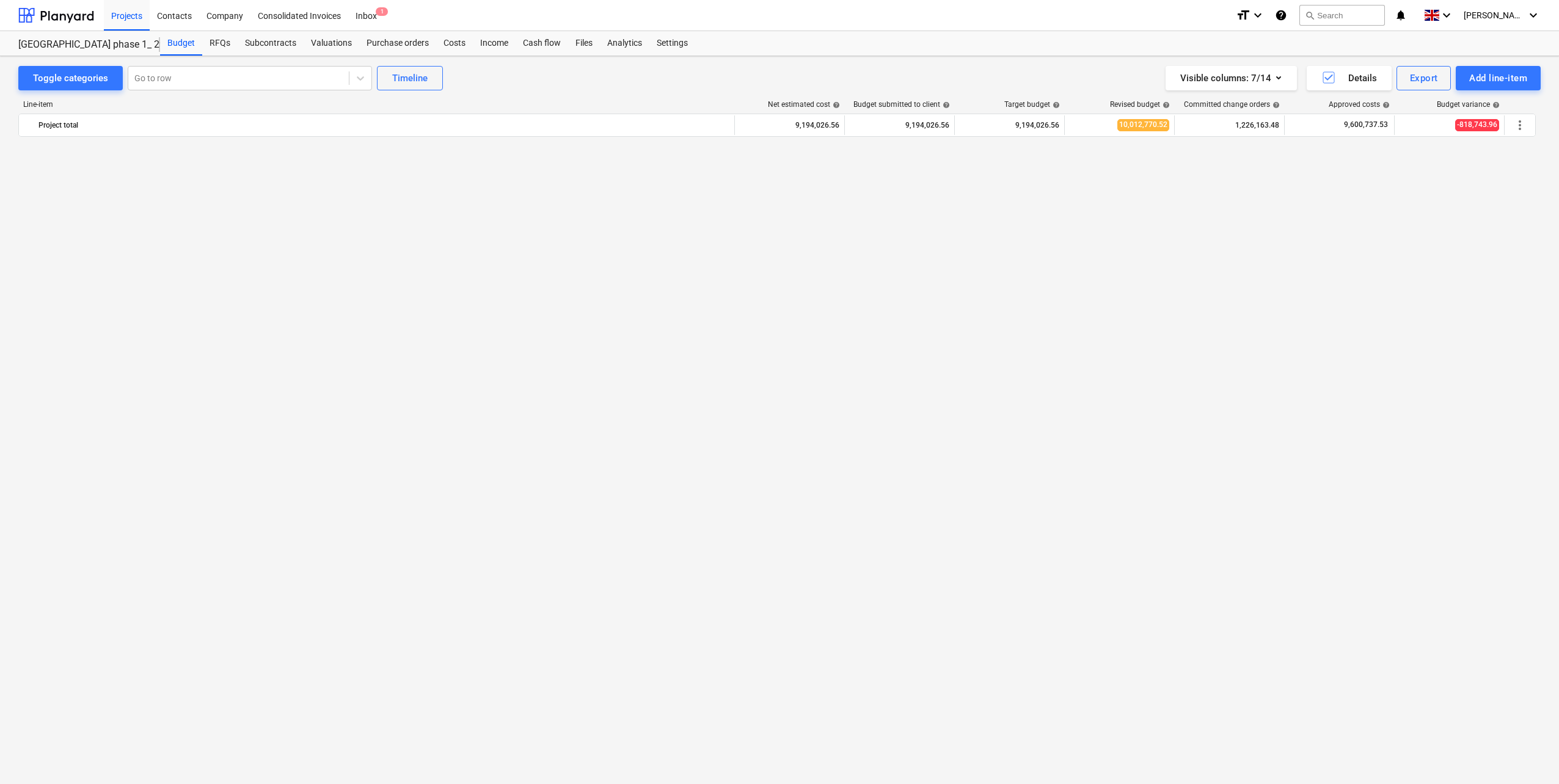
scroll to position [122, 0]
click div "Pertvarų konstrukcijos"
click div "Blokinės pertvaros (šachtos)"
click div "Gipso kartono sienos"
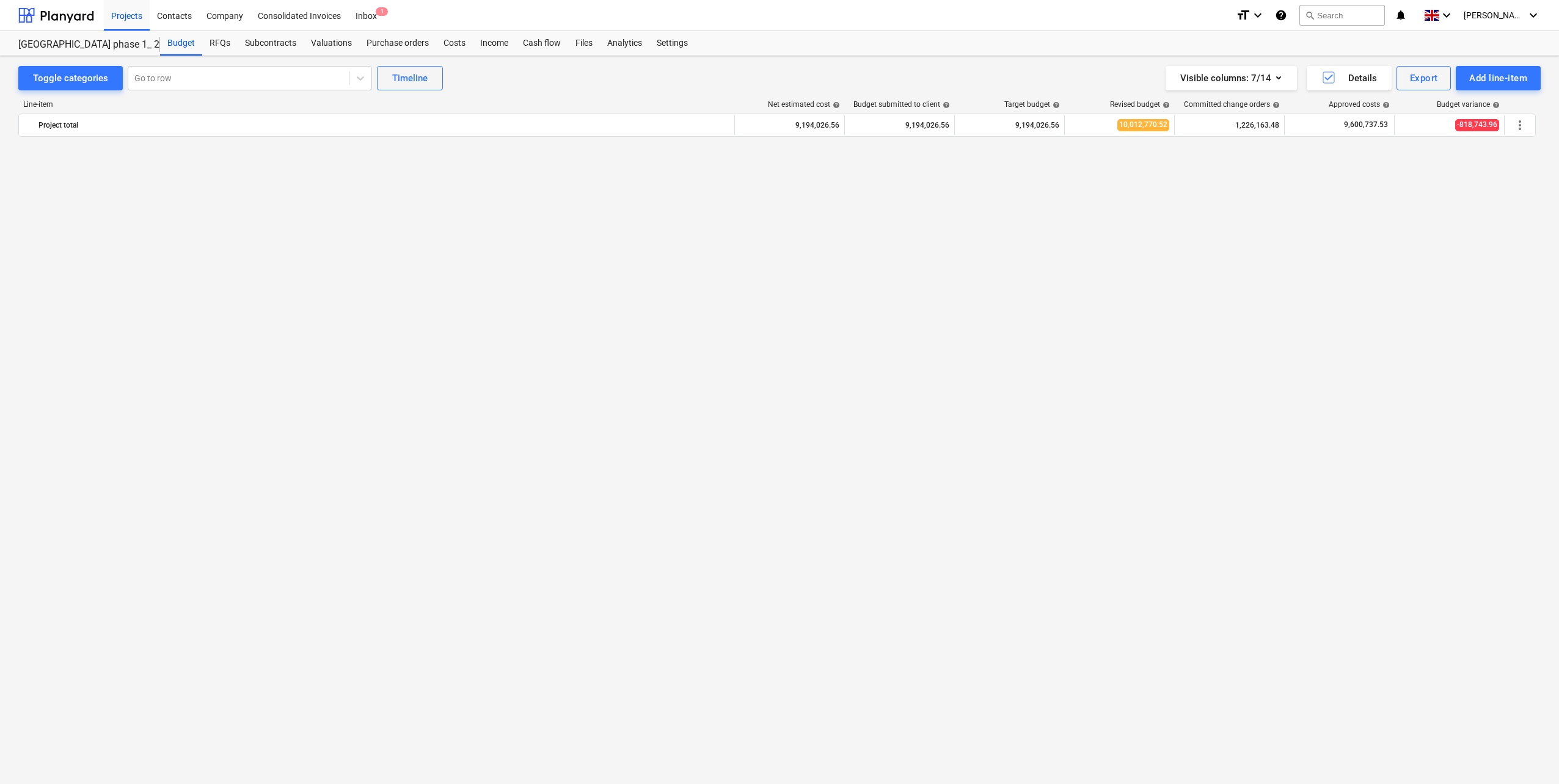
scroll to position [0, 0]
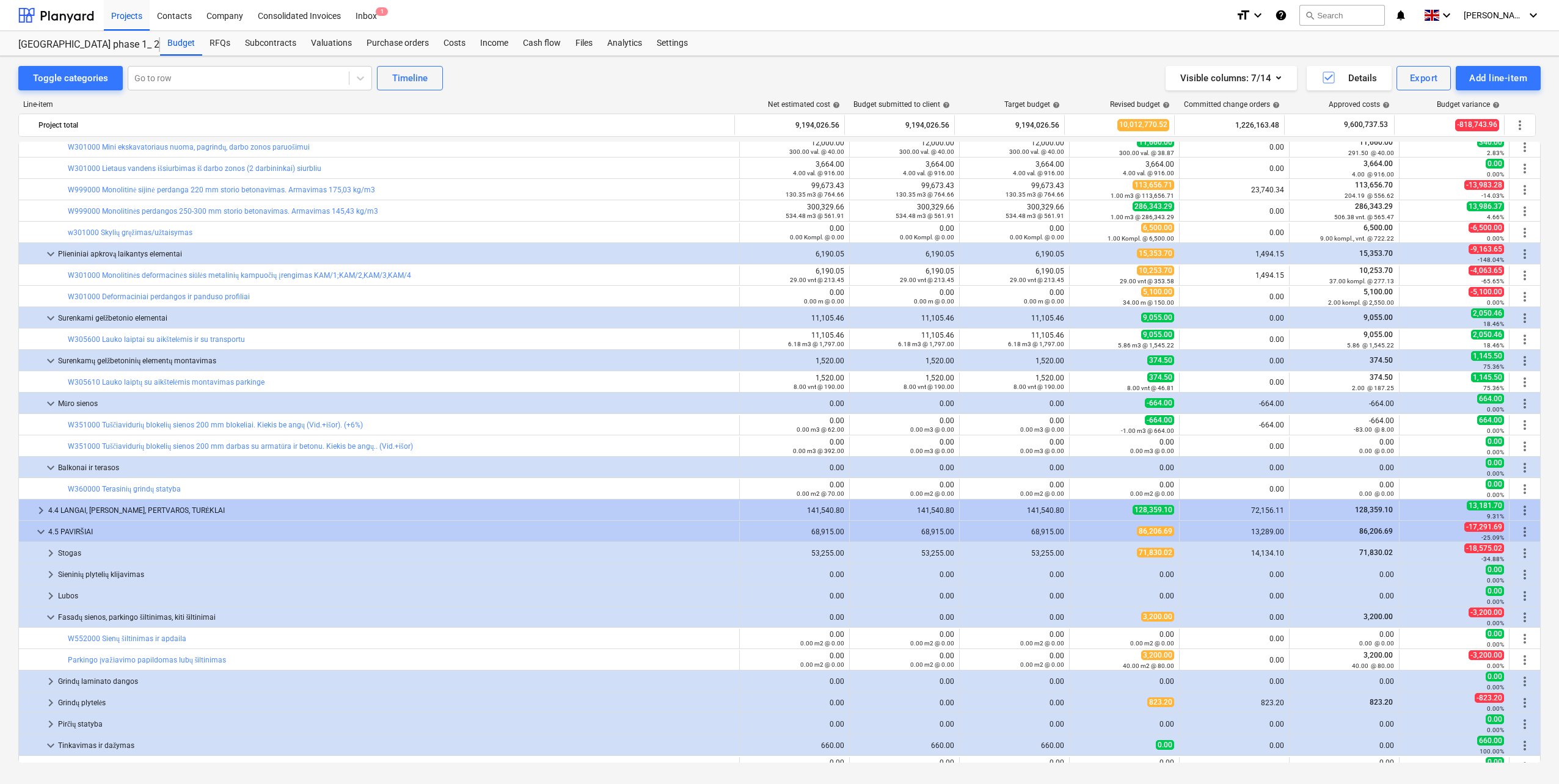
scroll to position [3297, 0]
